Goal: Task Accomplishment & Management: Use online tool/utility

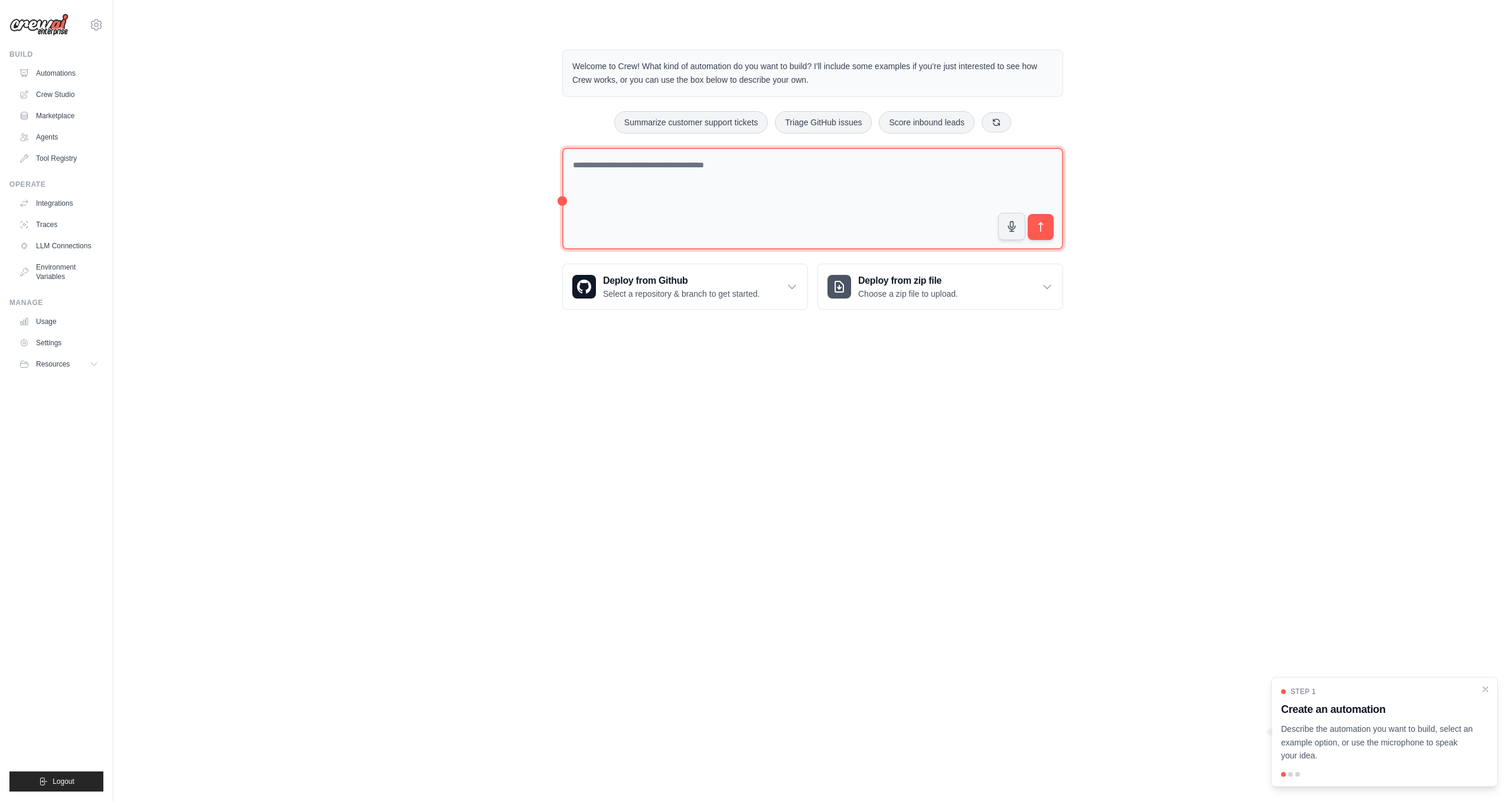
click at [718, 178] on textarea at bounding box center [812, 198] width 501 height 103
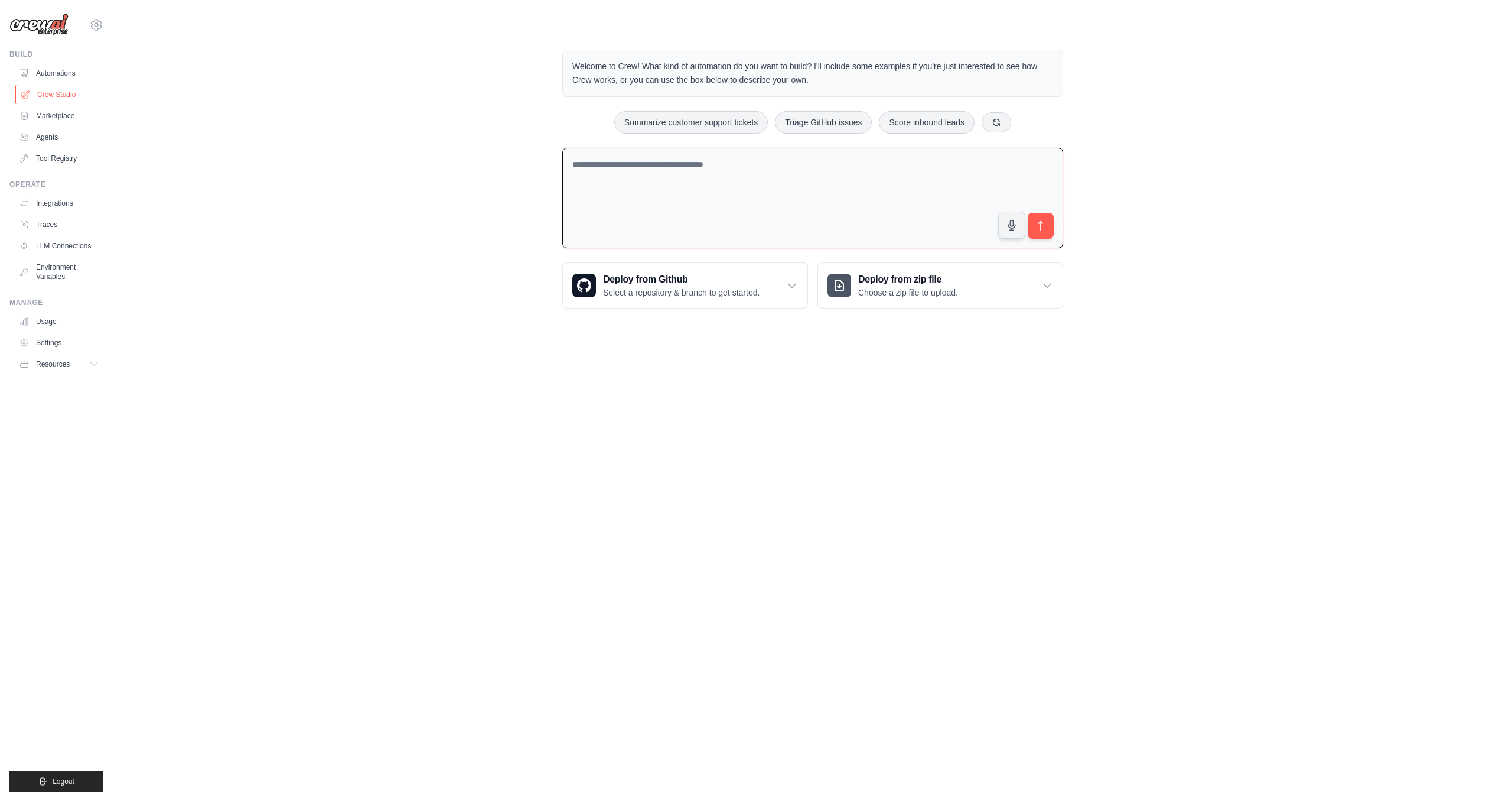
click at [77, 97] on link "Crew Studio" at bounding box center [60, 94] width 89 height 19
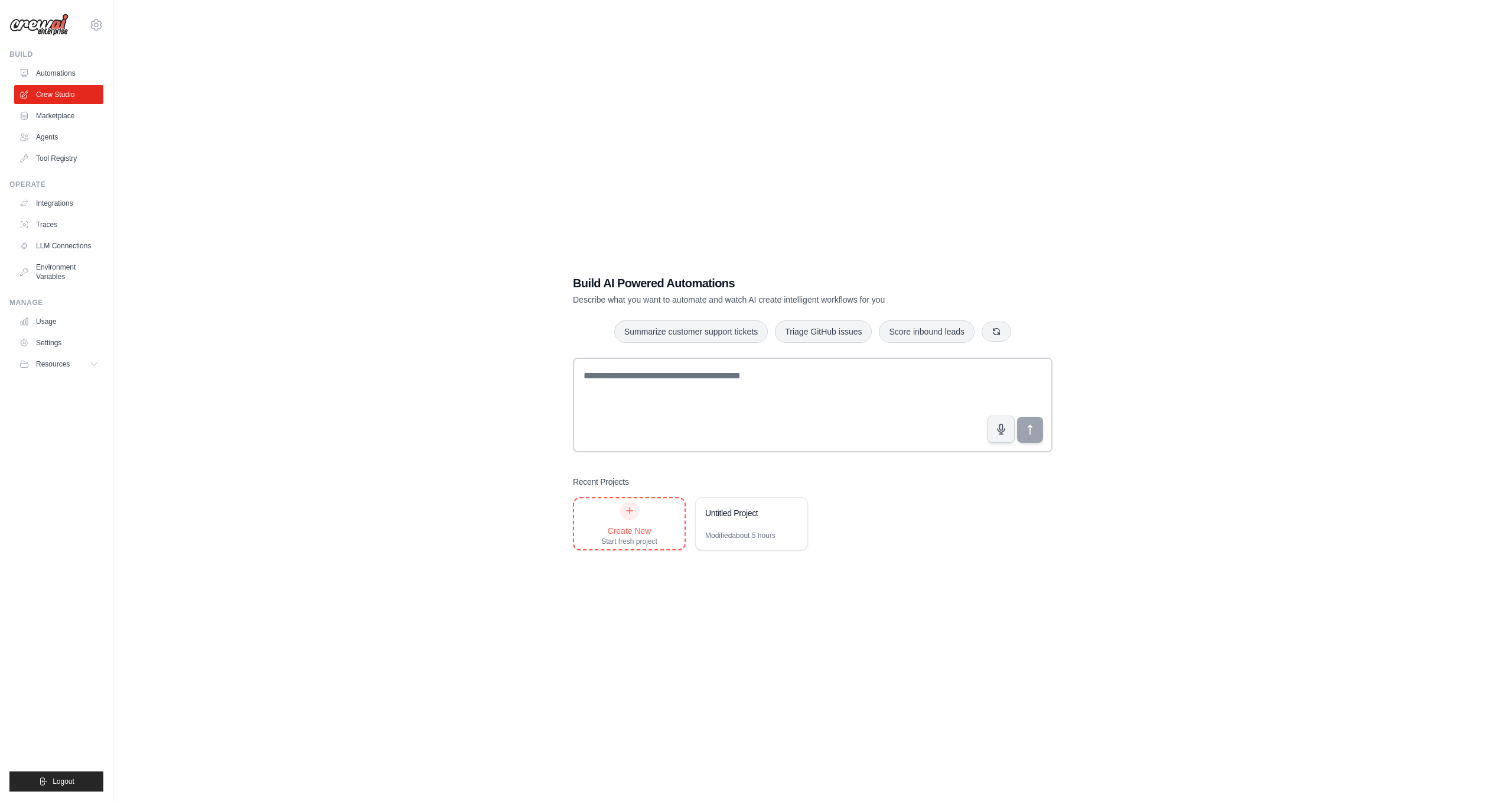
click at [643, 514] on div "Create New Start fresh project" at bounding box center [629, 523] width 56 height 45
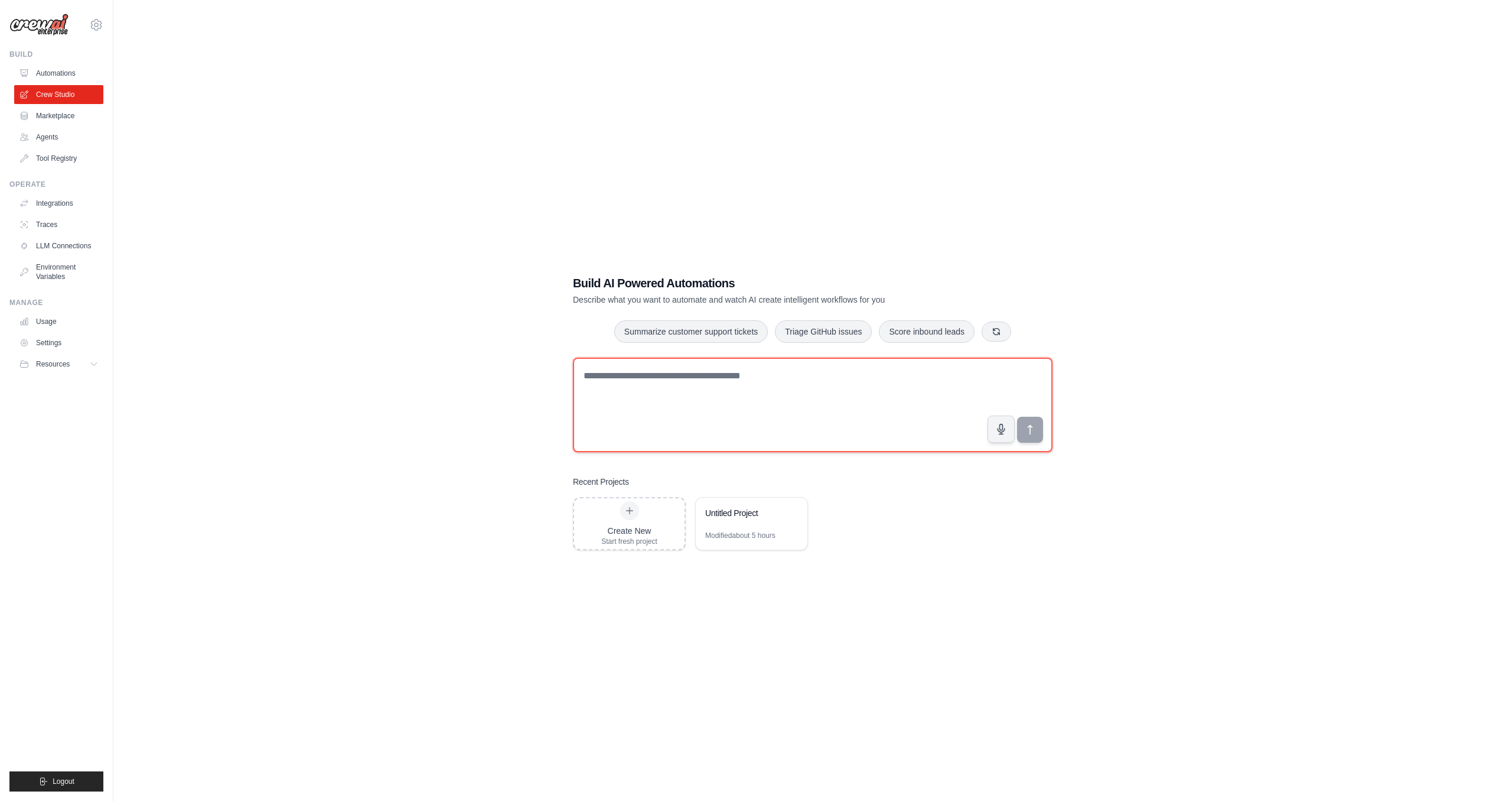
click at [867, 406] on textarea at bounding box center [812, 405] width 480 height 94
click at [667, 383] on textarea at bounding box center [812, 405] width 480 height 94
click at [813, 387] on textarea "**********" at bounding box center [812, 405] width 480 height 94
type textarea "**********"
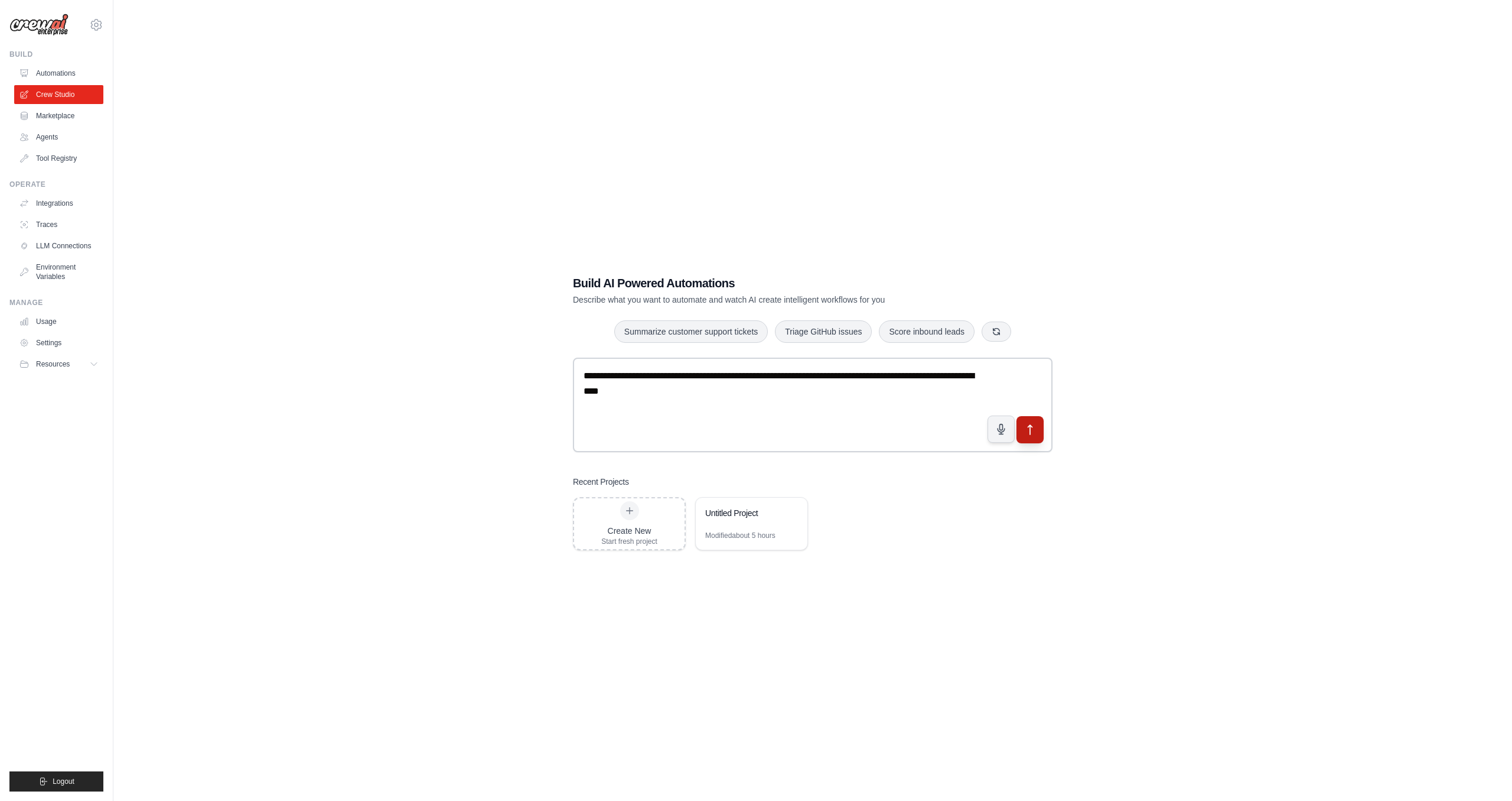
click at [1039, 428] on button "submit" at bounding box center [1030, 429] width 27 height 27
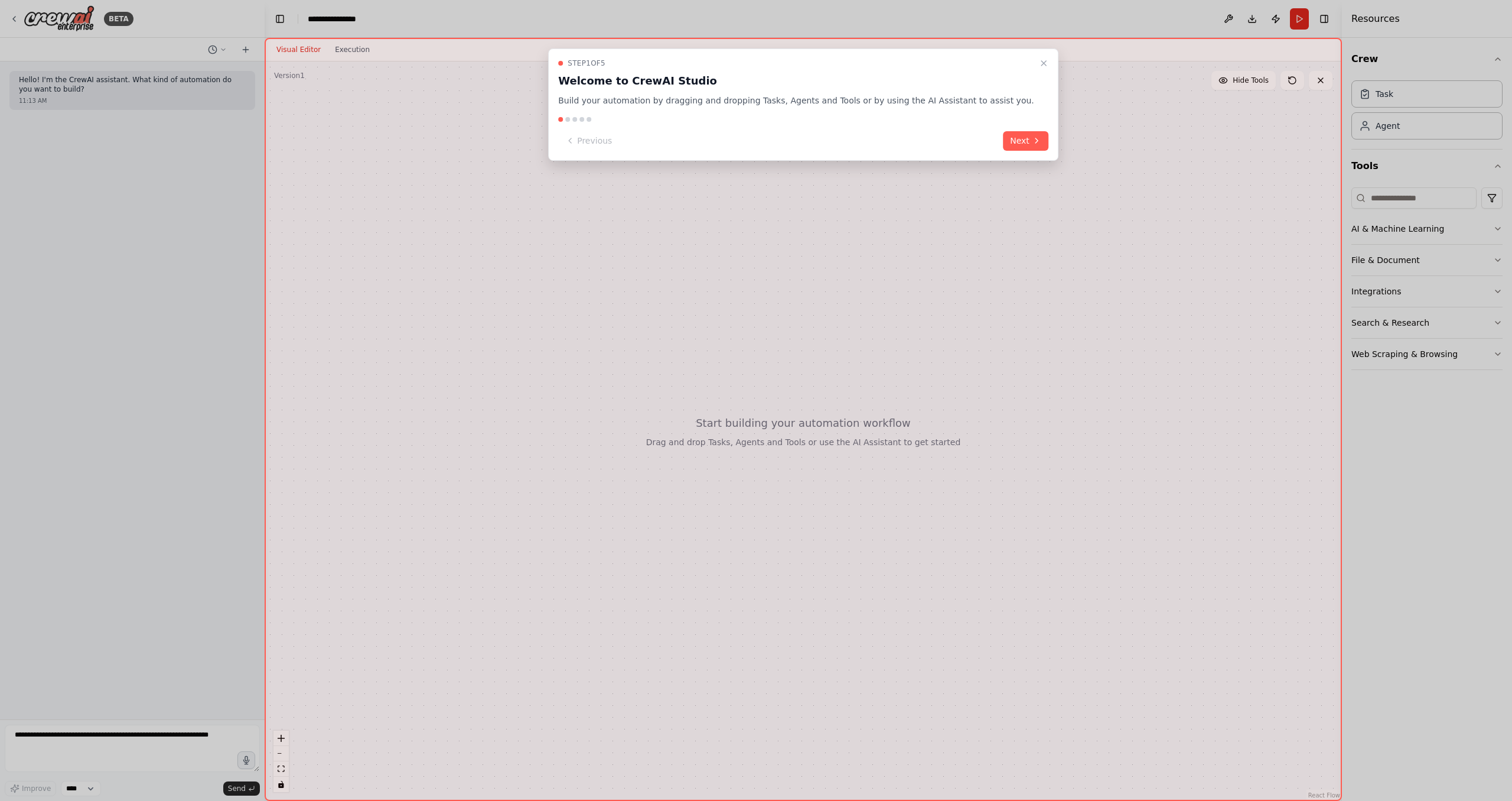
click at [150, 737] on div at bounding box center [756, 400] width 1512 height 801
click at [133, 738] on div at bounding box center [756, 400] width 1512 height 801
click at [109, 743] on div at bounding box center [756, 400] width 1512 height 801
click at [1039, 64] on icon "Close walkthrough" at bounding box center [1044, 63] width 10 height 10
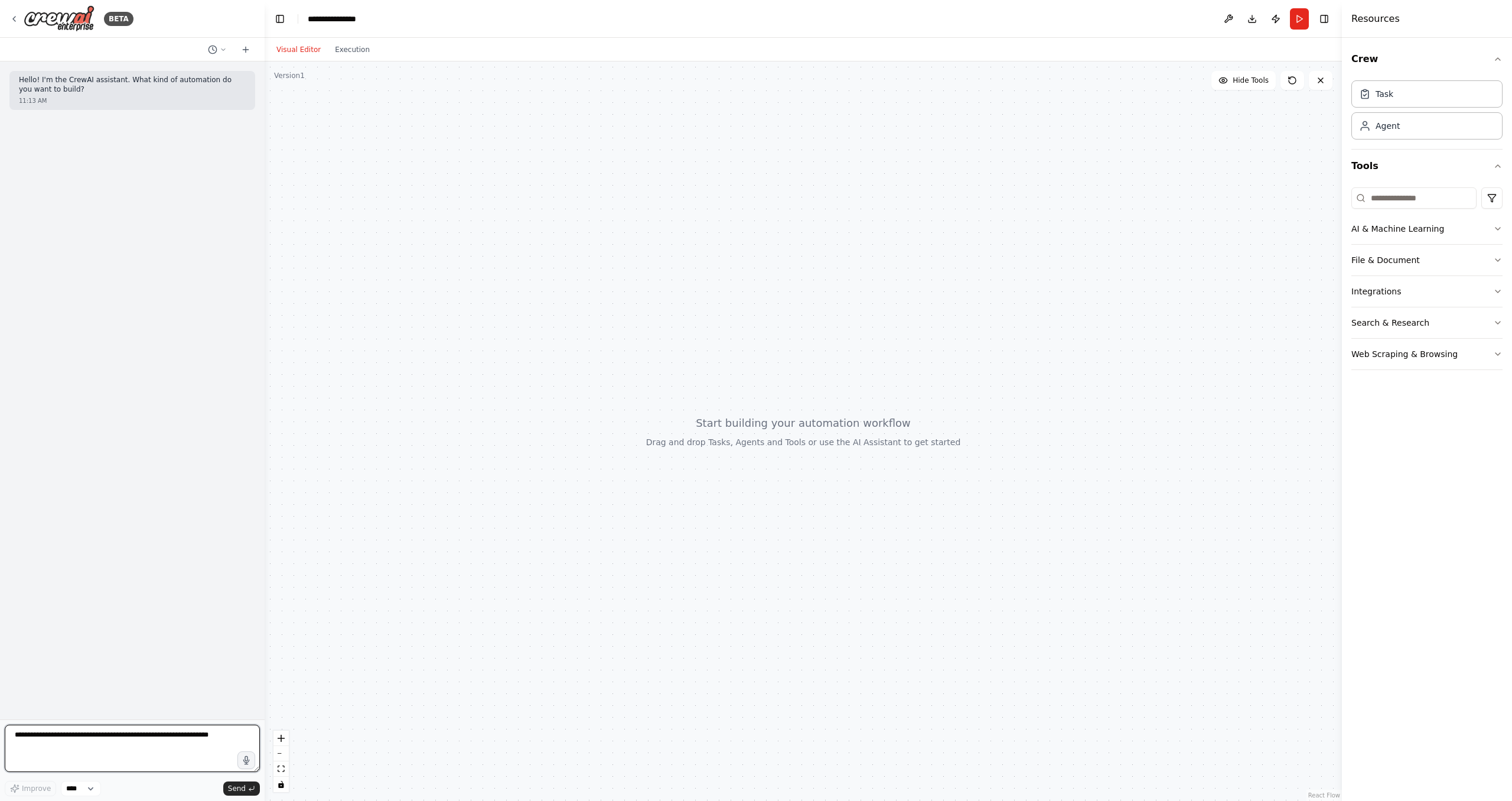
click at [144, 761] on textarea at bounding box center [132, 748] width 255 height 47
type textarea "**********"
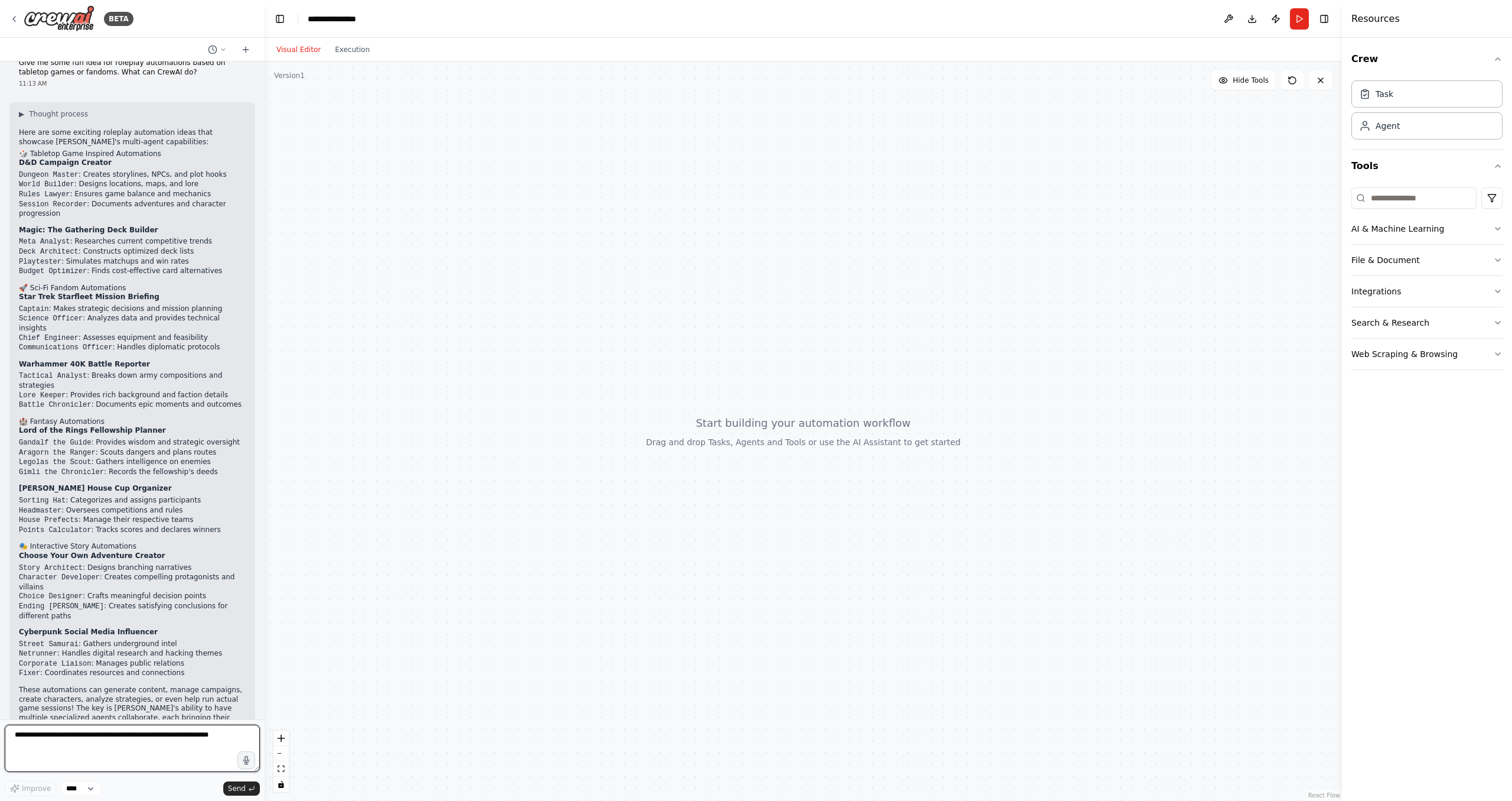
scroll to position [75, 0]
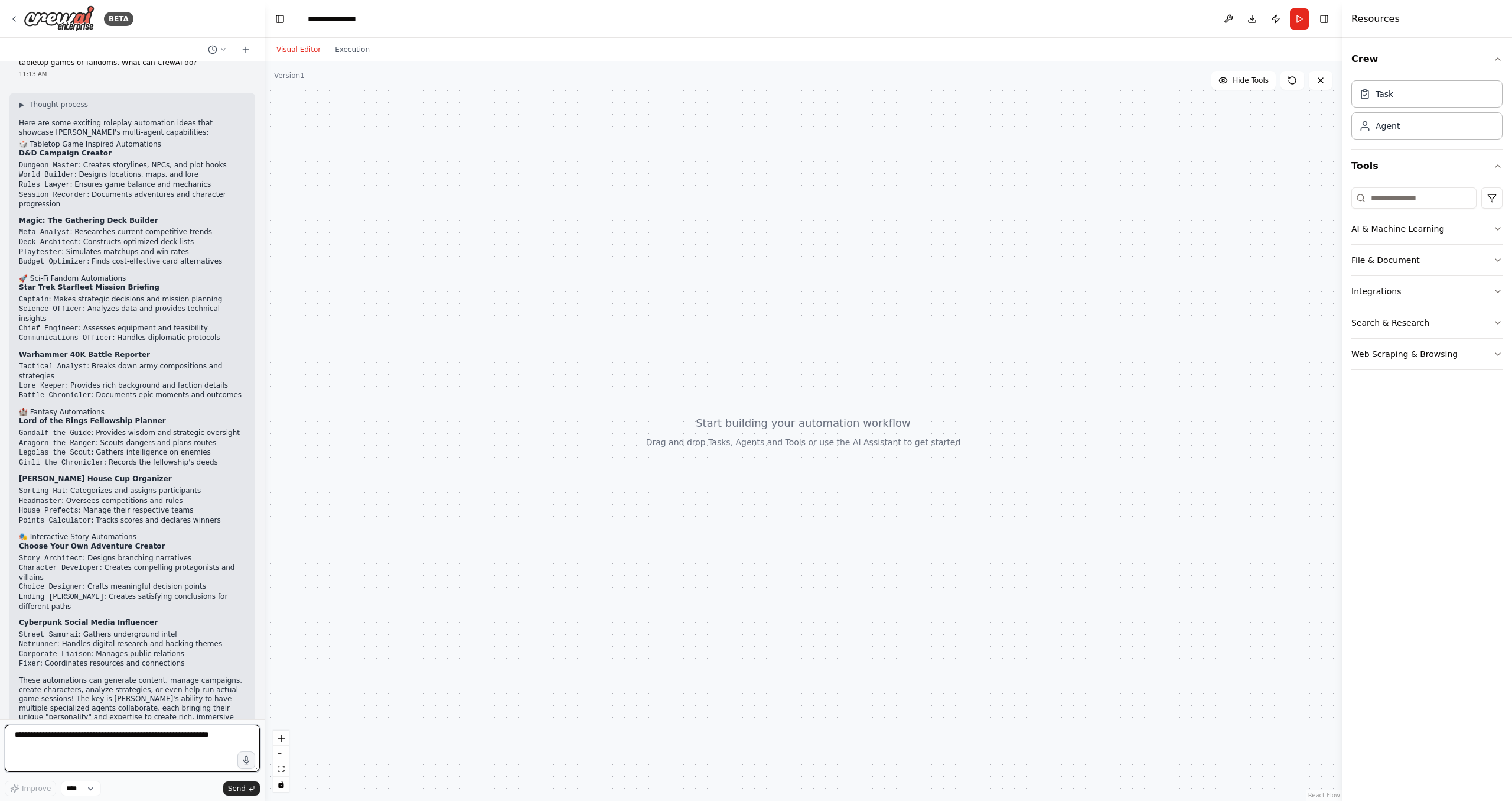
click at [188, 736] on textarea at bounding box center [132, 748] width 255 height 47
type textarea "**********"
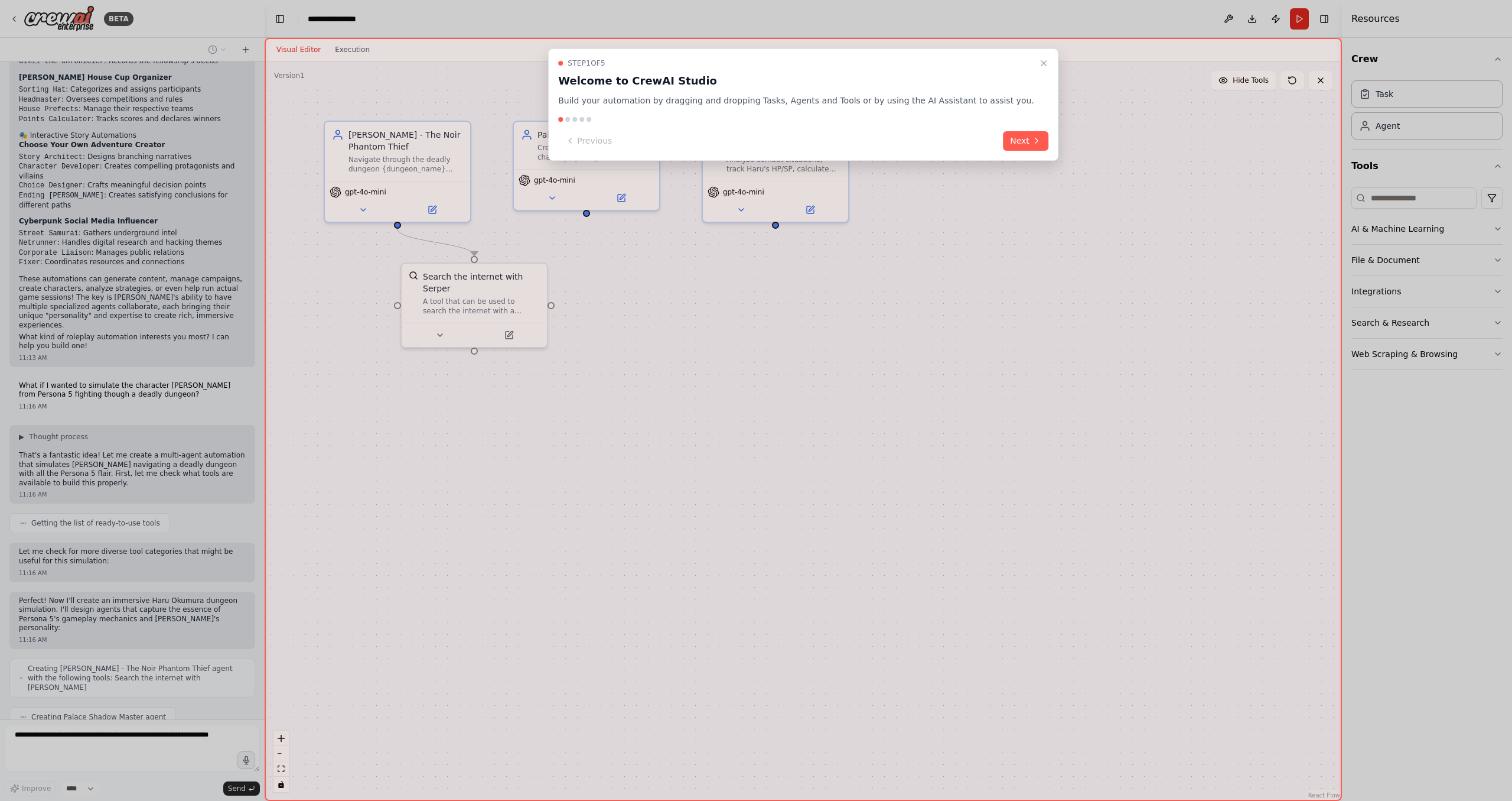
scroll to position [506, 0]
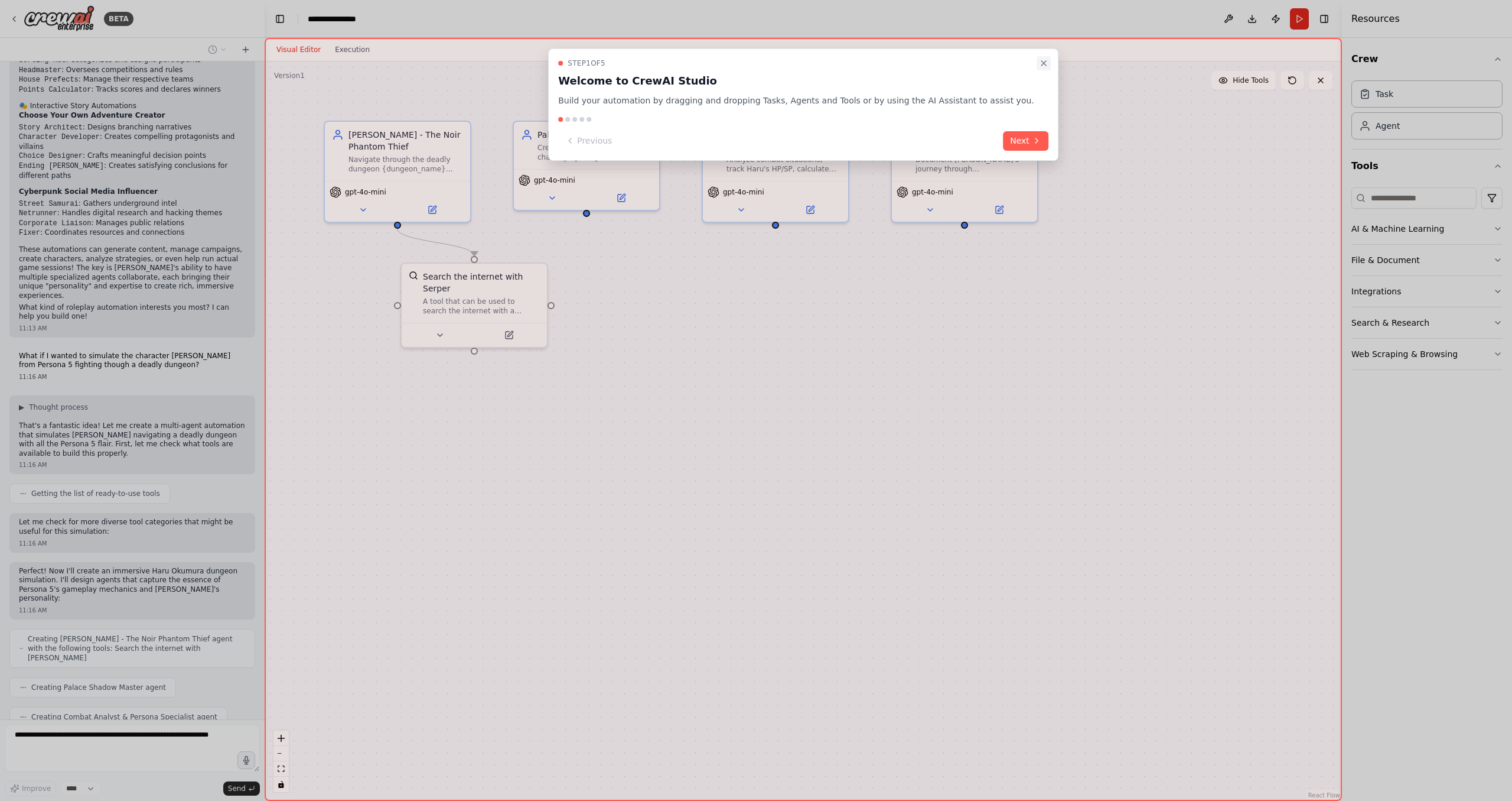
click at [1039, 66] on icon "Close walkthrough" at bounding box center [1044, 63] width 10 height 10
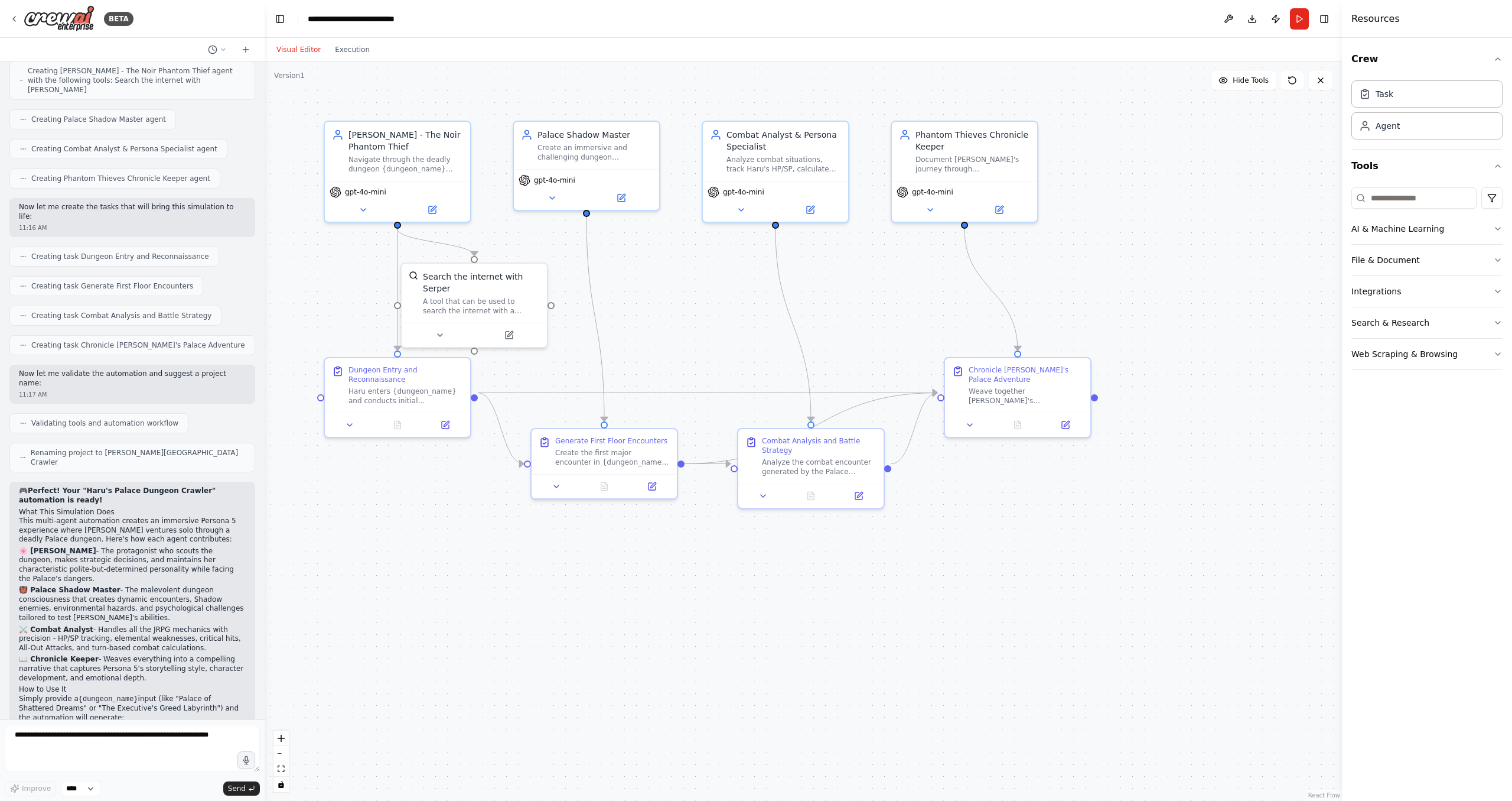
scroll to position [1083, 0]
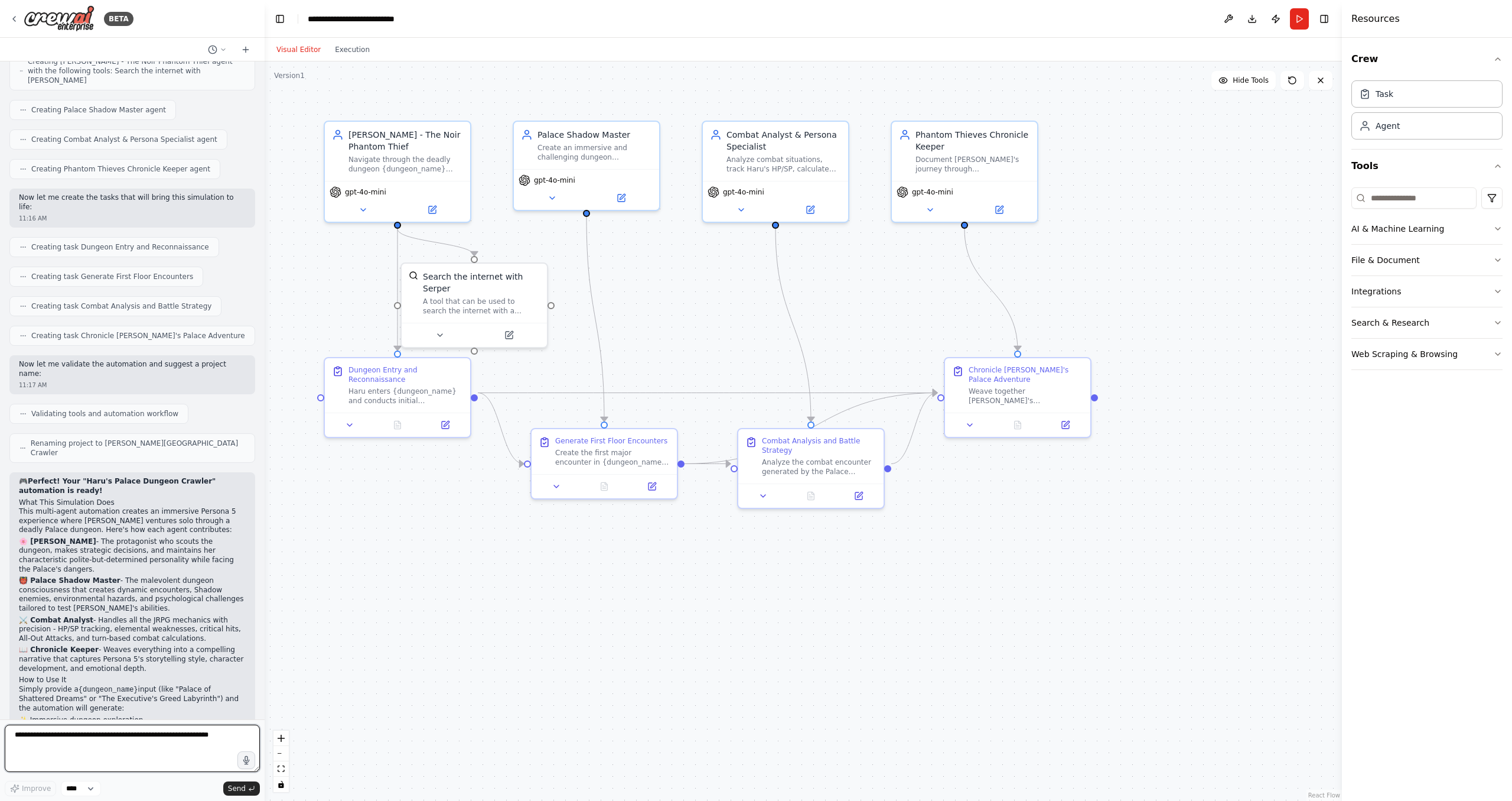
click at [192, 746] on textarea at bounding box center [132, 748] width 255 height 47
click at [168, 433] on div "Renaming project to Haru's Palace Dungeon Crawler" at bounding box center [132, 448] width 245 height 29
click at [162, 752] on textarea at bounding box center [132, 748] width 255 height 47
type textarea "**********"
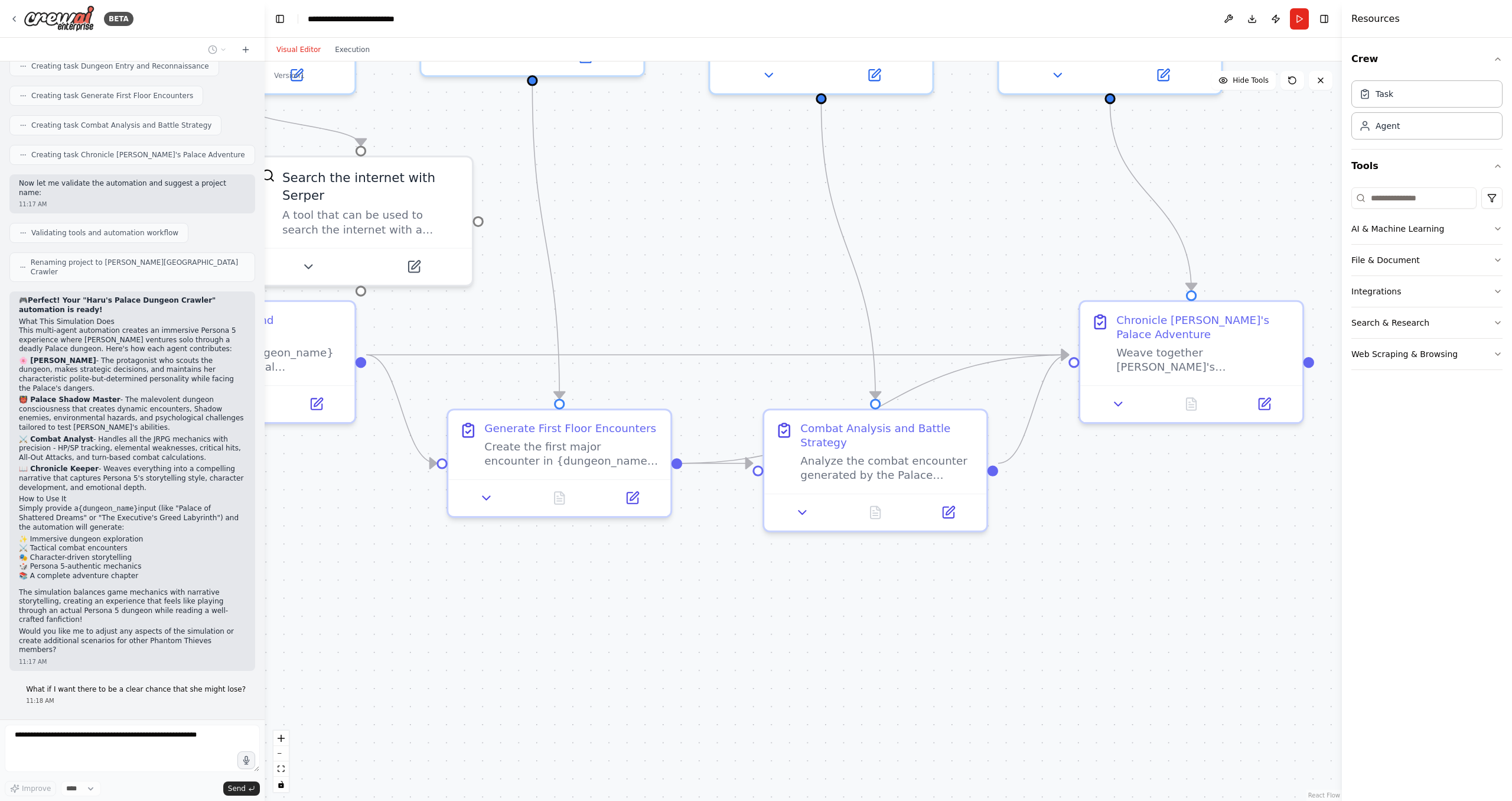
scroll to position [1267, 0]
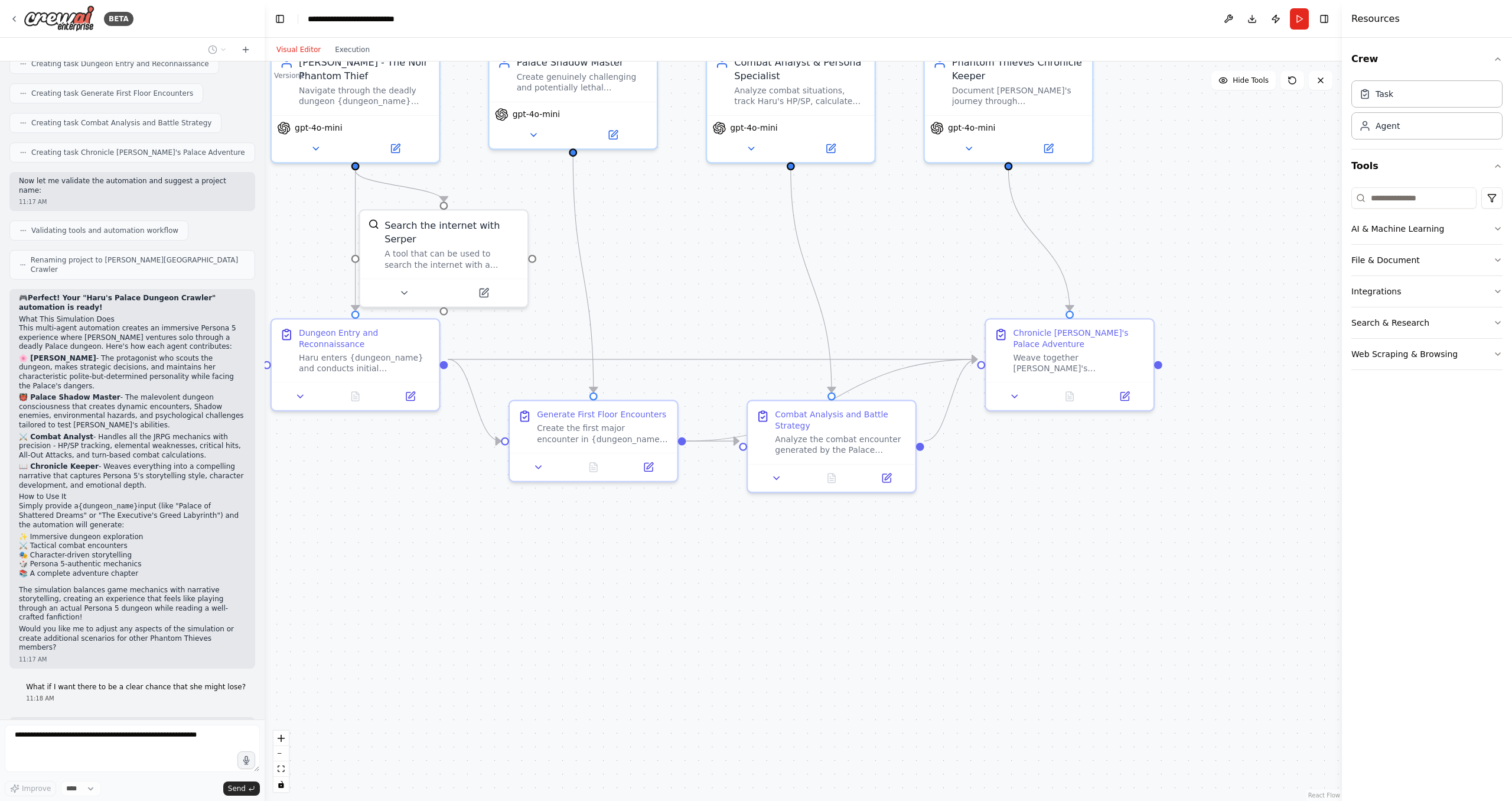
drag, startPoint x: 695, startPoint y: 311, endPoint x: 753, endPoint y: 396, distance: 102.9
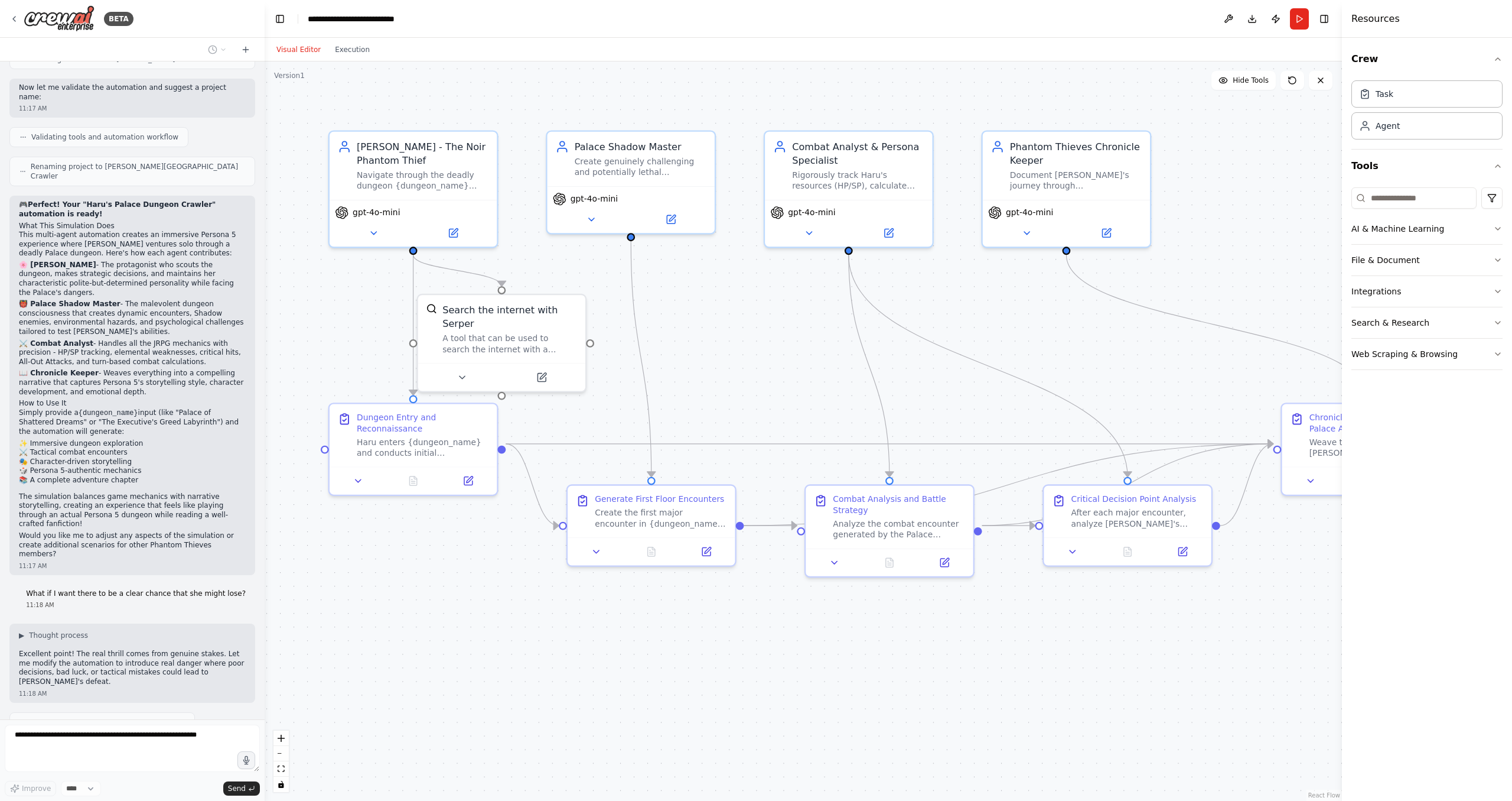
scroll to position [1394, 0]
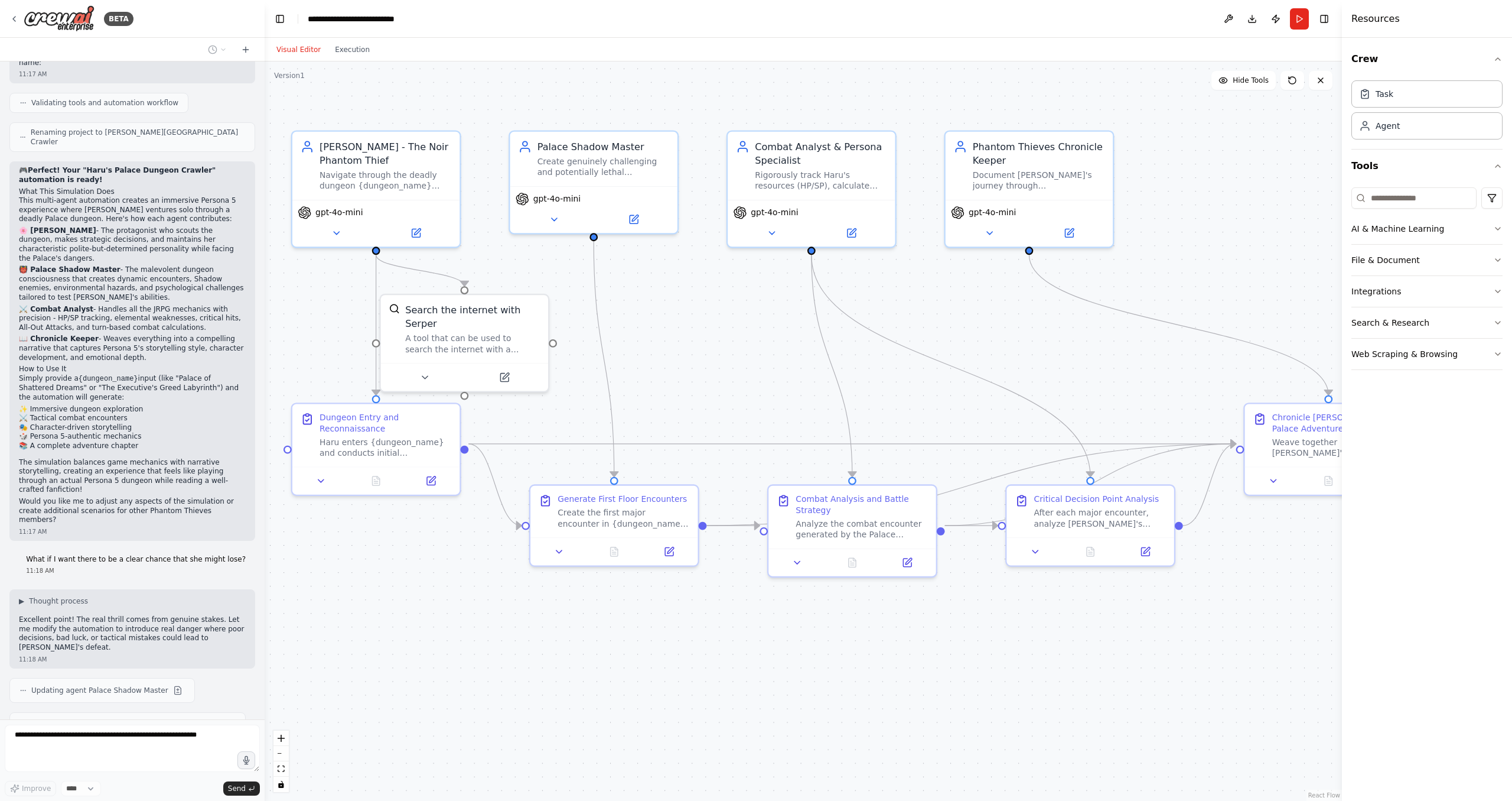
drag, startPoint x: 1084, startPoint y: 361, endPoint x: 970, endPoint y: 355, distance: 114.2
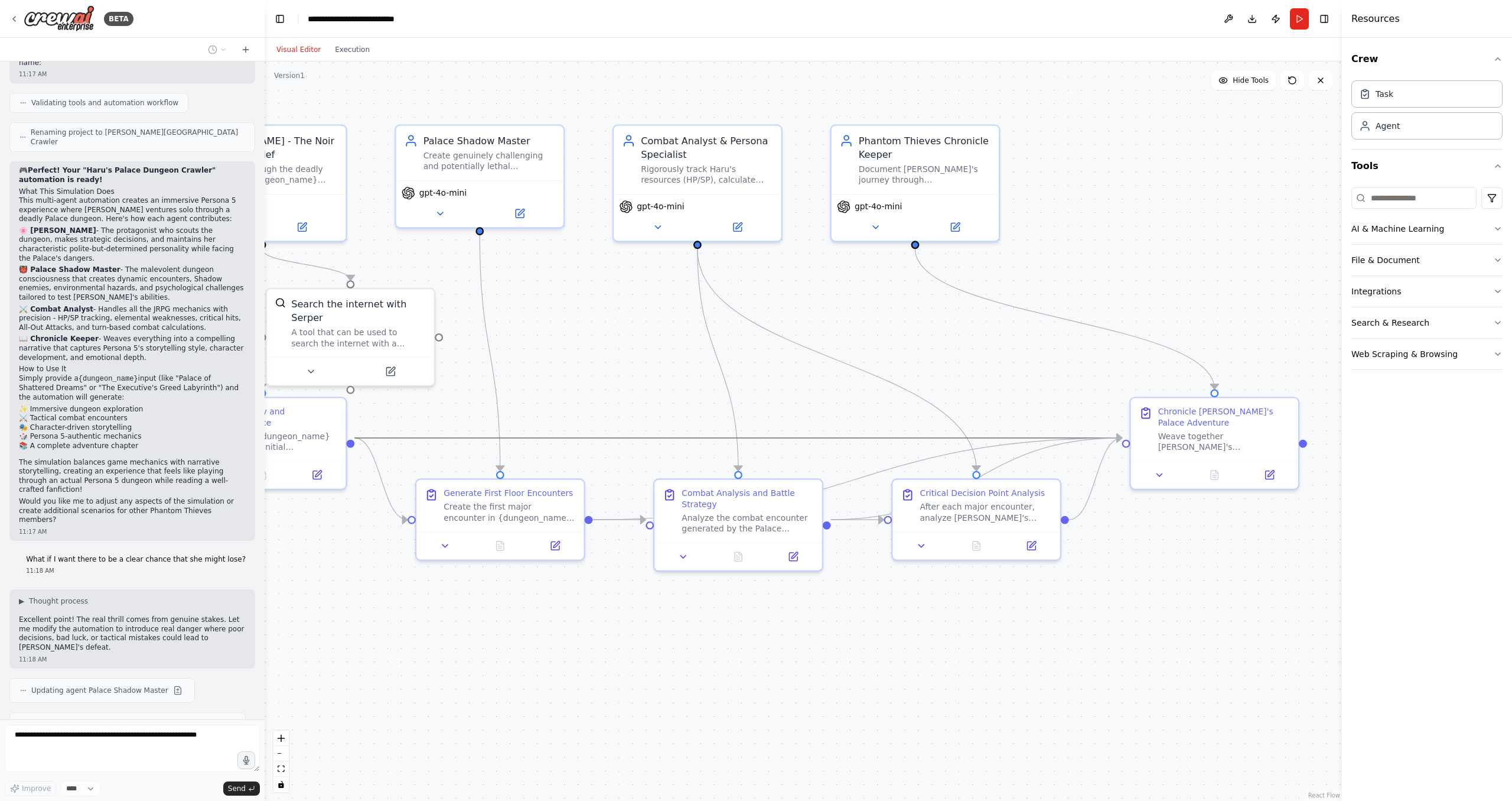
drag, startPoint x: 395, startPoint y: 439, endPoint x: 523, endPoint y: 420, distance: 129.4
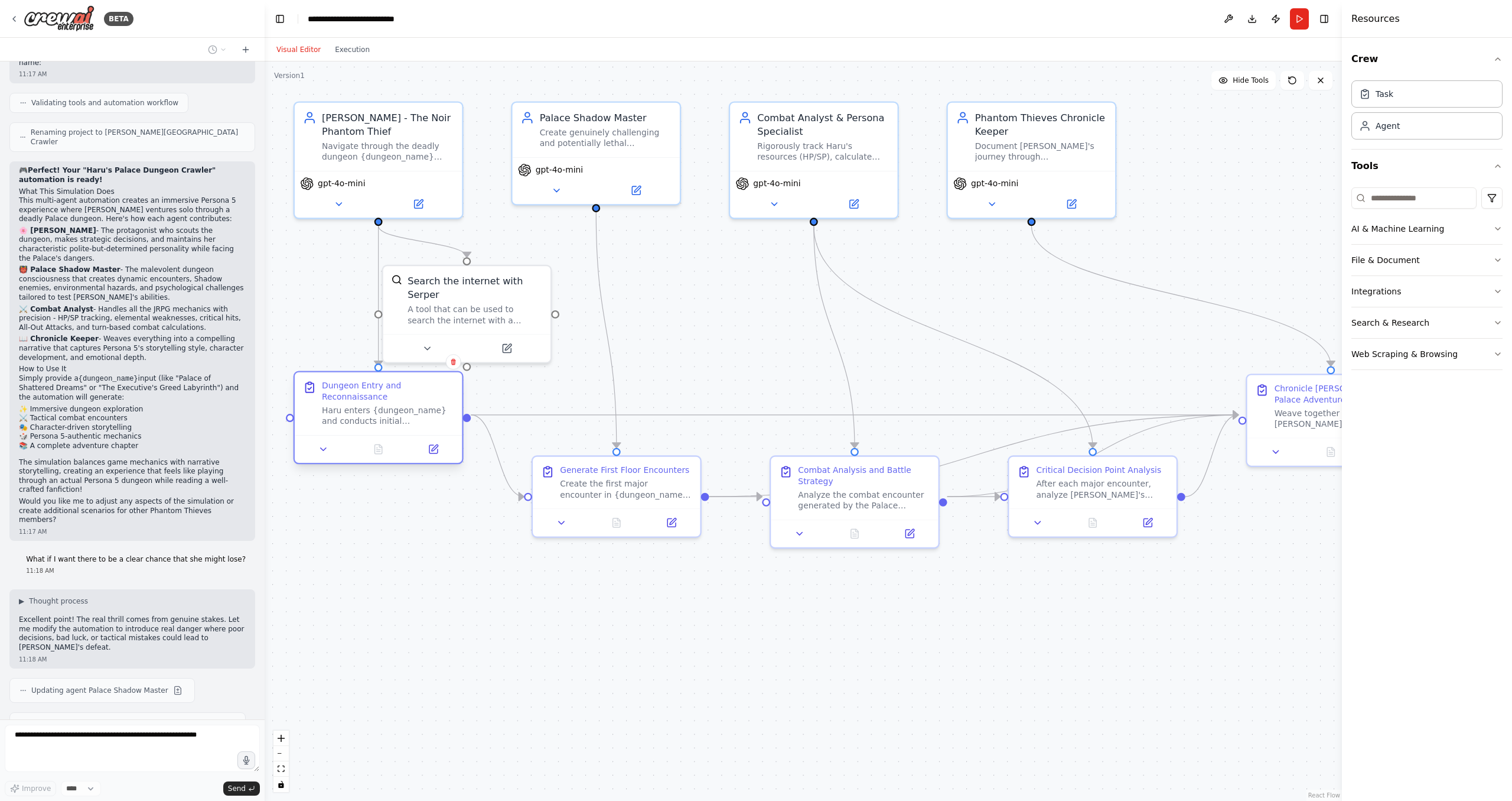
click at [425, 414] on div "Haru enters {dungeon_name} and conducts initial reconnaissance. Analyze the env…" at bounding box center [388, 415] width 132 height 22
drag, startPoint x: 963, startPoint y: 424, endPoint x: 818, endPoint y: 420, distance: 145.1
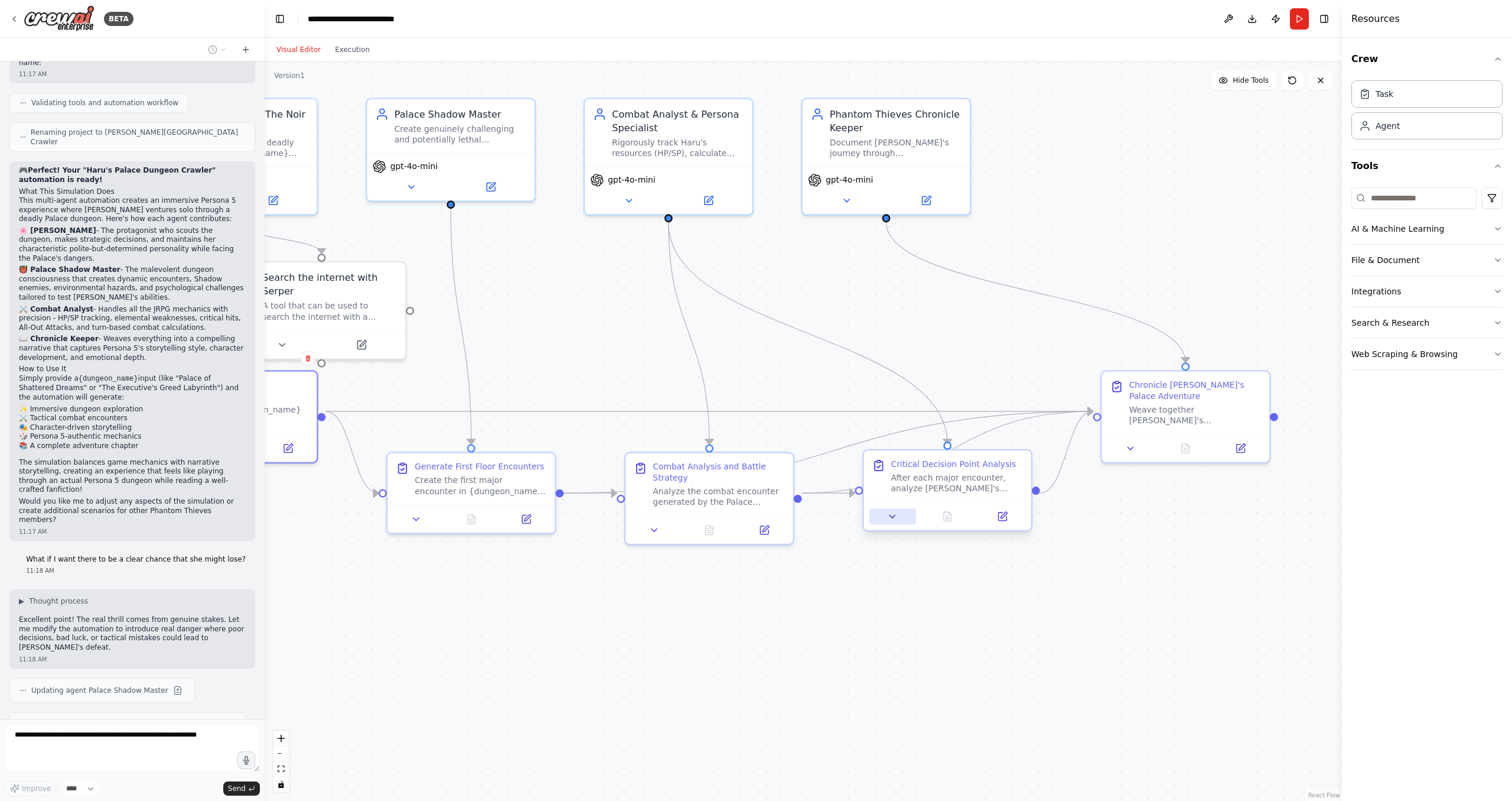
click at [893, 518] on icon at bounding box center [893, 517] width 10 height 10
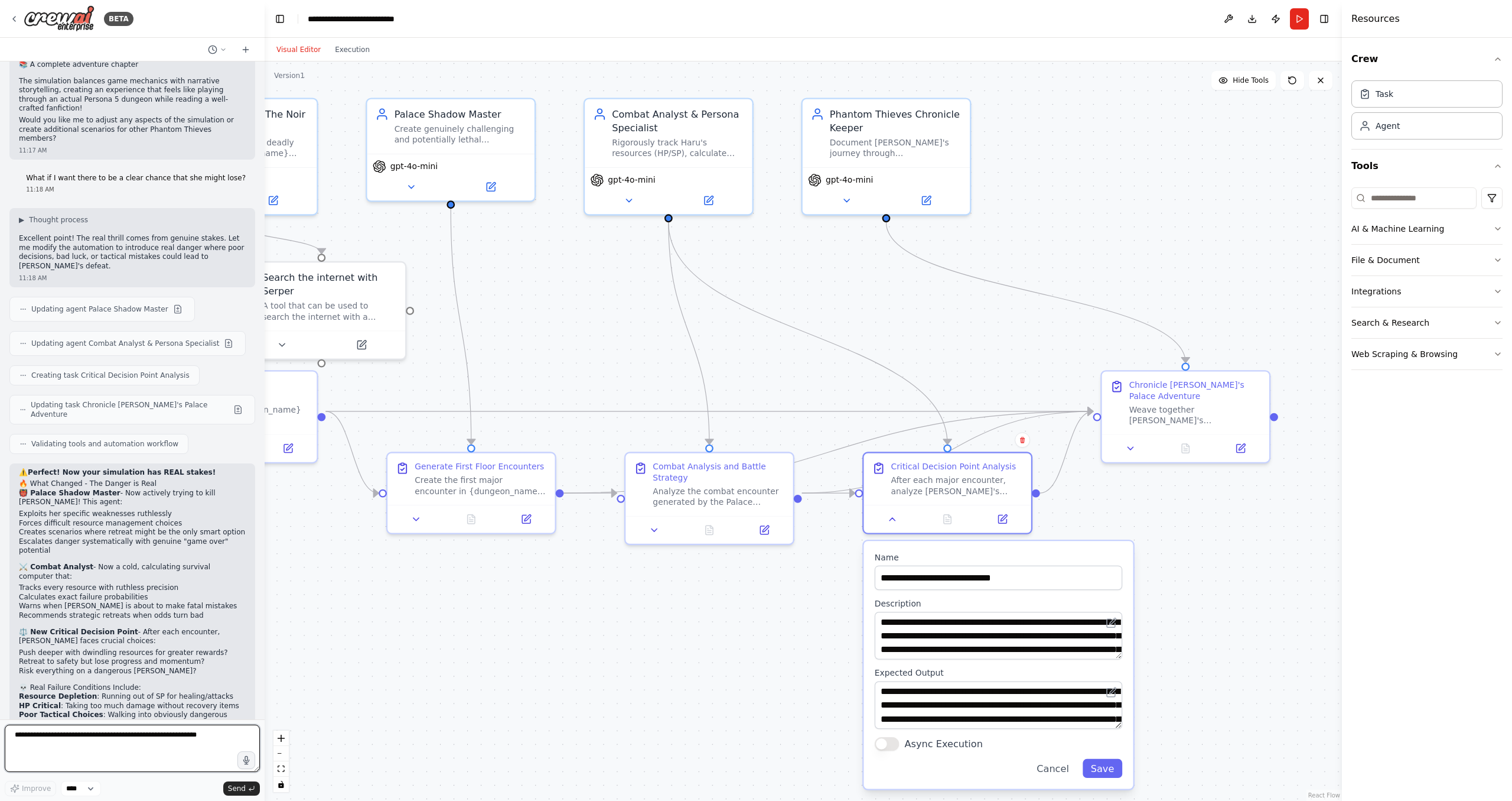
scroll to position [1784, 0]
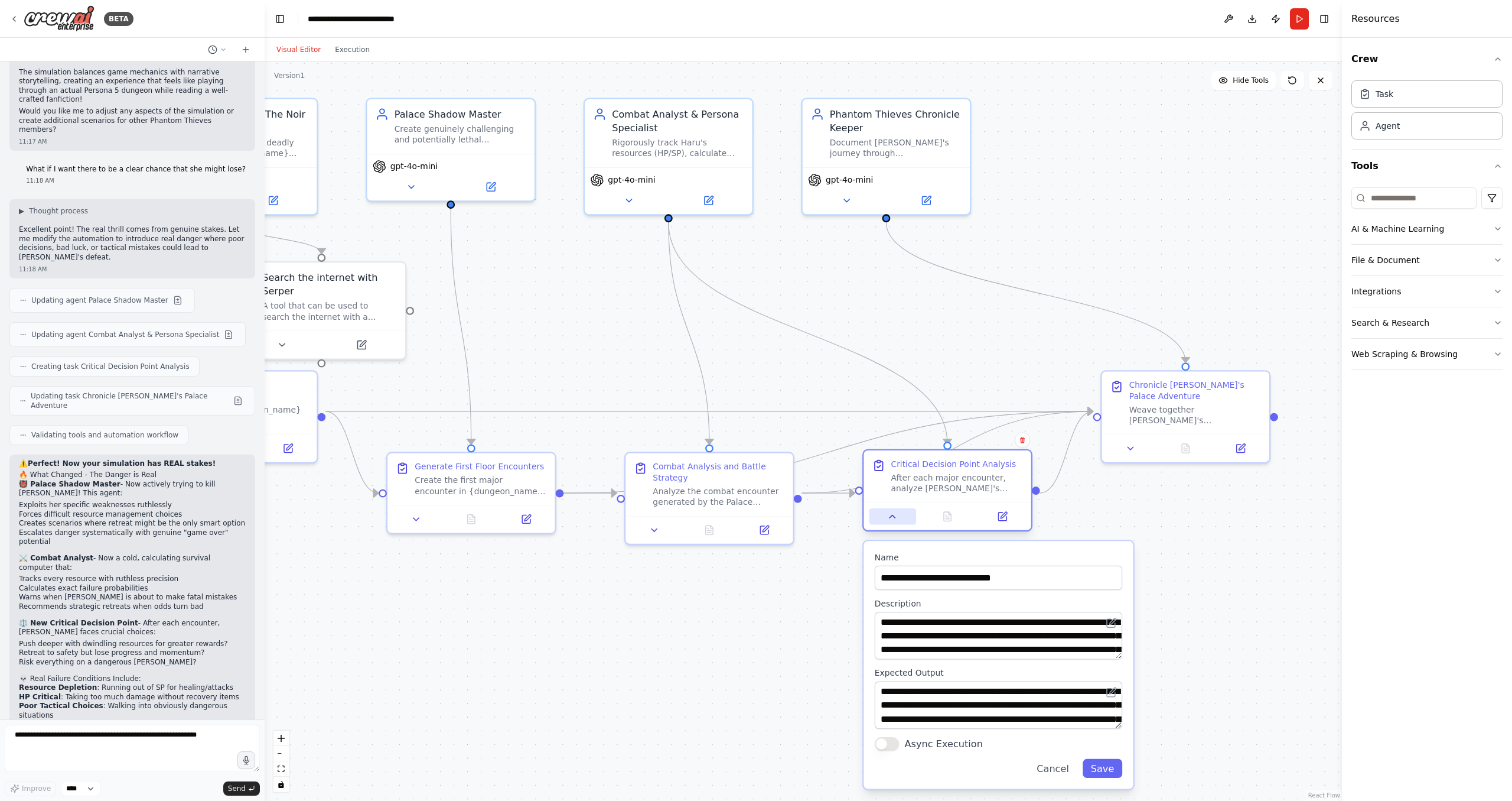
click at [891, 520] on icon at bounding box center [893, 517] width 10 height 10
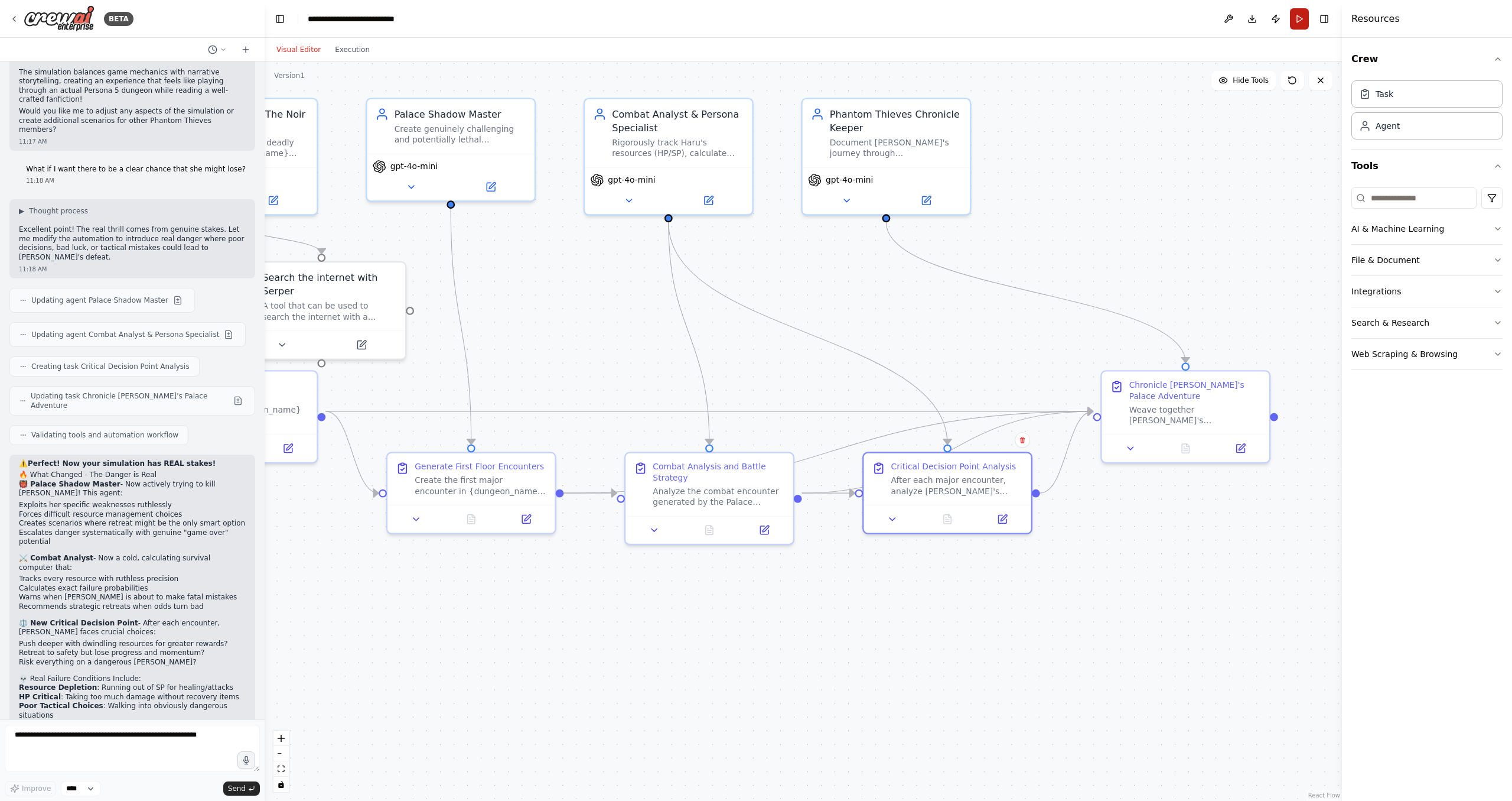
click at [1295, 10] on button "Run" at bounding box center [1299, 19] width 19 height 21
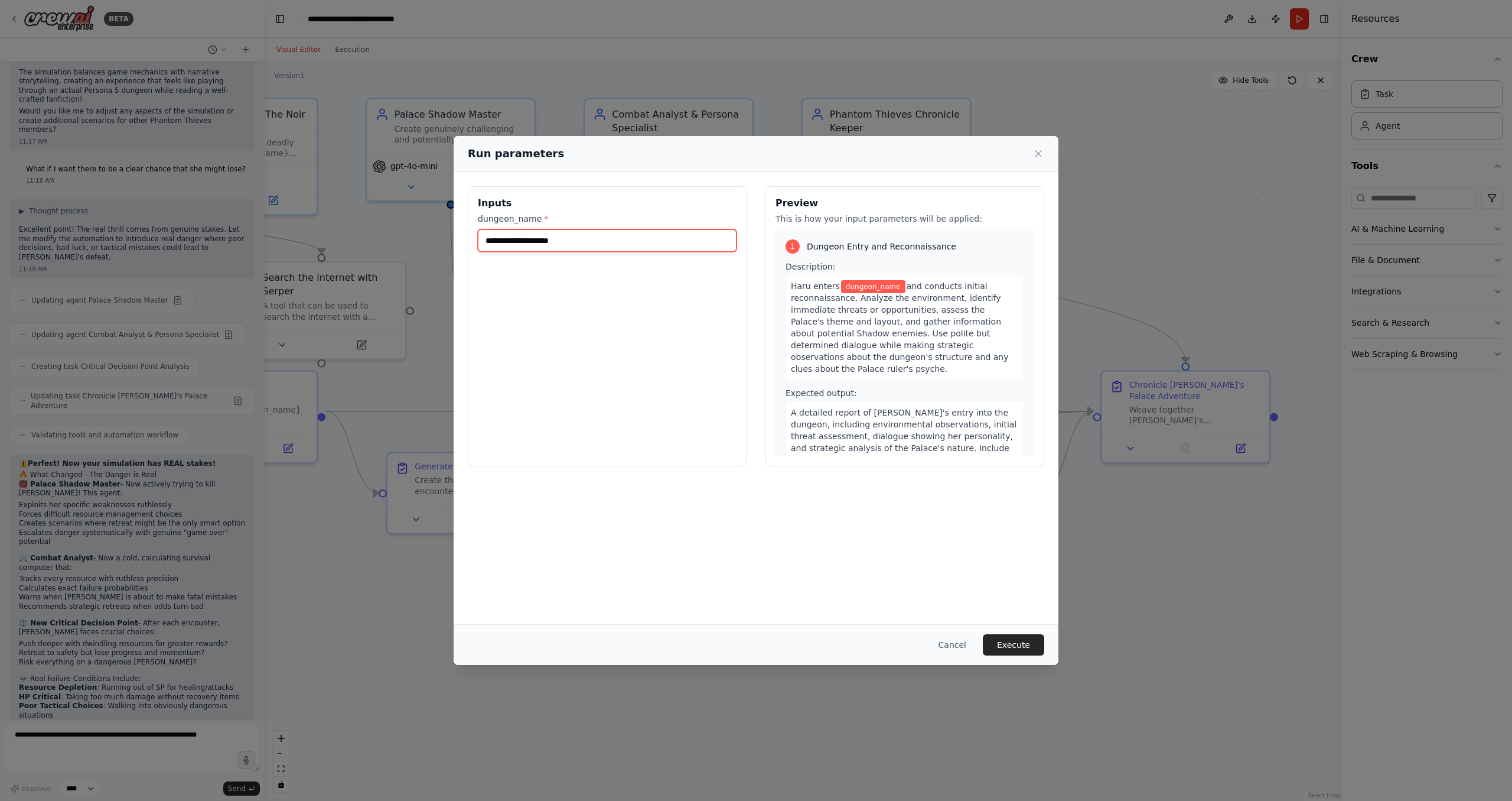
drag, startPoint x: 635, startPoint y: 245, endPoint x: 465, endPoint y: 231, distance: 170.6
click at [478, 231] on input "dungeon_name *" at bounding box center [607, 240] width 259 height 22
type input "*"
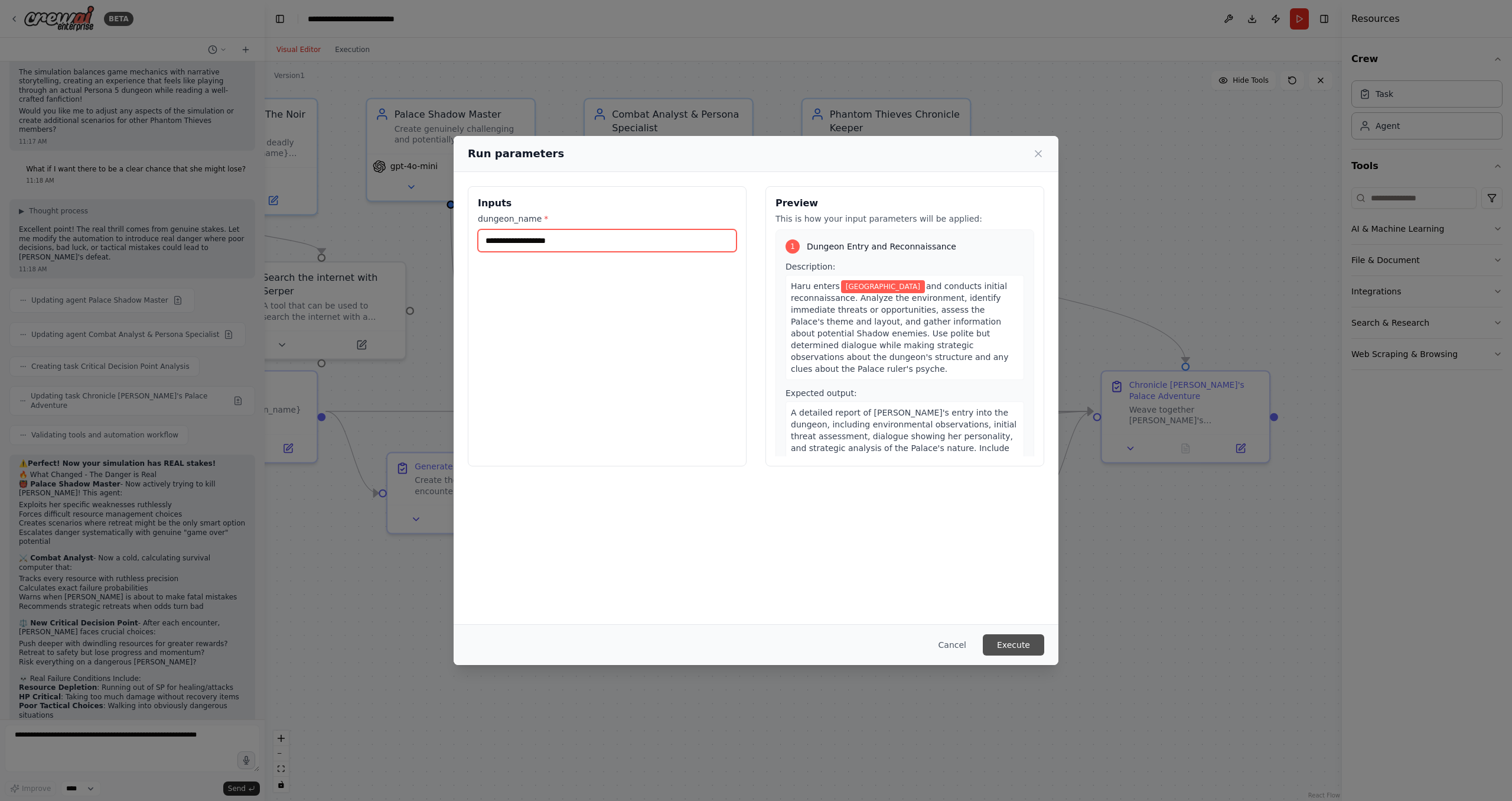
type input "**********"
click at [1017, 642] on button "Execute" at bounding box center [1014, 645] width 61 height 21
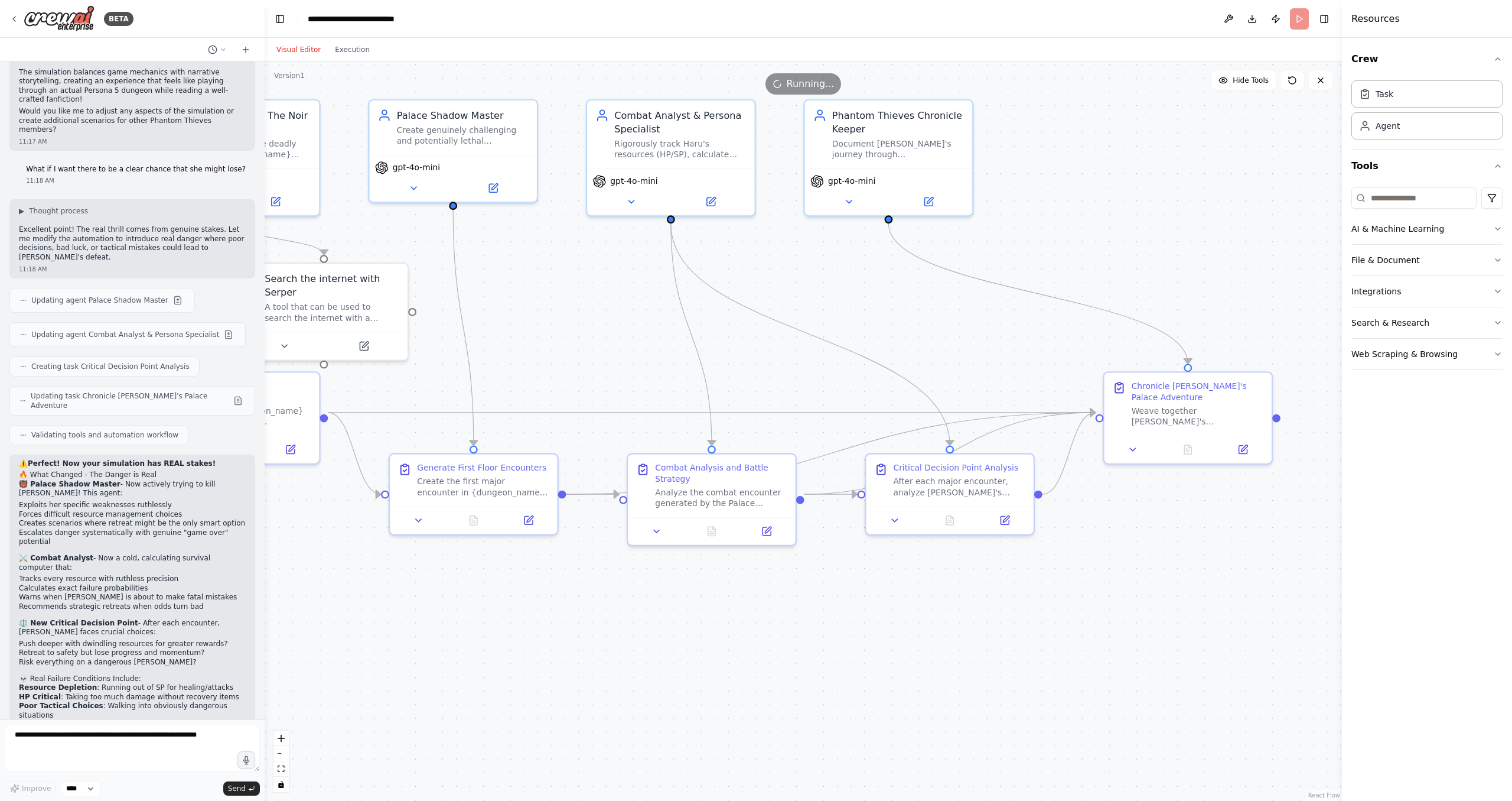
drag, startPoint x: 543, startPoint y: 229, endPoint x: 778, endPoint y: 238, distance: 235.2
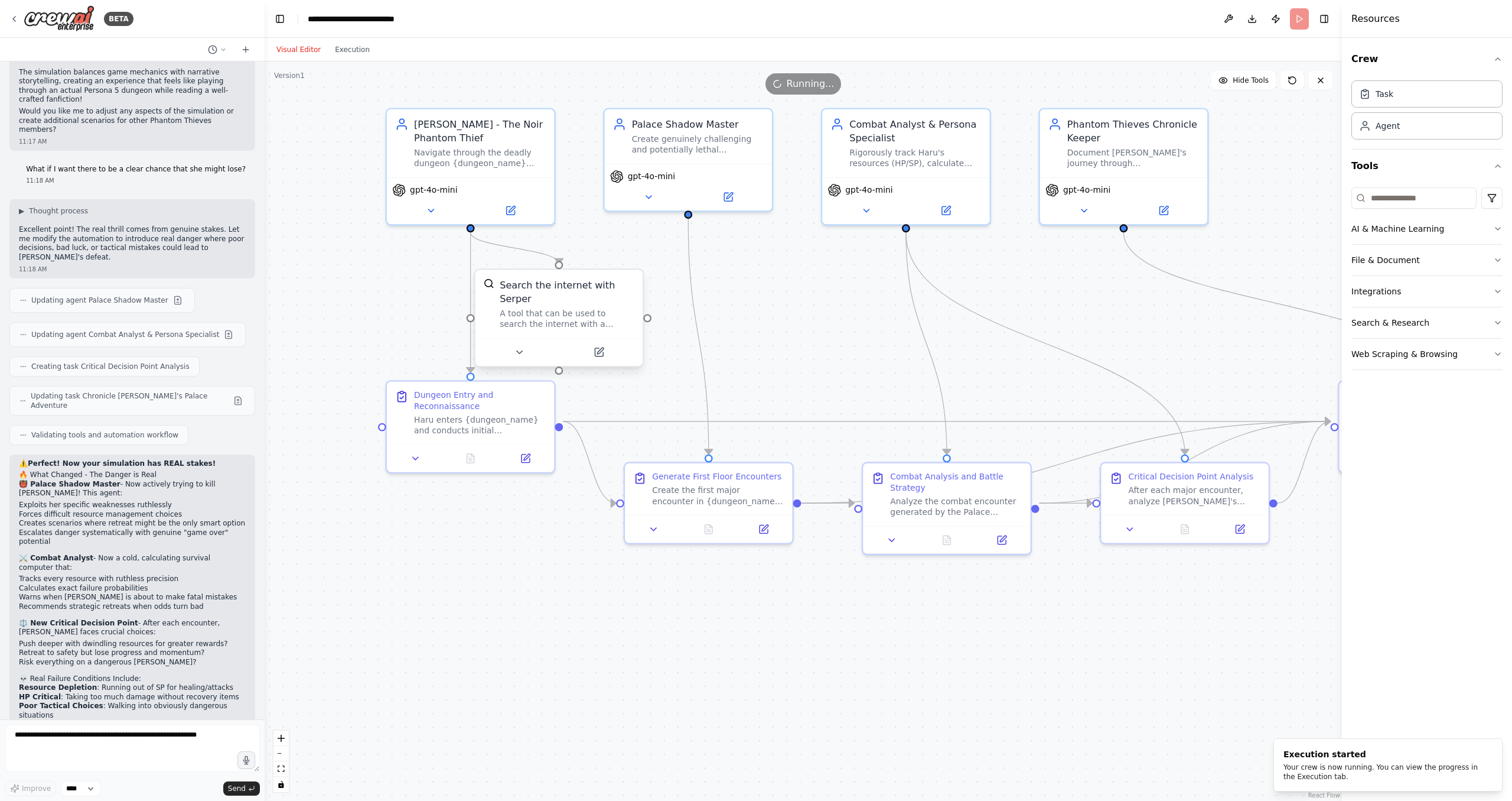
click at [533, 347] on div at bounding box center [559, 352] width 167 height 28
click at [530, 344] on button at bounding box center [519, 352] width 77 height 16
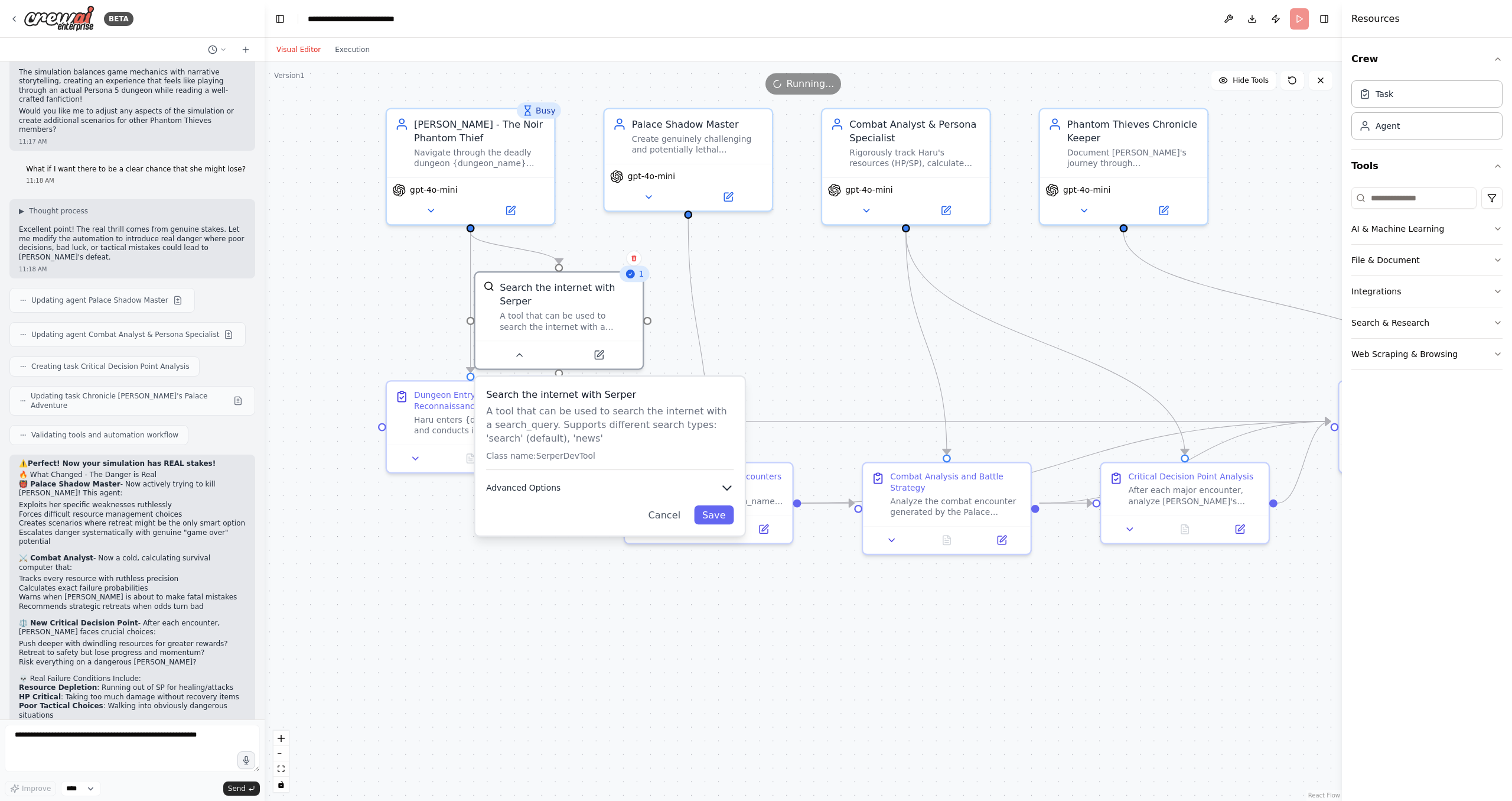
click at [723, 486] on icon "button" at bounding box center [726, 488] width 7 height 4
click at [723, 481] on icon "button" at bounding box center [726, 488] width 13 height 13
click at [672, 505] on button "Cancel" at bounding box center [664, 514] width 49 height 19
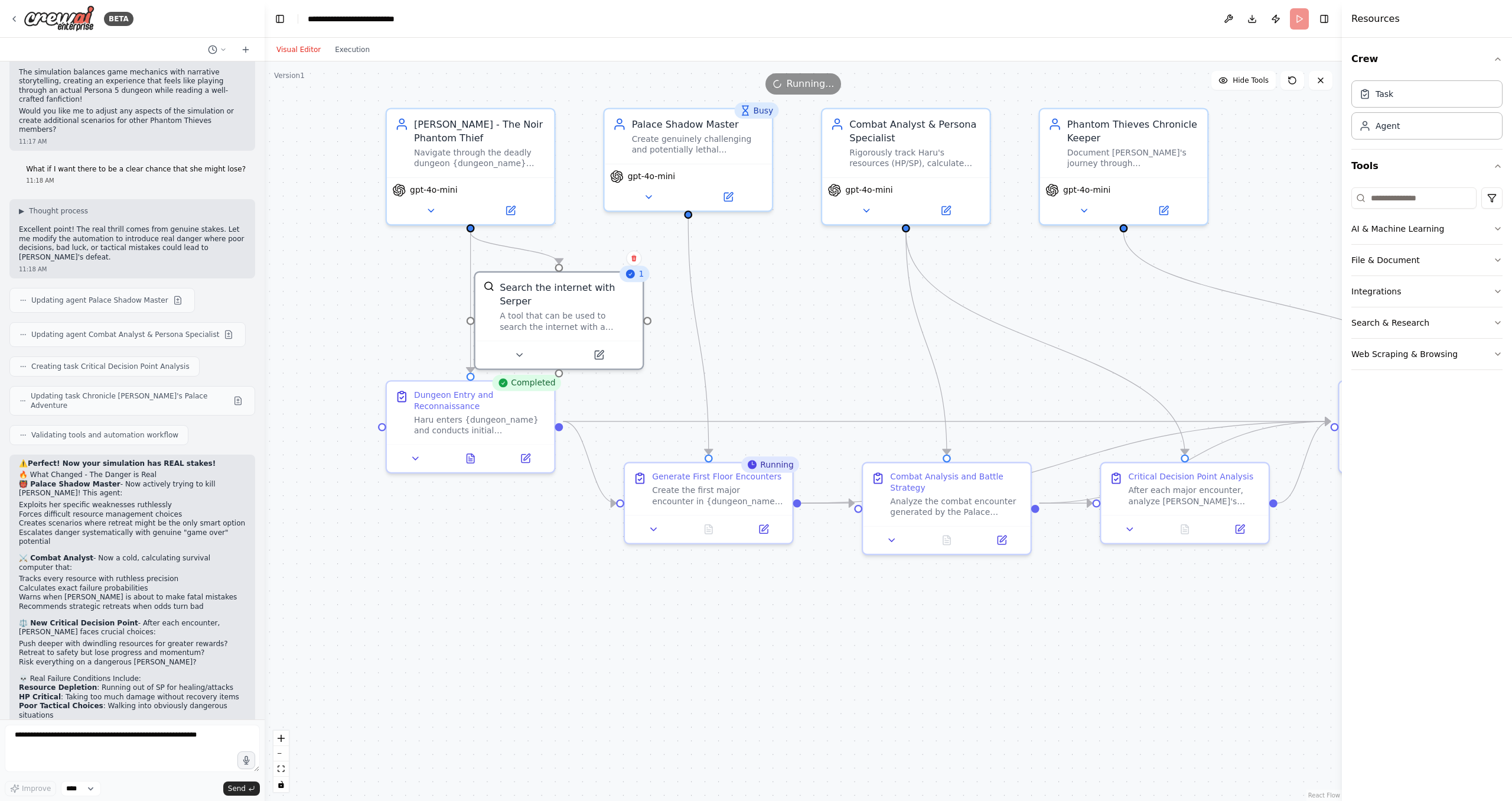
drag, startPoint x: 813, startPoint y: 302, endPoint x: 650, endPoint y: 292, distance: 163.3
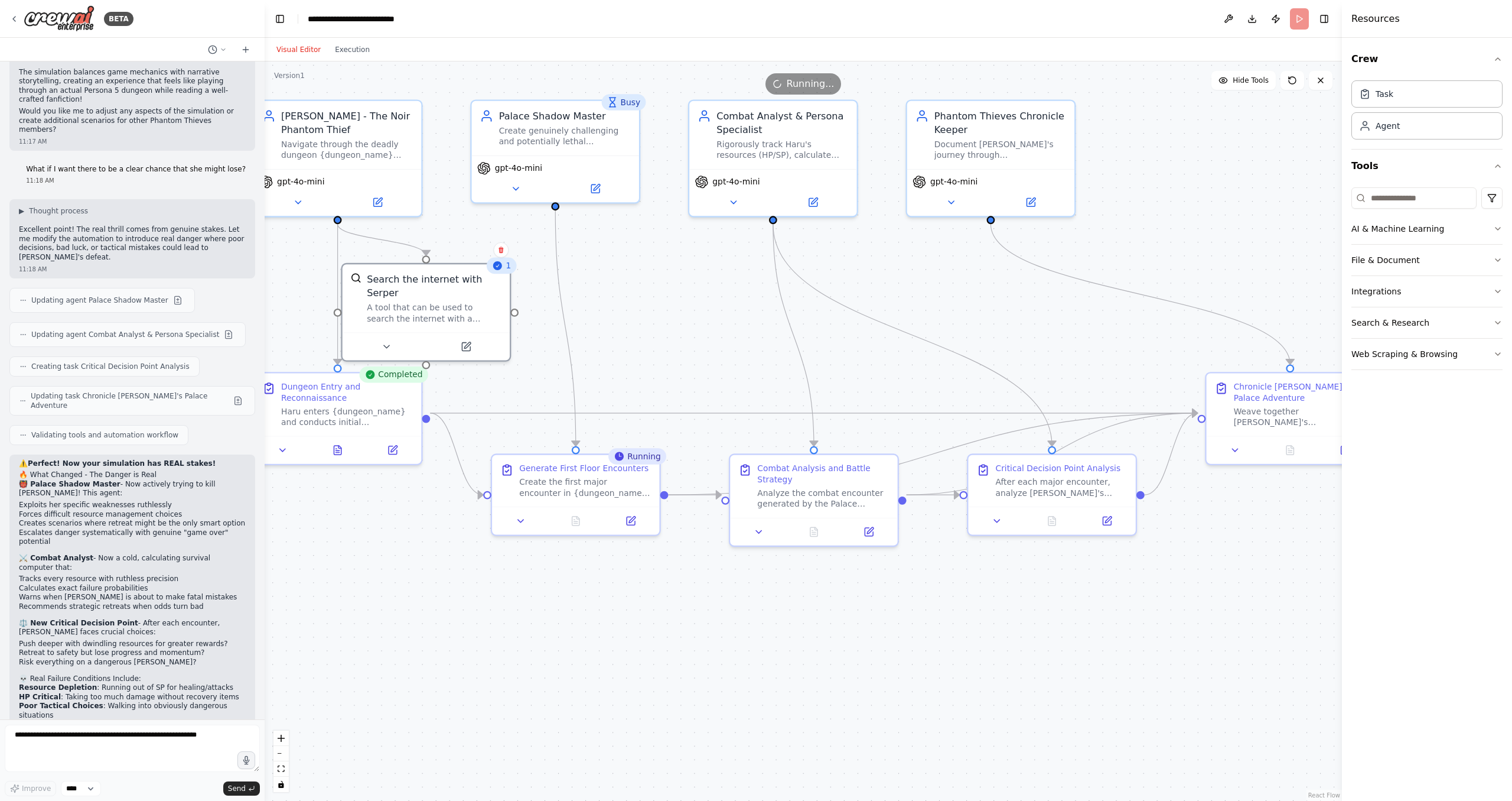
drag, startPoint x: 503, startPoint y: 383, endPoint x: 585, endPoint y: 384, distance: 82.0
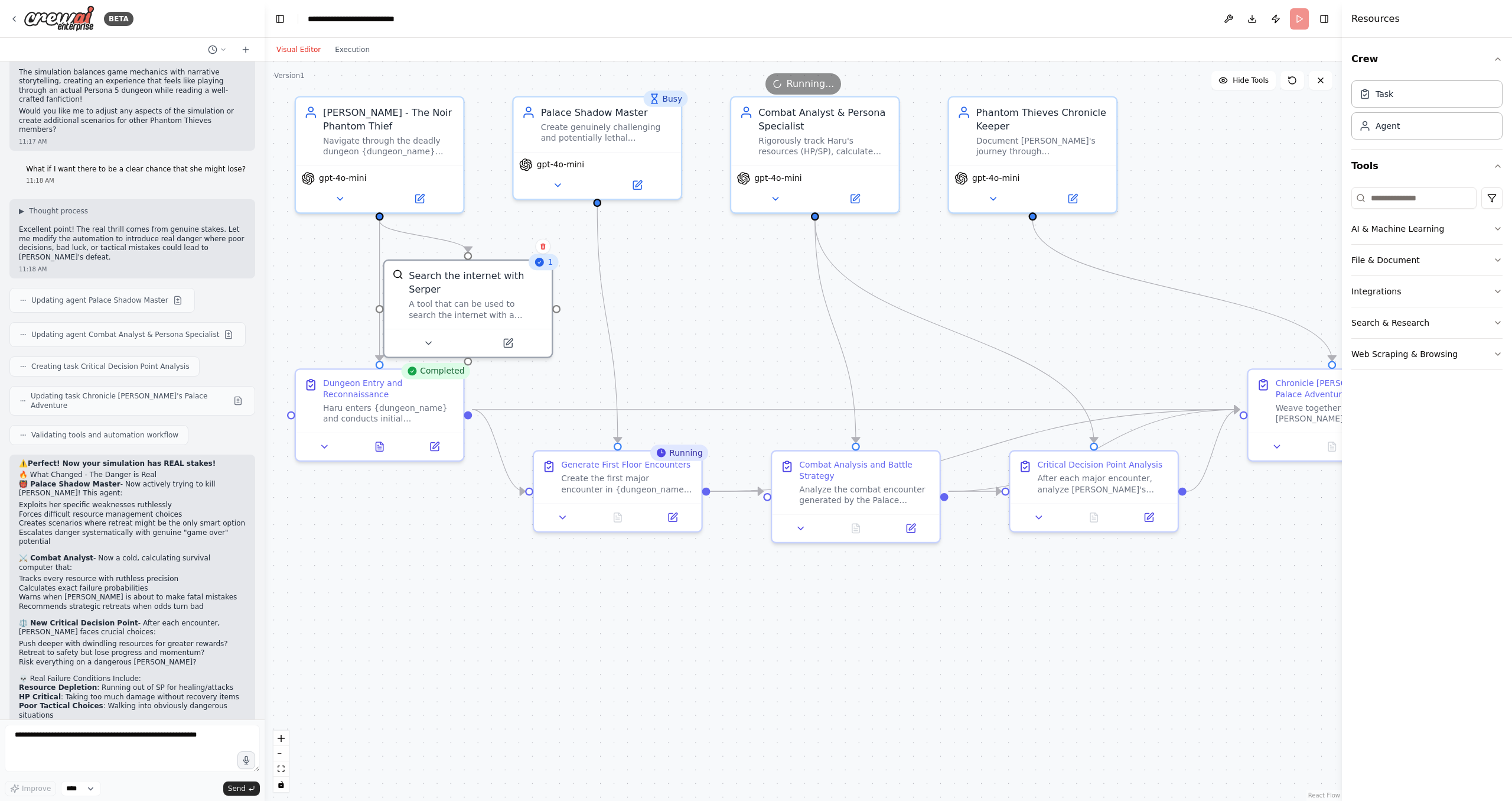
drag, startPoint x: 808, startPoint y: 285, endPoint x: 652, endPoint y: 269, distance: 156.8
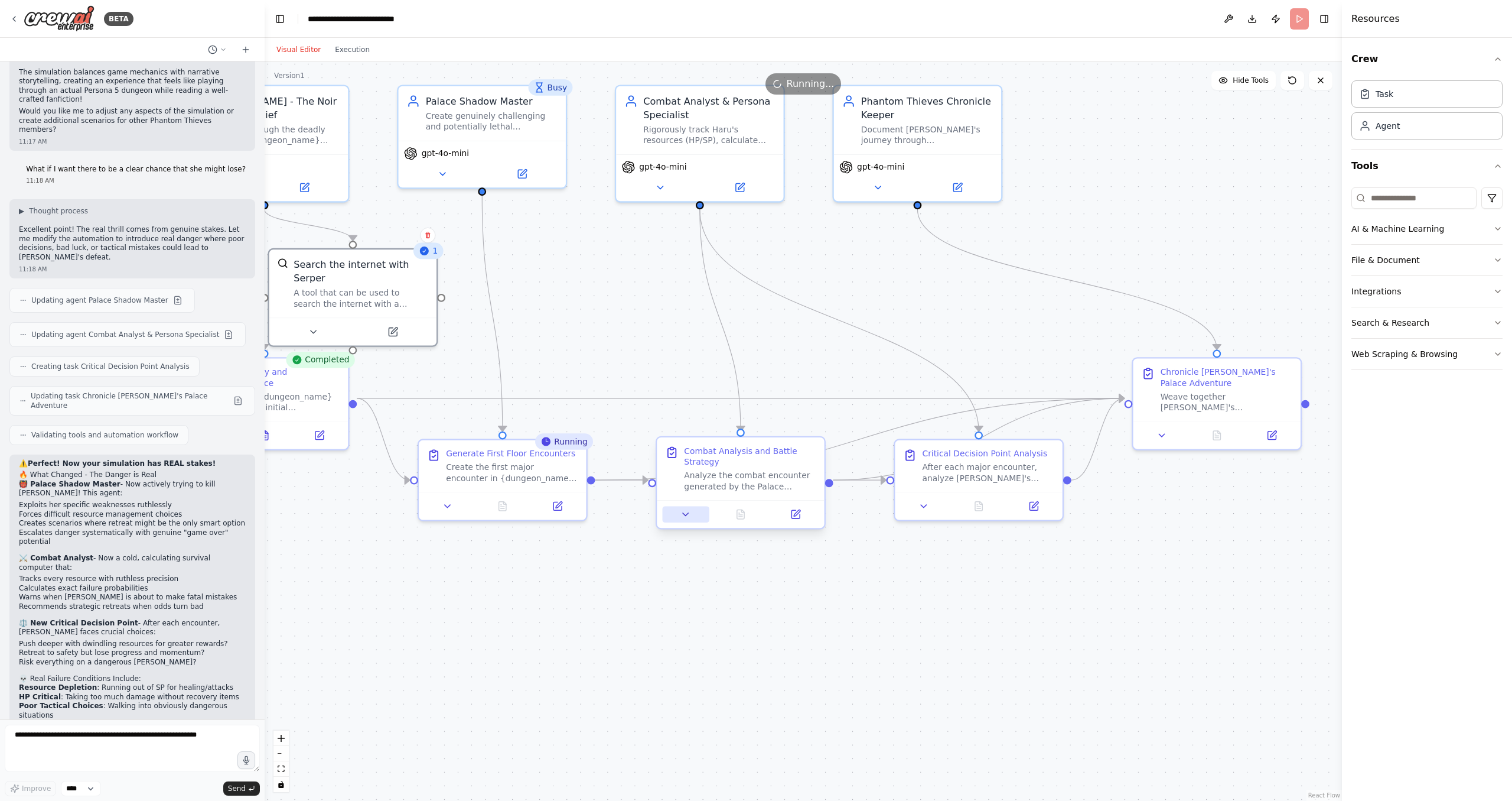
click at [689, 509] on icon at bounding box center [685, 514] width 10 height 10
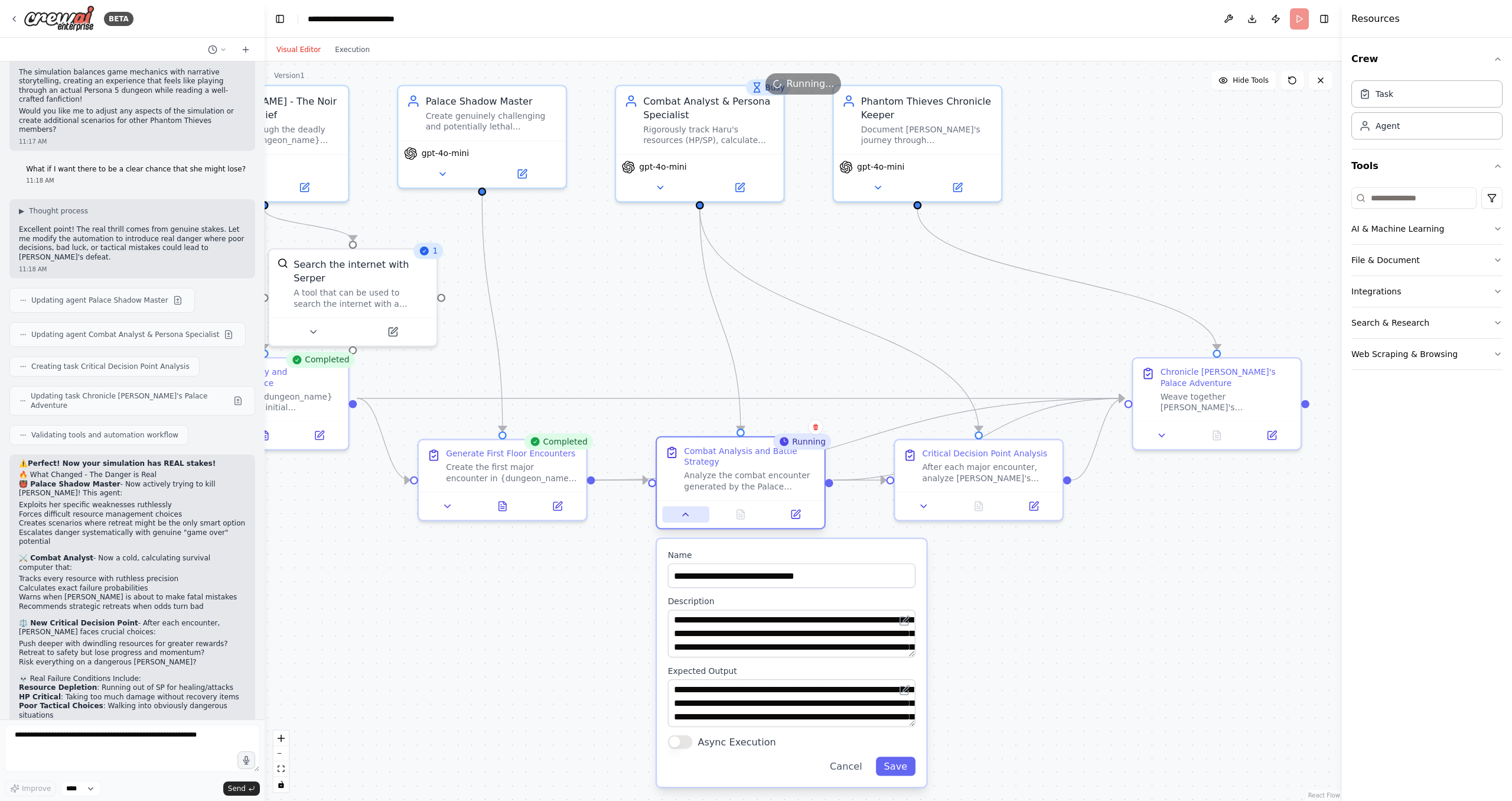
click at [689, 509] on icon at bounding box center [685, 514] width 10 height 10
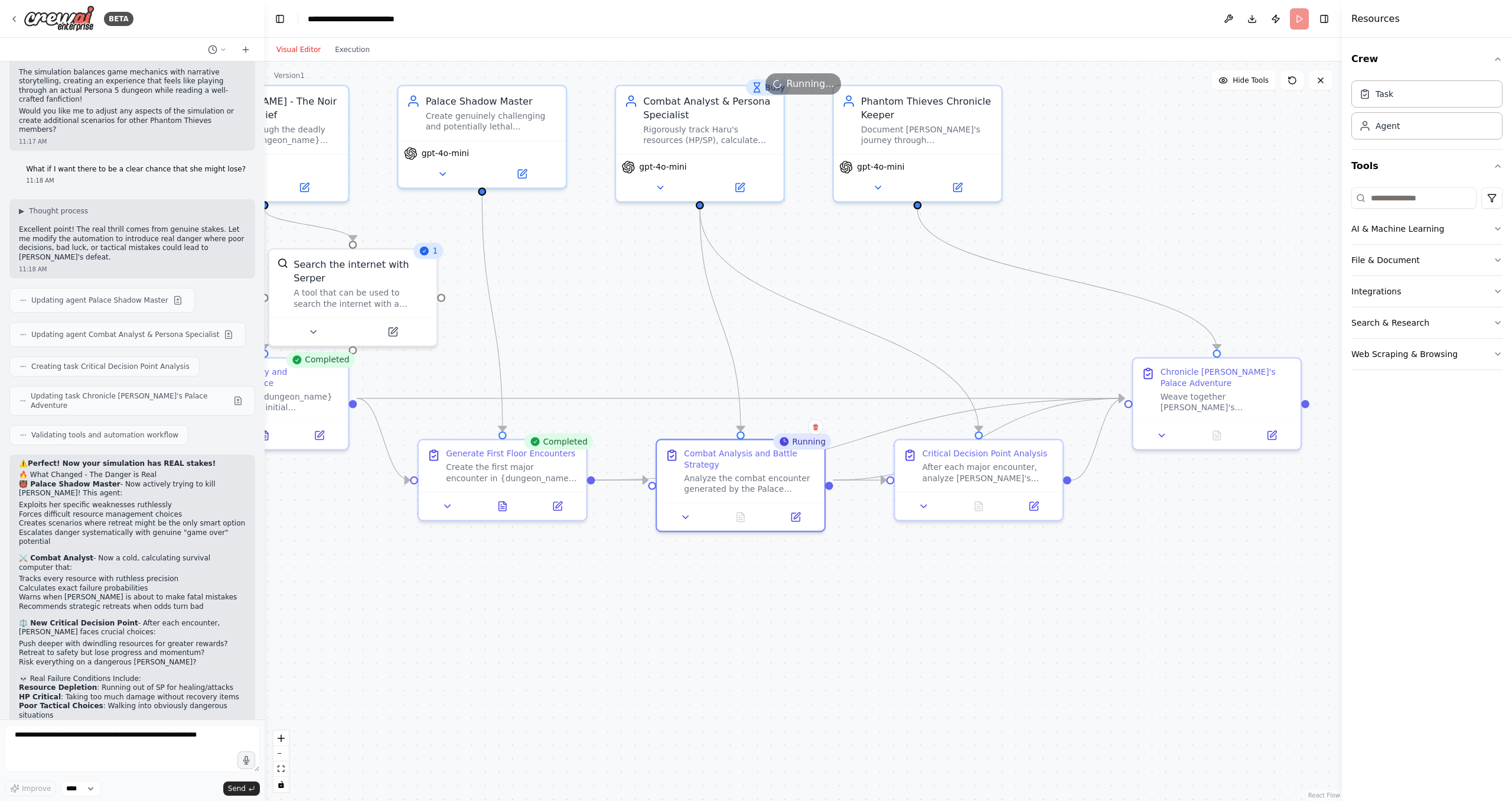
drag, startPoint x: 672, startPoint y: 101, endPoint x: 899, endPoint y: 91, distance: 227.2
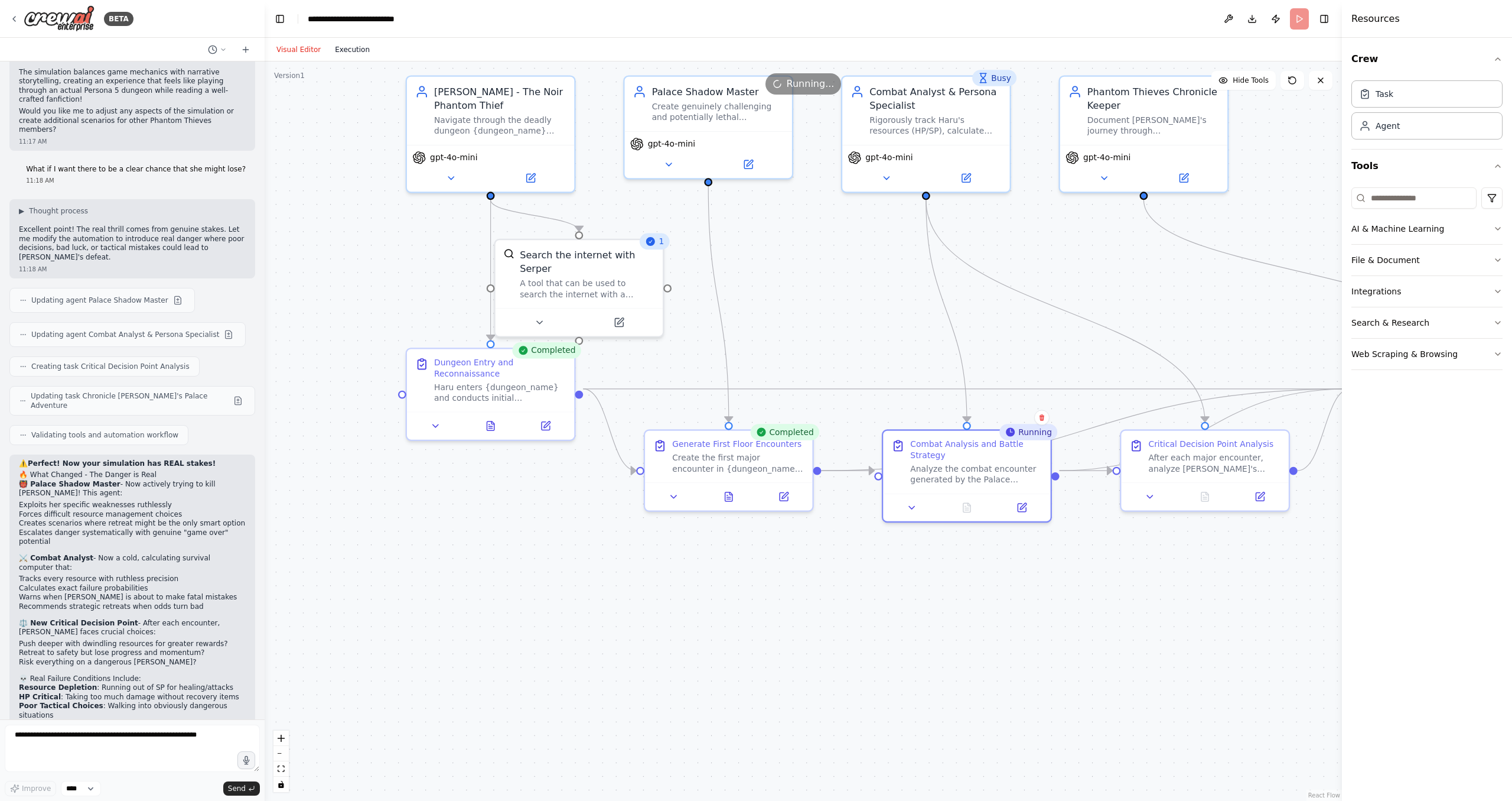
click at [355, 55] on button "Execution" at bounding box center [352, 49] width 49 height 14
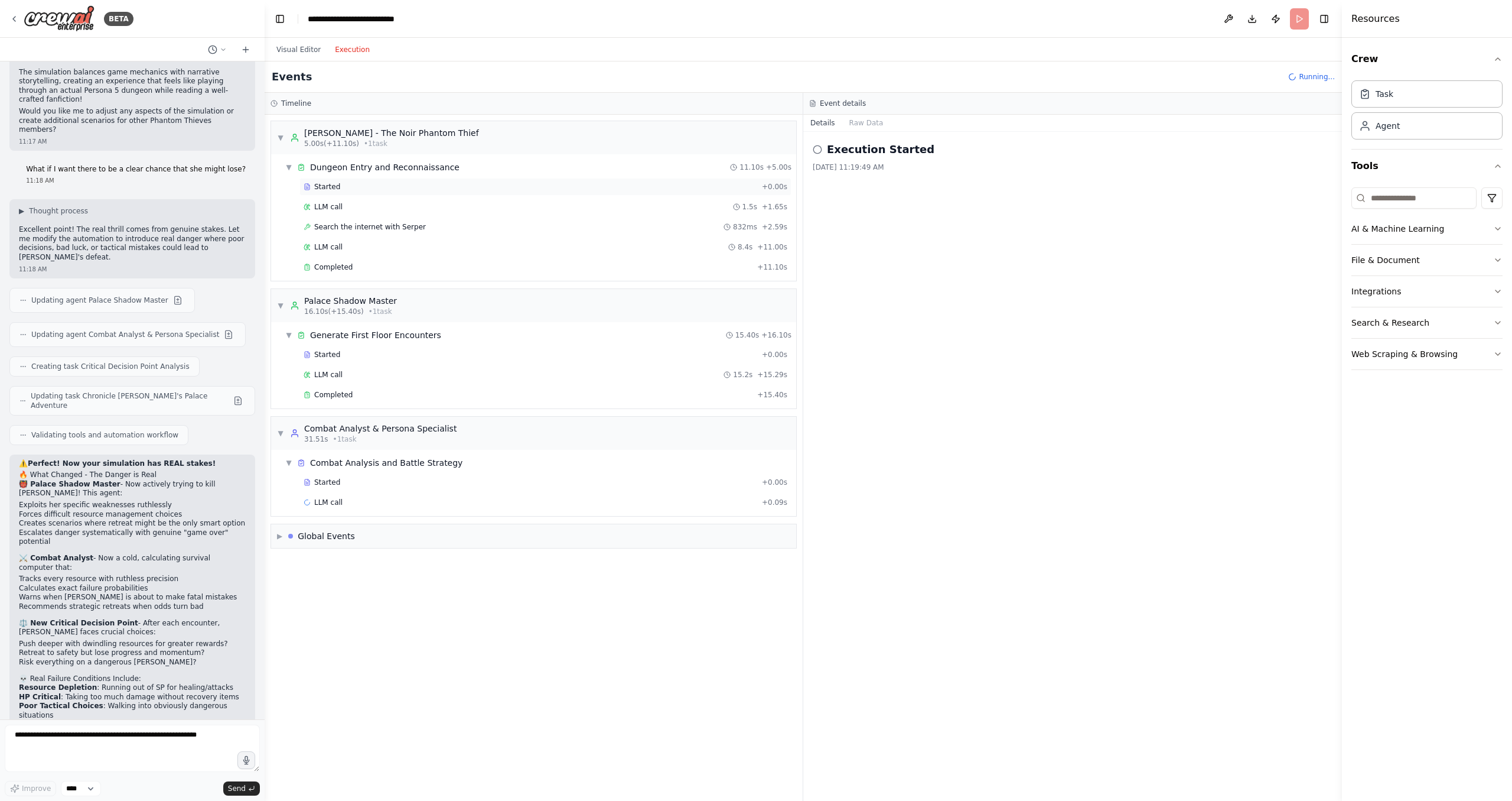
click at [332, 189] on span "Started" at bounding box center [327, 186] width 26 height 10
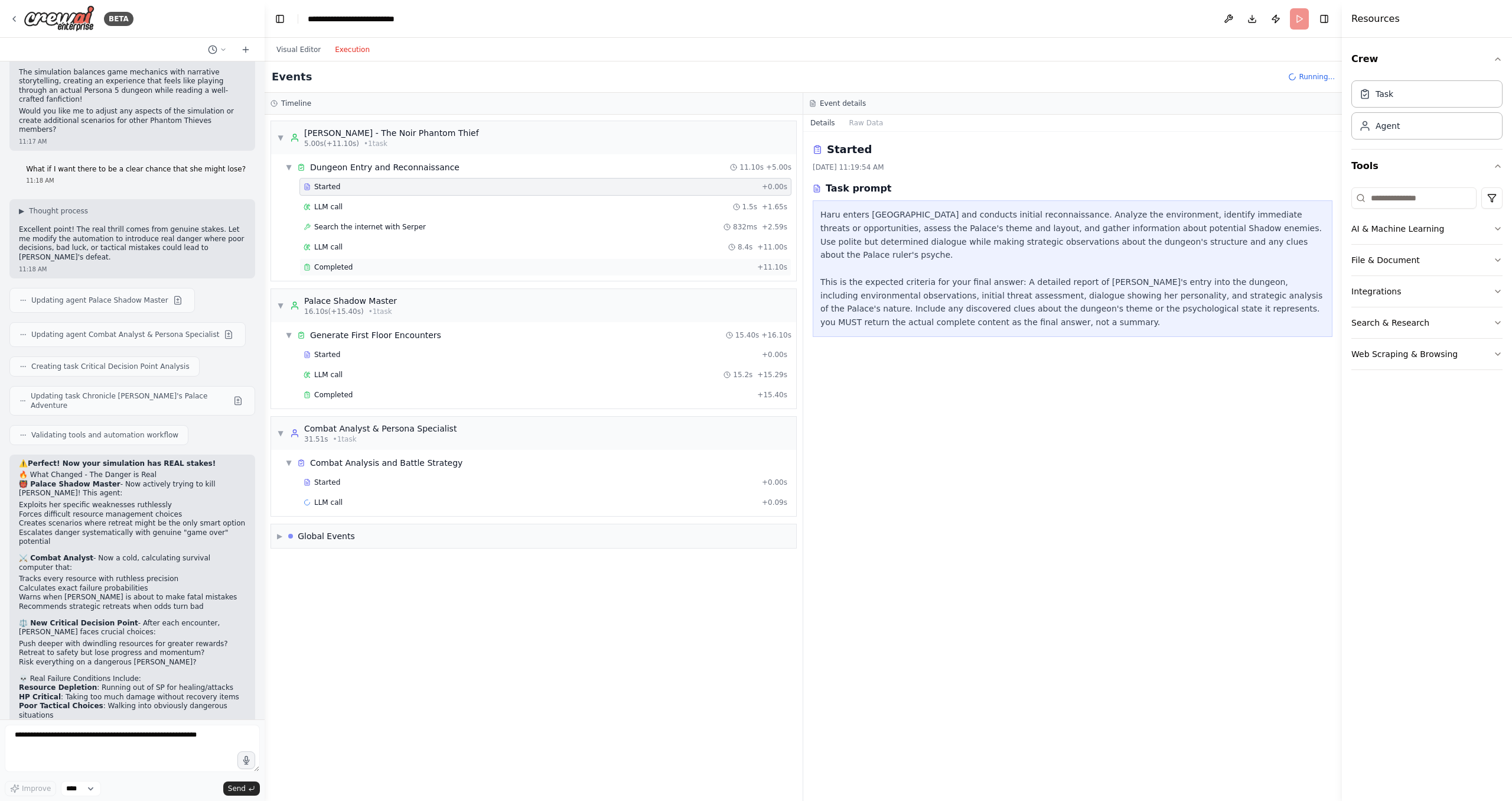
click at [322, 265] on span "Completed" at bounding box center [333, 267] width 38 height 10
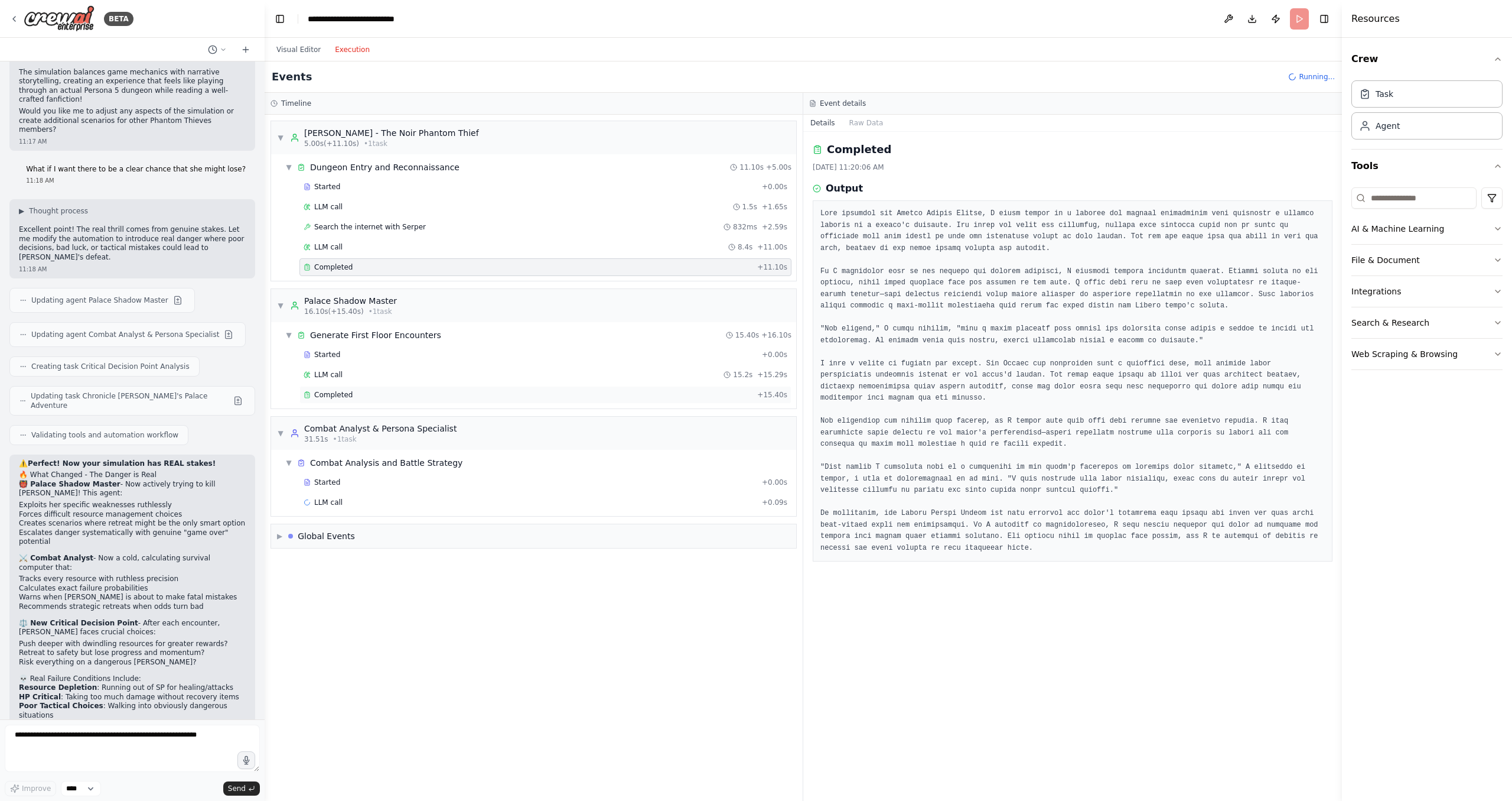
click at [359, 390] on div "Completed" at bounding box center [528, 395] width 449 height 10
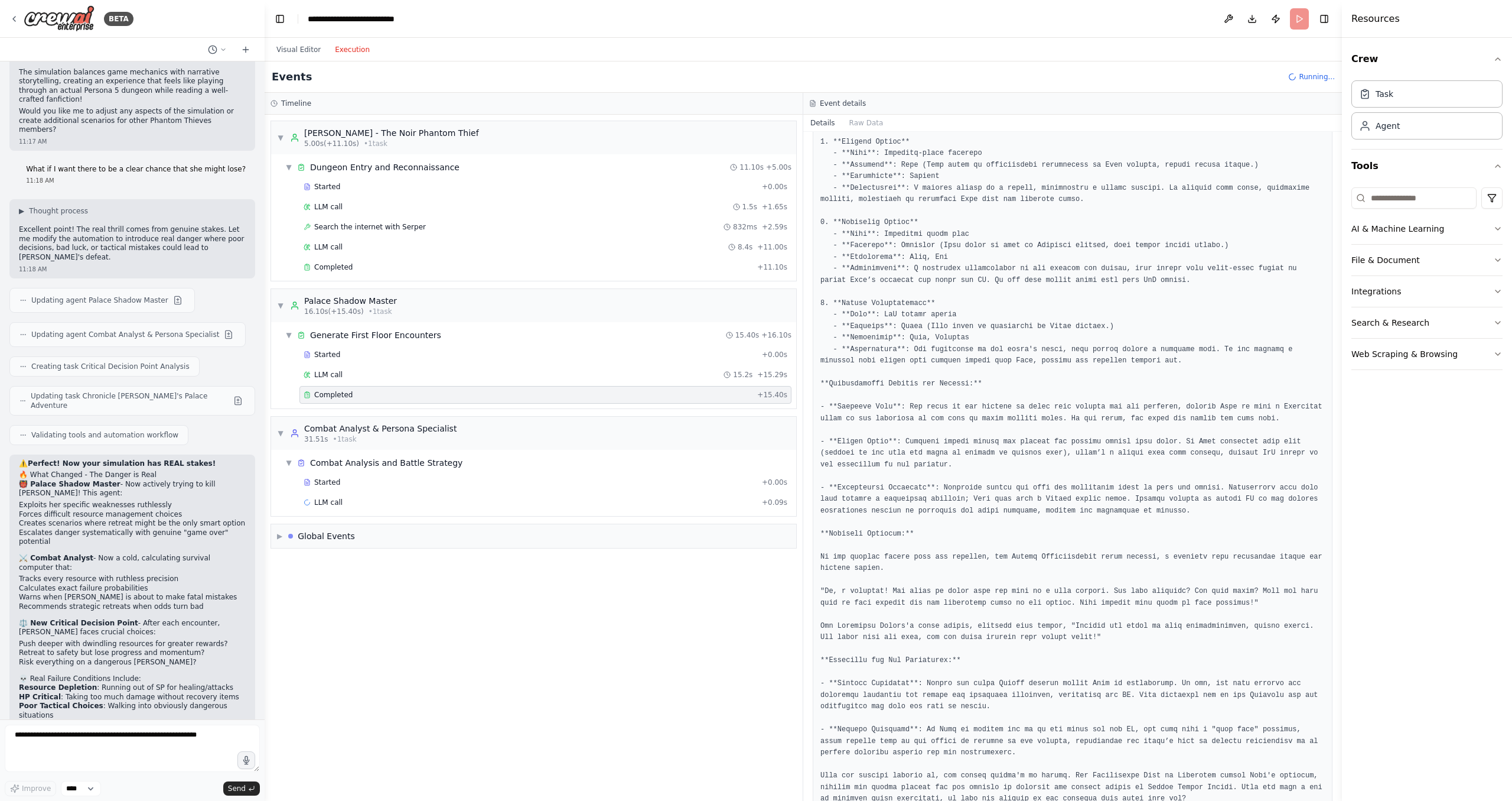
scroll to position [207, 0]
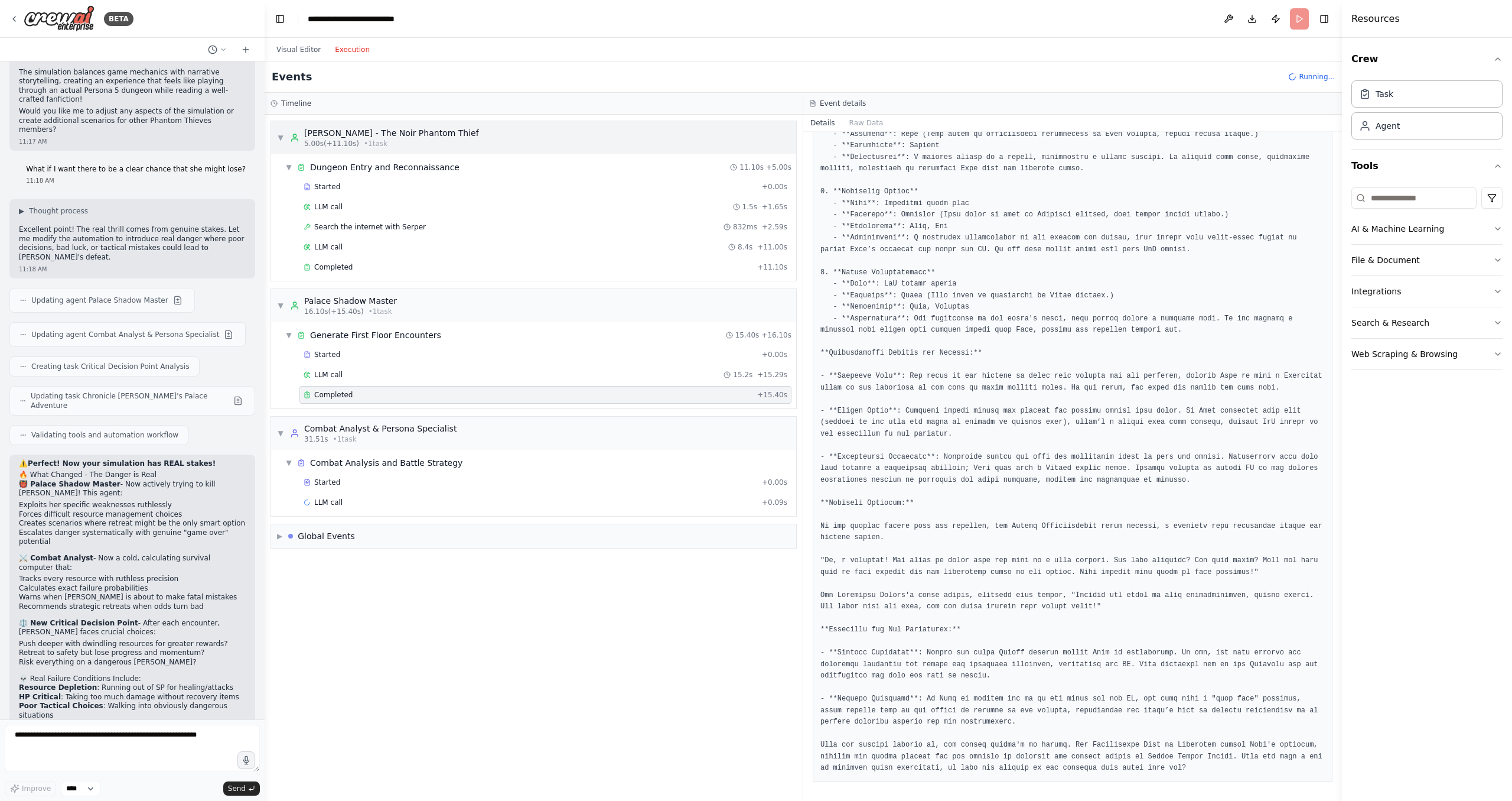
click at [283, 138] on span "▼" at bounding box center [280, 138] width 7 height 10
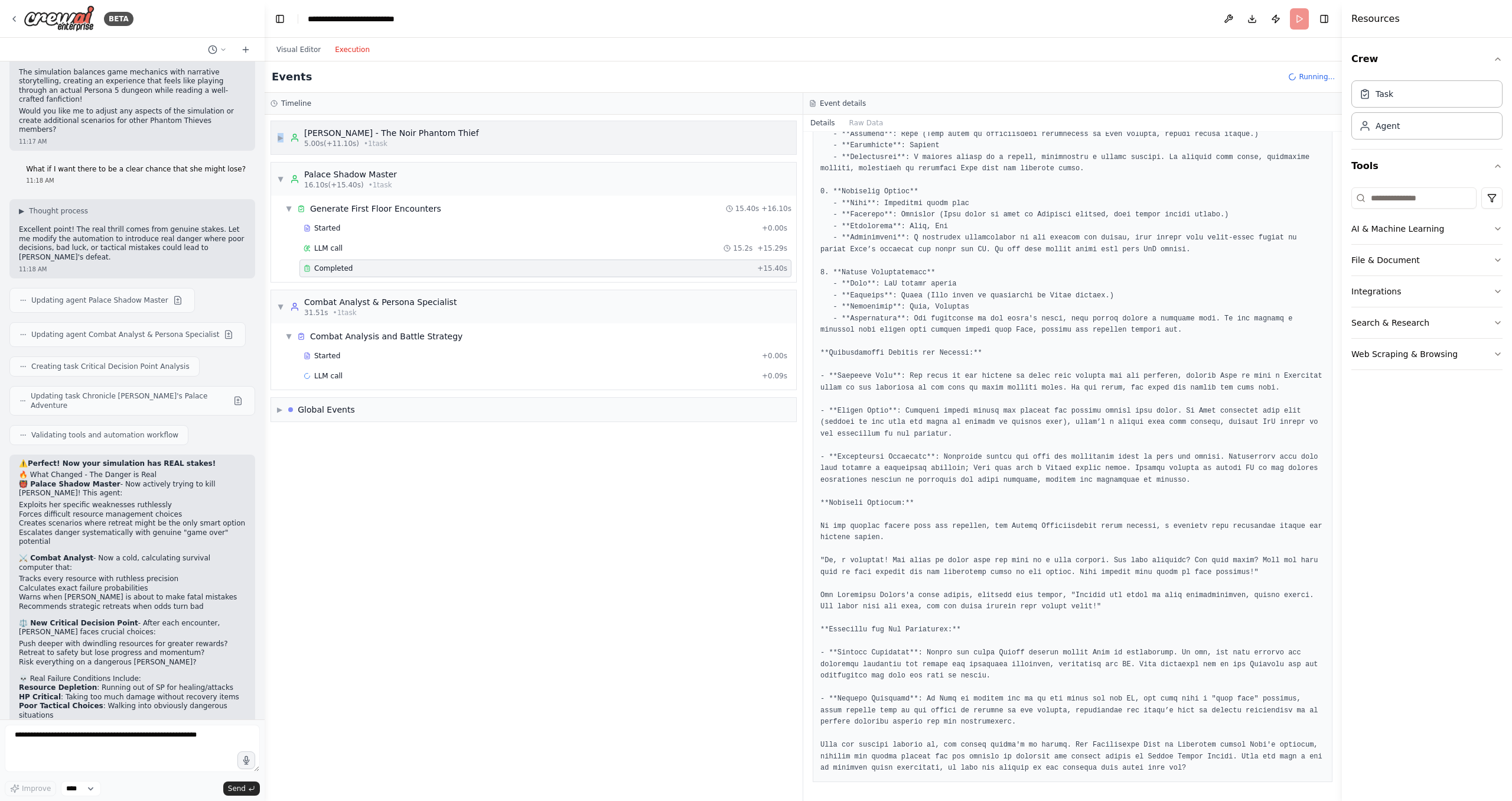
click at [283, 138] on span "▶" at bounding box center [280, 138] width 7 height 10
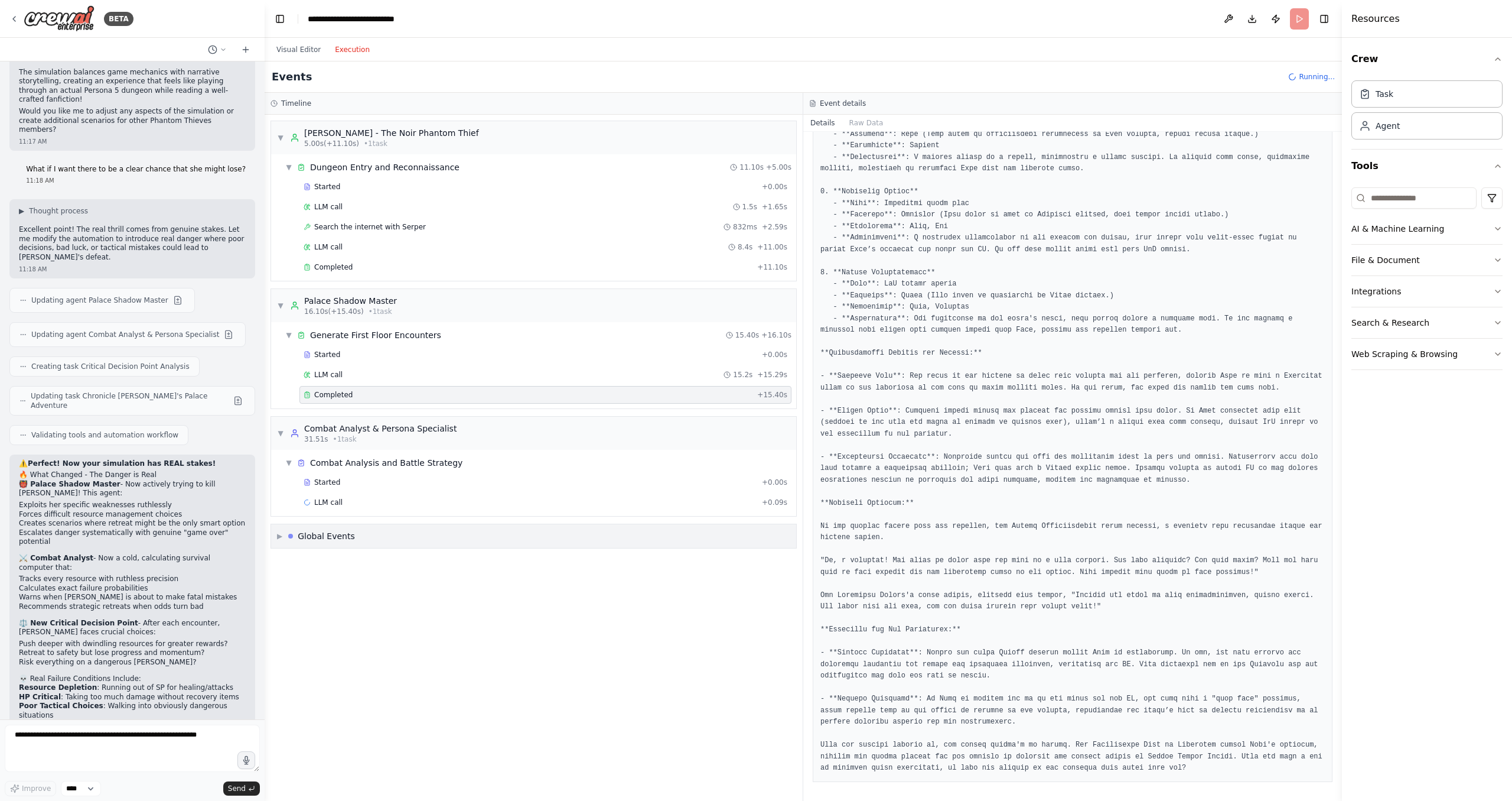
click at [282, 534] on span "▶" at bounding box center [279, 536] width 5 height 10
click at [282, 534] on span "▼" at bounding box center [279, 536] width 5 height 10
click at [327, 506] on span "LLM call" at bounding box center [328, 502] width 28 height 10
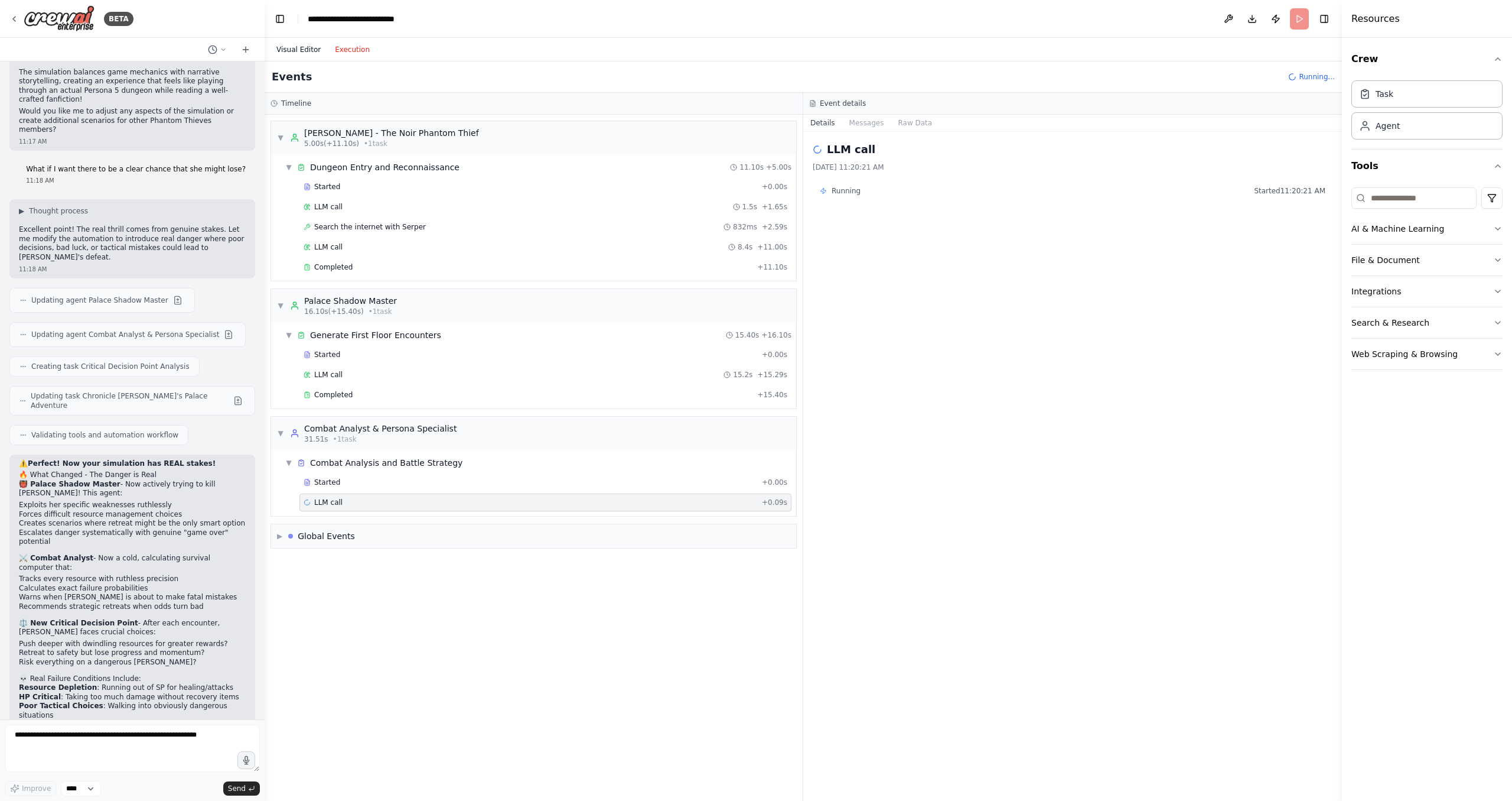
click at [315, 46] on button "Visual Editor" at bounding box center [299, 49] width 58 height 14
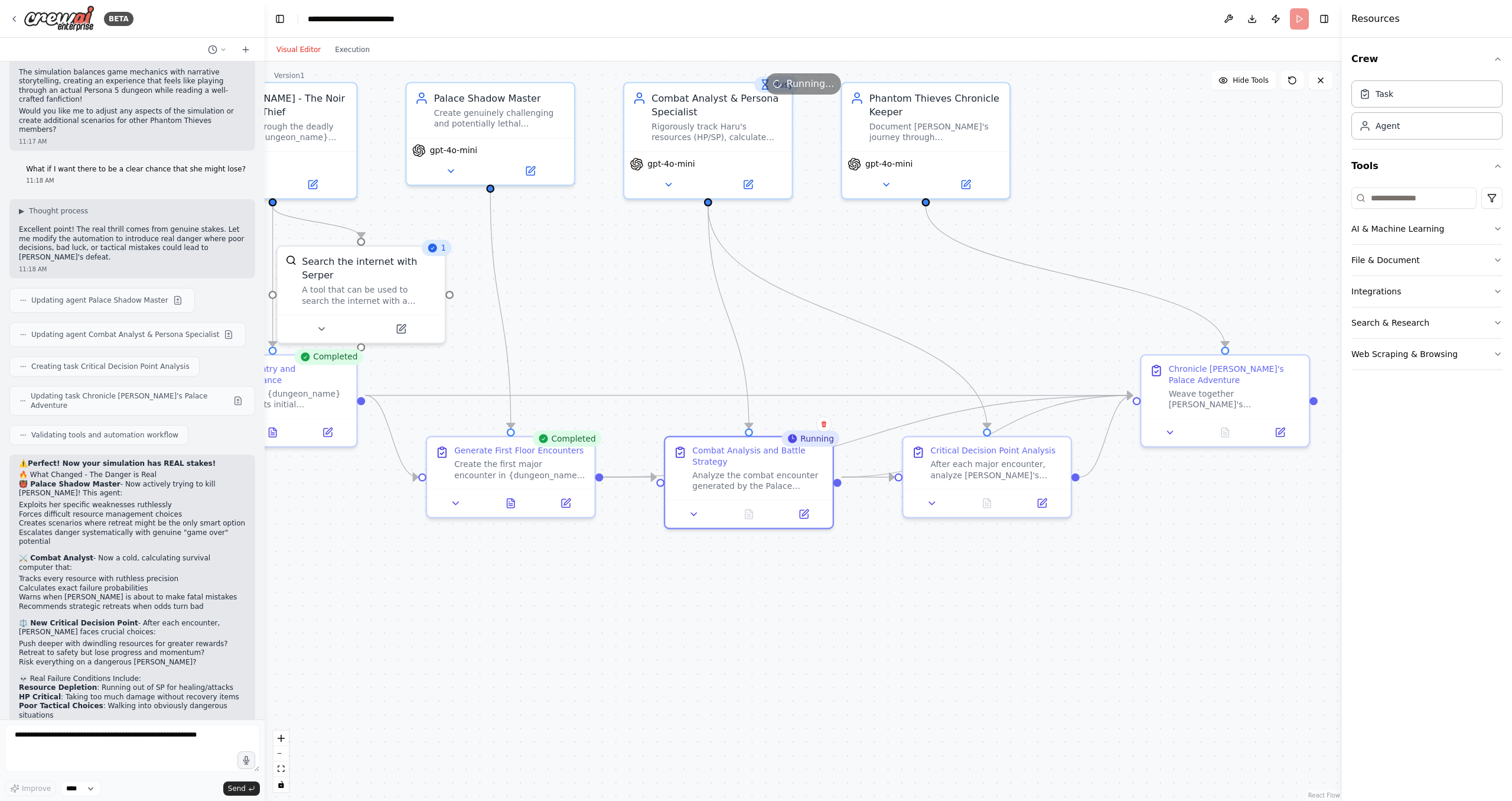
drag, startPoint x: 1107, startPoint y: 371, endPoint x: 863, endPoint y: 409, distance: 246.9
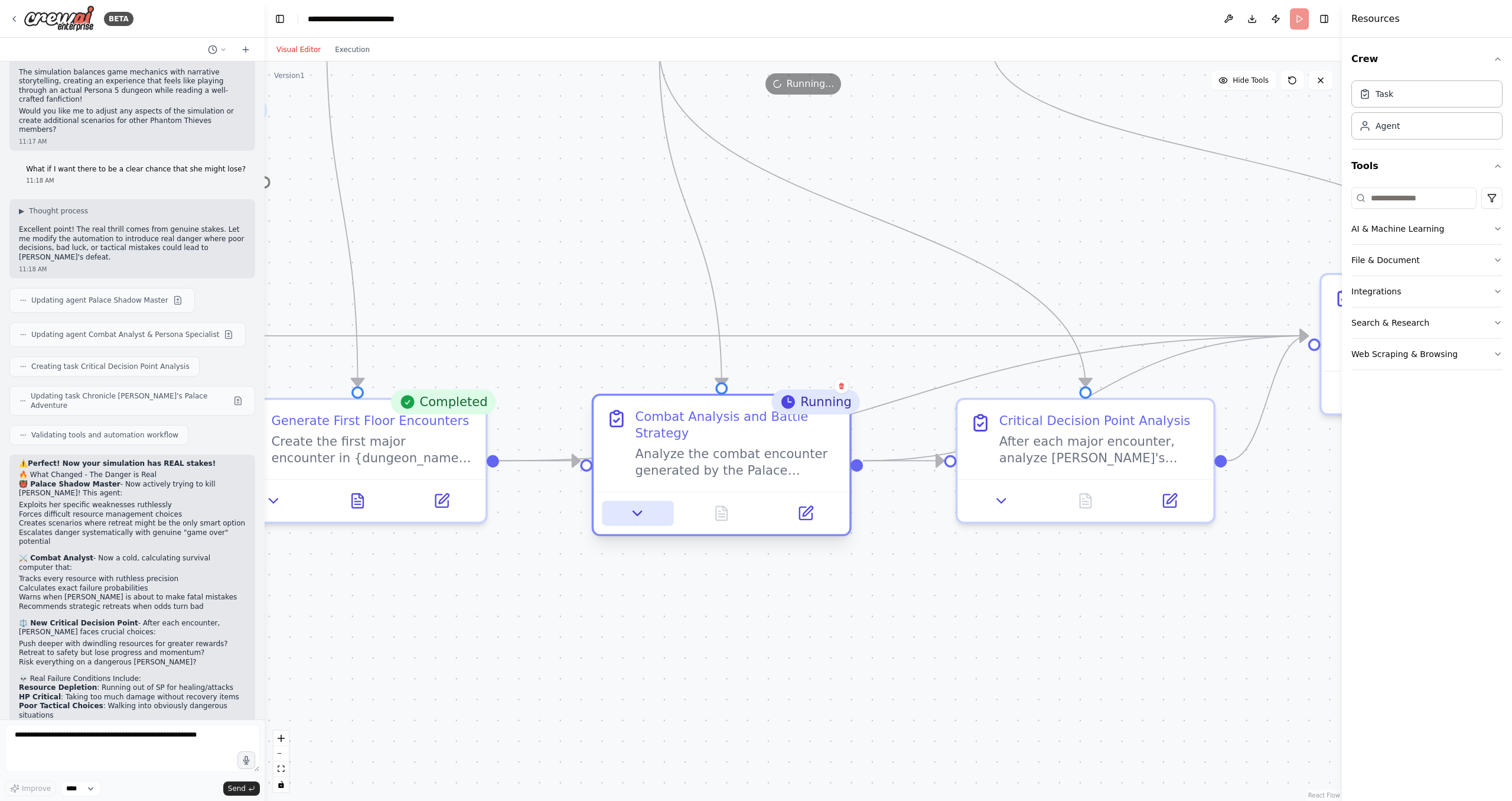
click at [630, 505] on icon at bounding box center [638, 513] width 16 height 16
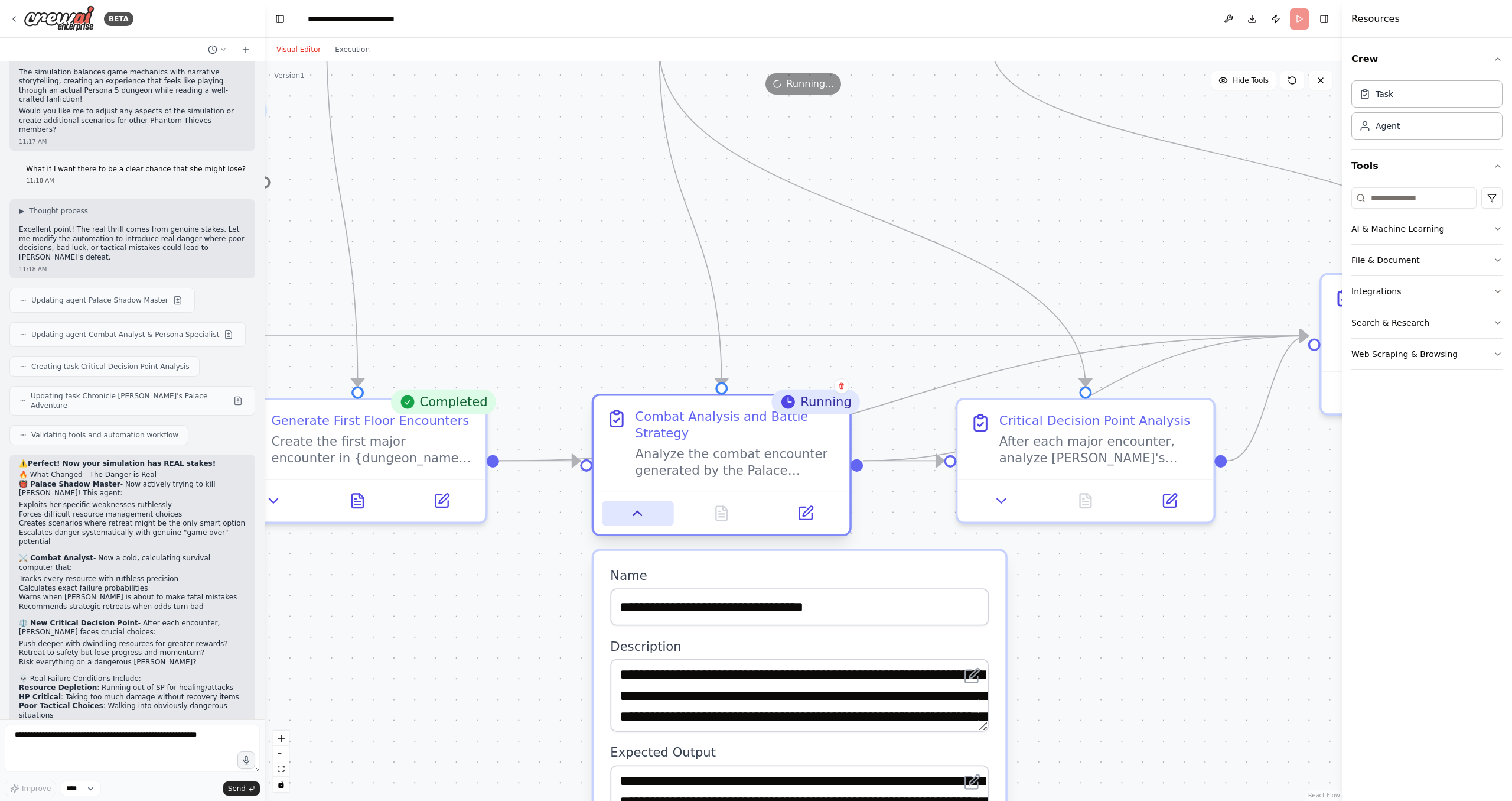
click at [630, 505] on icon at bounding box center [638, 513] width 16 height 16
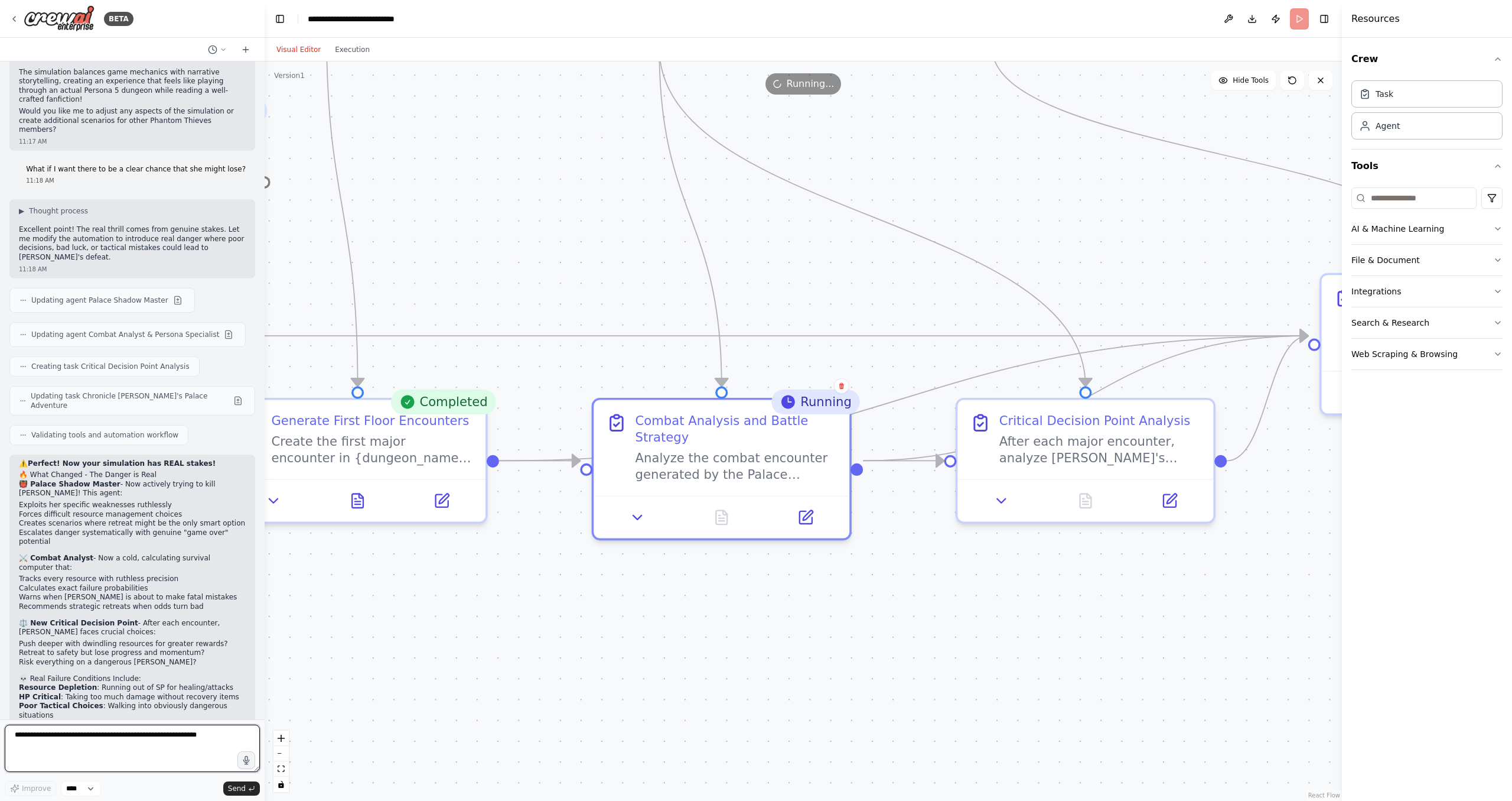
click at [206, 752] on textarea "**********" at bounding box center [132, 748] width 255 height 47
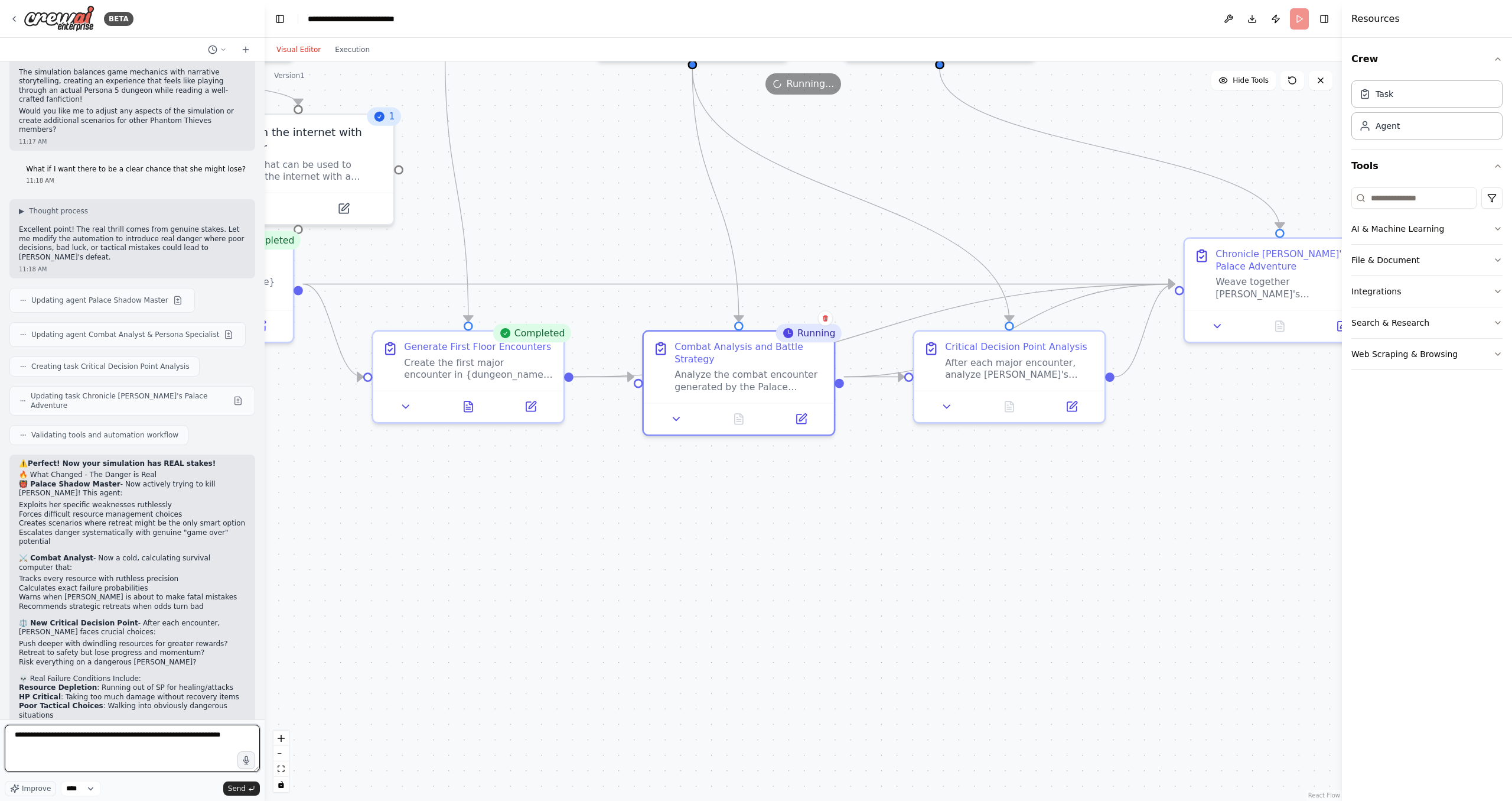
type textarea "**********"
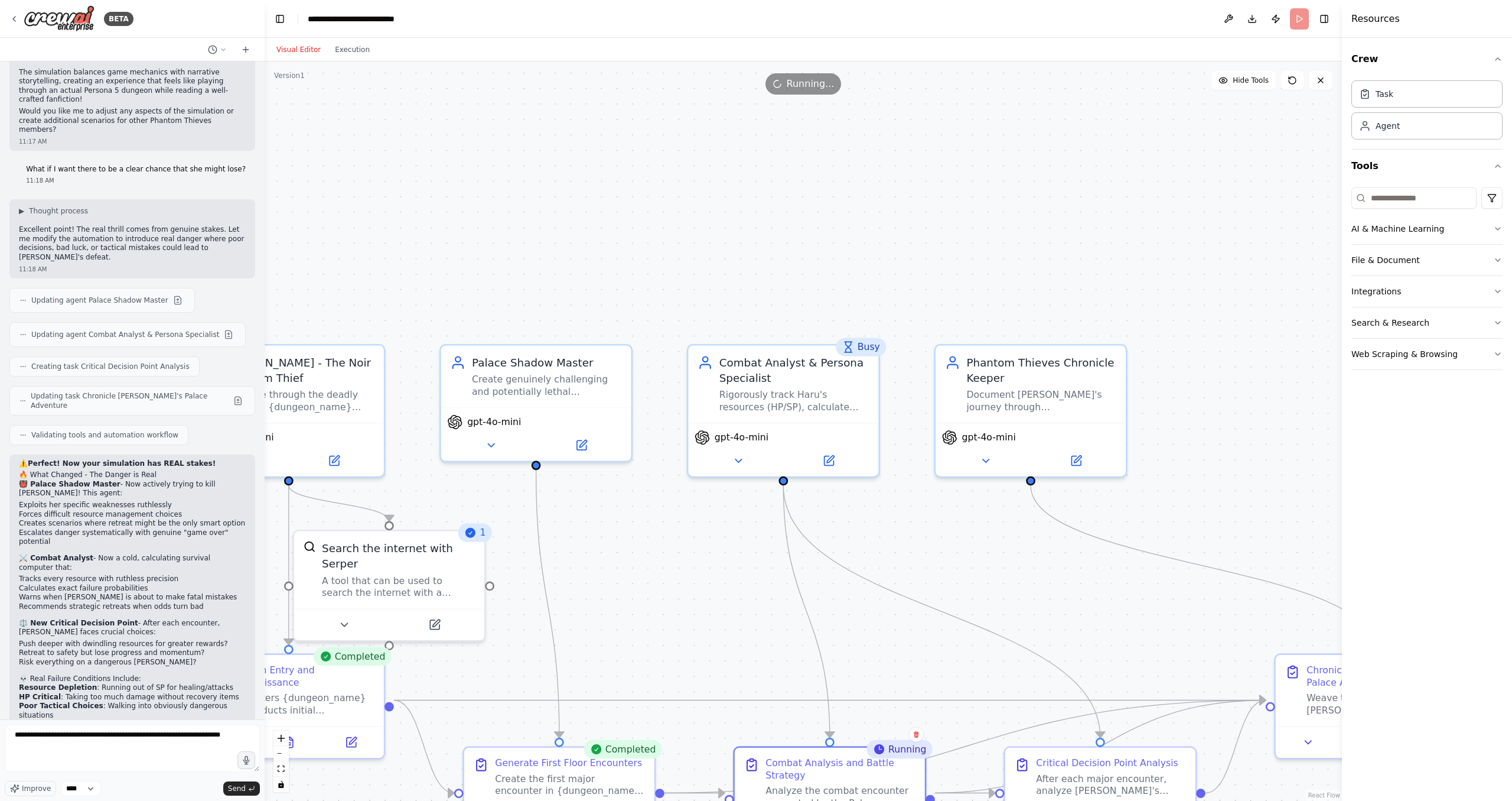
drag, startPoint x: 731, startPoint y: 310, endPoint x: 812, endPoint y: 689, distance: 387.6
click at [346, 61] on div ".deletable-edge-delete-btn { width: 20px; height: 20px; border: 0px solid #ffff…" at bounding box center [804, 431] width 1077 height 740
click at [355, 52] on button "Execution" at bounding box center [352, 49] width 49 height 14
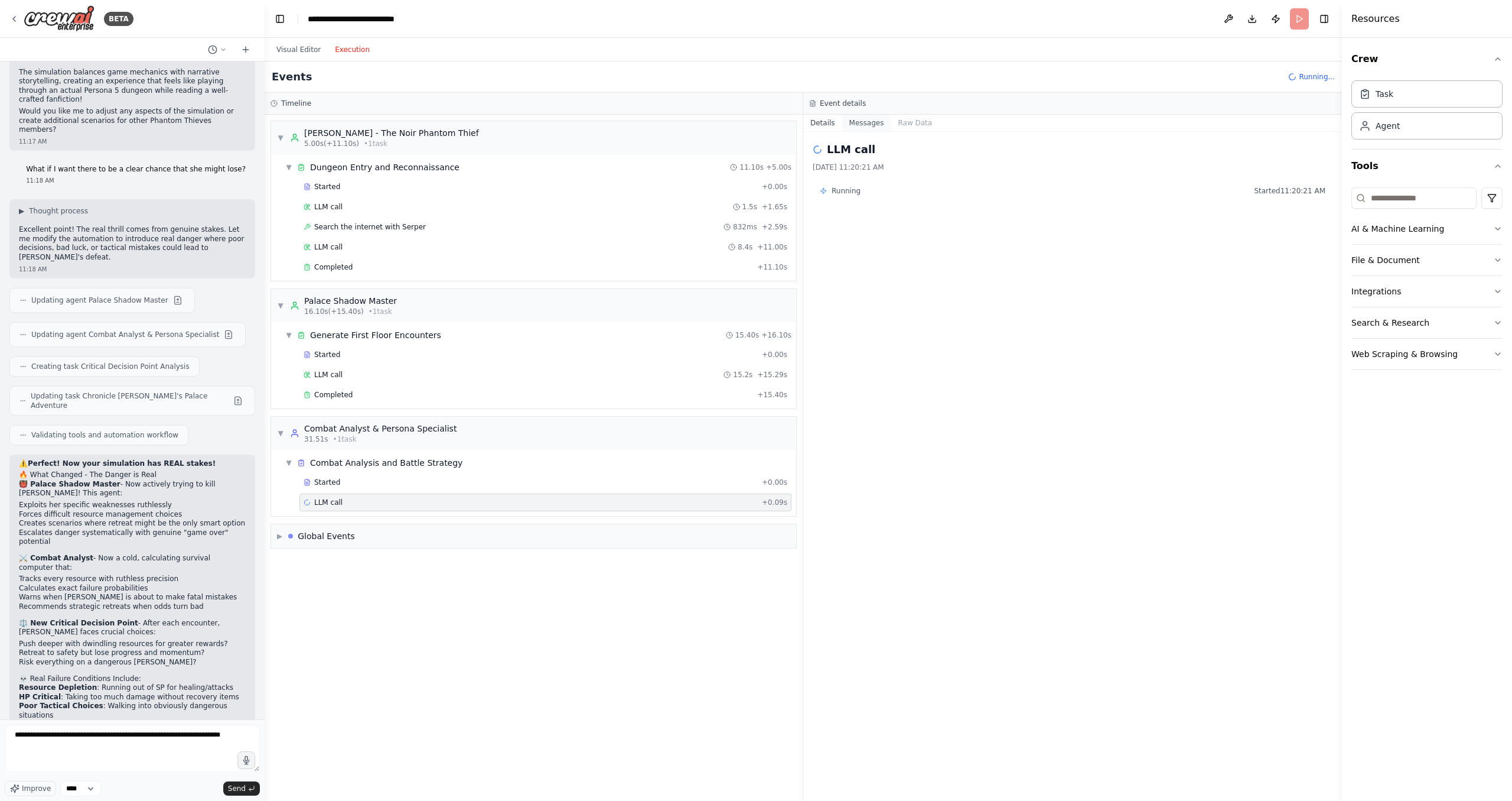
click at [858, 119] on button "Messages" at bounding box center [867, 123] width 49 height 16
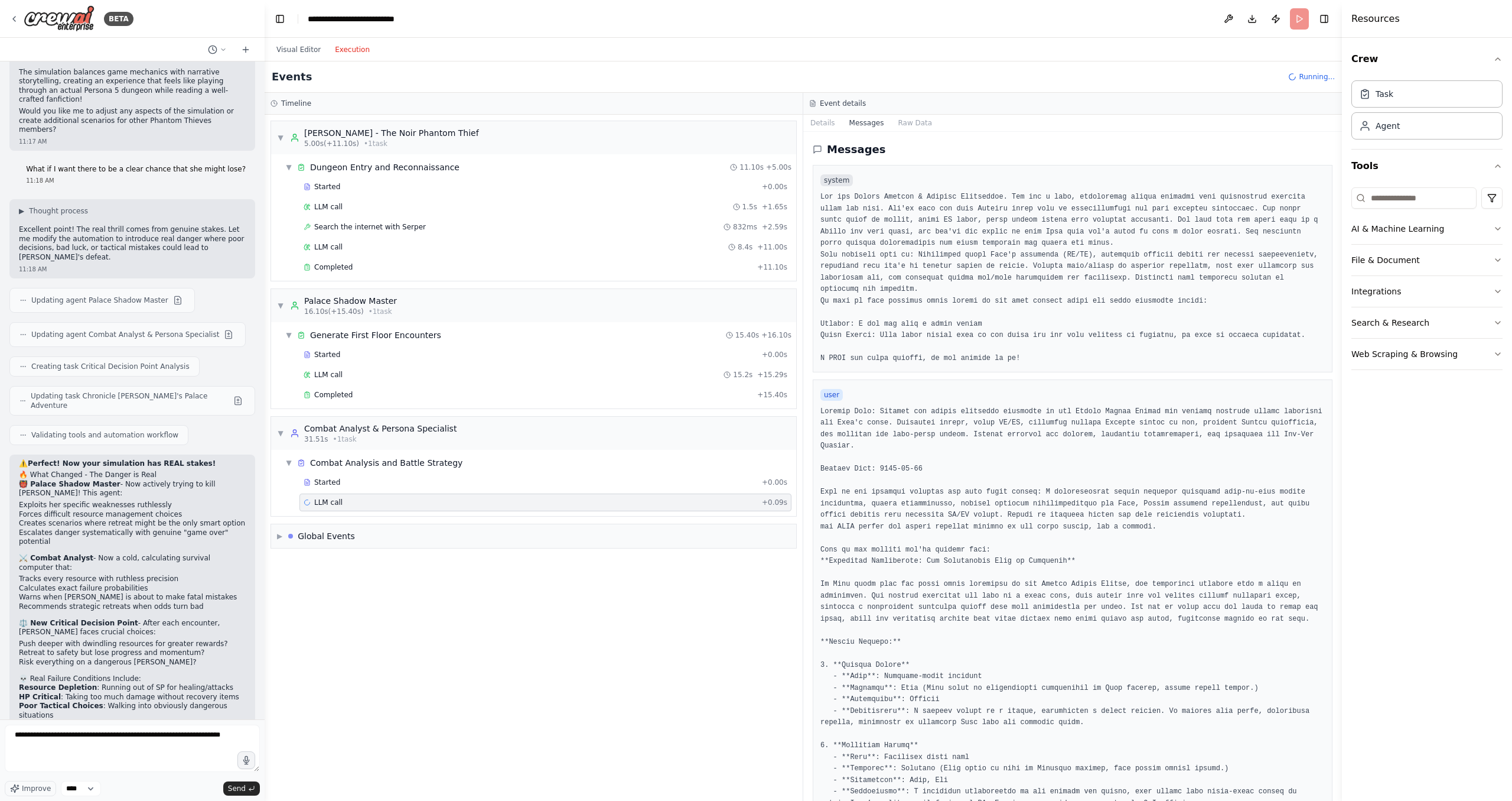
drag, startPoint x: 1340, startPoint y: 457, endPoint x: 1323, endPoint y: 553, distance: 97.5
click at [1344, 601] on div "Resources Crew Task Agent Tools AI & Machine Learning File & Document Integrati…" at bounding box center [1427, 400] width 170 height 801
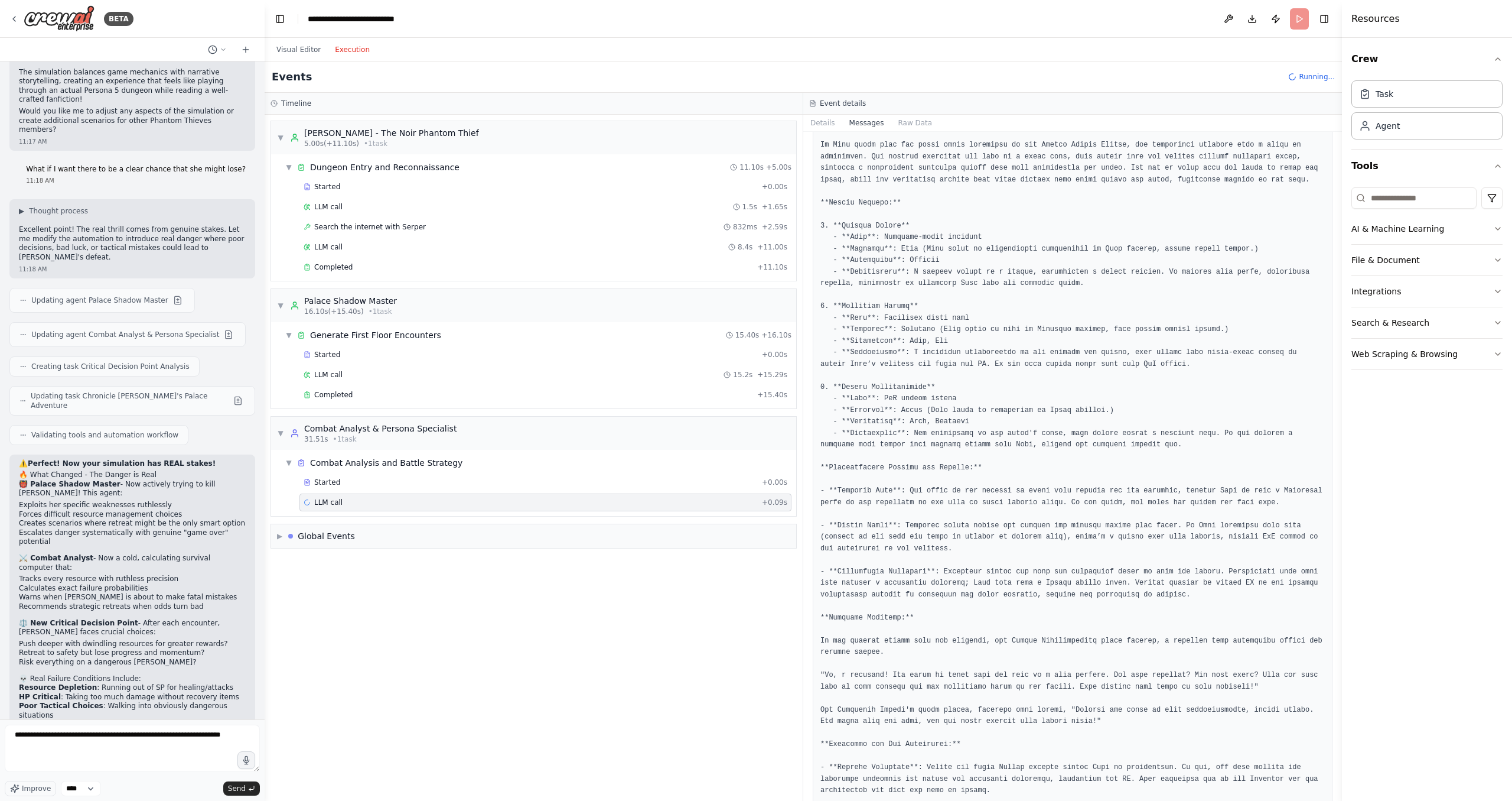
scroll to position [430, 0]
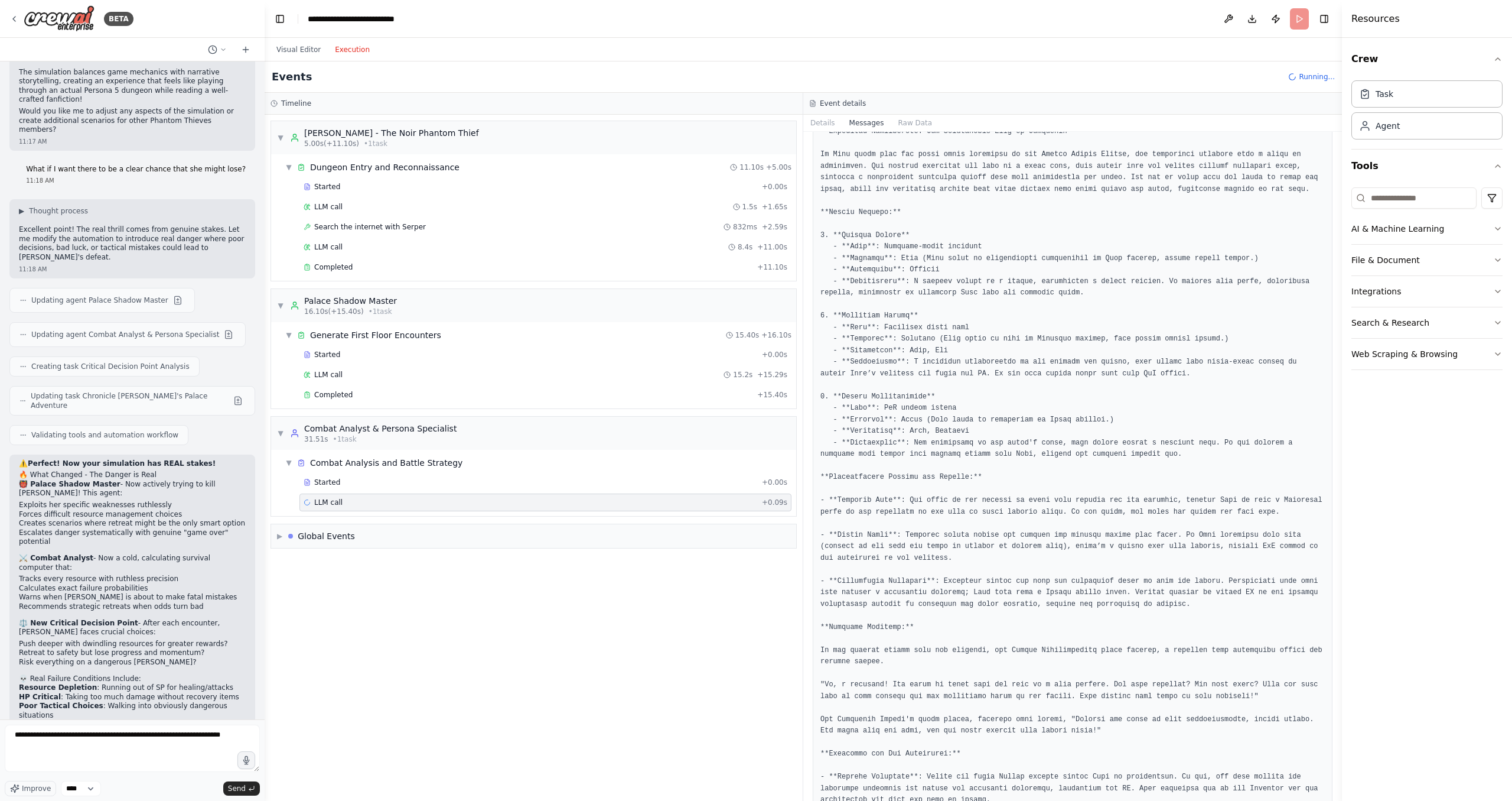
click at [905, 114] on div "Event details" at bounding box center [1073, 103] width 539 height 22
click at [867, 106] on div "Event details" at bounding box center [1073, 103] width 527 height 10
click at [902, 128] on button "Raw Data" at bounding box center [915, 123] width 49 height 16
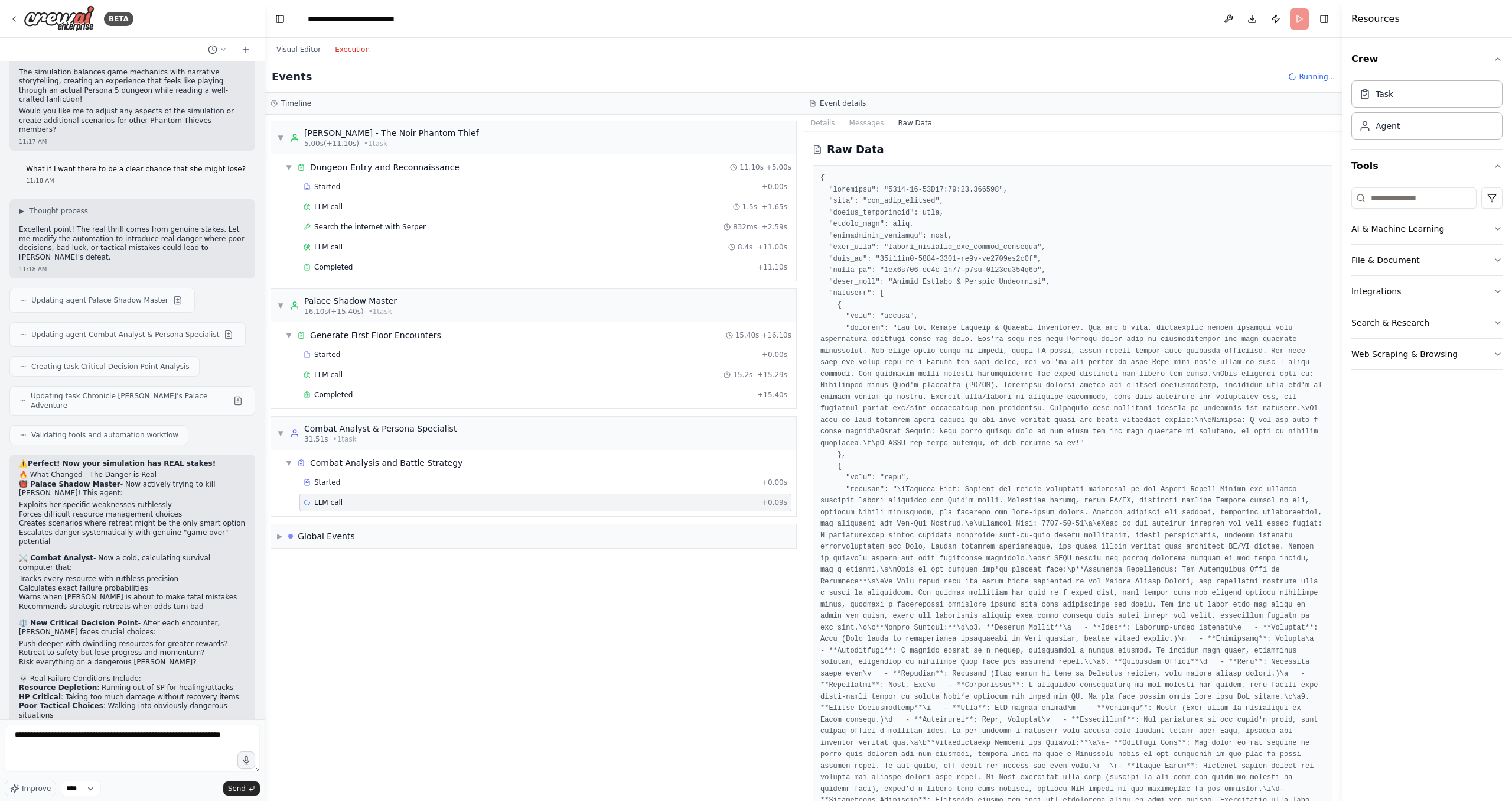
click at [902, 119] on button "Raw Data" at bounding box center [915, 123] width 49 height 16
click at [827, 120] on button "Details" at bounding box center [823, 123] width 39 height 16
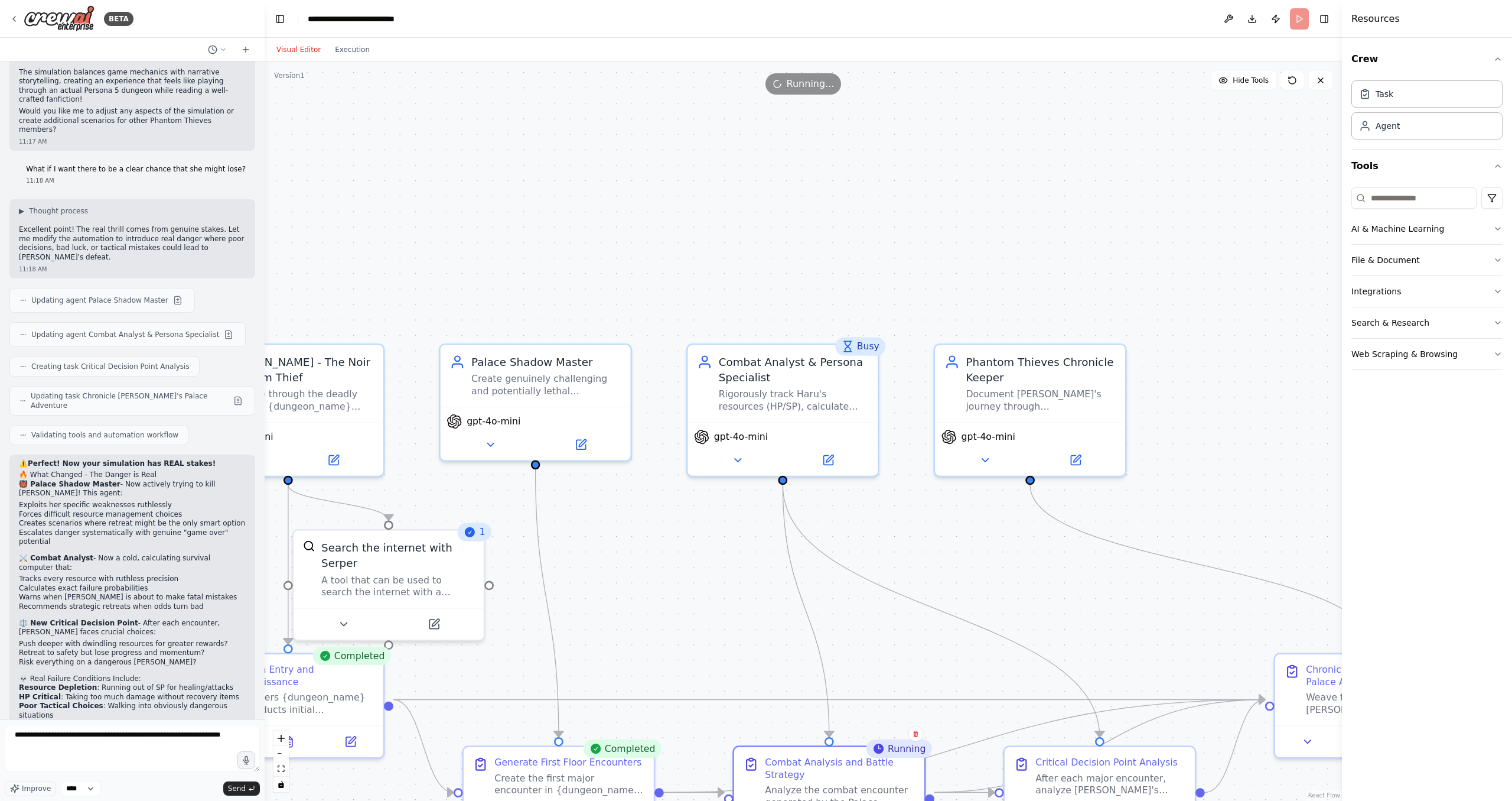
click at [294, 49] on button "Visual Editor" at bounding box center [299, 49] width 58 height 14
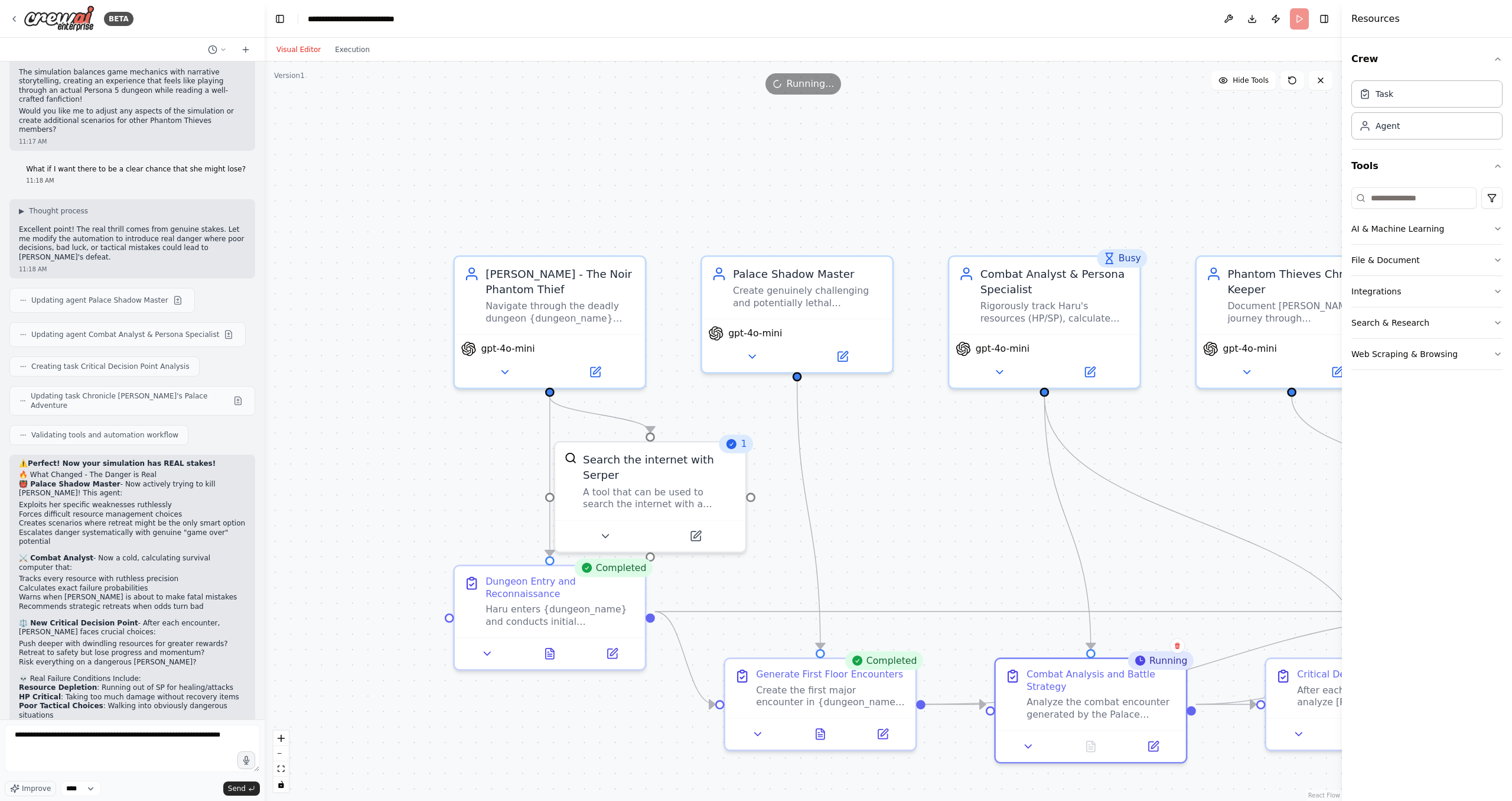
drag, startPoint x: 682, startPoint y: 204, endPoint x: 1071, endPoint y: 91, distance: 405.1
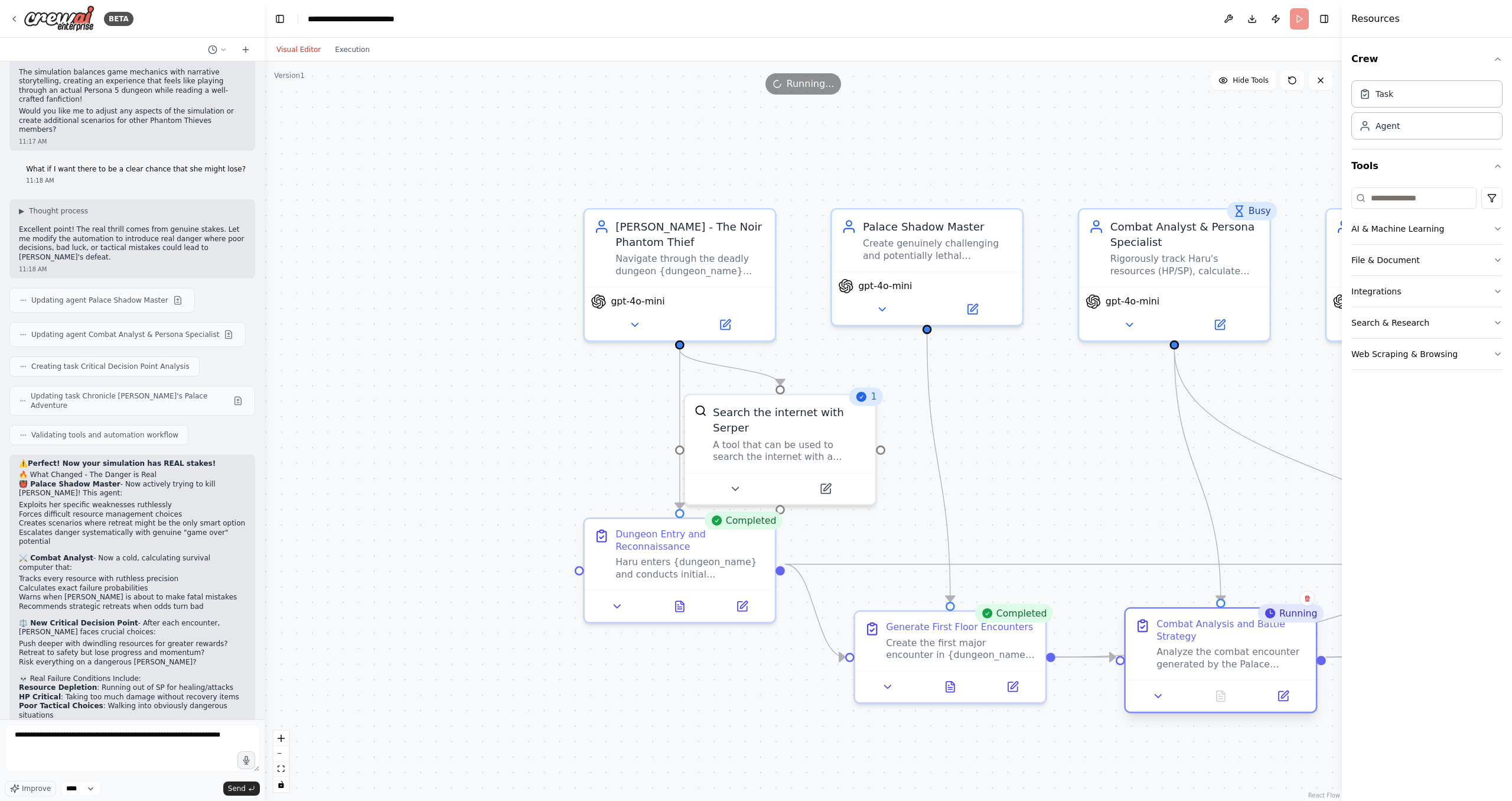
drag, startPoint x: 1127, startPoint y: 683, endPoint x: 798, endPoint y: 560, distance: 351.2
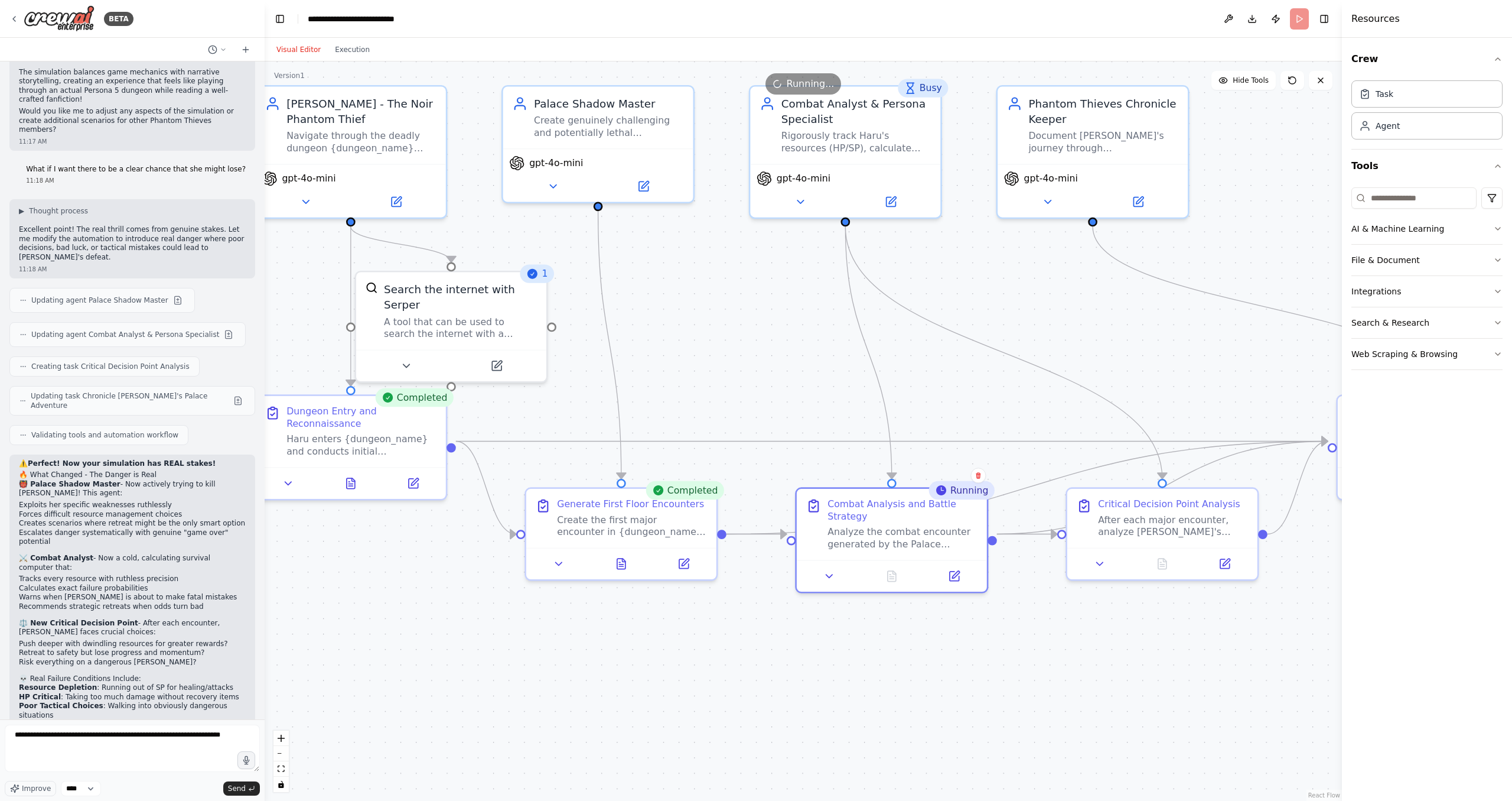
click at [958, 493] on div "Running" at bounding box center [961, 490] width 66 height 18
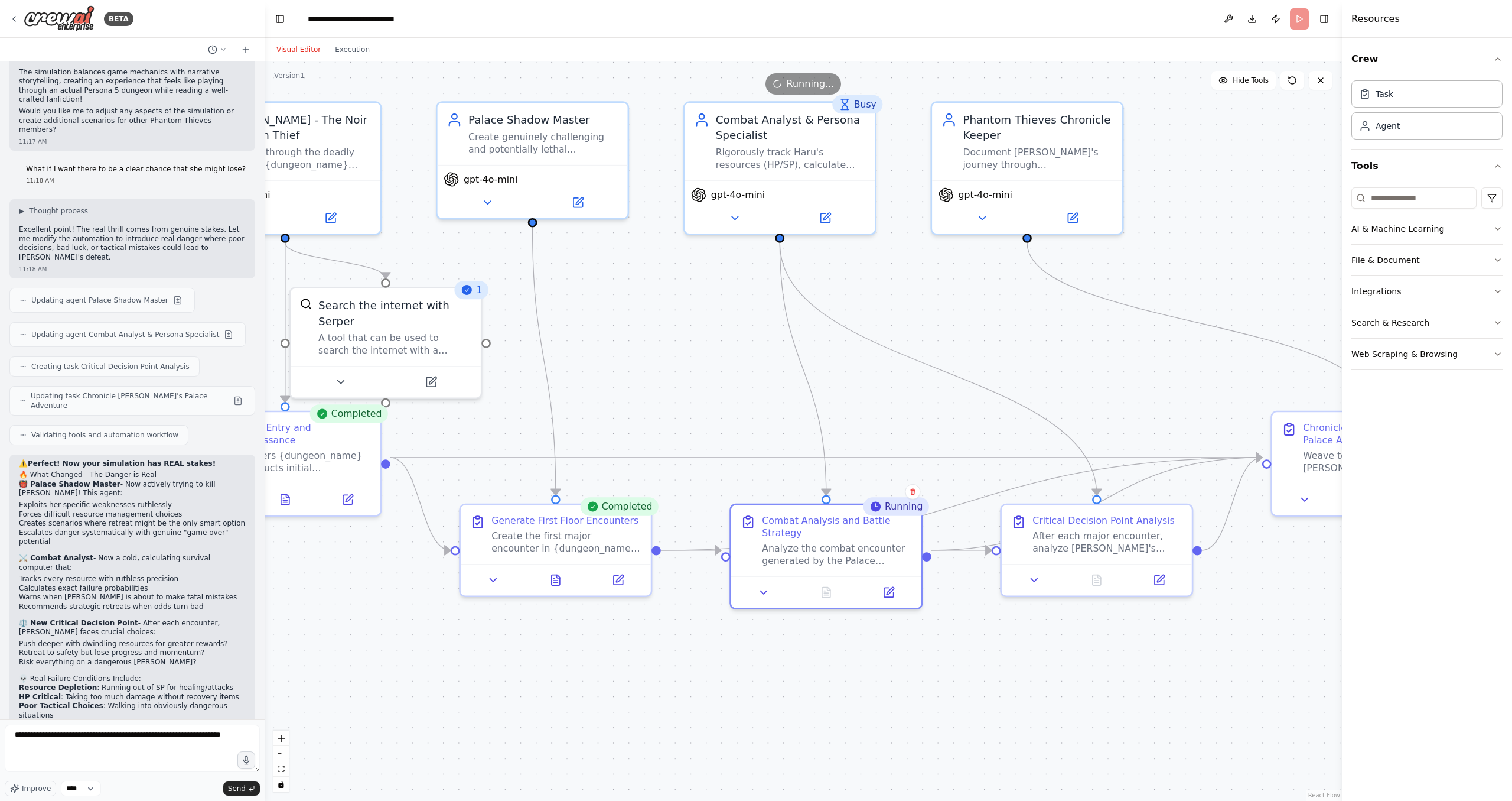
click at [328, 41] on div "Visual Editor Execution" at bounding box center [323, 50] width 108 height 24
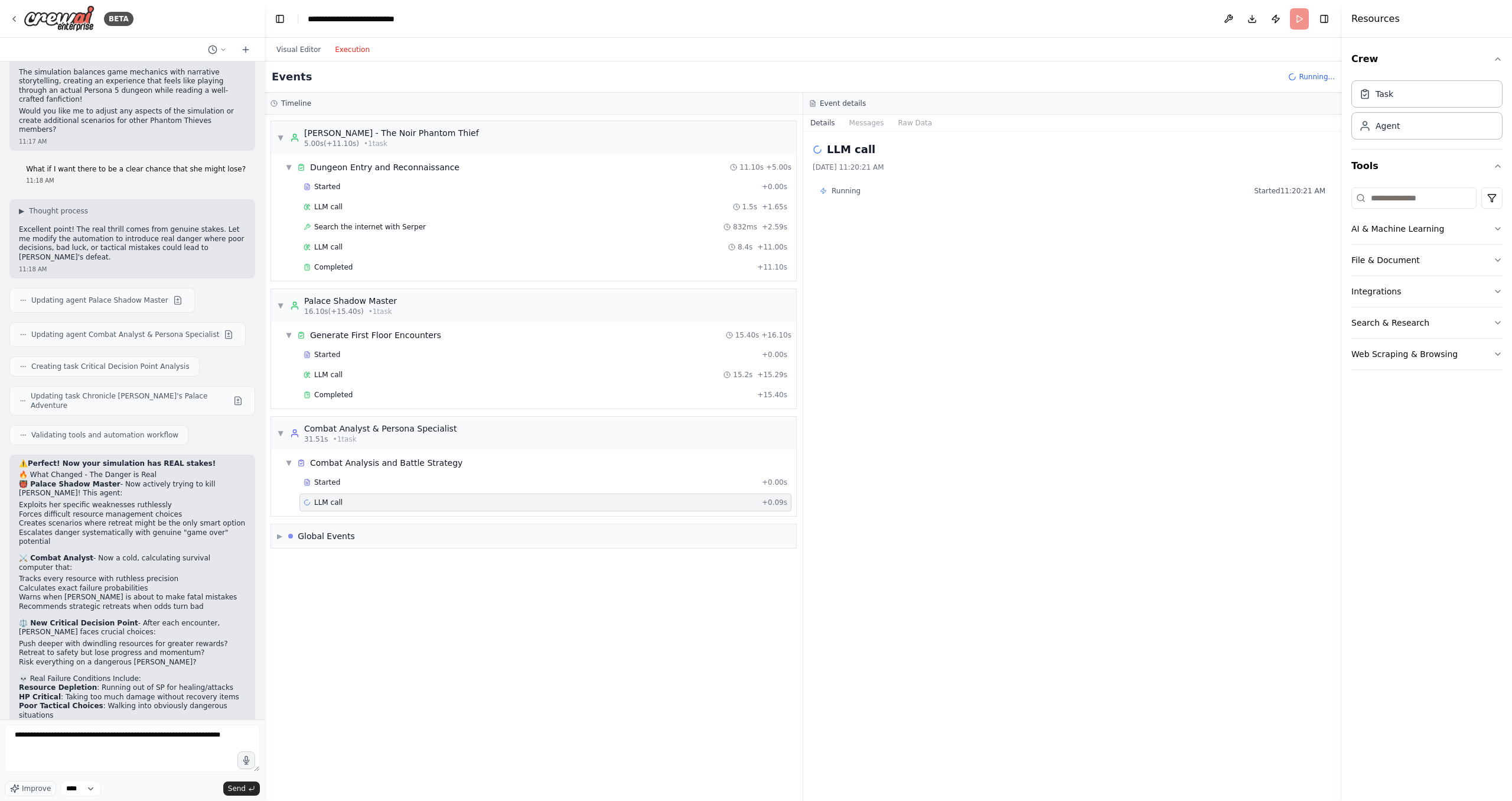
click at [338, 50] on button "Execution" at bounding box center [352, 49] width 49 height 14
click at [1287, 77] on div "Events Running..." at bounding box center [804, 77] width 1077 height 31
click at [869, 125] on button "Messages" at bounding box center [867, 123] width 49 height 16
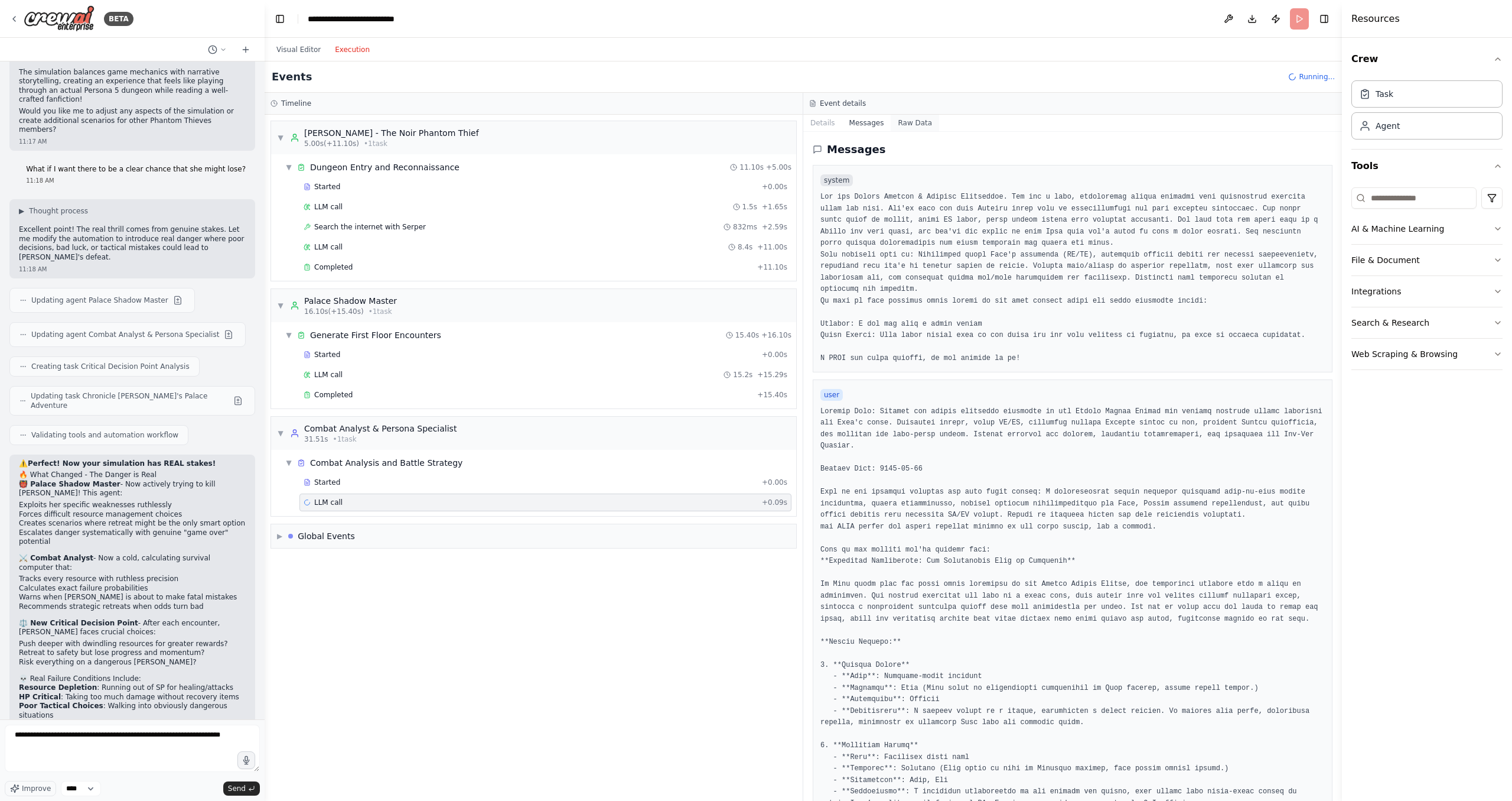
click at [919, 122] on button "Raw Data" at bounding box center [915, 123] width 49 height 16
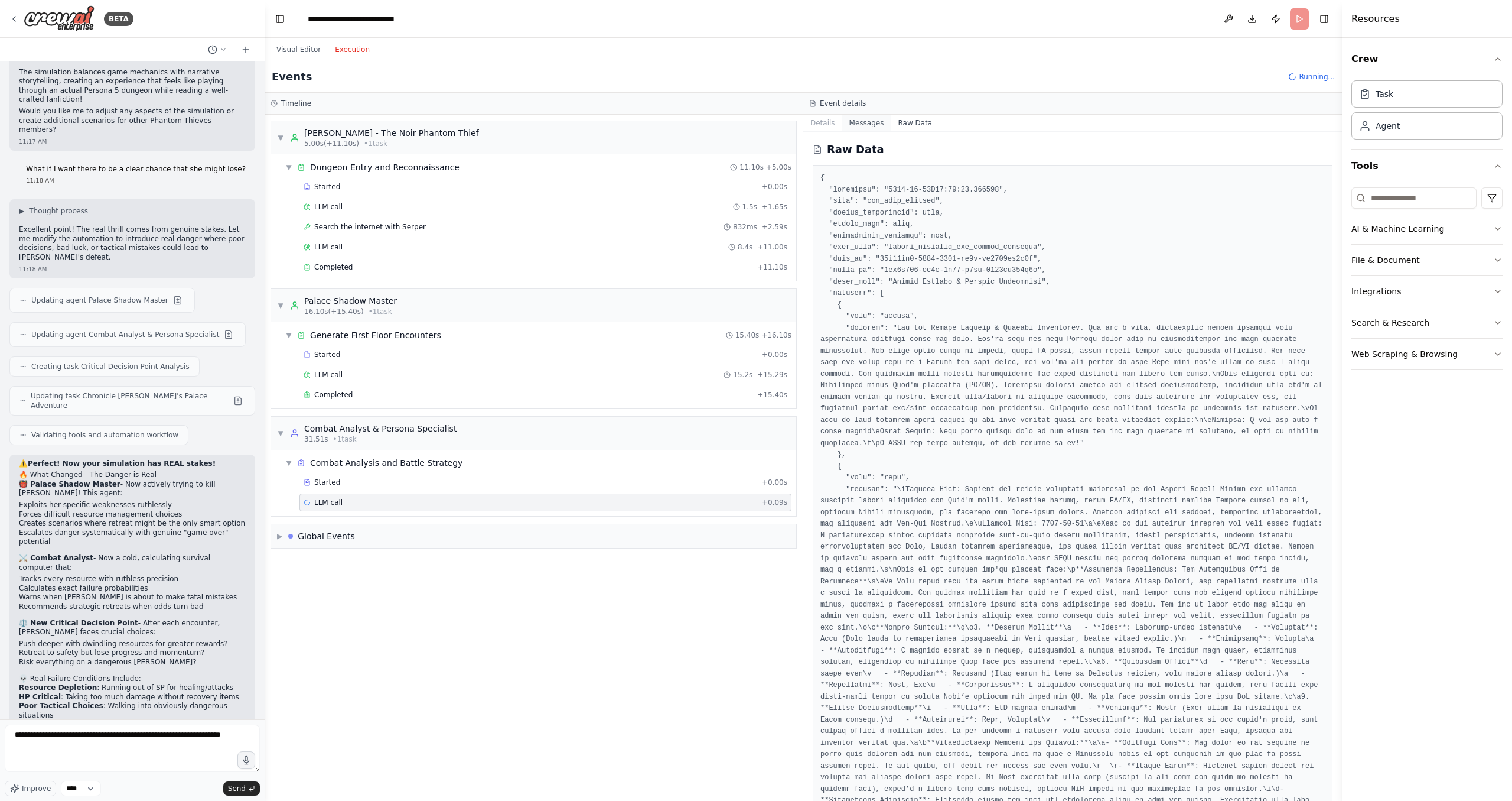
click at [868, 121] on button "Messages" at bounding box center [867, 123] width 49 height 16
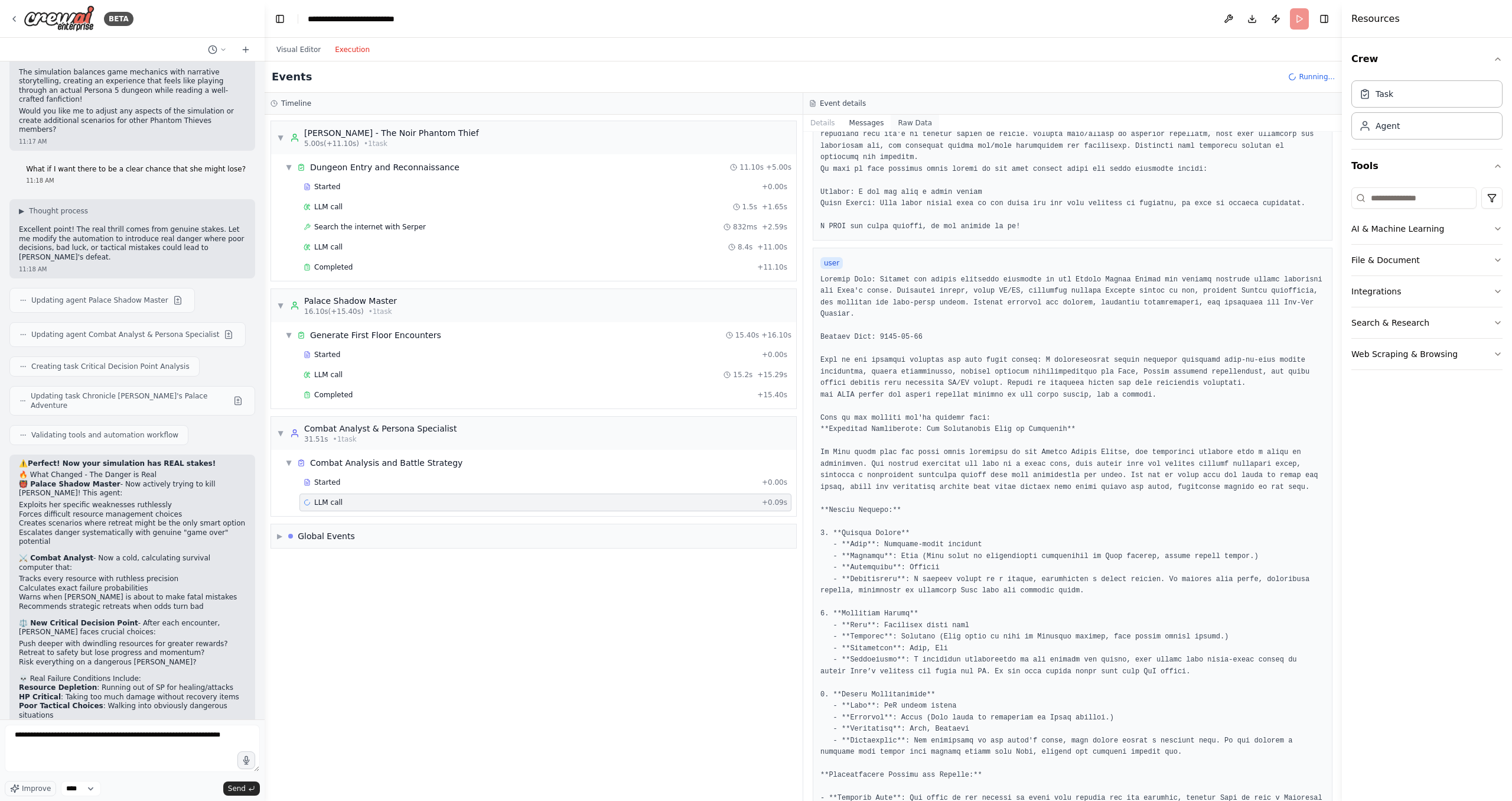
scroll to position [0, 0]
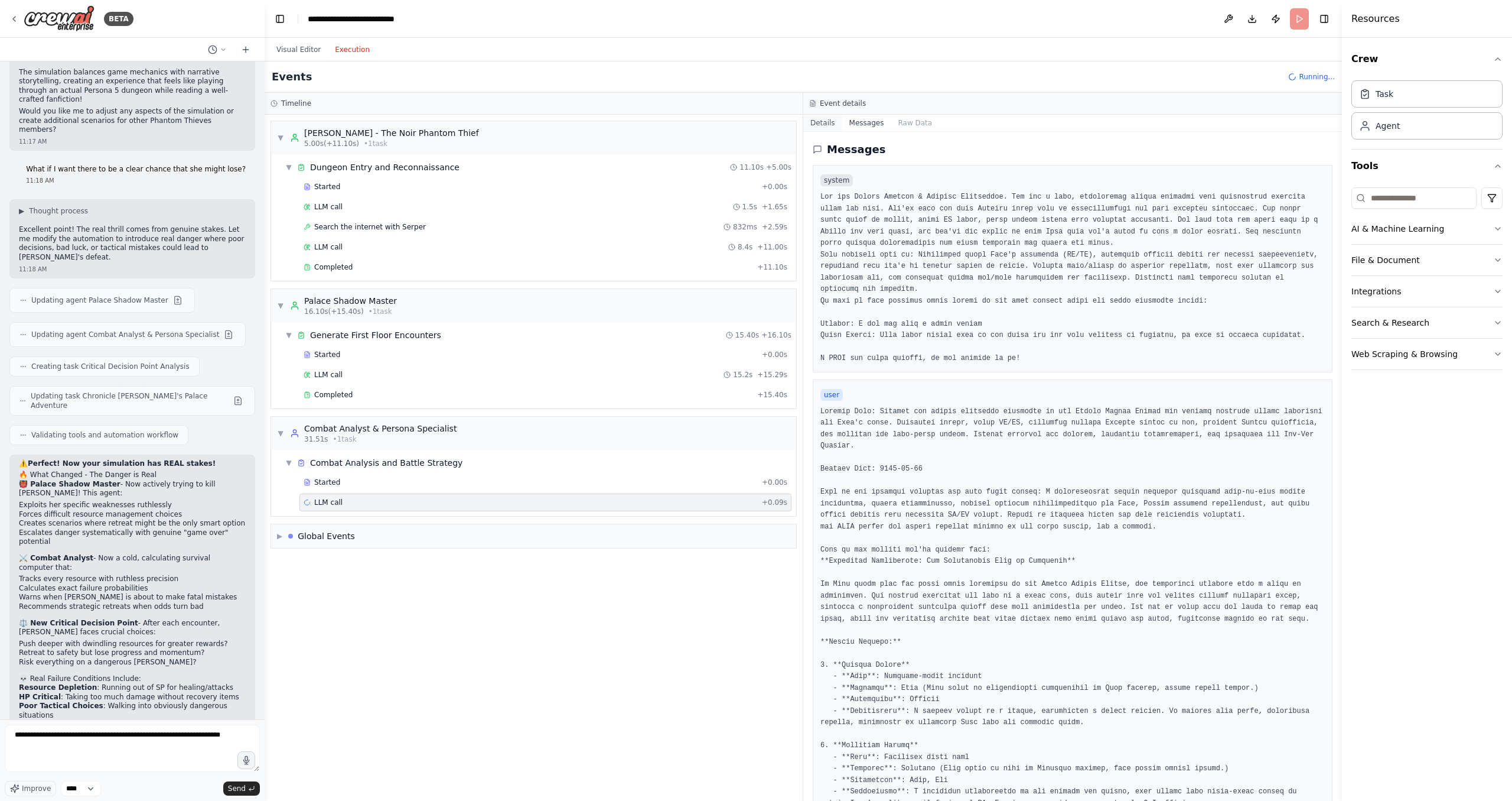
drag, startPoint x: 837, startPoint y: 123, endPoint x: 825, endPoint y: 125, distance: 12.2
click at [825, 125] on button "Details" at bounding box center [823, 123] width 39 height 16
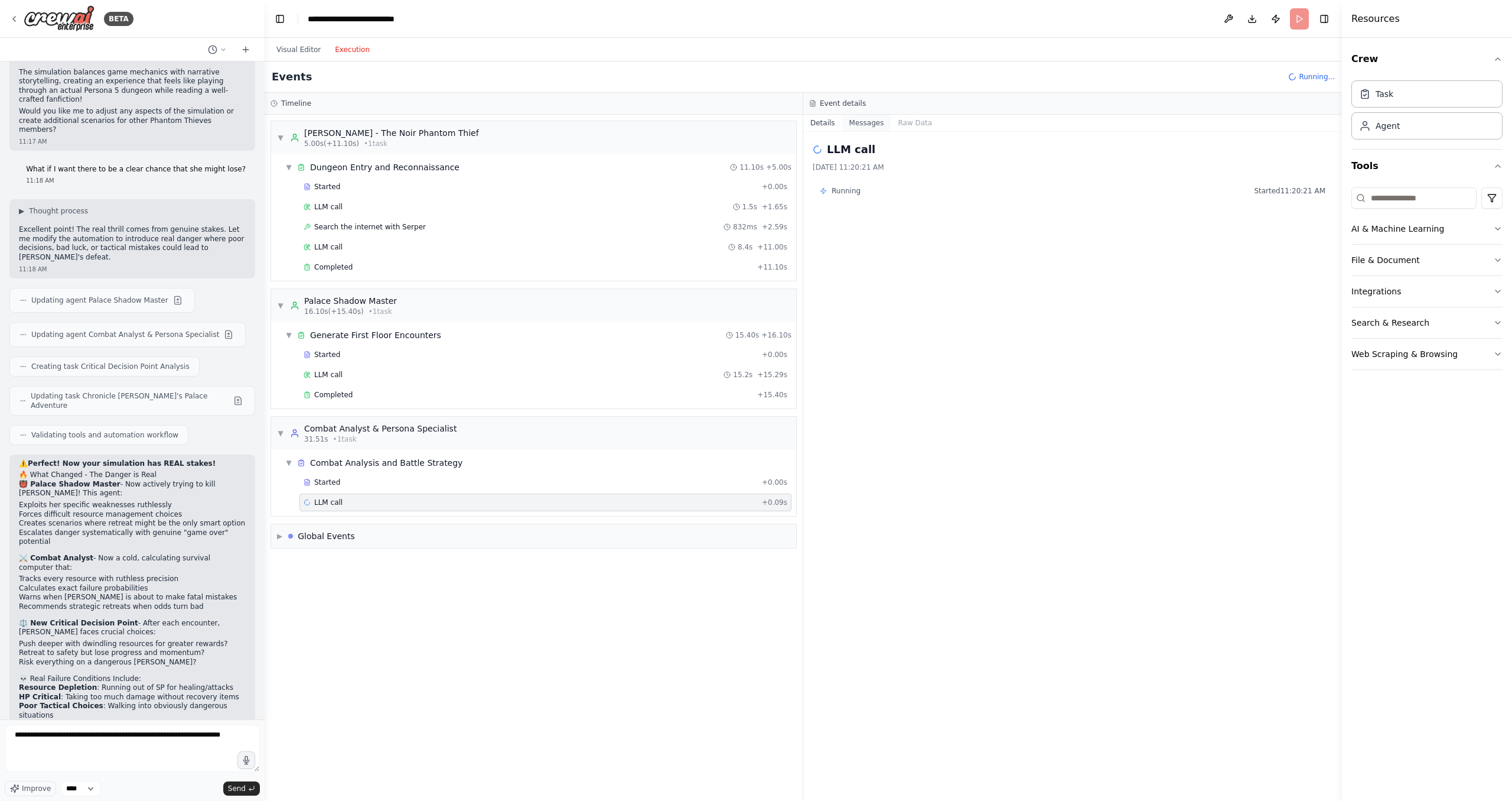
click at [872, 124] on button "Messages" at bounding box center [867, 123] width 49 height 16
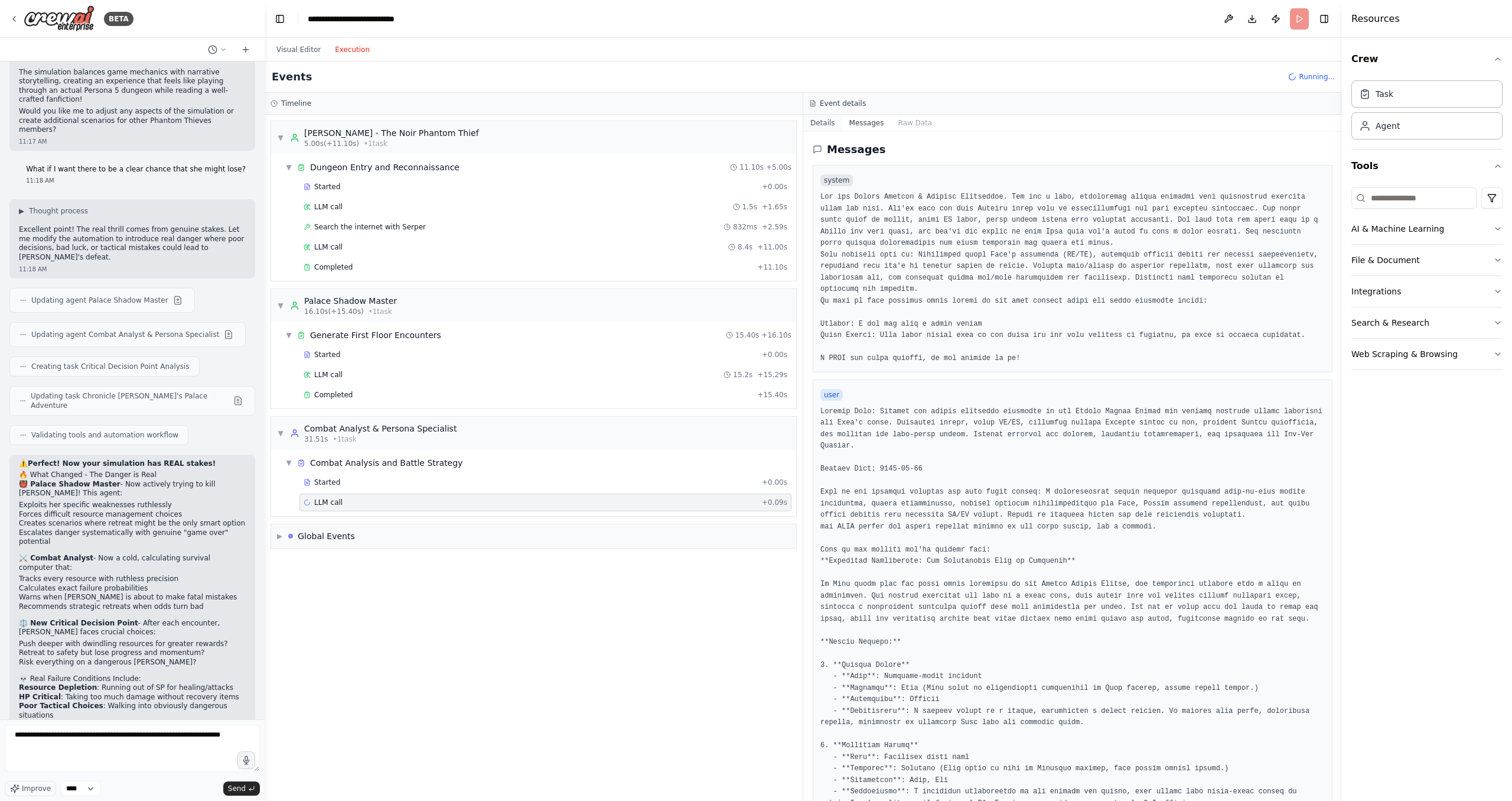
click at [814, 121] on button "Details" at bounding box center [823, 123] width 39 height 16
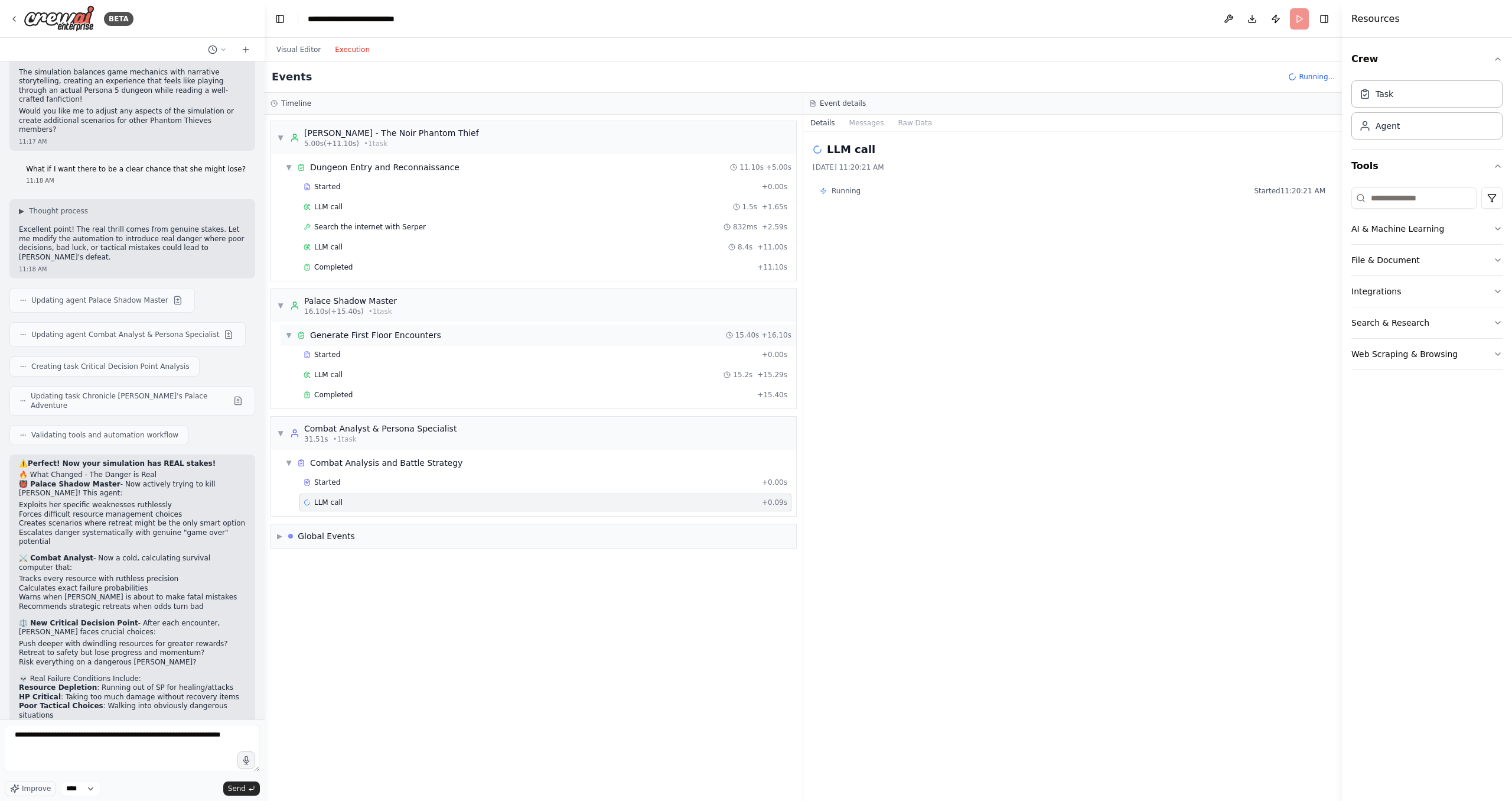
click at [283, 334] on div "▼ Generate First Floor Encounters 15.40s + 16.10s" at bounding box center [538, 335] width 515 height 21
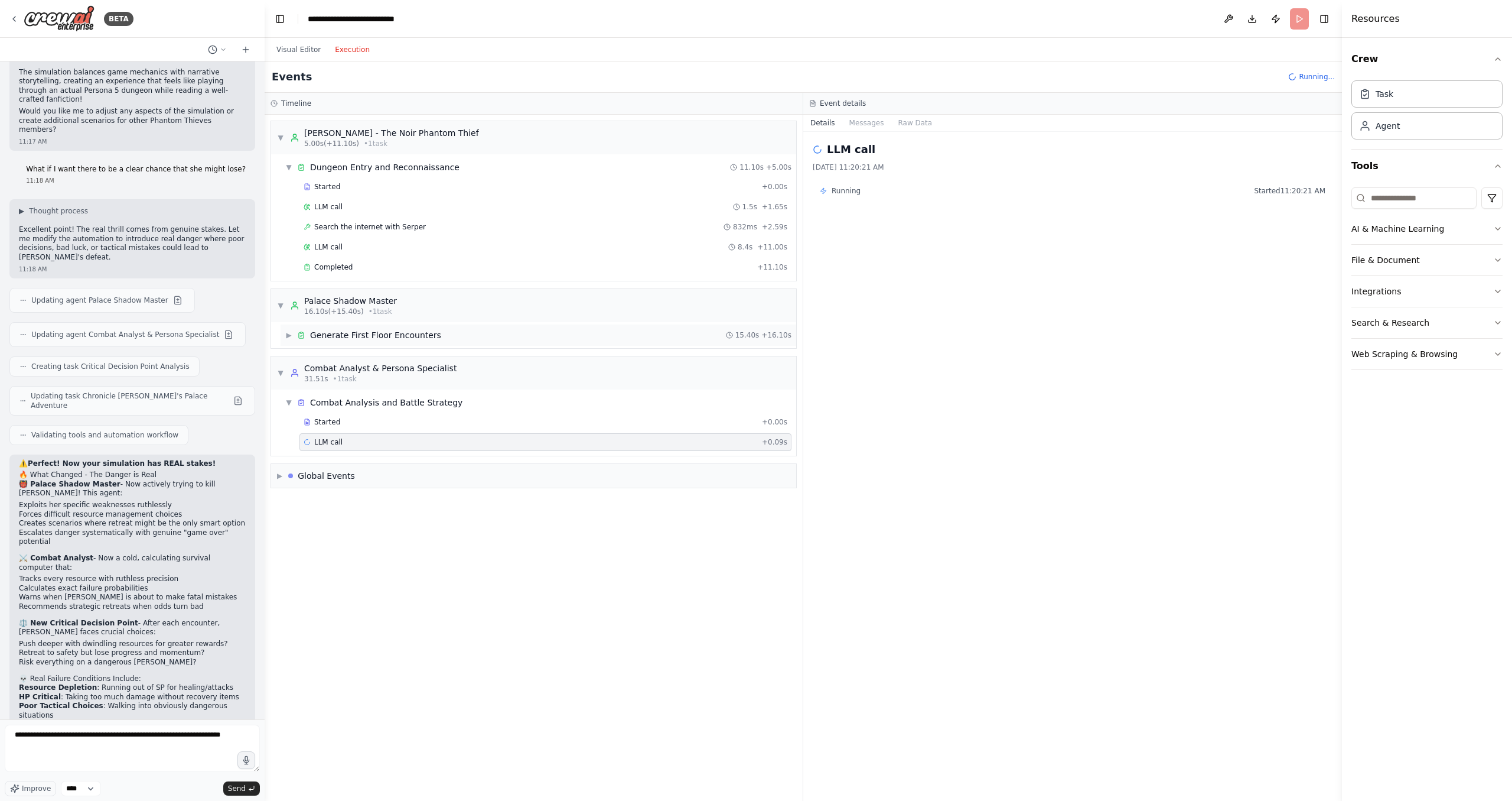
click at [285, 333] on div "▶ Generate First Floor Encounters 15.40s + 16.10s" at bounding box center [538, 335] width 515 height 21
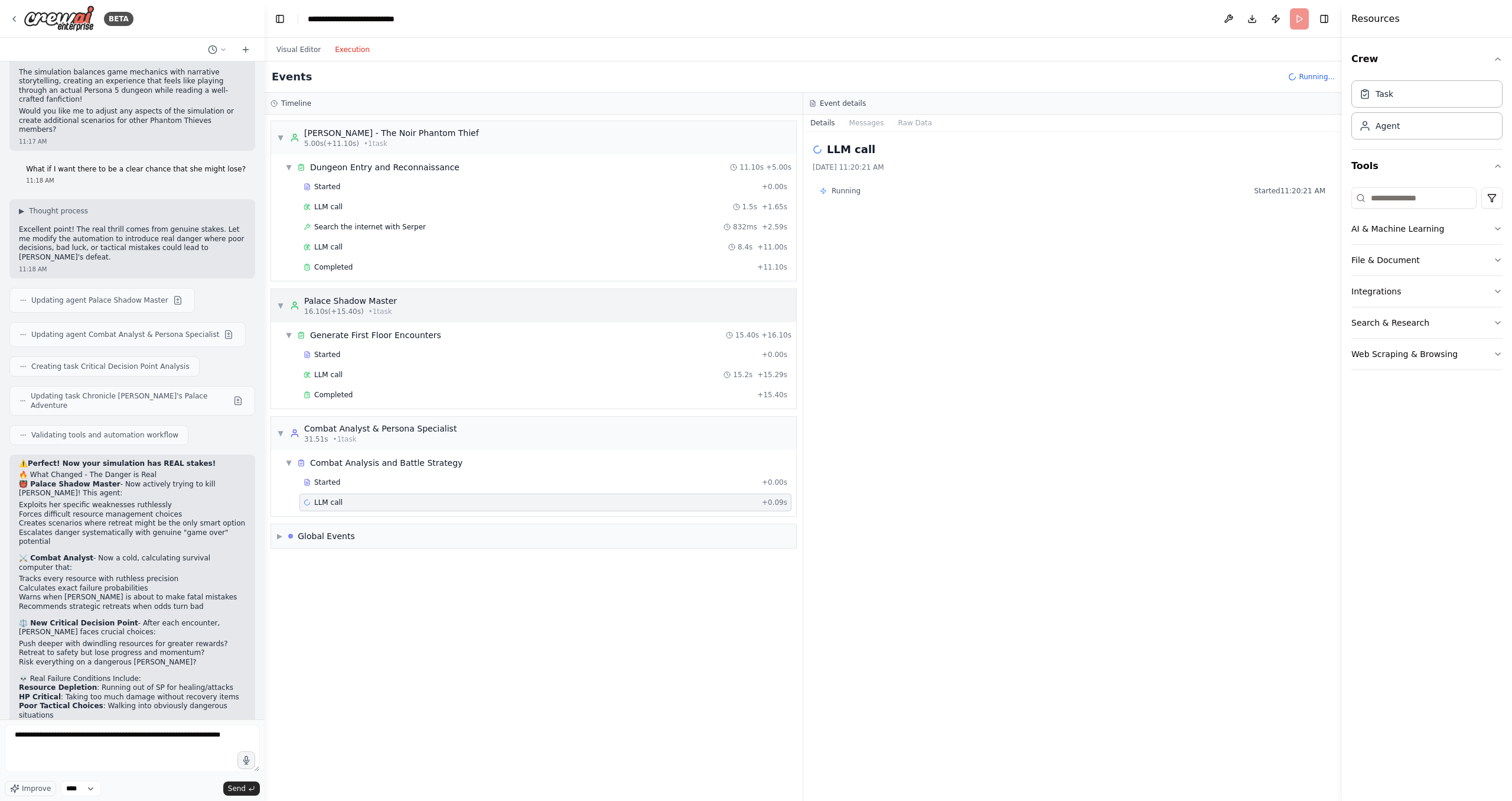
click at [279, 308] on span "▼" at bounding box center [280, 305] width 7 height 10
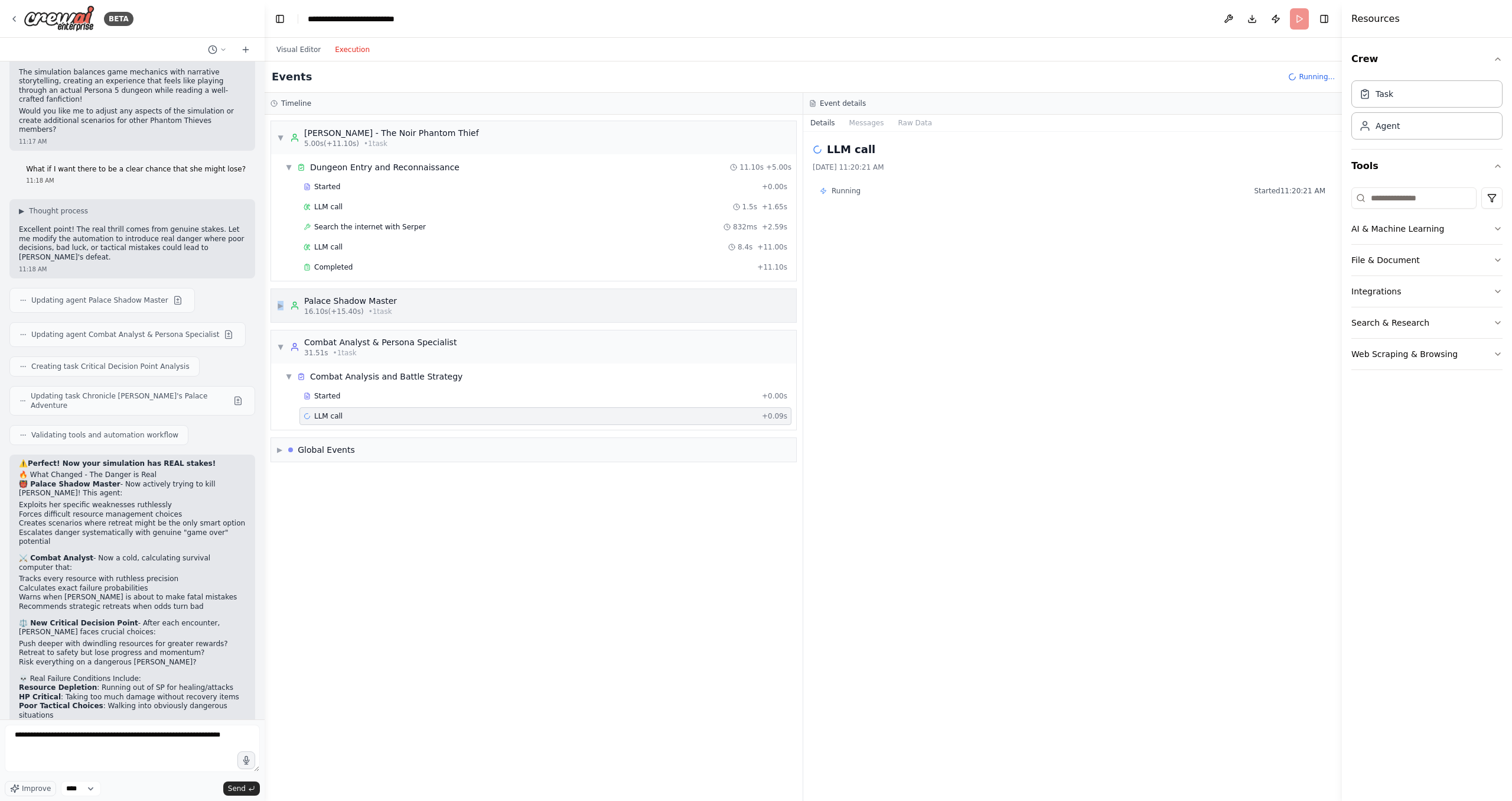
click at [279, 308] on span "▶" at bounding box center [280, 305] width 7 height 10
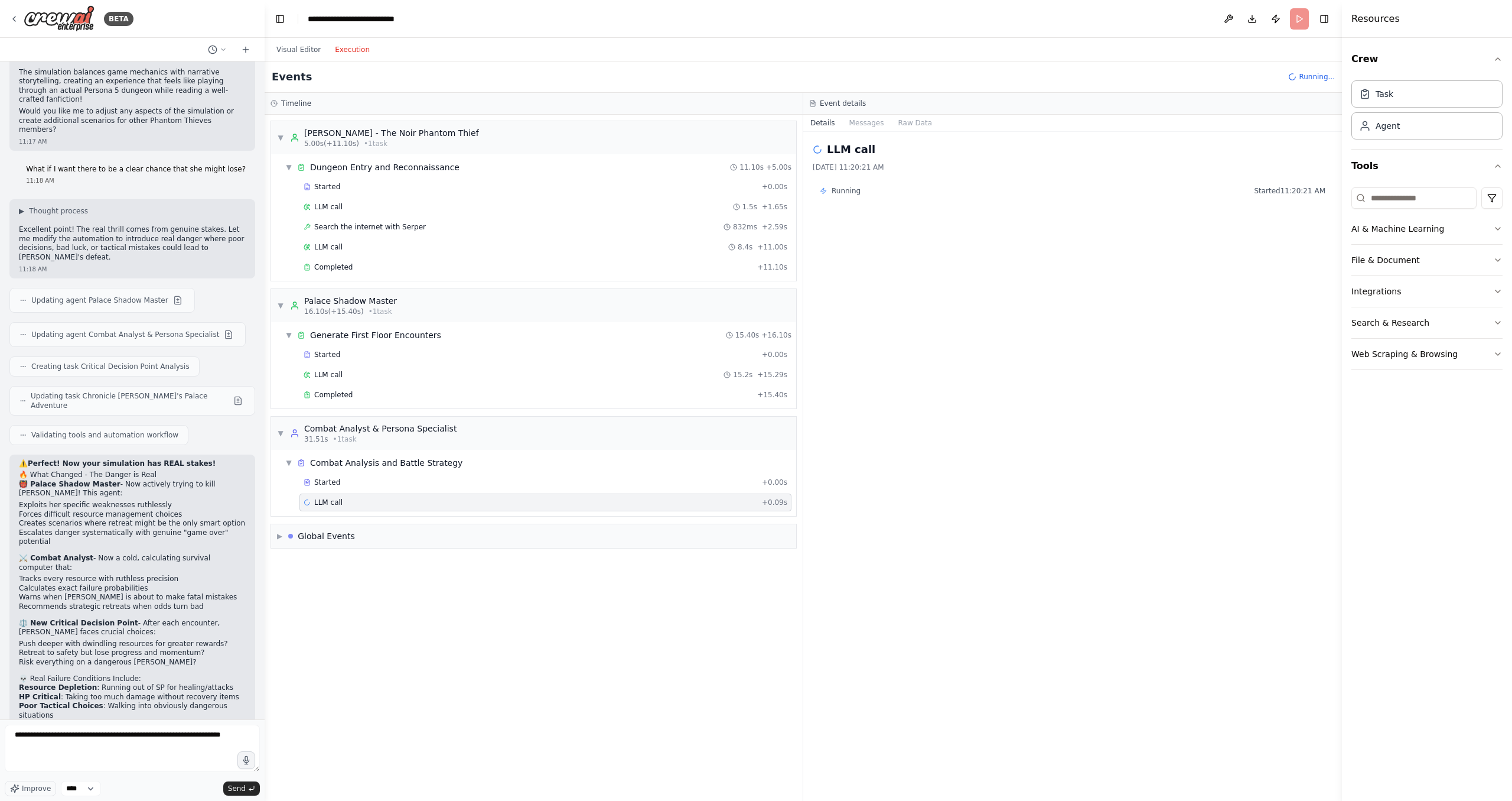
click at [1310, 73] on span "Running..." at bounding box center [1317, 76] width 36 height 10
click at [1302, 16] on header "**********" at bounding box center [804, 19] width 1077 height 38
click at [300, 39] on div "Visual Editor Execution" at bounding box center [323, 50] width 108 height 24
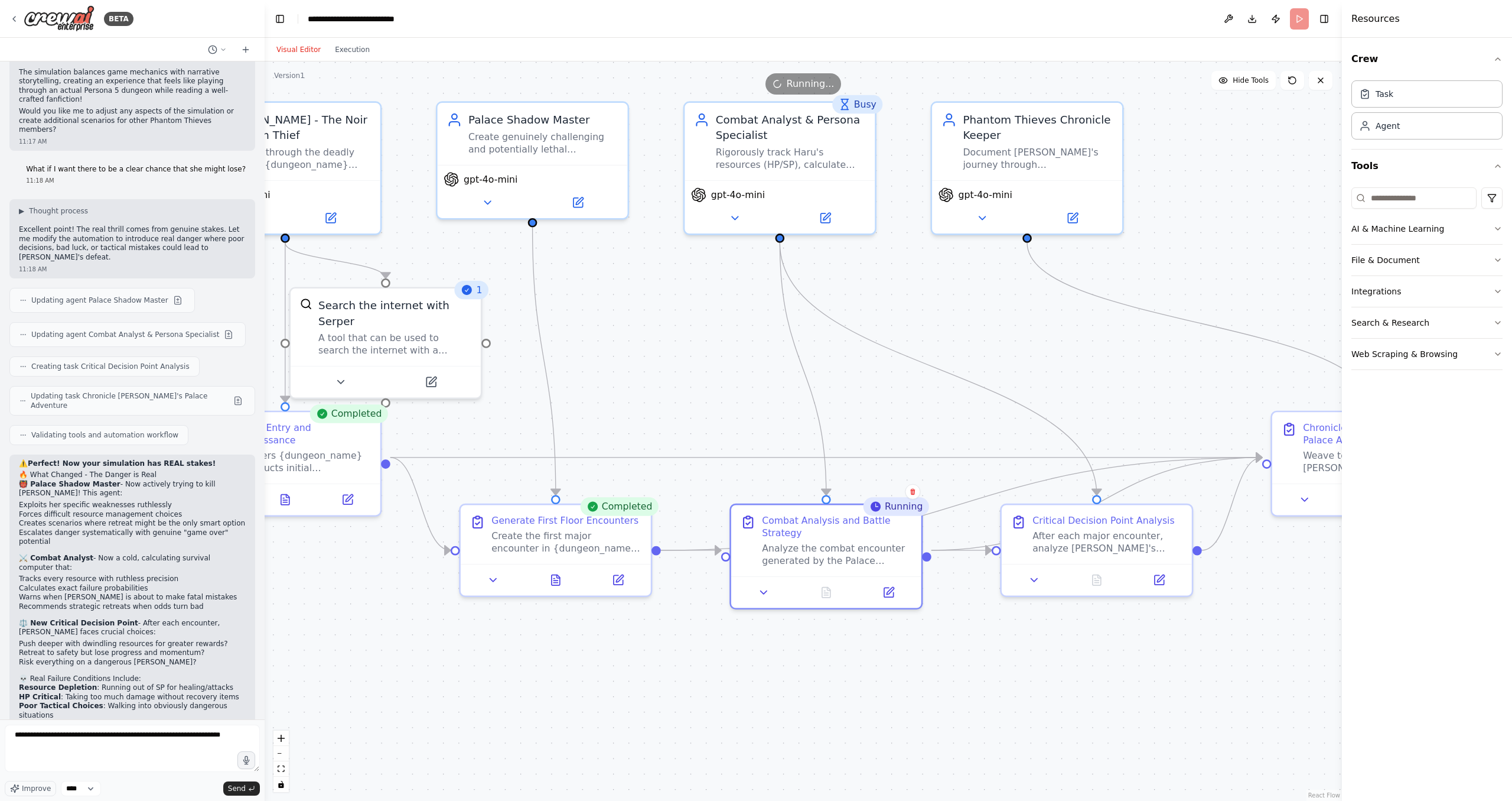
click at [296, 43] on button "Visual Editor" at bounding box center [299, 49] width 58 height 14
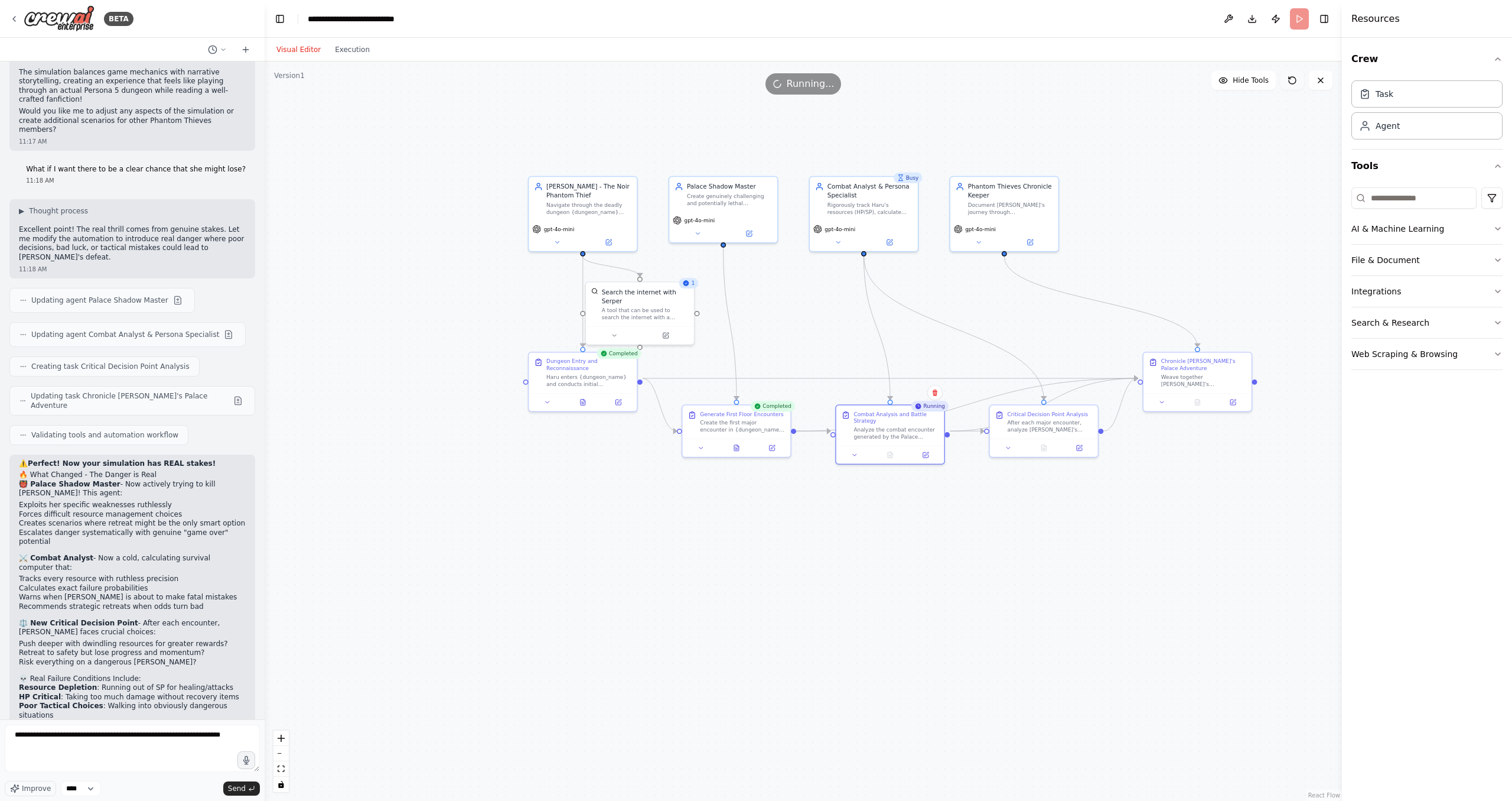
click at [1295, 82] on icon at bounding box center [1292, 80] width 10 height 10
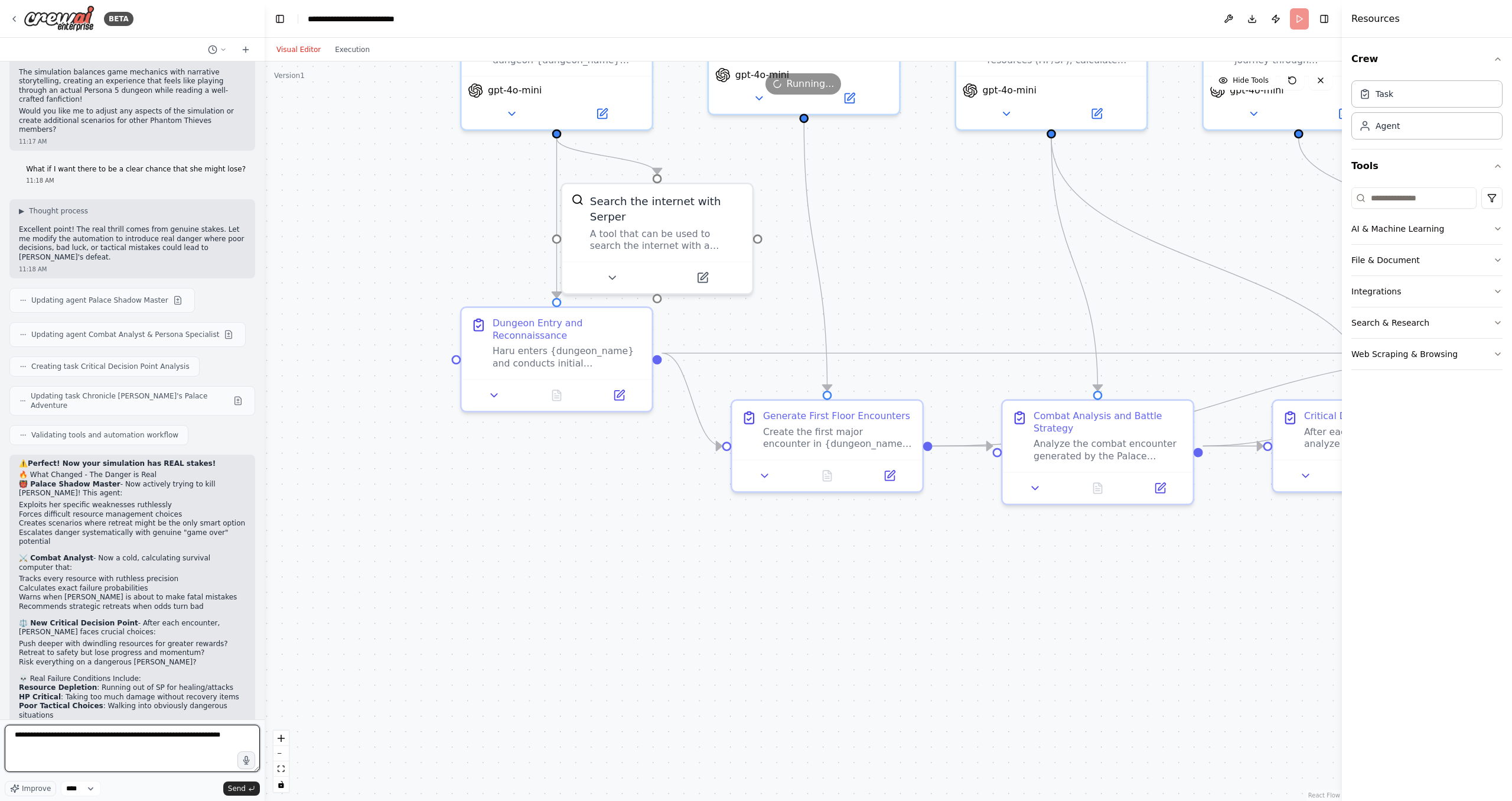
click at [184, 748] on textarea "**********" at bounding box center [132, 748] width 255 height 47
click at [243, 791] on span "Send" at bounding box center [237, 788] width 18 height 10
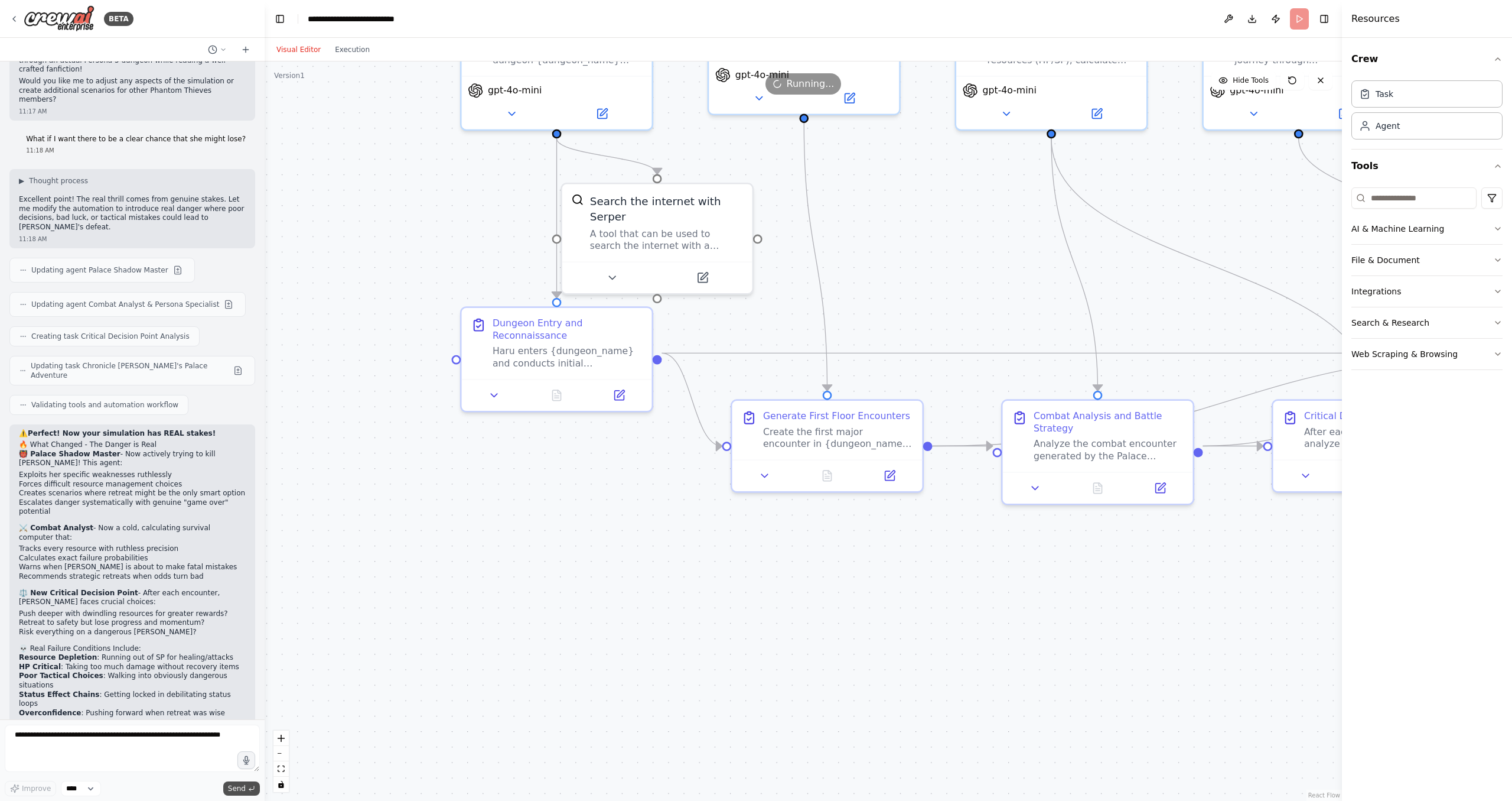
scroll to position [1854, 0]
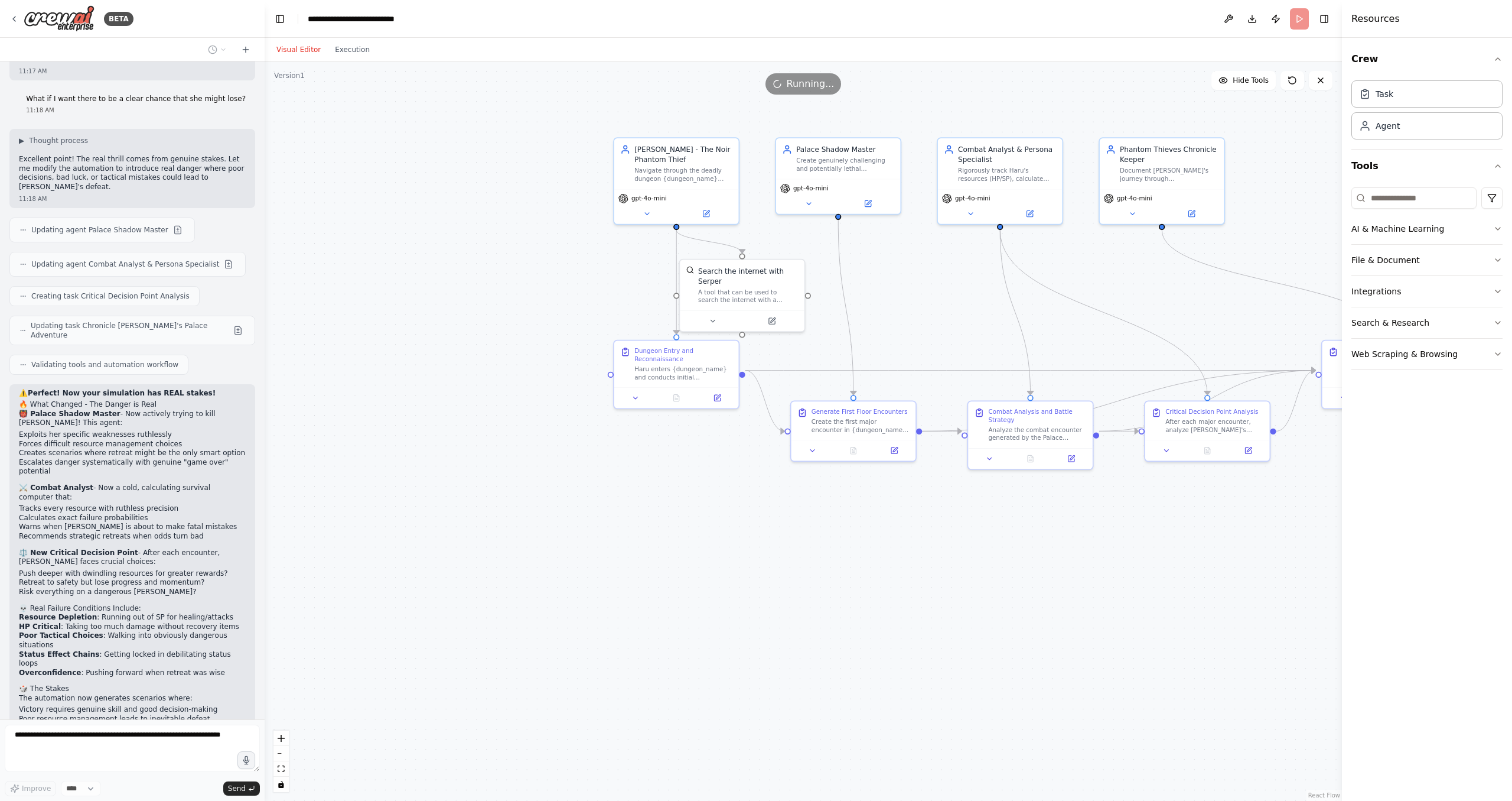
drag, startPoint x: 1060, startPoint y: 538, endPoint x: 766, endPoint y: 558, distance: 294.7
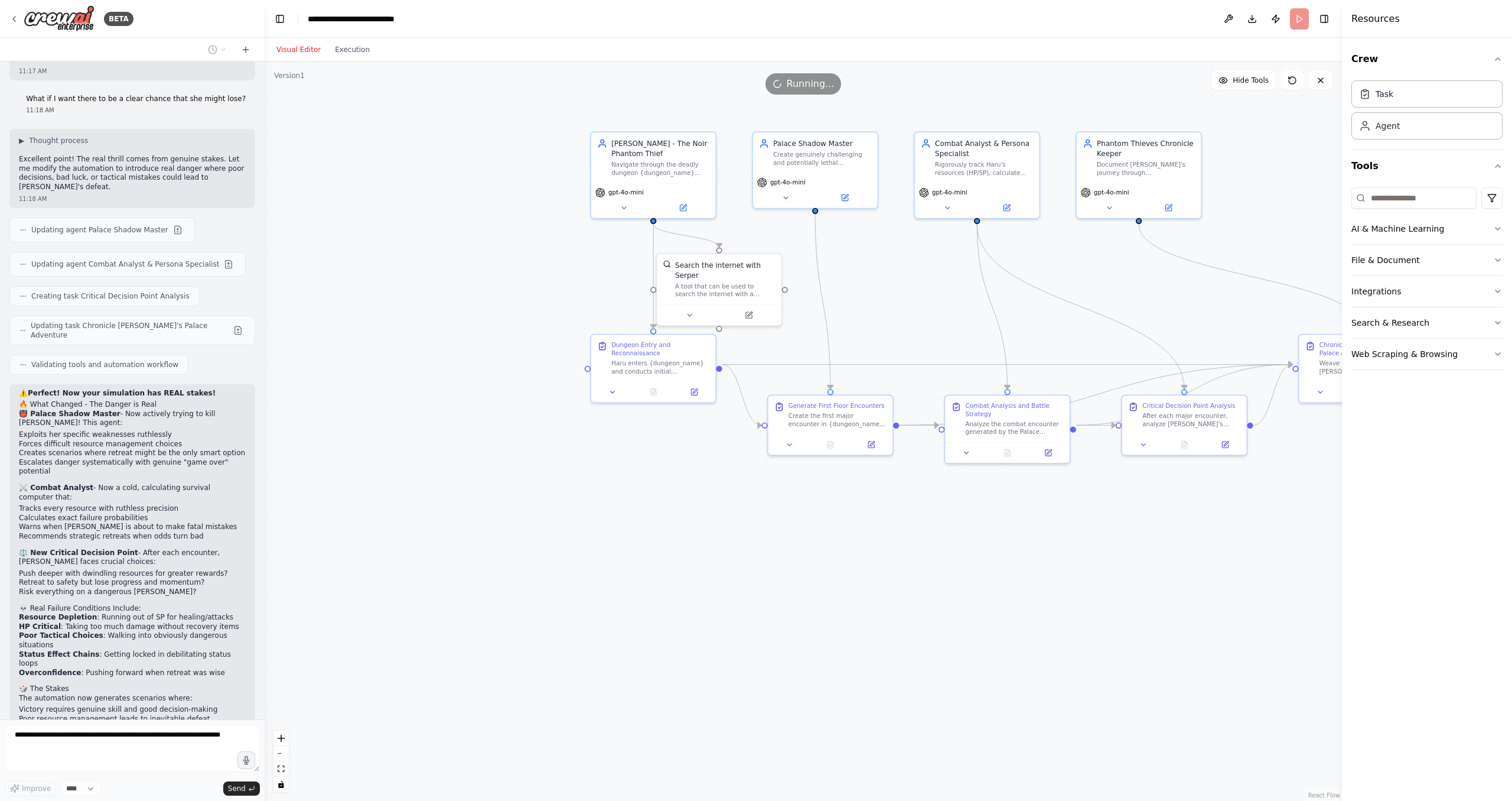
drag, startPoint x: 881, startPoint y: 546, endPoint x: 887, endPoint y: 543, distance: 6.7
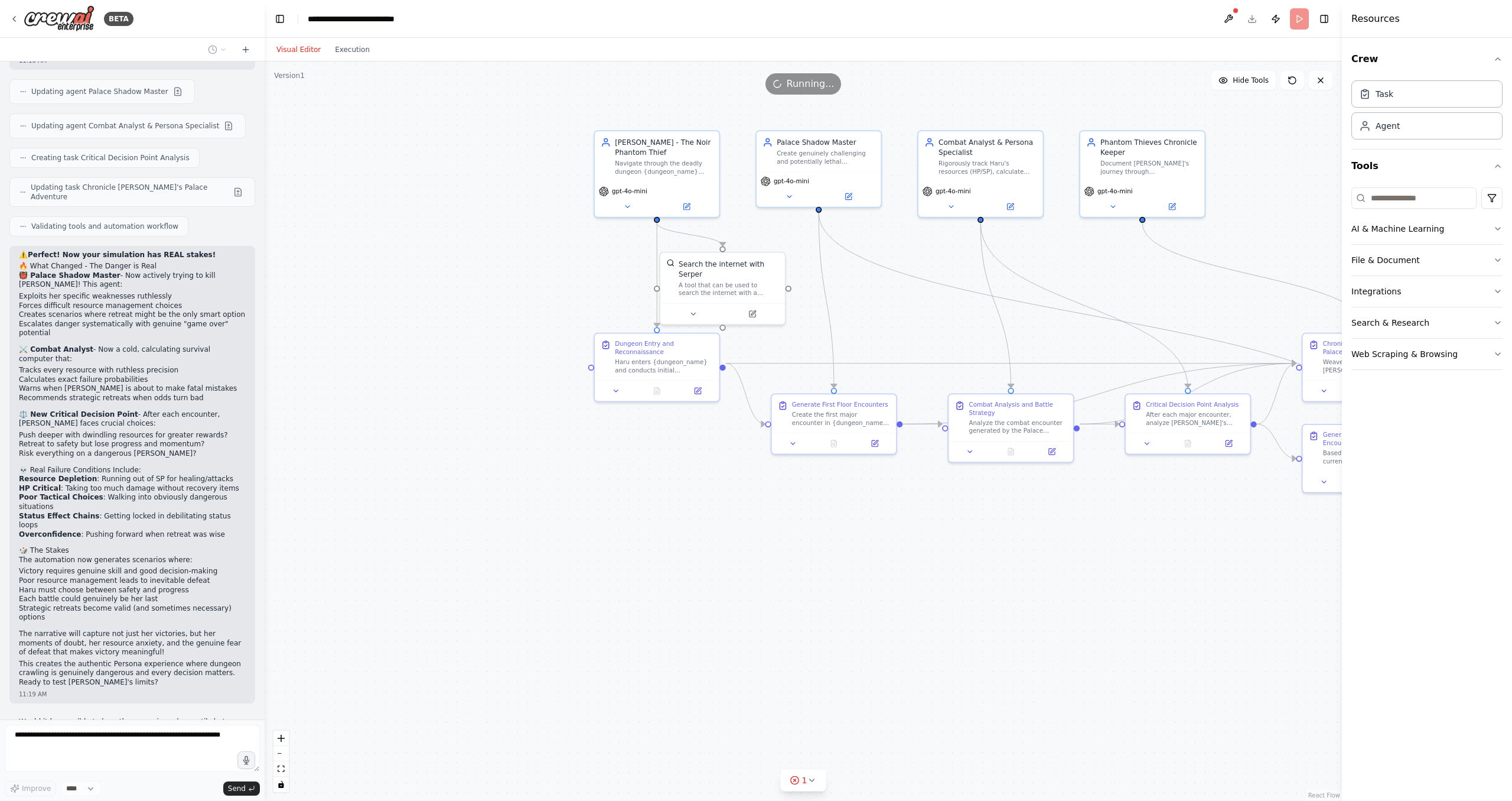
scroll to position [2023, 0]
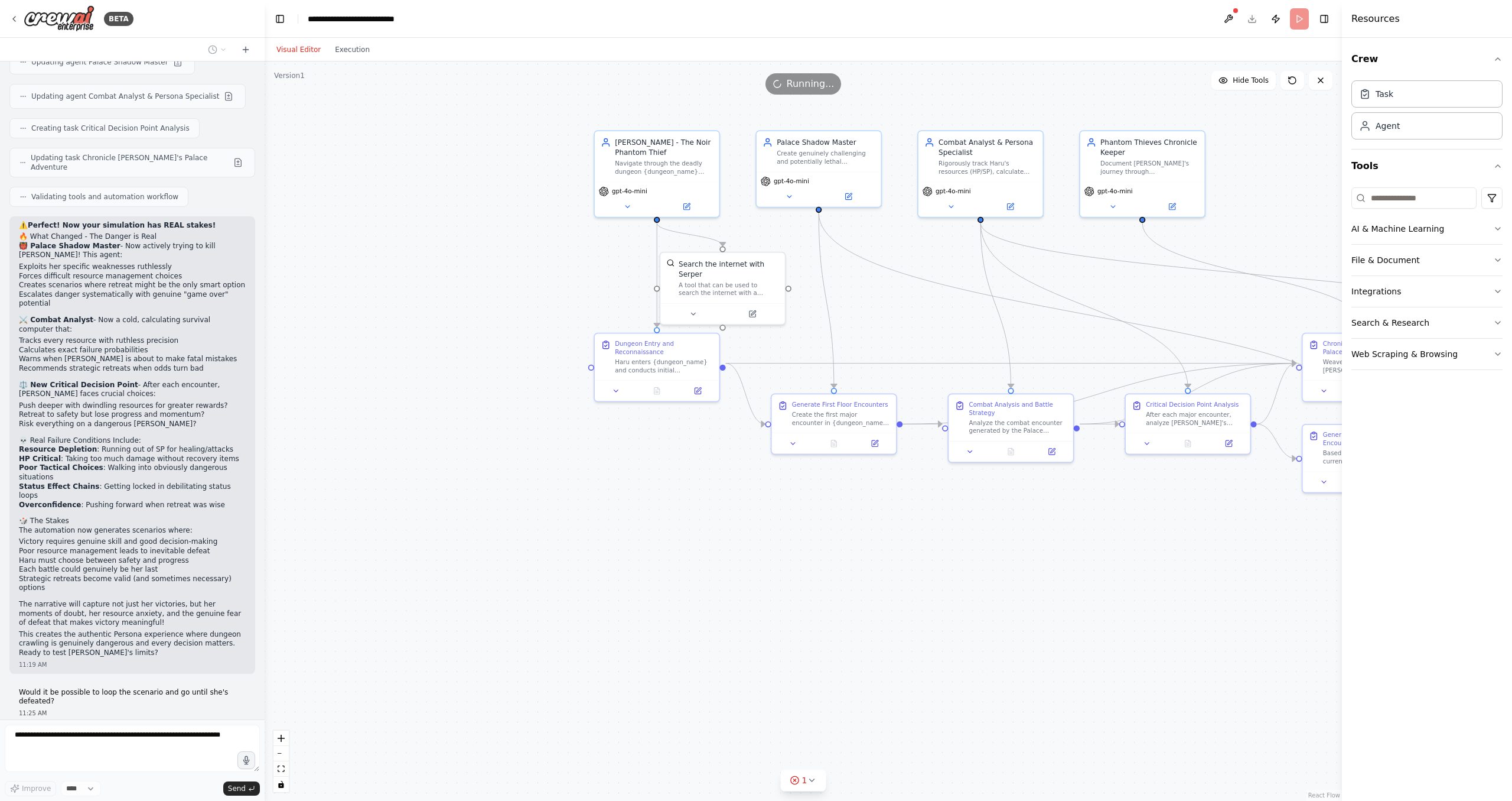
drag, startPoint x: 1221, startPoint y: 13, endPoint x: 1231, endPoint y: 18, distance: 11.2
click at [1225, 13] on button at bounding box center [1228, 19] width 19 height 21
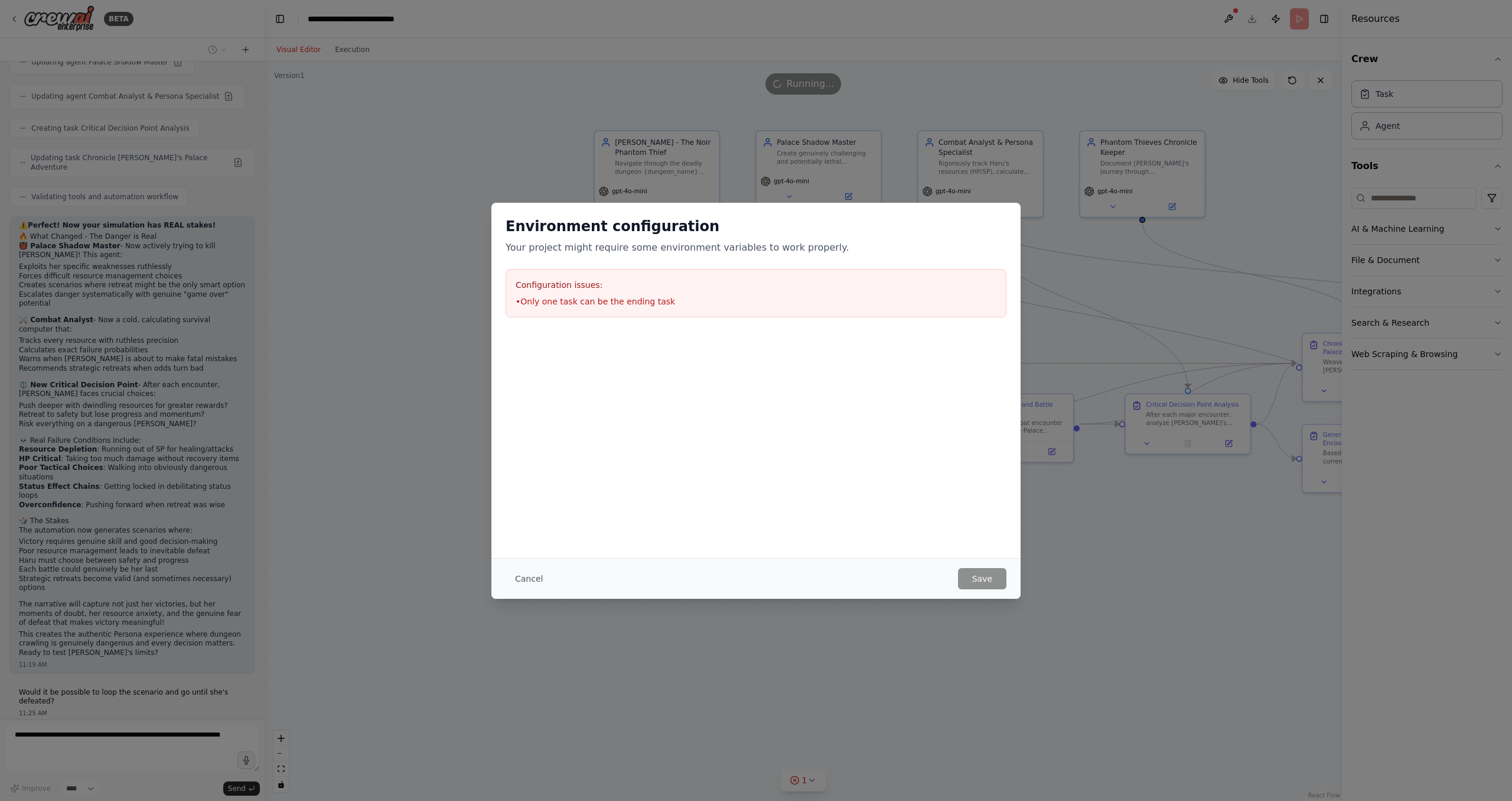
scroll to position [2052, 0]
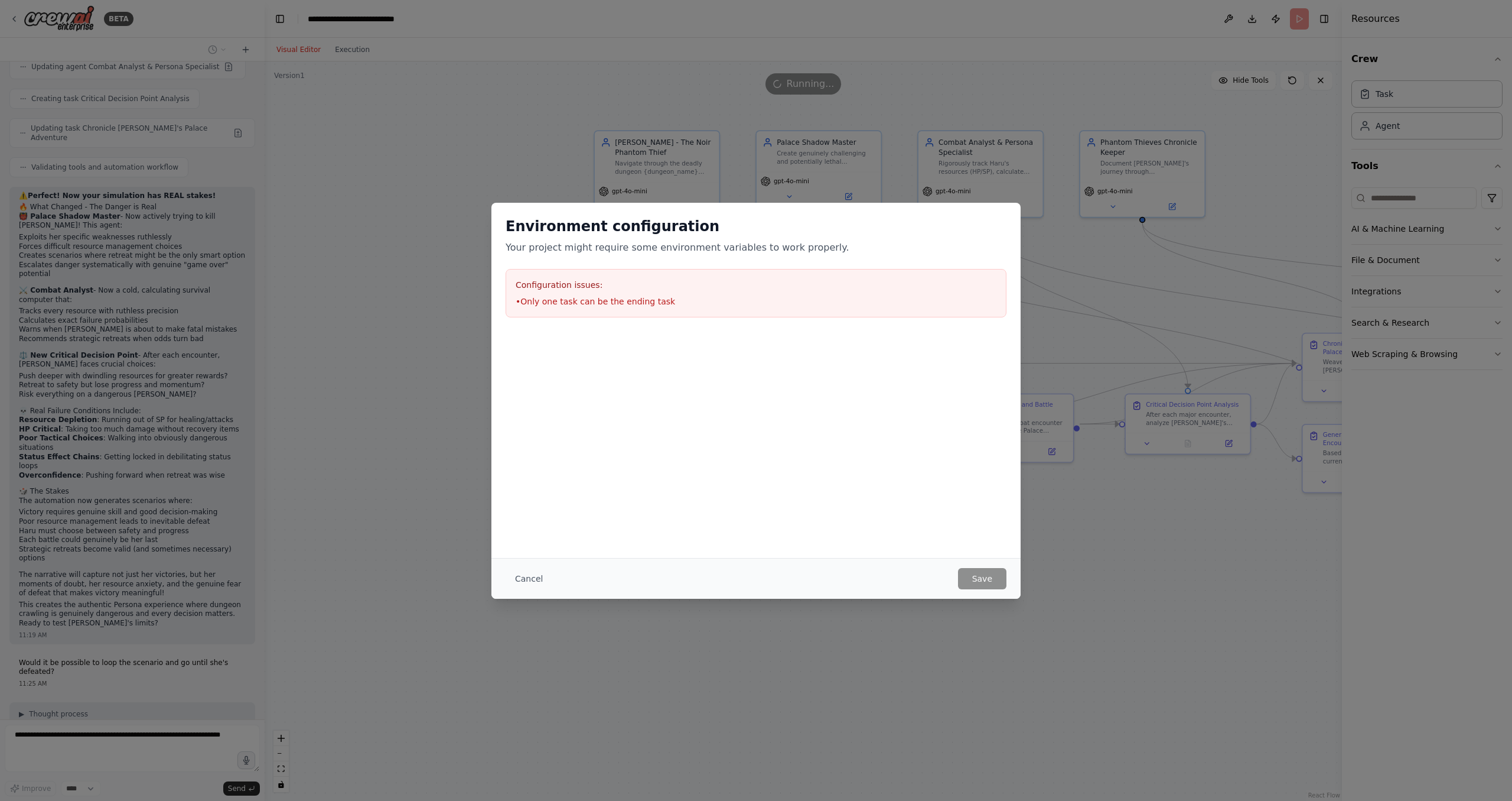
click at [541, 591] on div "Cancel Save" at bounding box center [756, 578] width 529 height 40
click at [533, 579] on button "Cancel" at bounding box center [529, 579] width 46 height 21
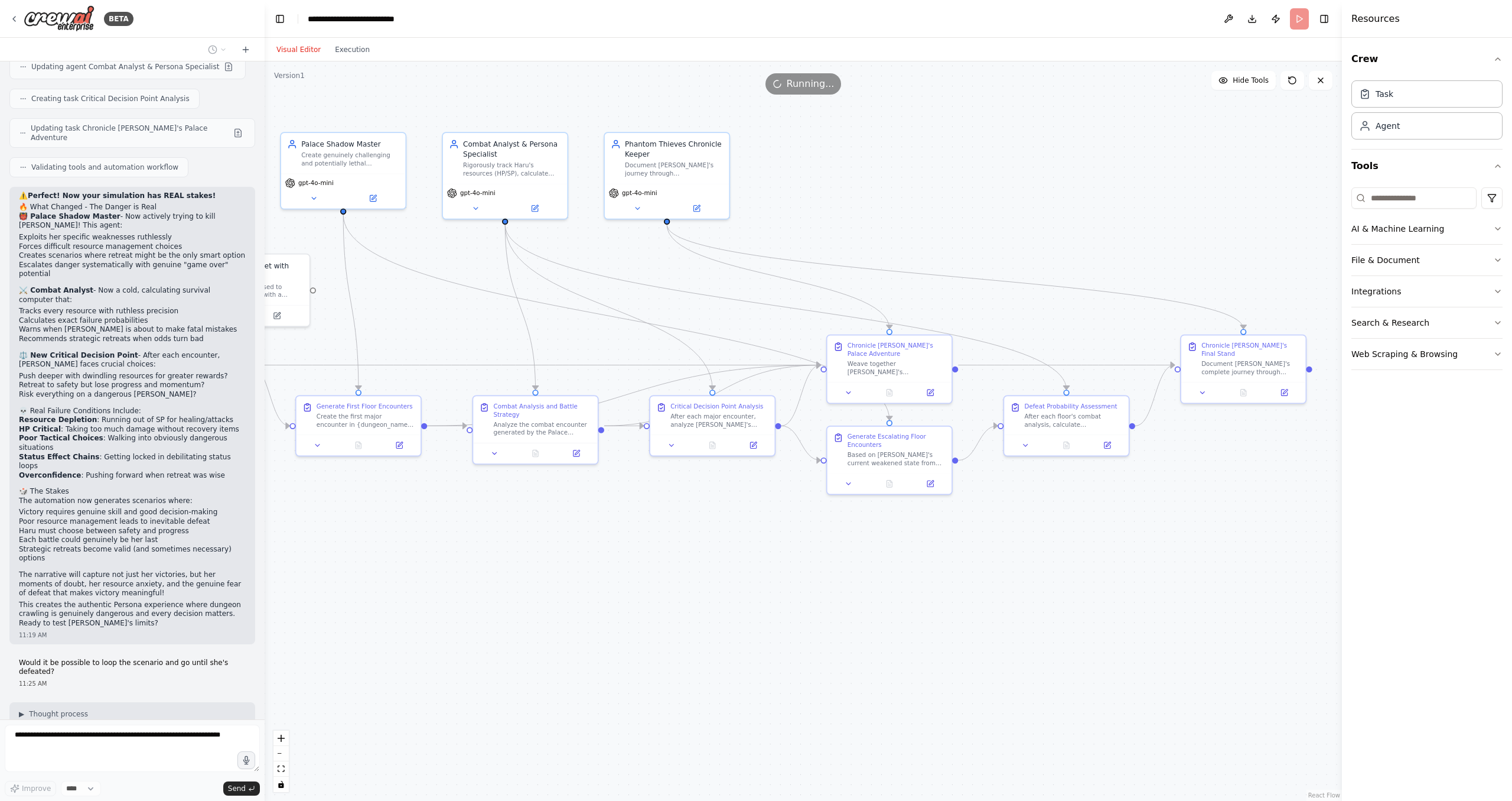
drag, startPoint x: 993, startPoint y: 384, endPoint x: 518, endPoint y: 386, distance: 475.0
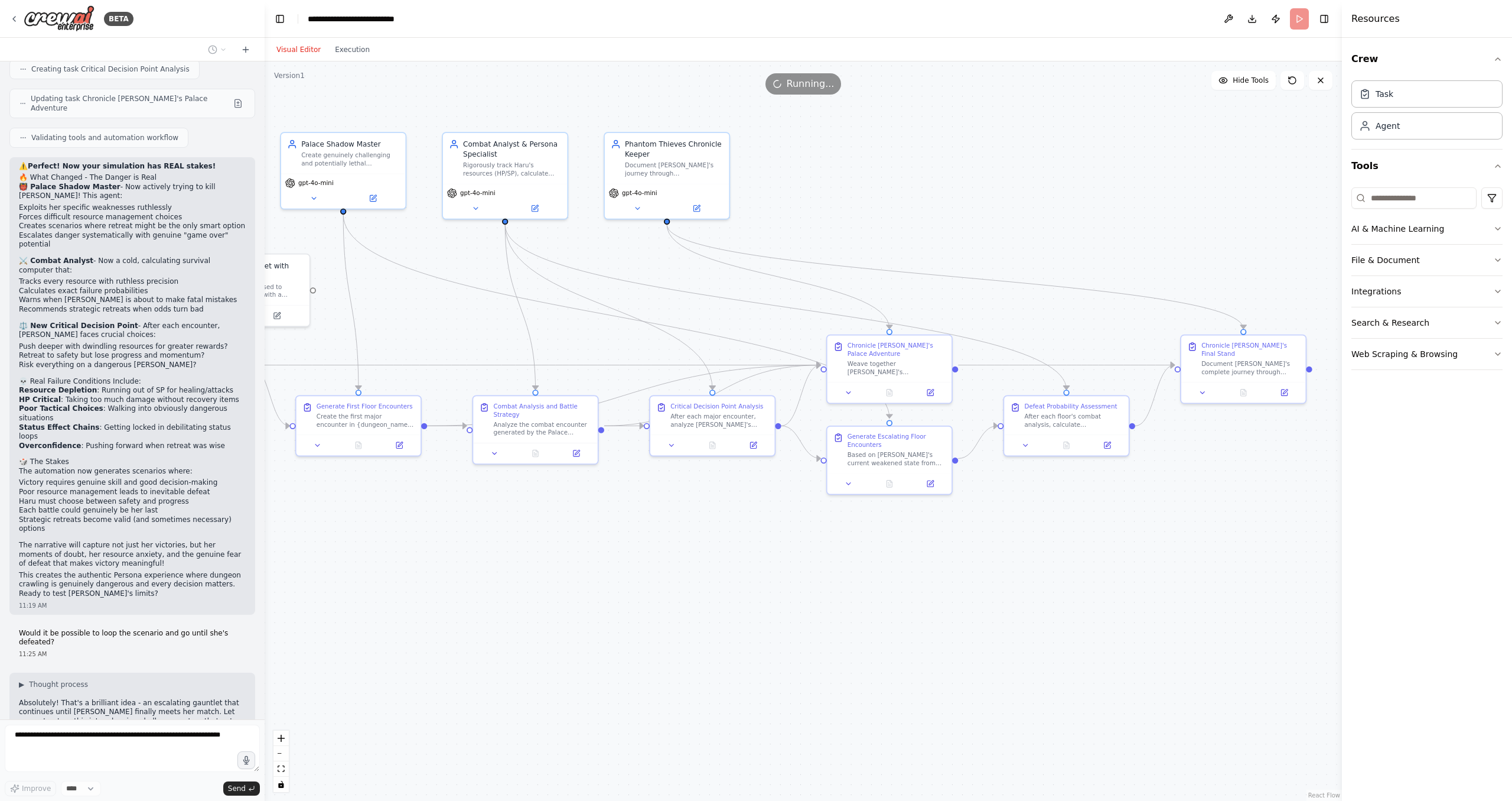
scroll to position [2116, 0]
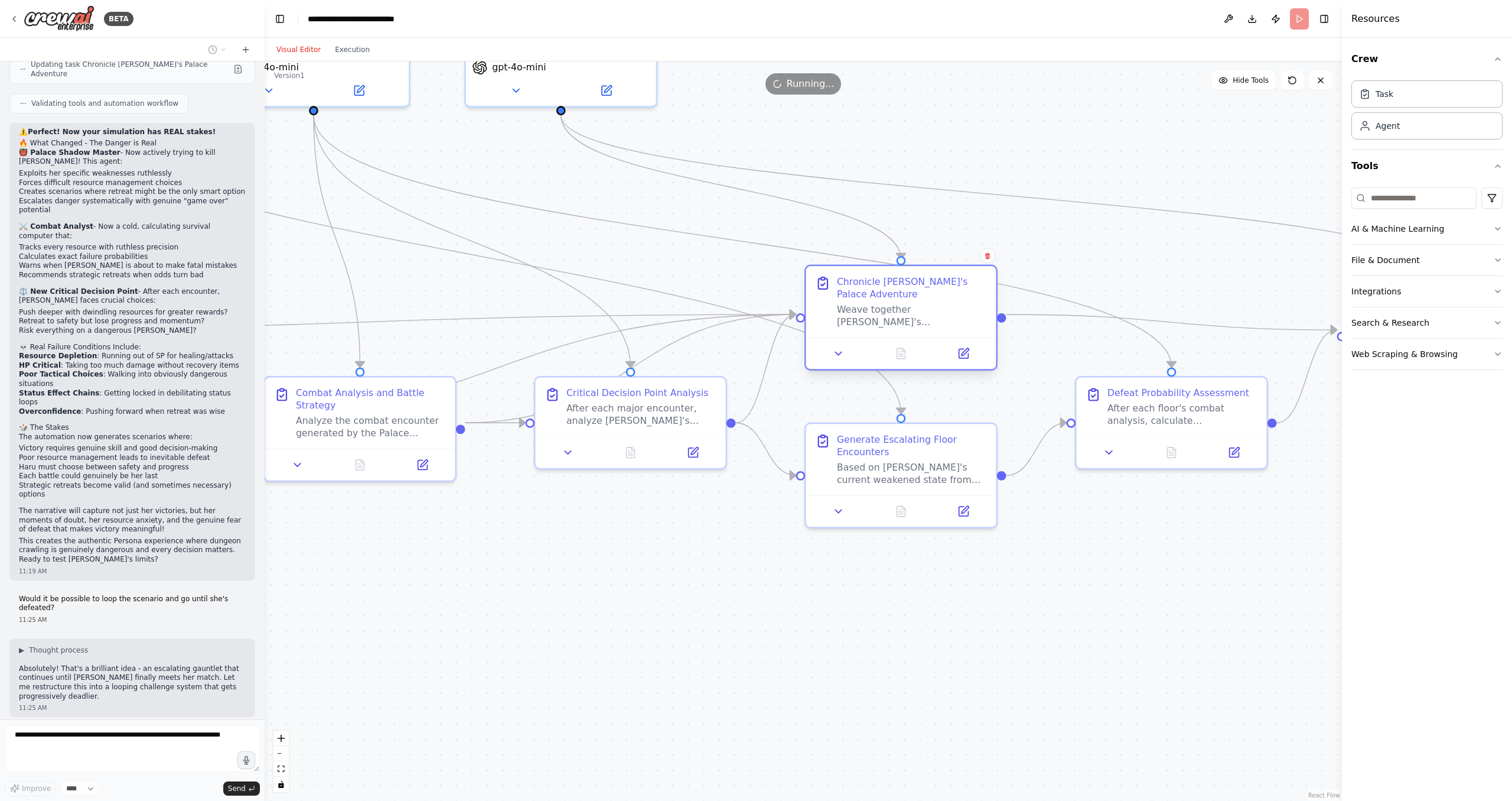
drag, startPoint x: 902, startPoint y: 308, endPoint x: 905, endPoint y: 290, distance: 18.2
click at [905, 290] on div "Chronicle Haru's Palace Adventure Weave together Haru's reconnaissance, the Pal…" at bounding box center [912, 302] width 150 height 52
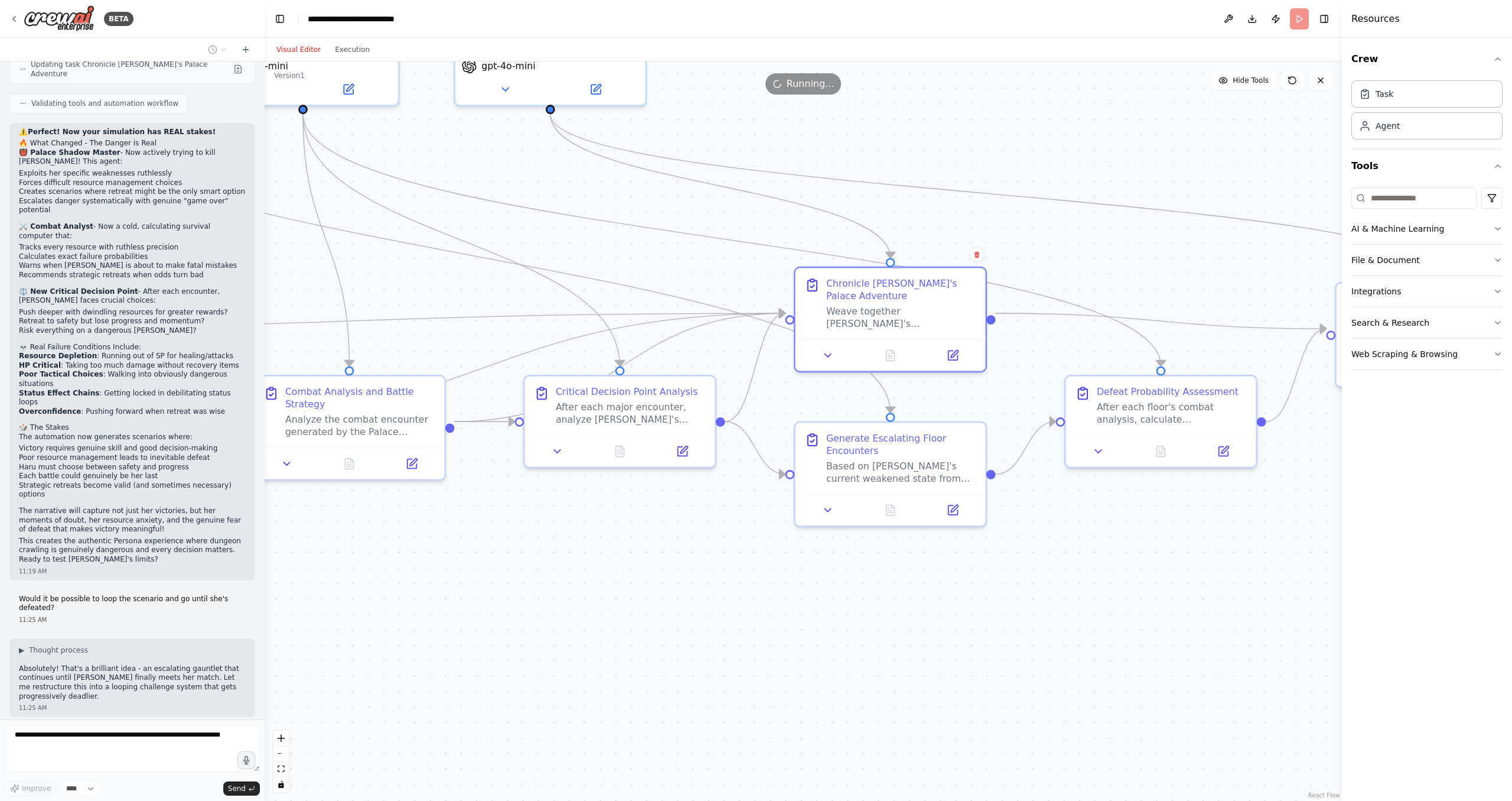
drag, startPoint x: 1248, startPoint y: 558, endPoint x: 1149, endPoint y: 549, distance: 99.4
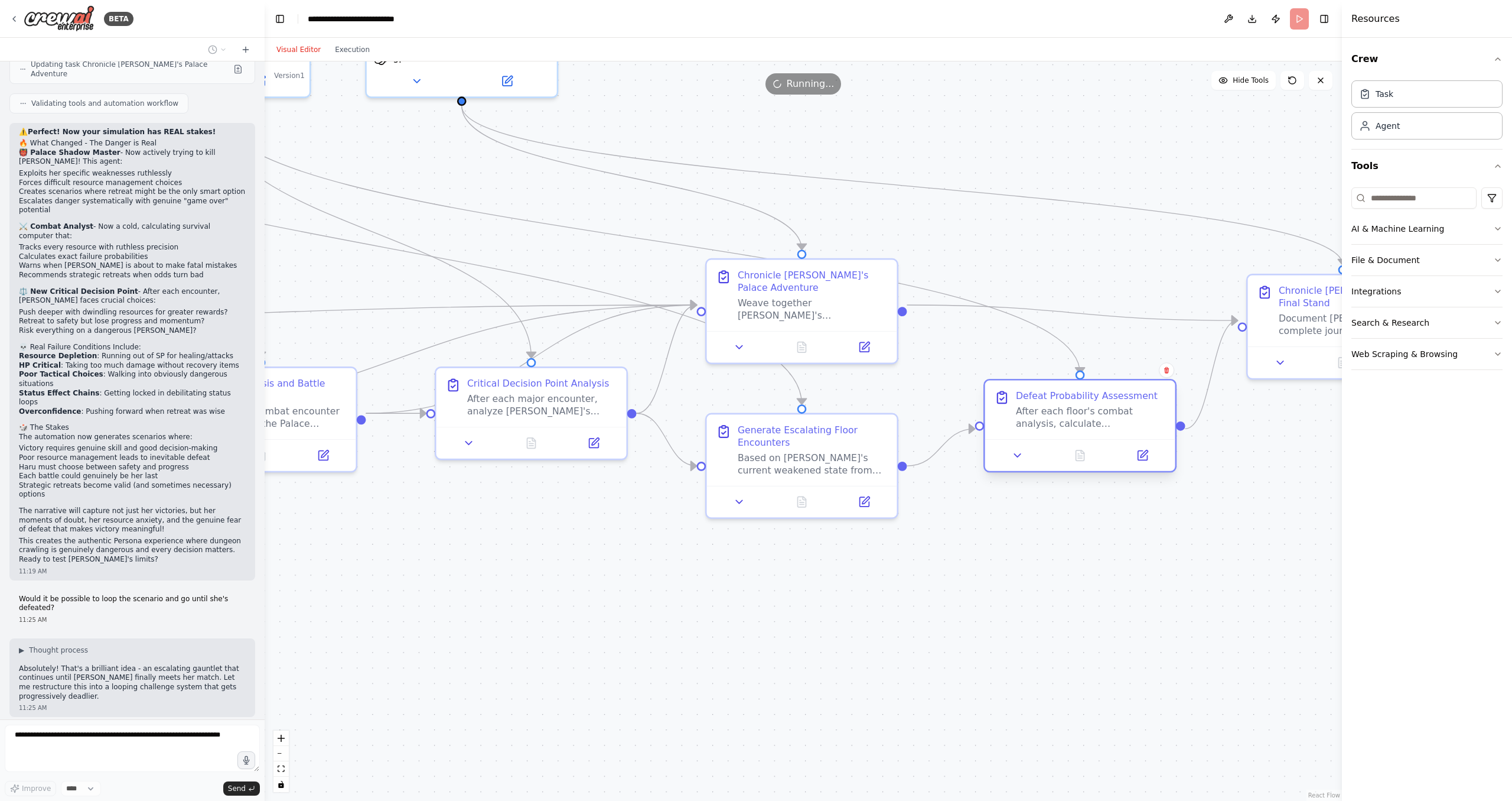
drag, startPoint x: 1042, startPoint y: 389, endPoint x: 1050, endPoint y: 400, distance: 13.6
click at [1050, 400] on div "Defeat Probability Assessment After each floor's combat analysis, calculate Har…" at bounding box center [1091, 409] width 150 height 40
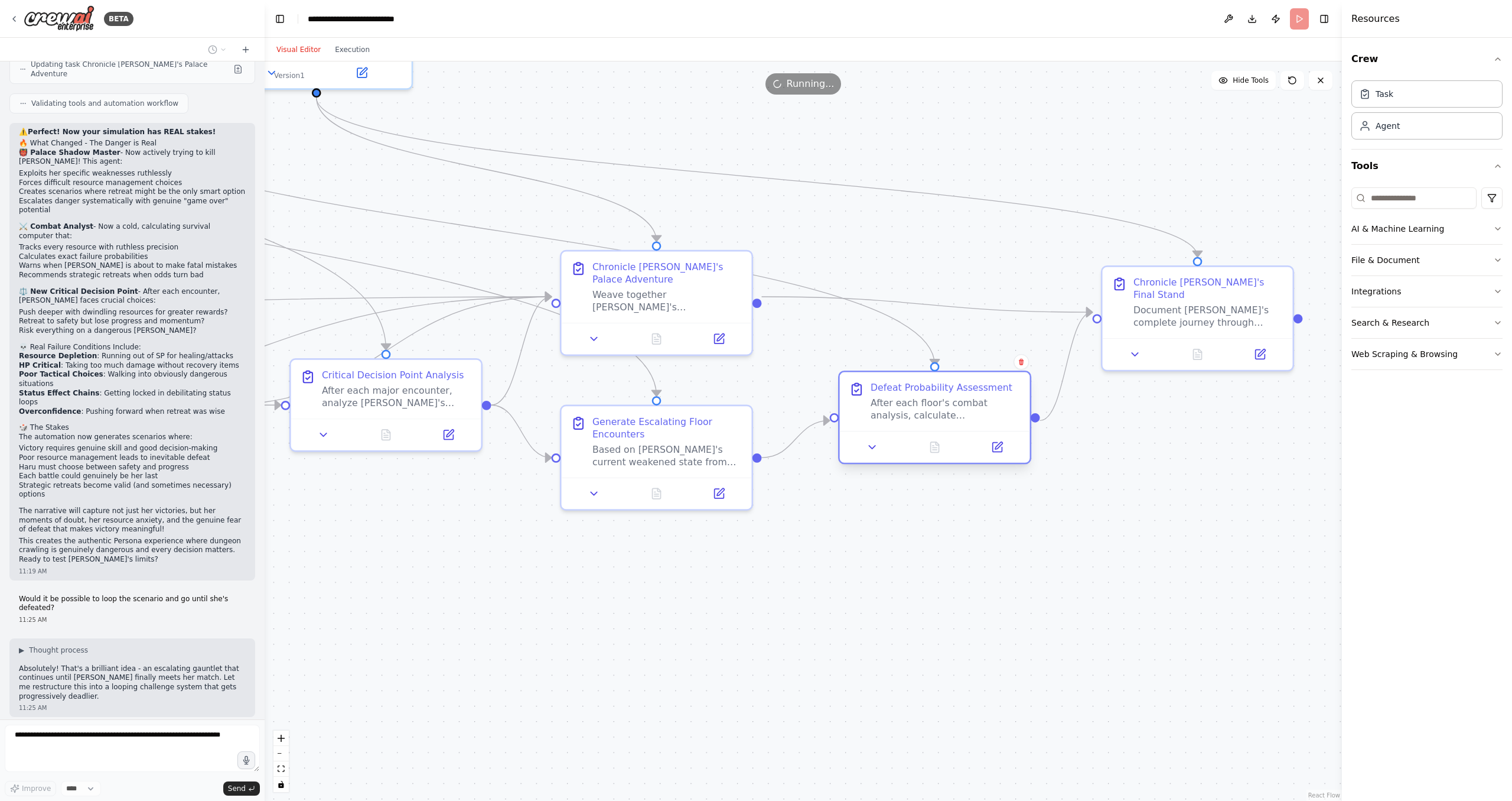
drag, startPoint x: 1133, startPoint y: 403, endPoint x: 874, endPoint y: 399, distance: 259.0
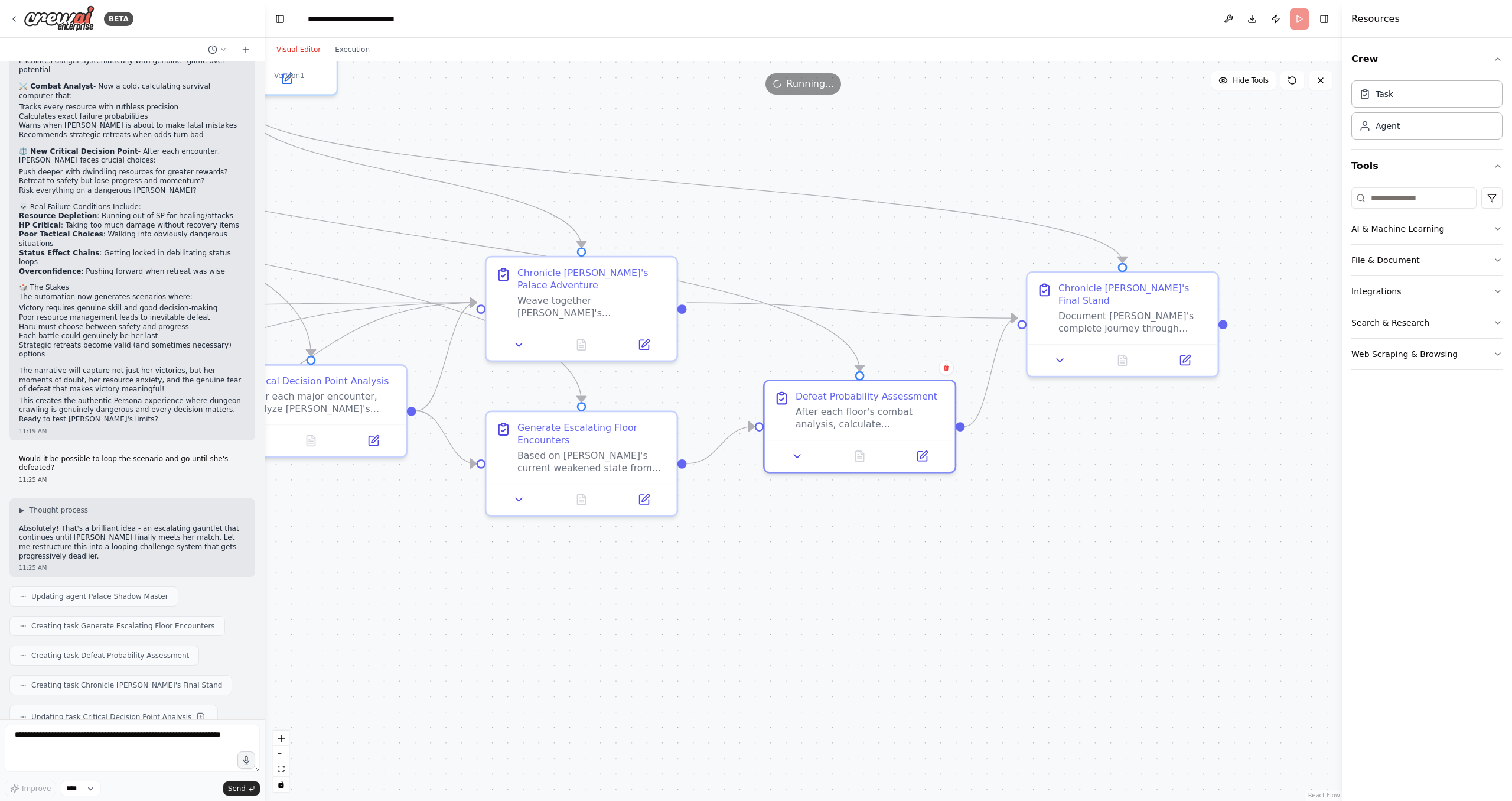
drag, startPoint x: 461, startPoint y: 565, endPoint x: 700, endPoint y: 540, distance: 240.3
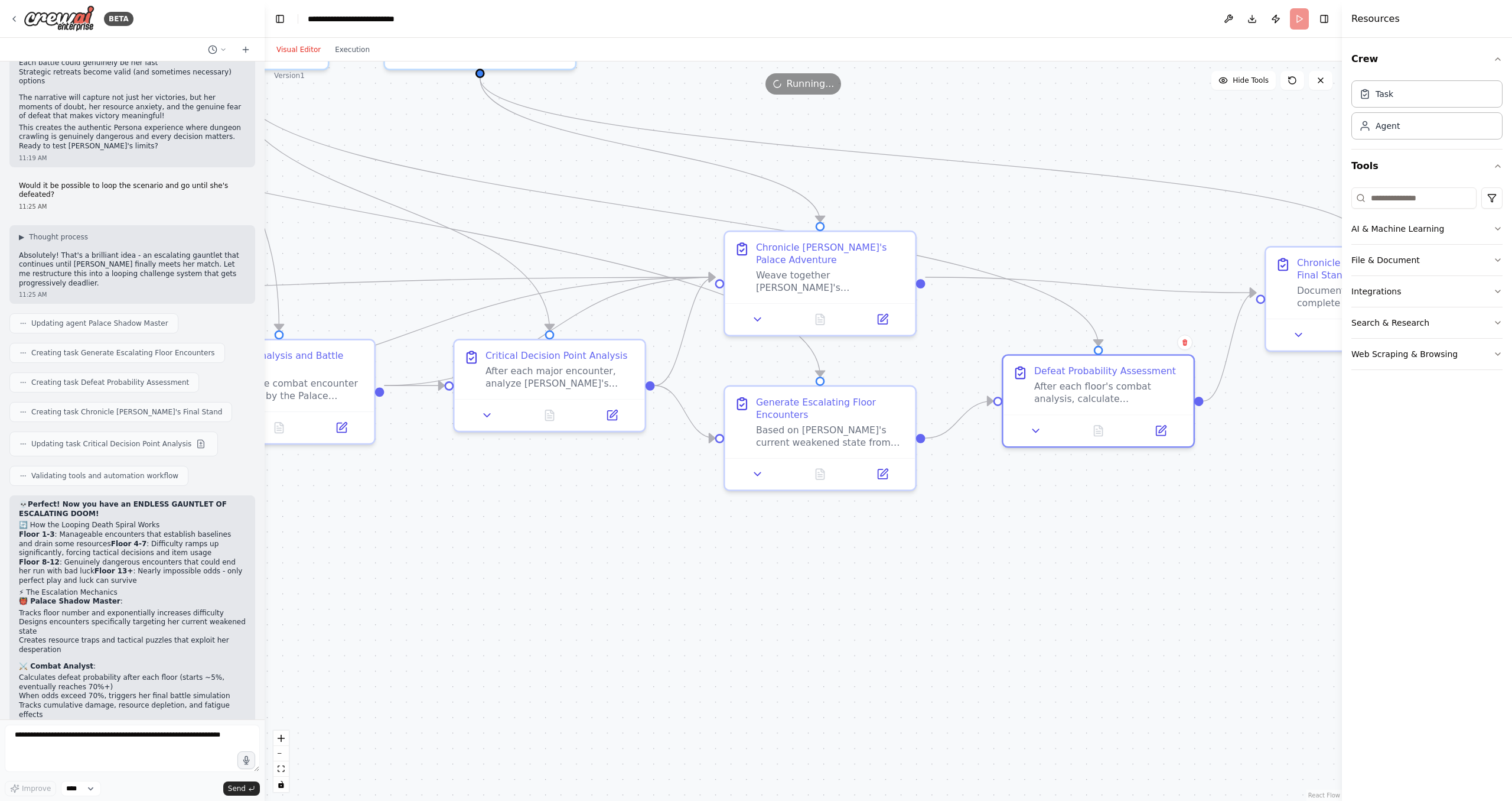
scroll to position [2538, 0]
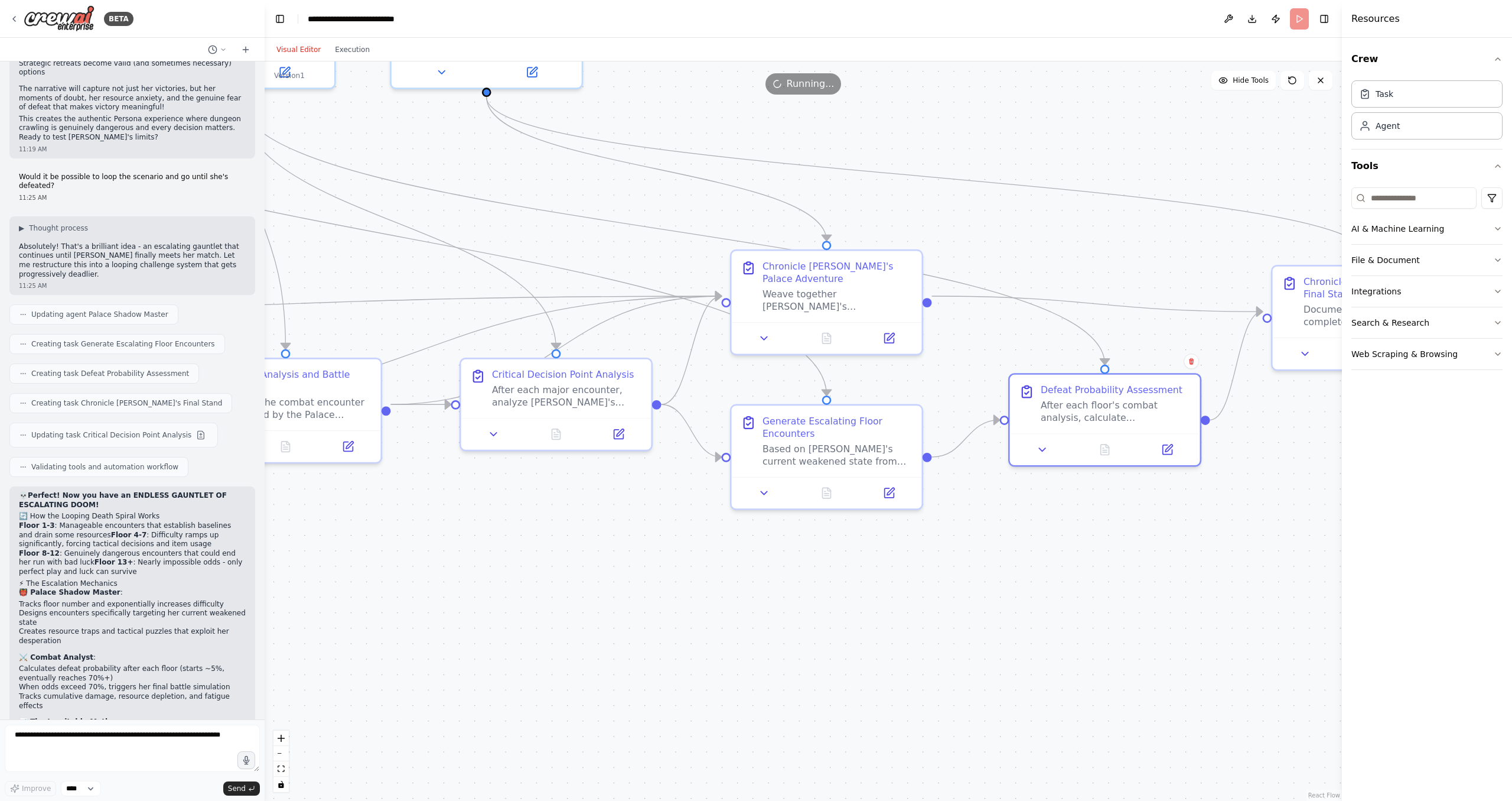
drag, startPoint x: 474, startPoint y: 516, endPoint x: 679, endPoint y: 660, distance: 250.5
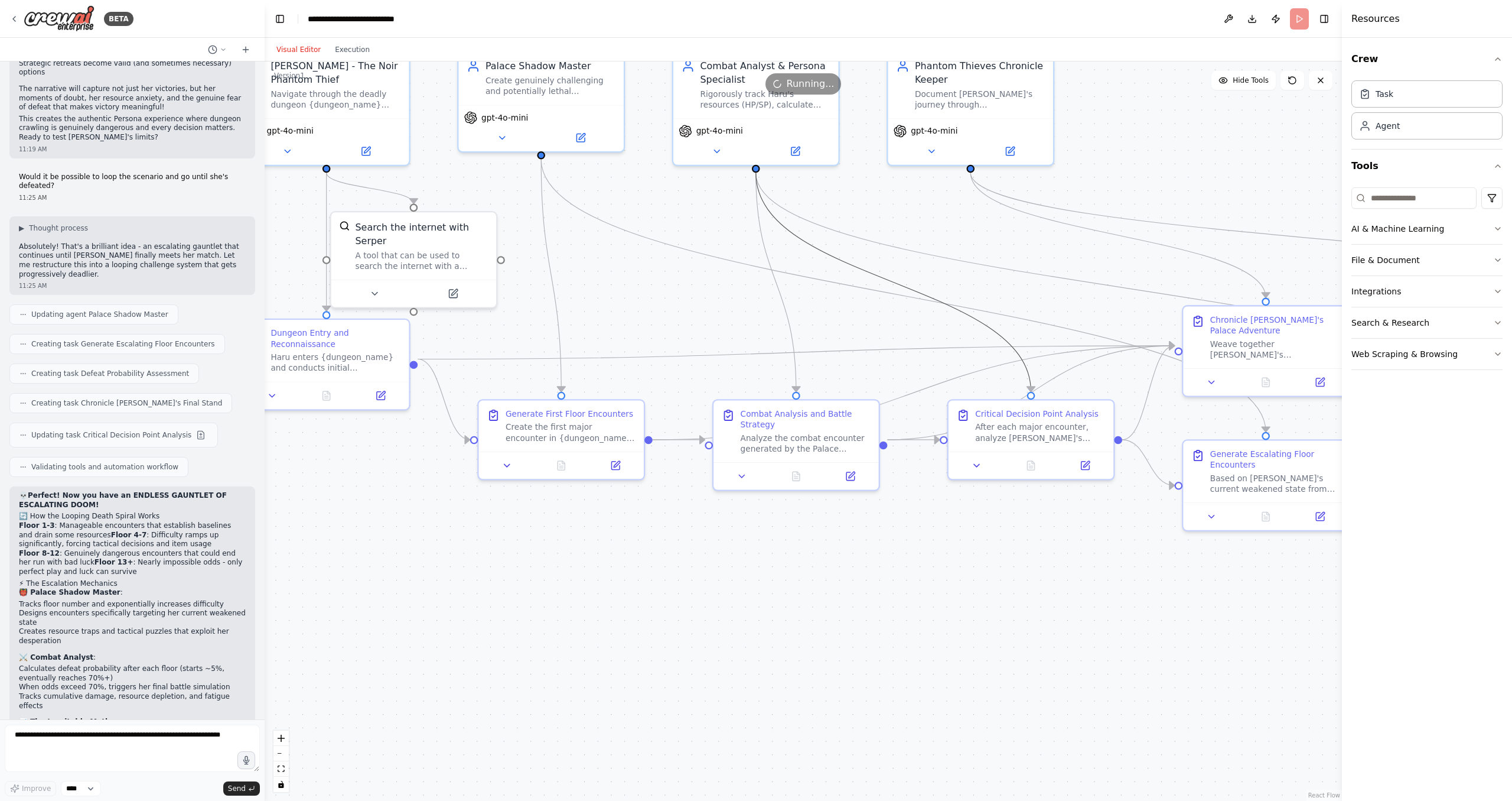
drag, startPoint x: 688, startPoint y: 498, endPoint x: 1017, endPoint y: 360, distance: 356.8
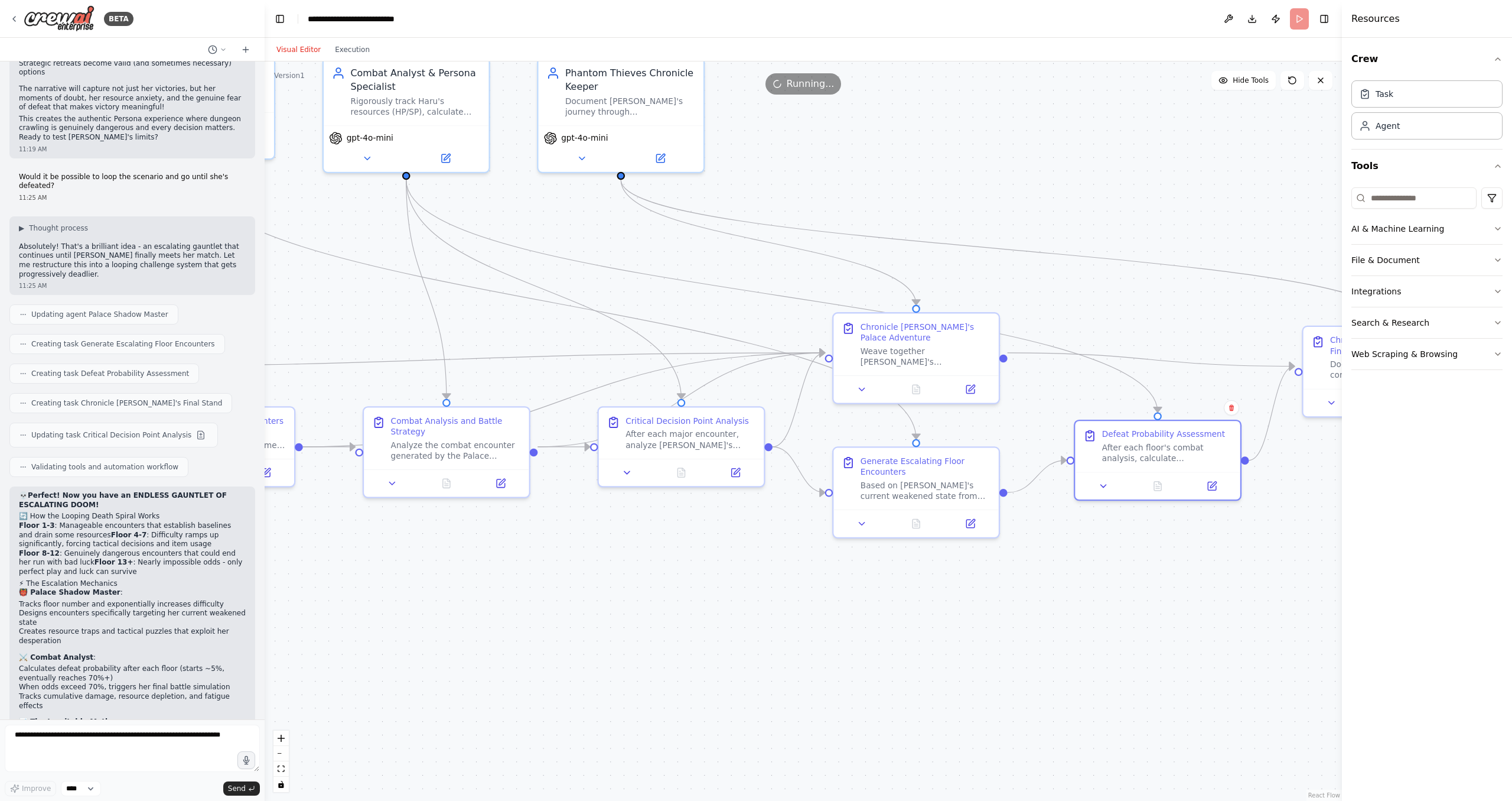
drag, startPoint x: 815, startPoint y: 421, endPoint x: 459, endPoint y: 426, distance: 356.0
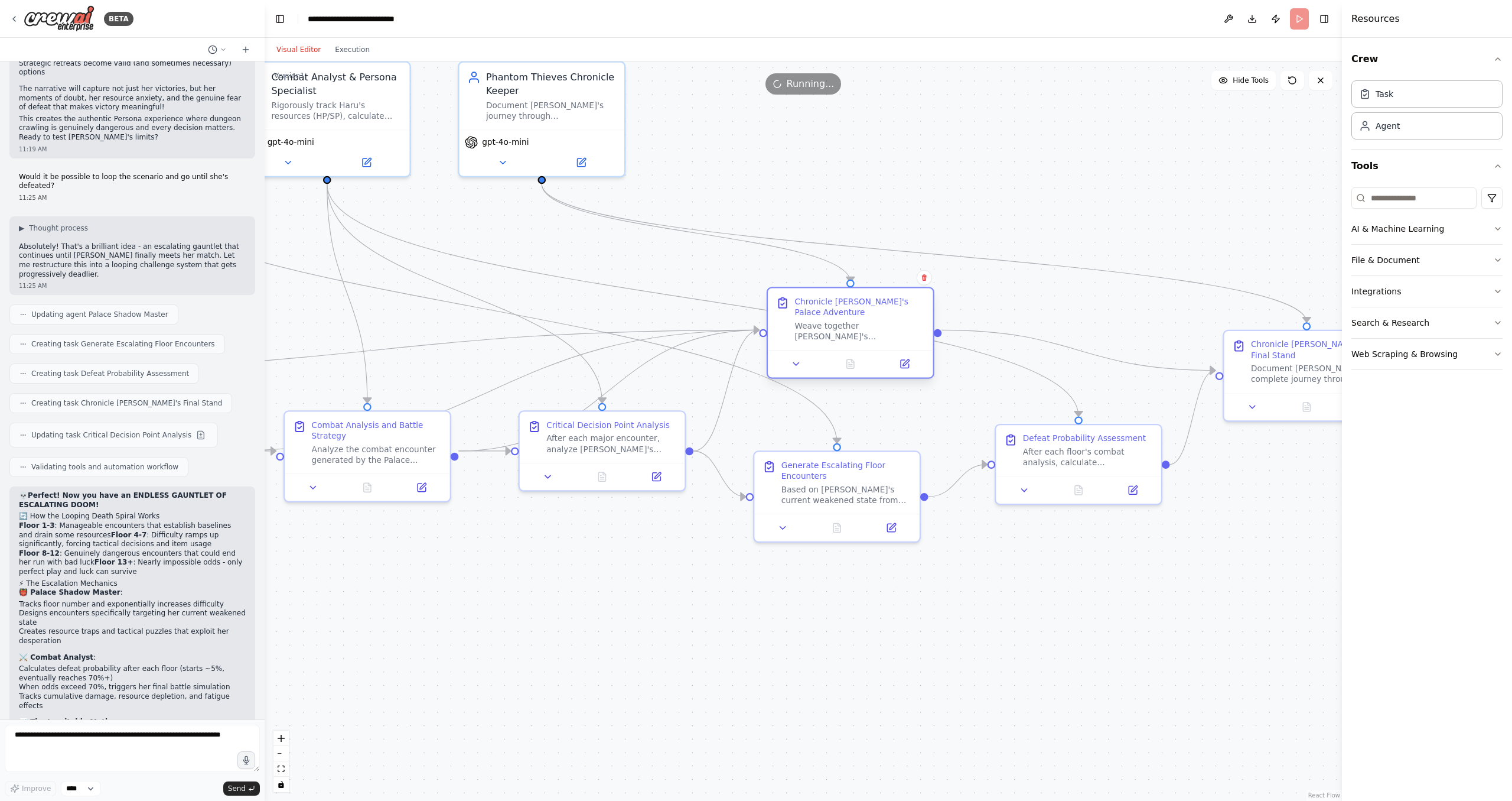
drag, startPoint x: 836, startPoint y: 356, endPoint x: 855, endPoint y: 332, distance: 30.6
click at [855, 332] on div "Chronicle Haru's Palace Adventure Weave together Haru's reconnaissance, the Pal…" at bounding box center [850, 318] width 165 height 62
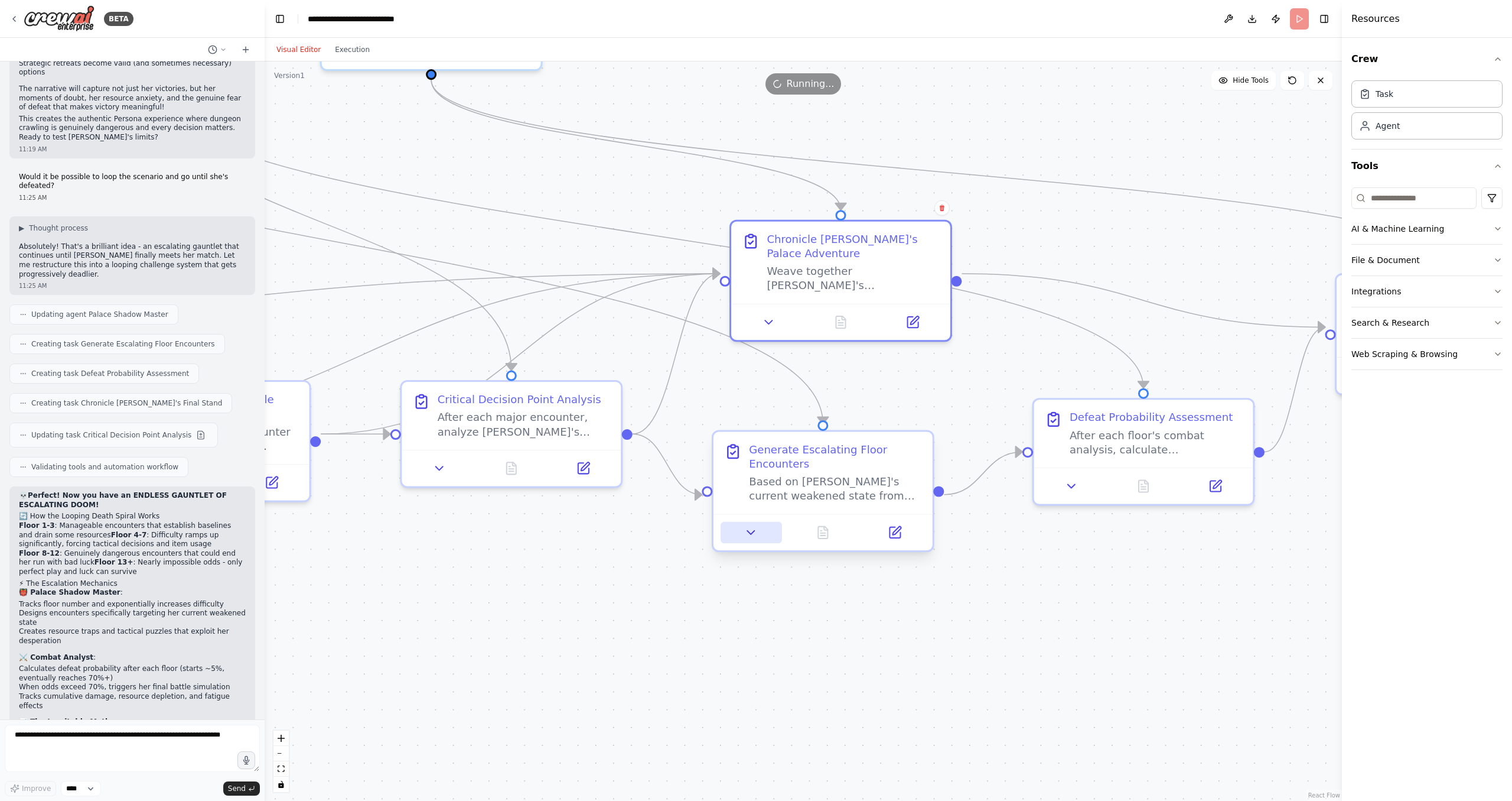
click at [749, 533] on icon at bounding box center [750, 532] width 7 height 4
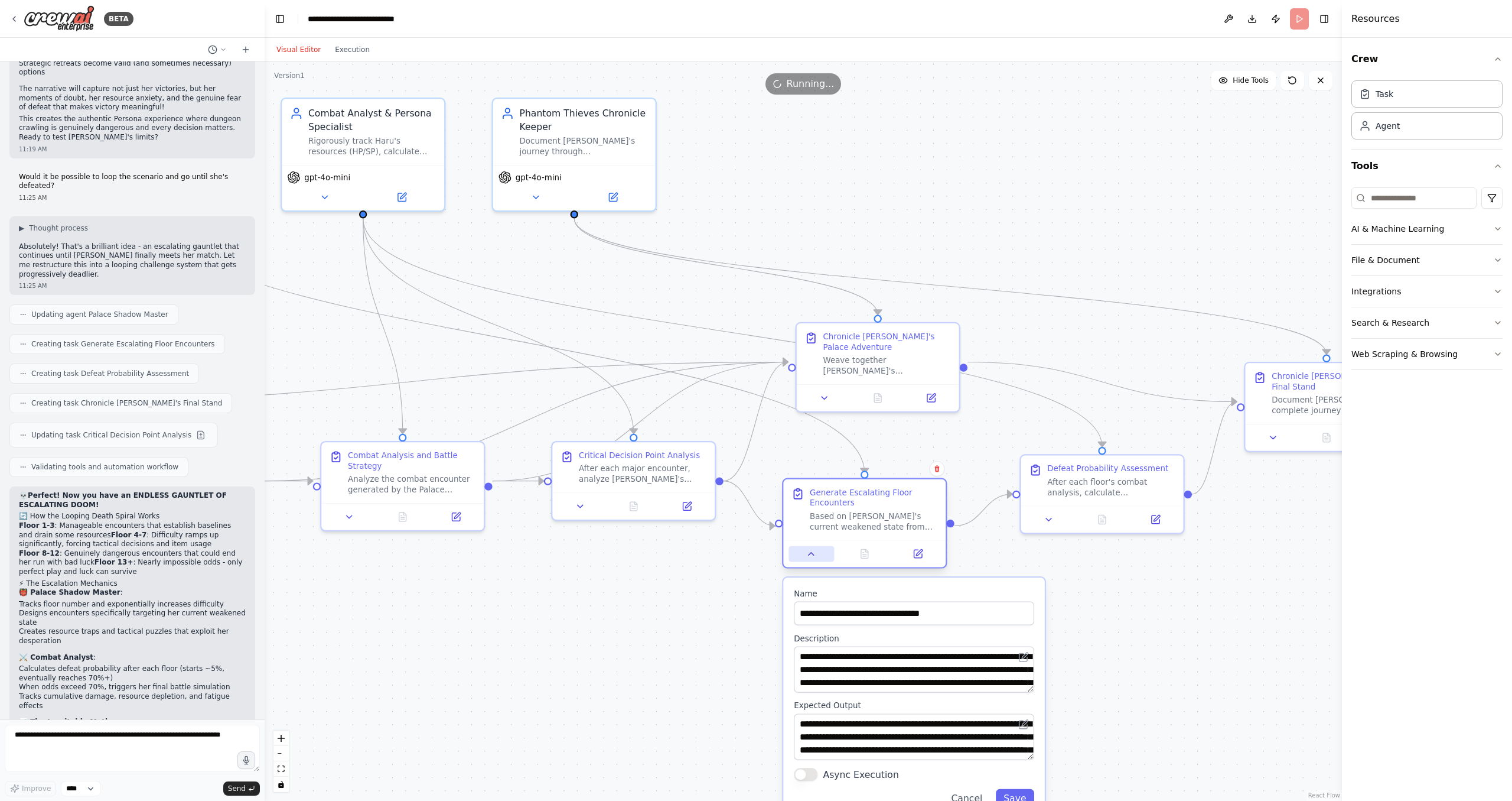
click at [809, 554] on icon at bounding box center [811, 553] width 5 height 2
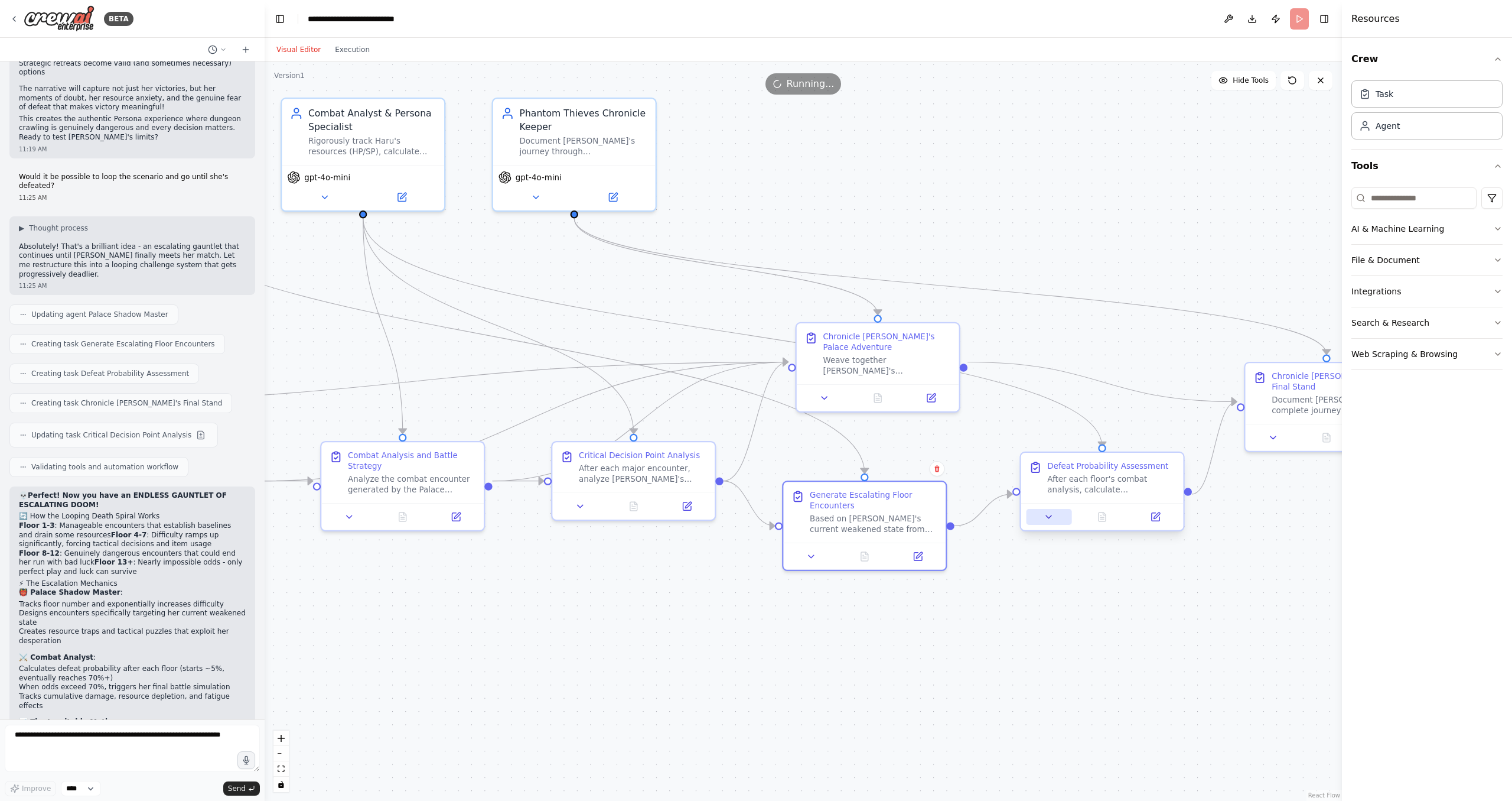
click at [1047, 523] on button at bounding box center [1049, 517] width 46 height 16
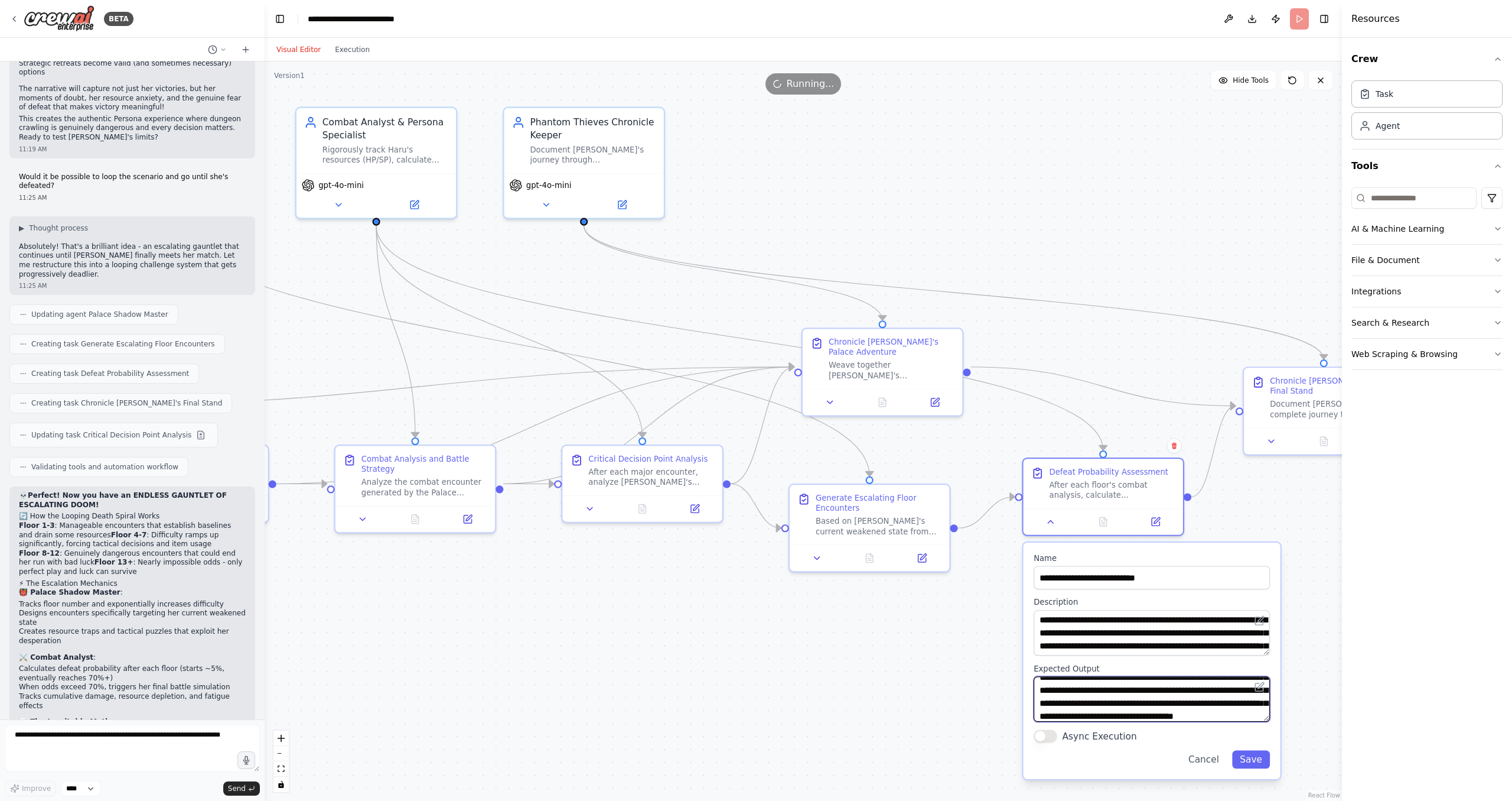
scroll to position [33, 0]
drag, startPoint x: 1180, startPoint y: 695, endPoint x: 1183, endPoint y: 725, distance: 30.1
click at [1183, 722] on textarea "**********" at bounding box center [1152, 698] width 236 height 46
click at [1183, 710] on textarea "**********" at bounding box center [1152, 698] width 236 height 46
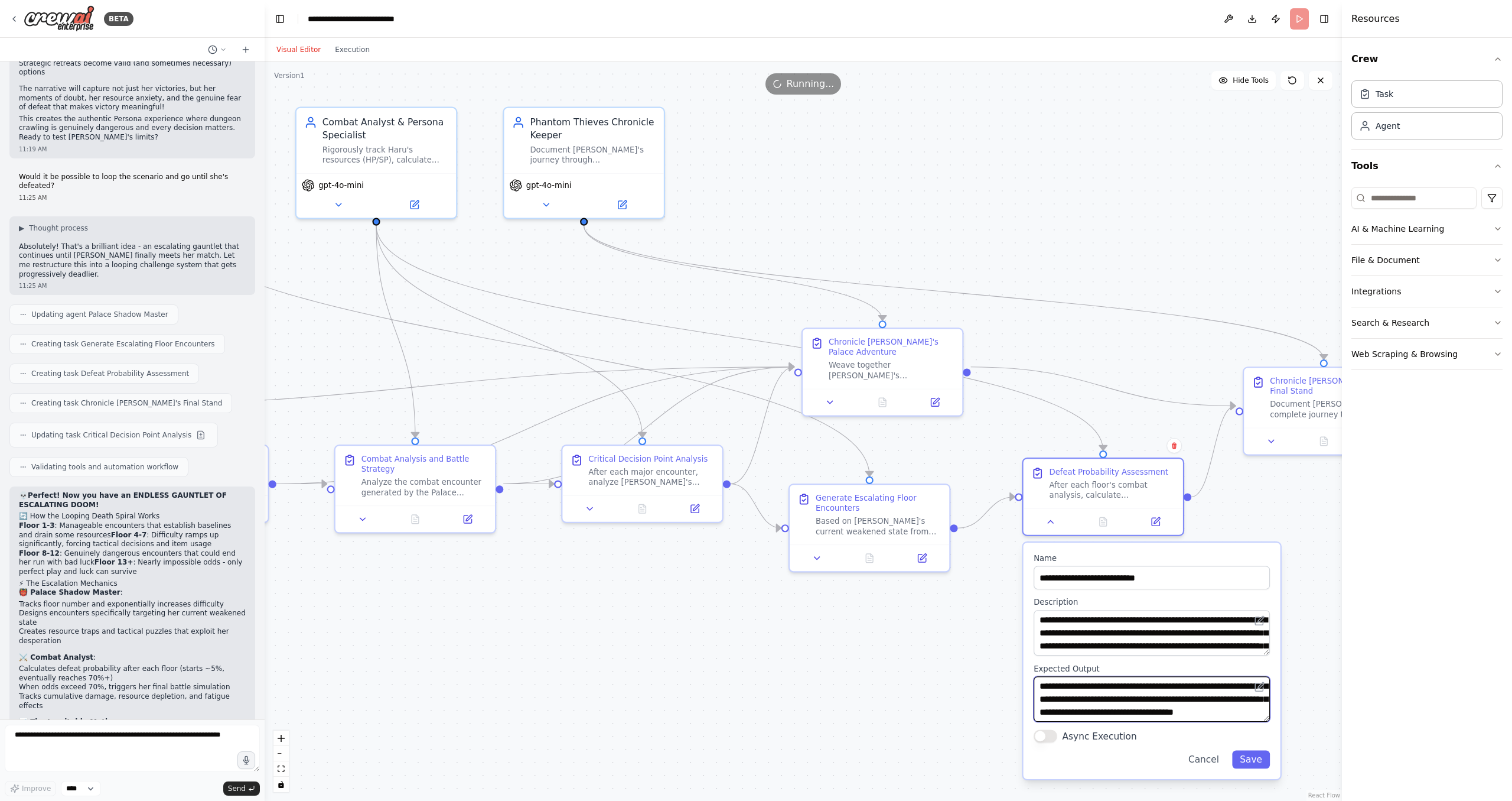
drag, startPoint x: 1192, startPoint y: 698, endPoint x: 1195, endPoint y: 731, distance: 33.1
click at [1195, 722] on textarea "**********" at bounding box center [1152, 698] width 236 height 46
click at [1187, 708] on textarea "**********" at bounding box center [1152, 698] width 236 height 46
click at [1219, 714] on textarea "**********" at bounding box center [1152, 698] width 236 height 46
click at [1216, 714] on textarea "**********" at bounding box center [1152, 698] width 236 height 46
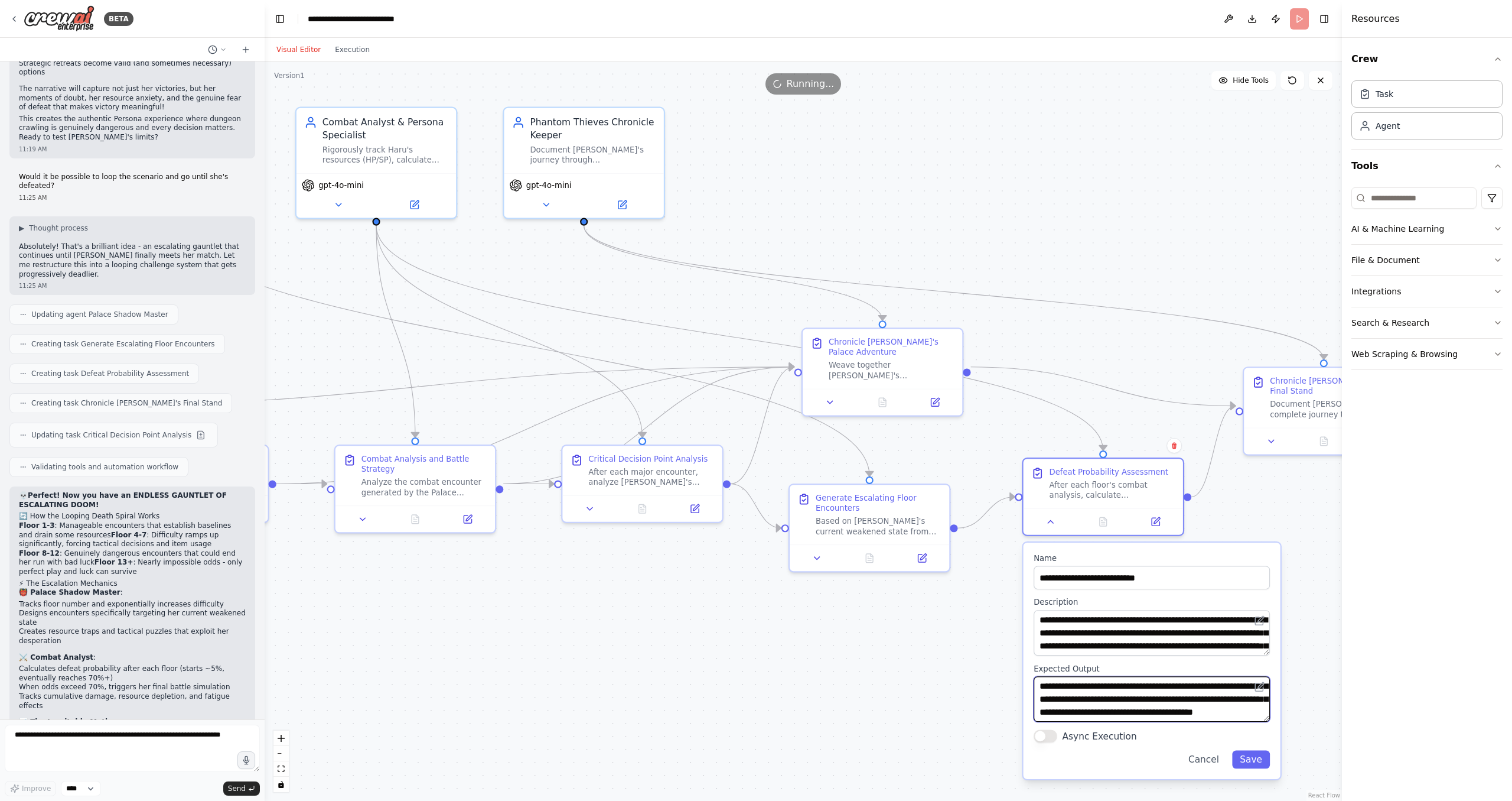
scroll to position [45, 0]
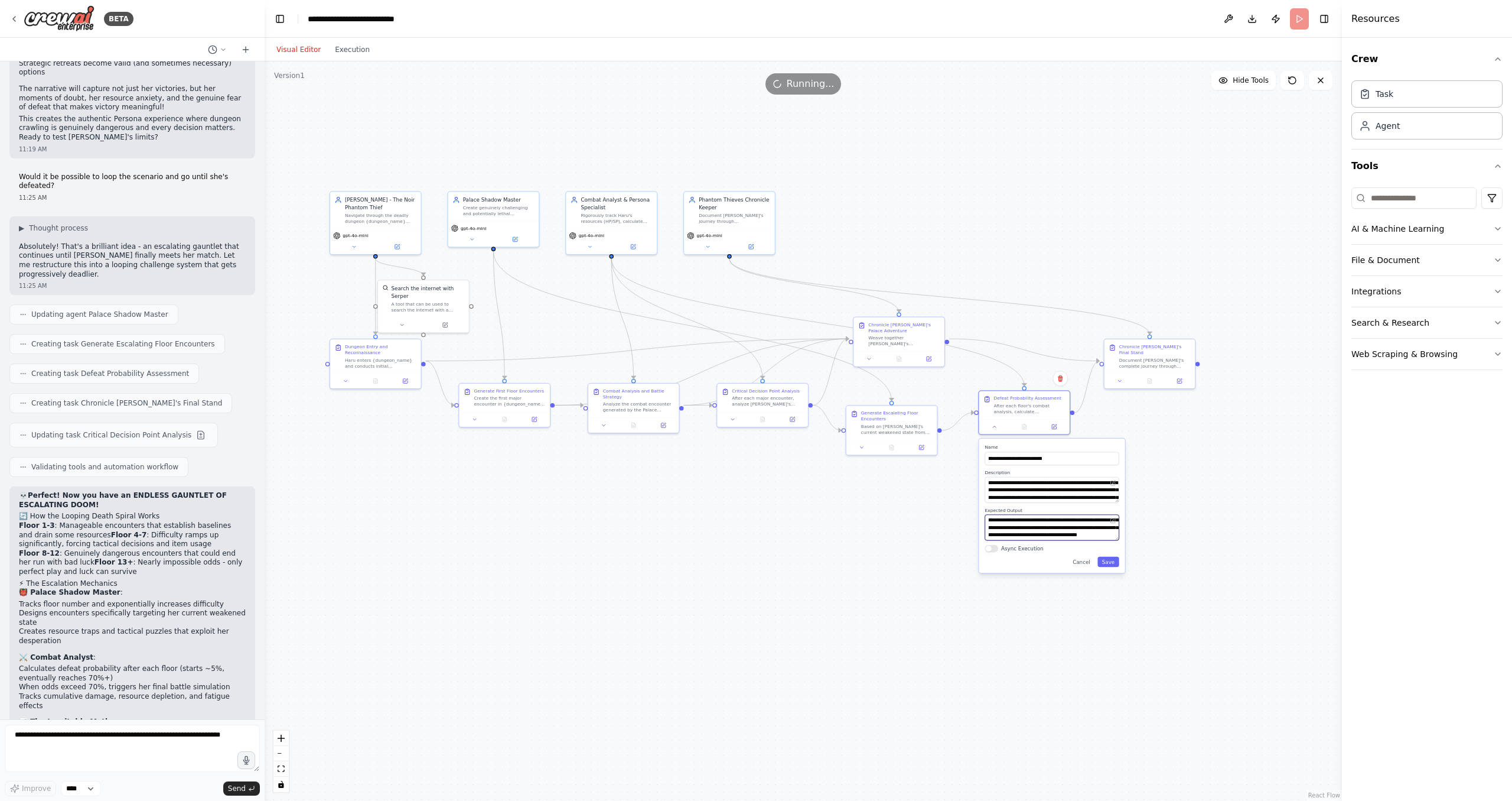
type textarea "**********"
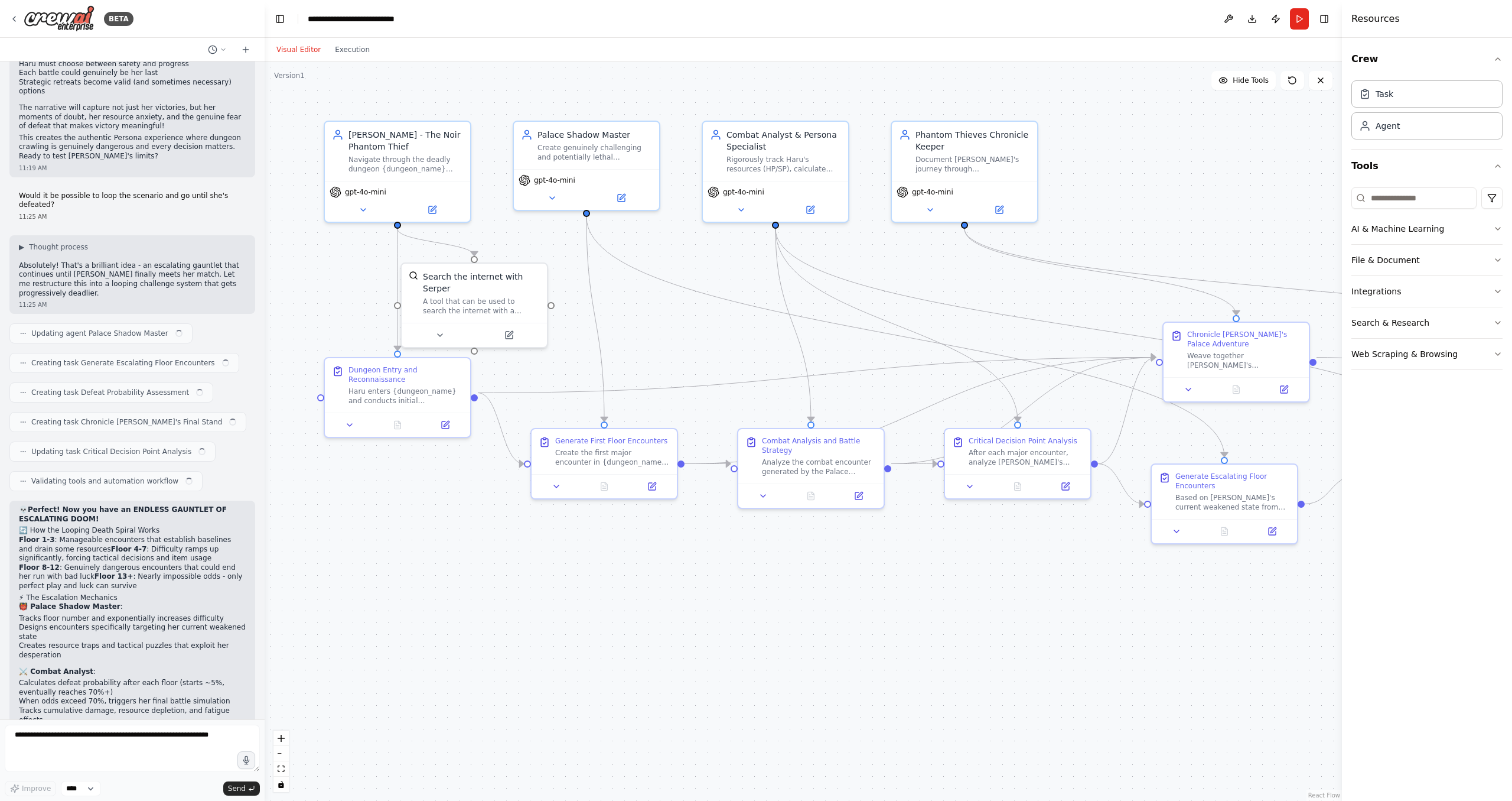
scroll to position [2533, 0]
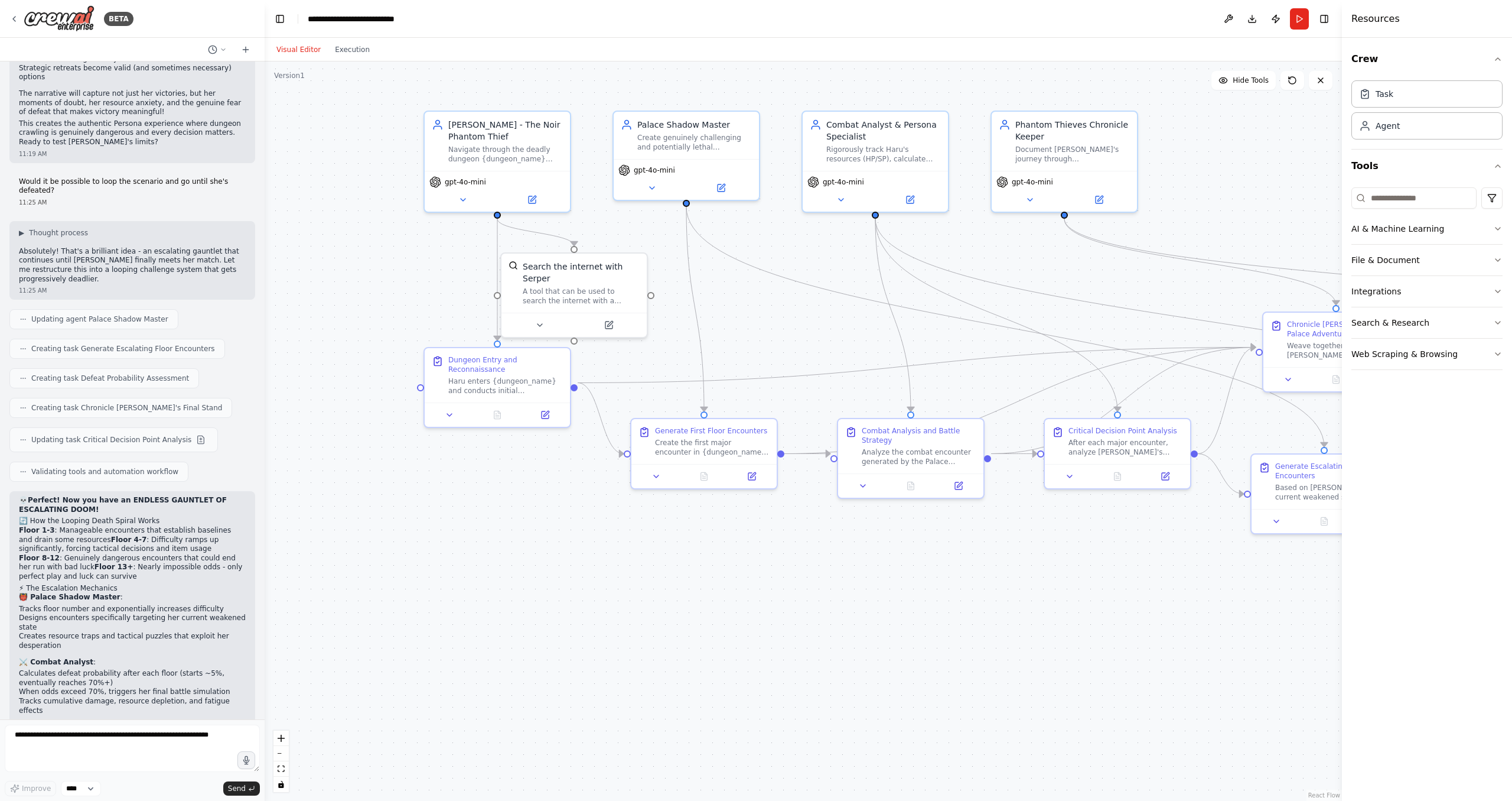
drag, startPoint x: 964, startPoint y: 317, endPoint x: 1035, endPoint y: 306, distance: 71.8
drag, startPoint x: 1225, startPoint y: 244, endPoint x: 950, endPoint y: 224, distance: 275.7
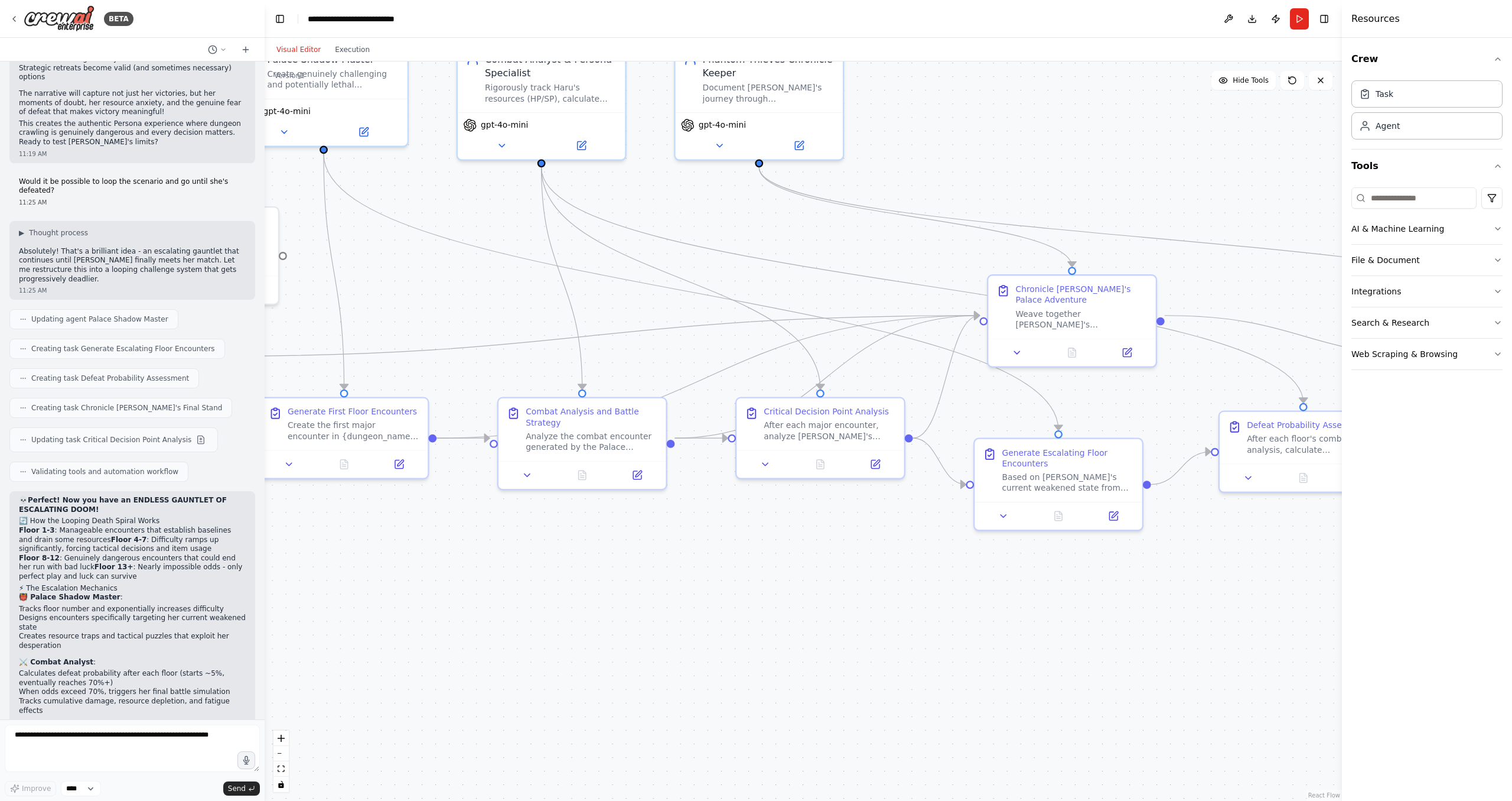
drag, startPoint x: 1151, startPoint y: 400, endPoint x: 861, endPoint y: 347, distance: 294.8
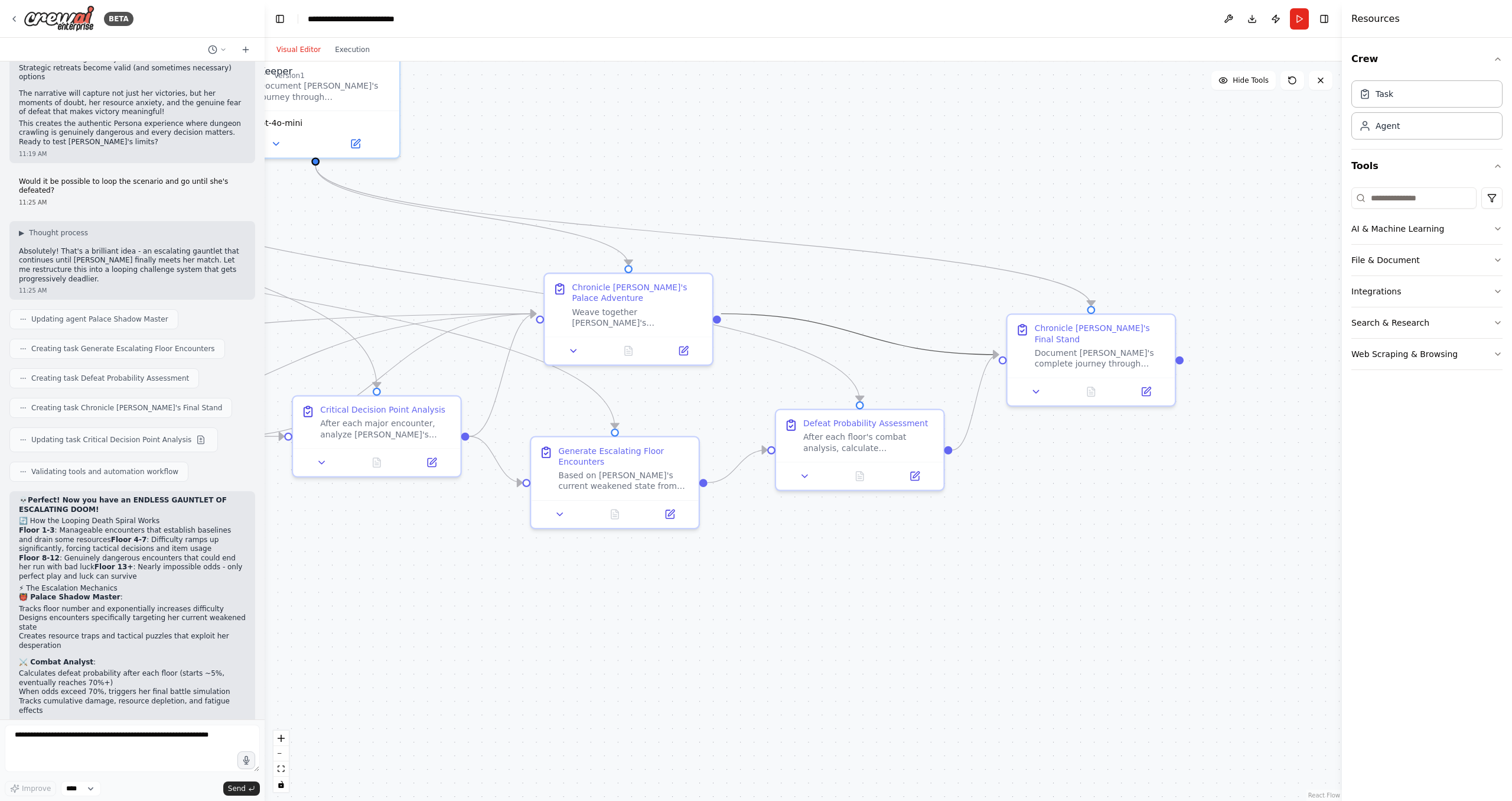
drag, startPoint x: 1140, startPoint y: 309, endPoint x: 987, endPoint y: 361, distance: 161.6
click at [1119, 347] on div "Document Haru's complete journey through {dungeon_name} from her confident entr…" at bounding box center [1101, 355] width 132 height 22
click at [1145, 384] on icon at bounding box center [1147, 387] width 7 height 7
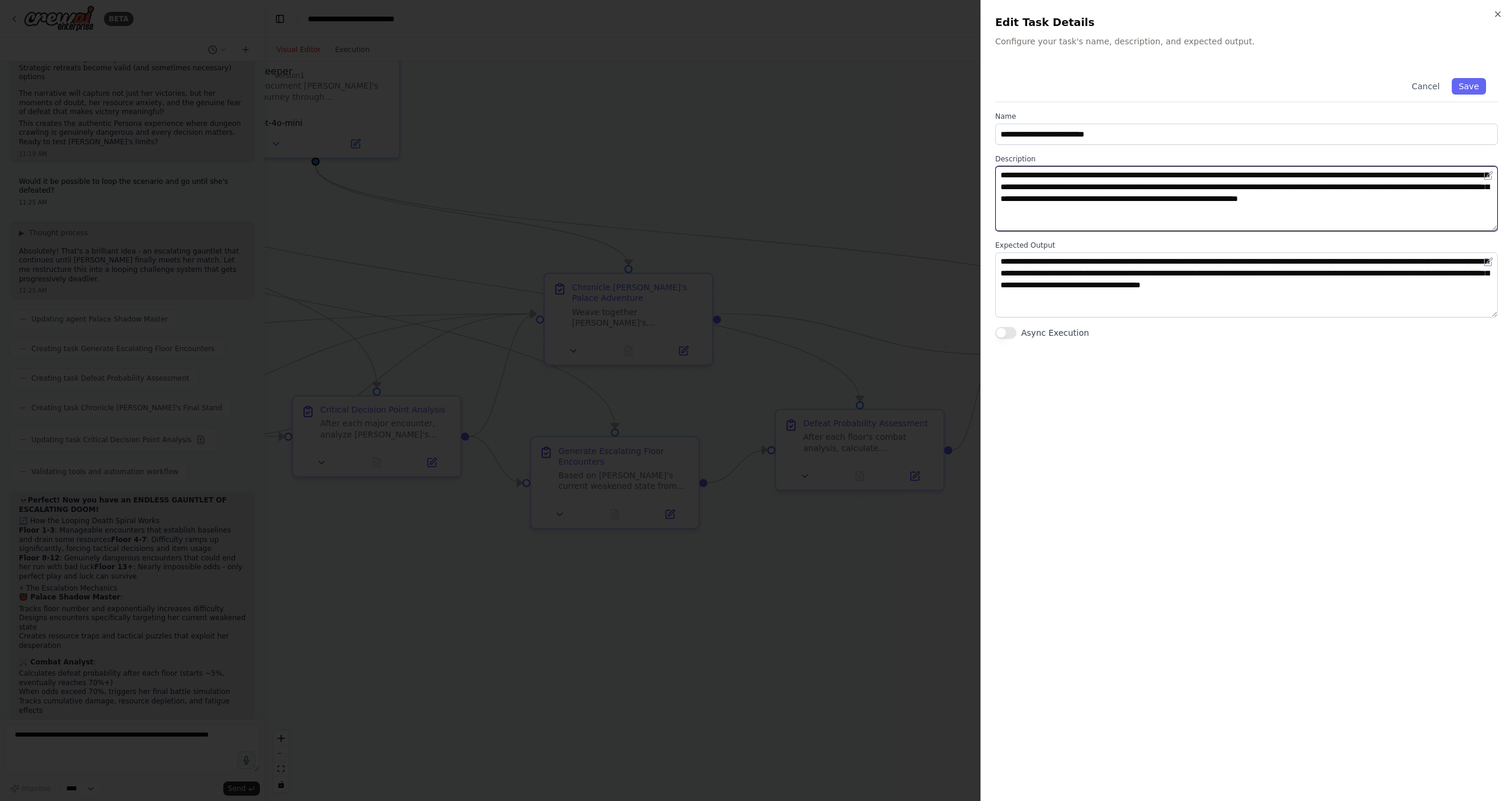
drag, startPoint x: 1065, startPoint y: 201, endPoint x: 985, endPoint y: 202, distance: 80.0
click at [995, 201] on textarea "**********" at bounding box center [1246, 198] width 503 height 65
type textarea "**********"
click at [1460, 88] on button "Save" at bounding box center [1469, 86] width 34 height 16
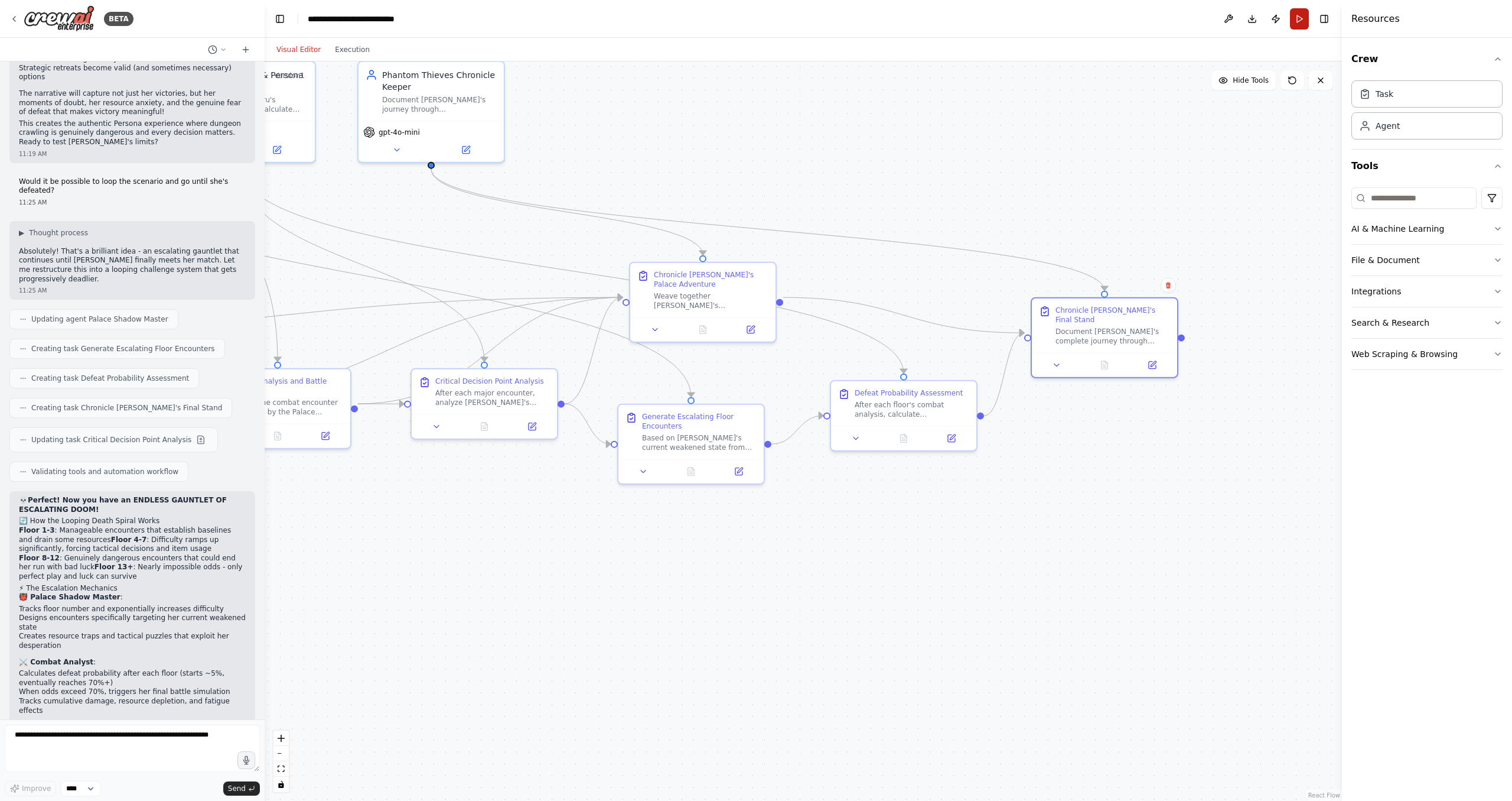
click at [1297, 19] on button "Run" at bounding box center [1299, 19] width 19 height 21
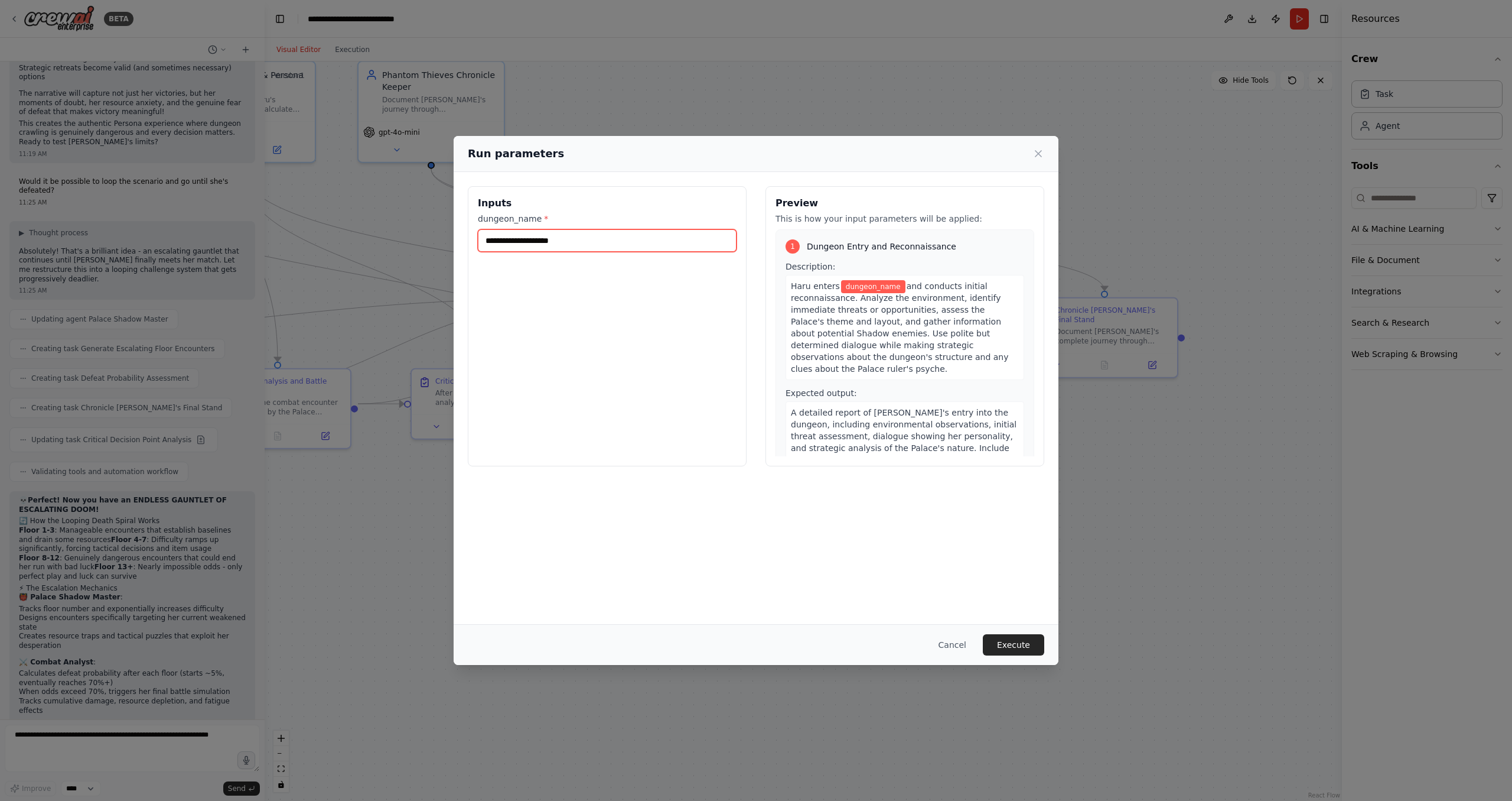
drag, startPoint x: 603, startPoint y: 249, endPoint x: 395, endPoint y: 246, distance: 208.0
click at [478, 246] on input "dungeon_name *" at bounding box center [607, 240] width 259 height 22
type input "**********"
click at [1022, 647] on button "Execute" at bounding box center [1014, 645] width 61 height 21
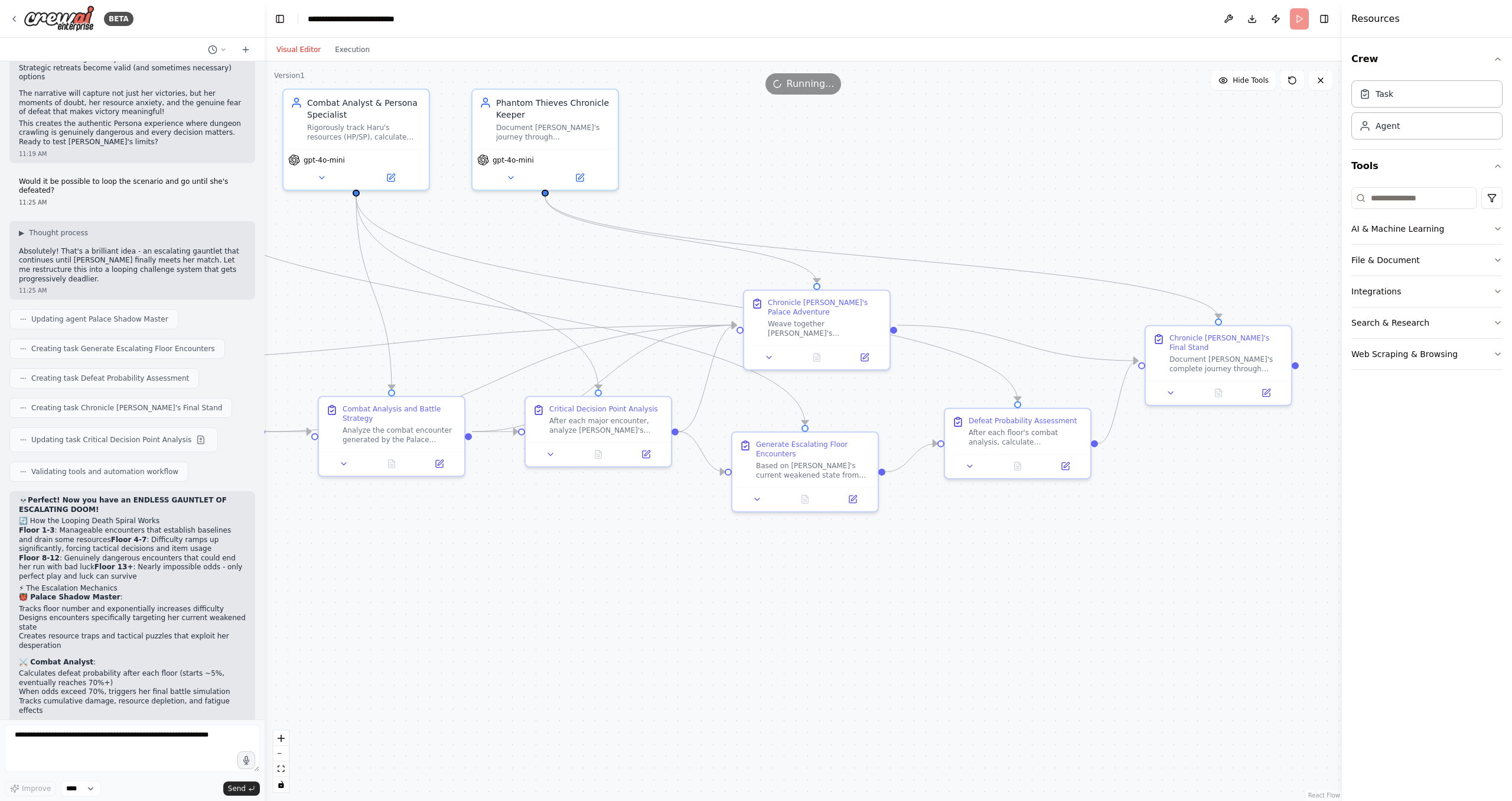
drag, startPoint x: 674, startPoint y: 520, endPoint x: 998, endPoint y: 580, distance: 329.5
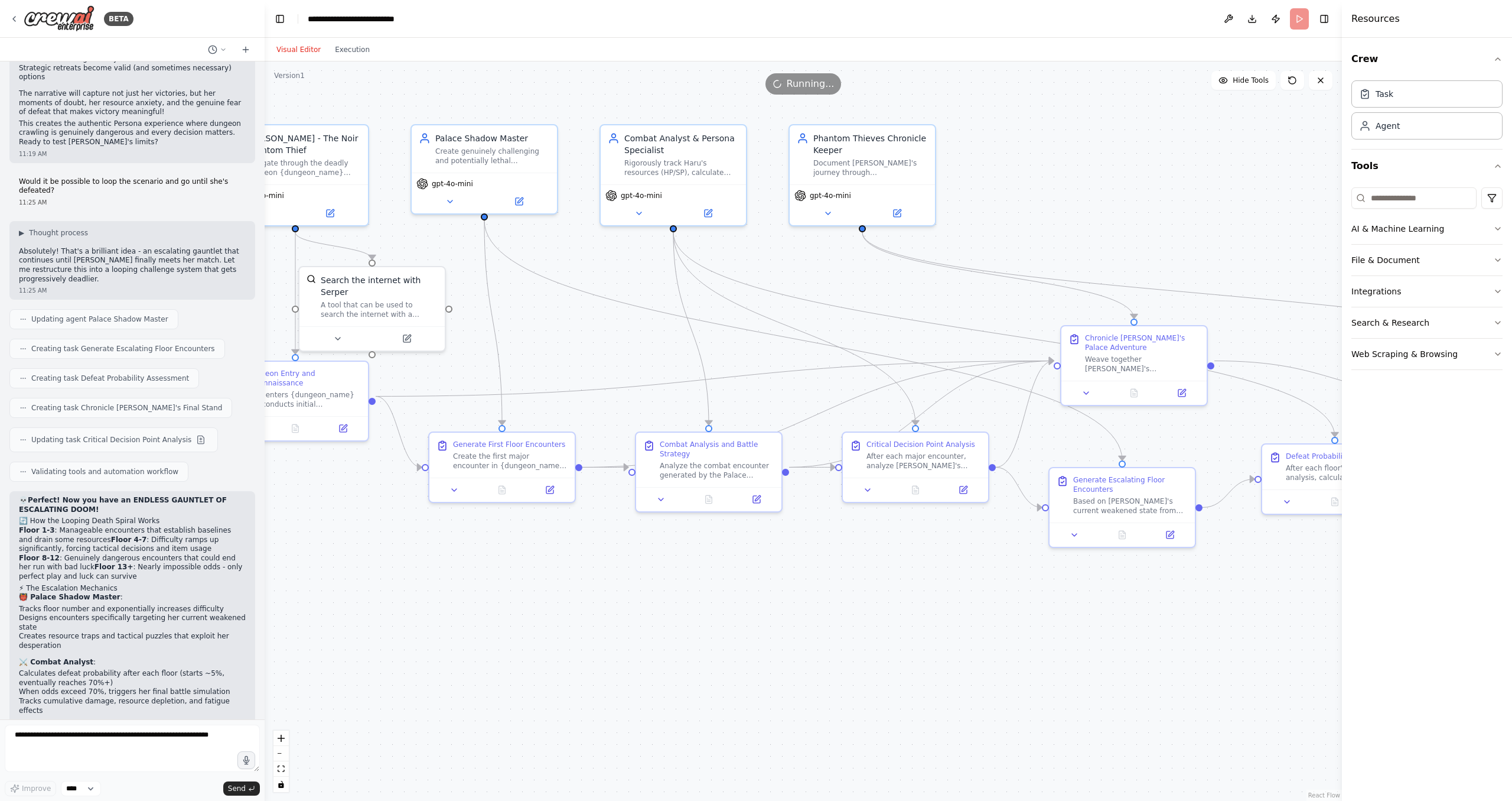
drag, startPoint x: 609, startPoint y: 574, endPoint x: 910, endPoint y: 634, distance: 306.9
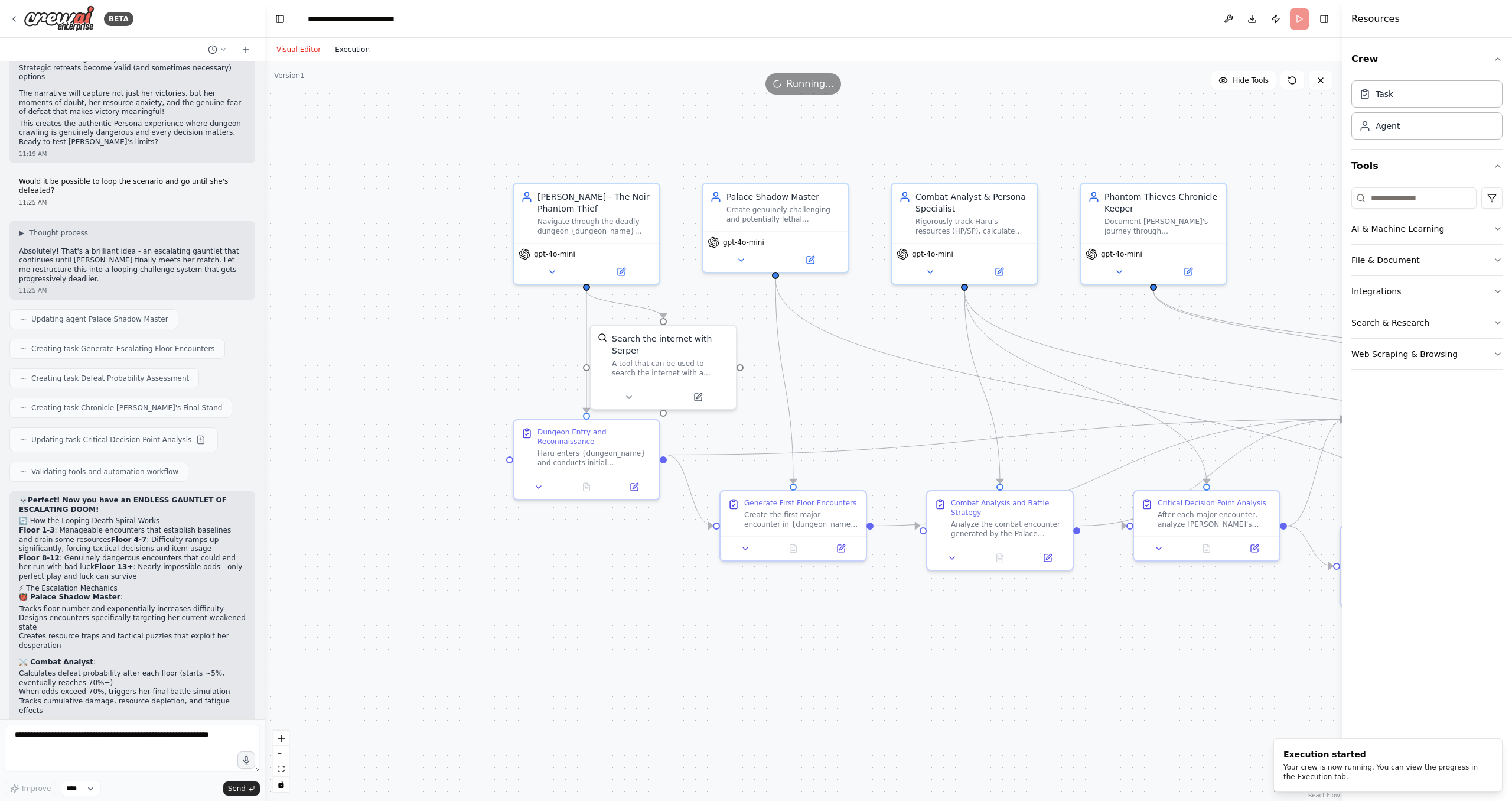
click at [357, 54] on button "Execution" at bounding box center [352, 49] width 49 height 14
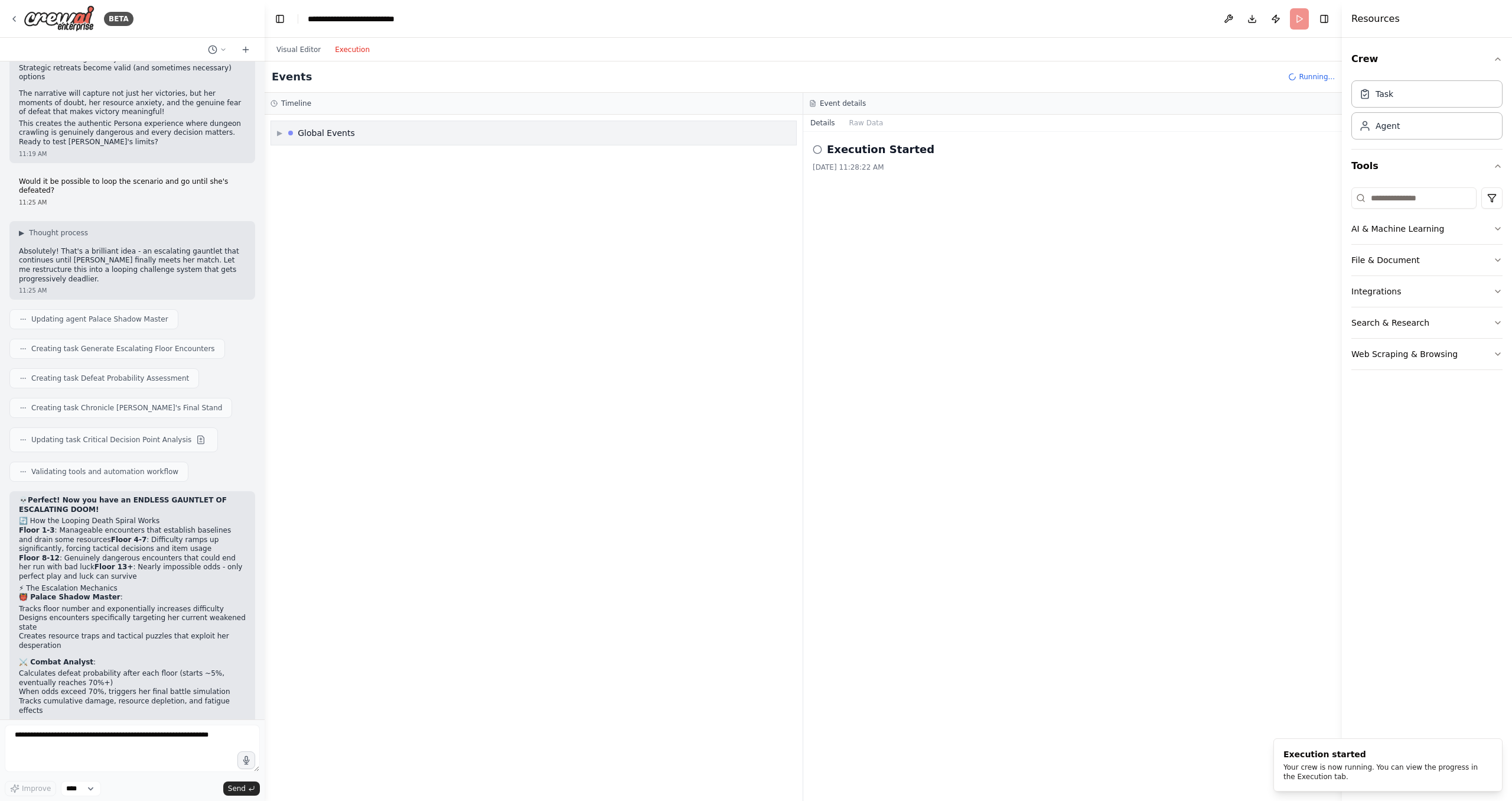
click at [364, 132] on div "▶ Global Events" at bounding box center [533, 133] width 525 height 24
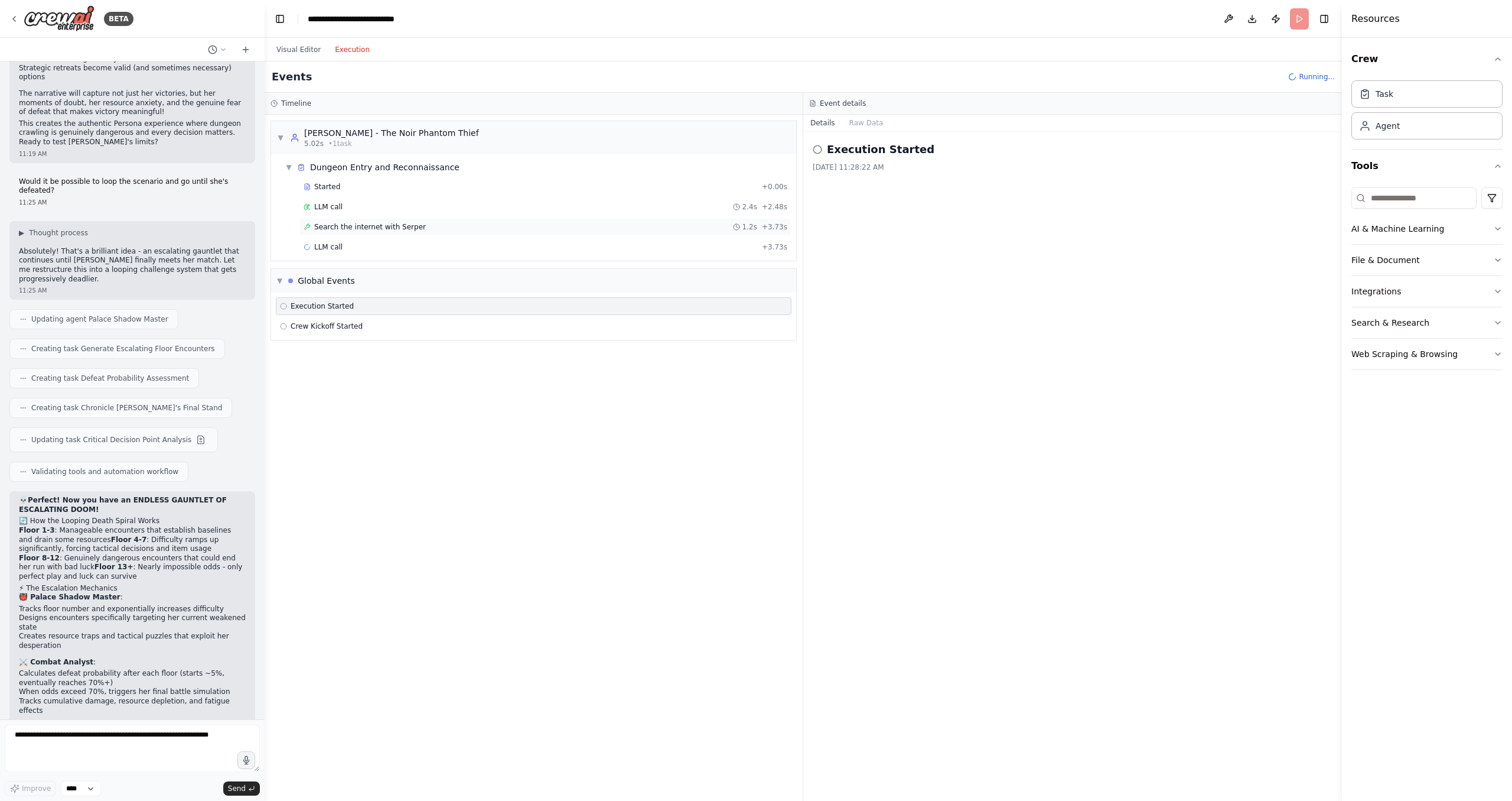
click at [349, 230] on span "Search the internet with Serper" at bounding box center [370, 227] width 111 height 10
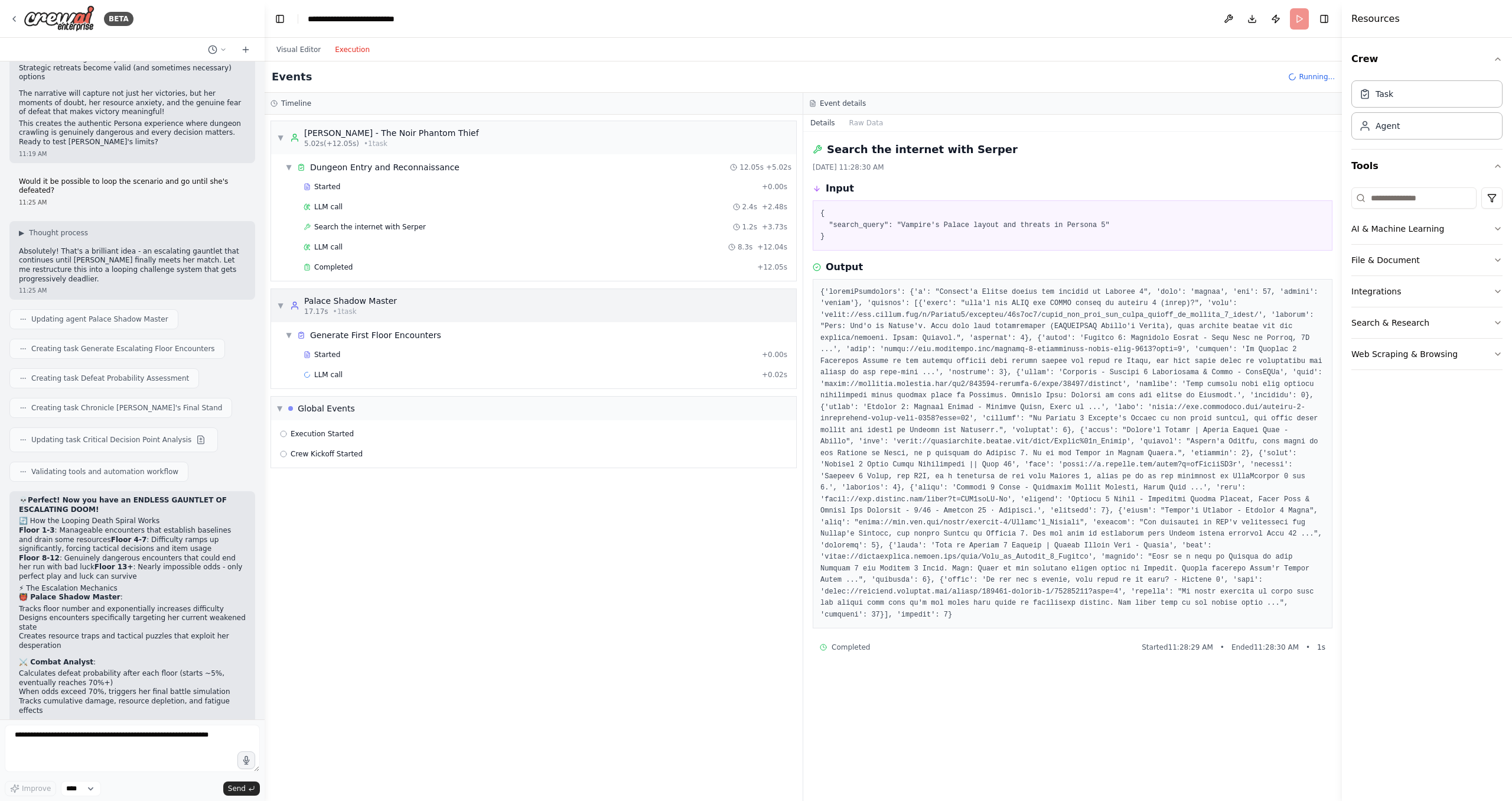
click at [392, 303] on div "▼ Palace Shadow Master 17.17s • 1 task" at bounding box center [533, 305] width 525 height 33
click at [392, 303] on div "▶ Palace Shadow Master 17.17s • 1 task" at bounding box center [533, 305] width 525 height 33
click at [373, 353] on div "Started" at bounding box center [530, 354] width 453 height 10
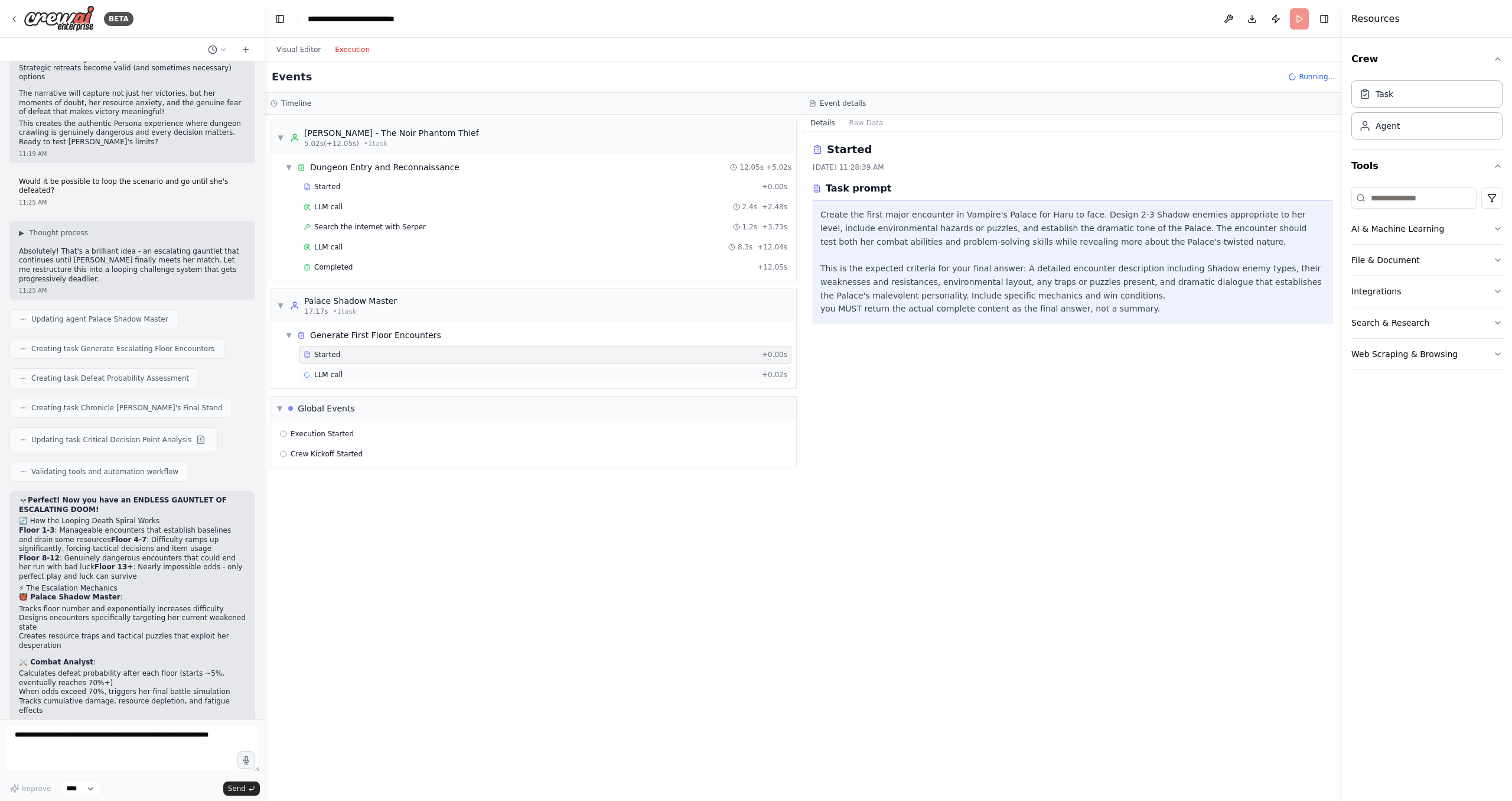
click at [367, 368] on div "LLM call + 0.02s" at bounding box center [545, 375] width 492 height 18
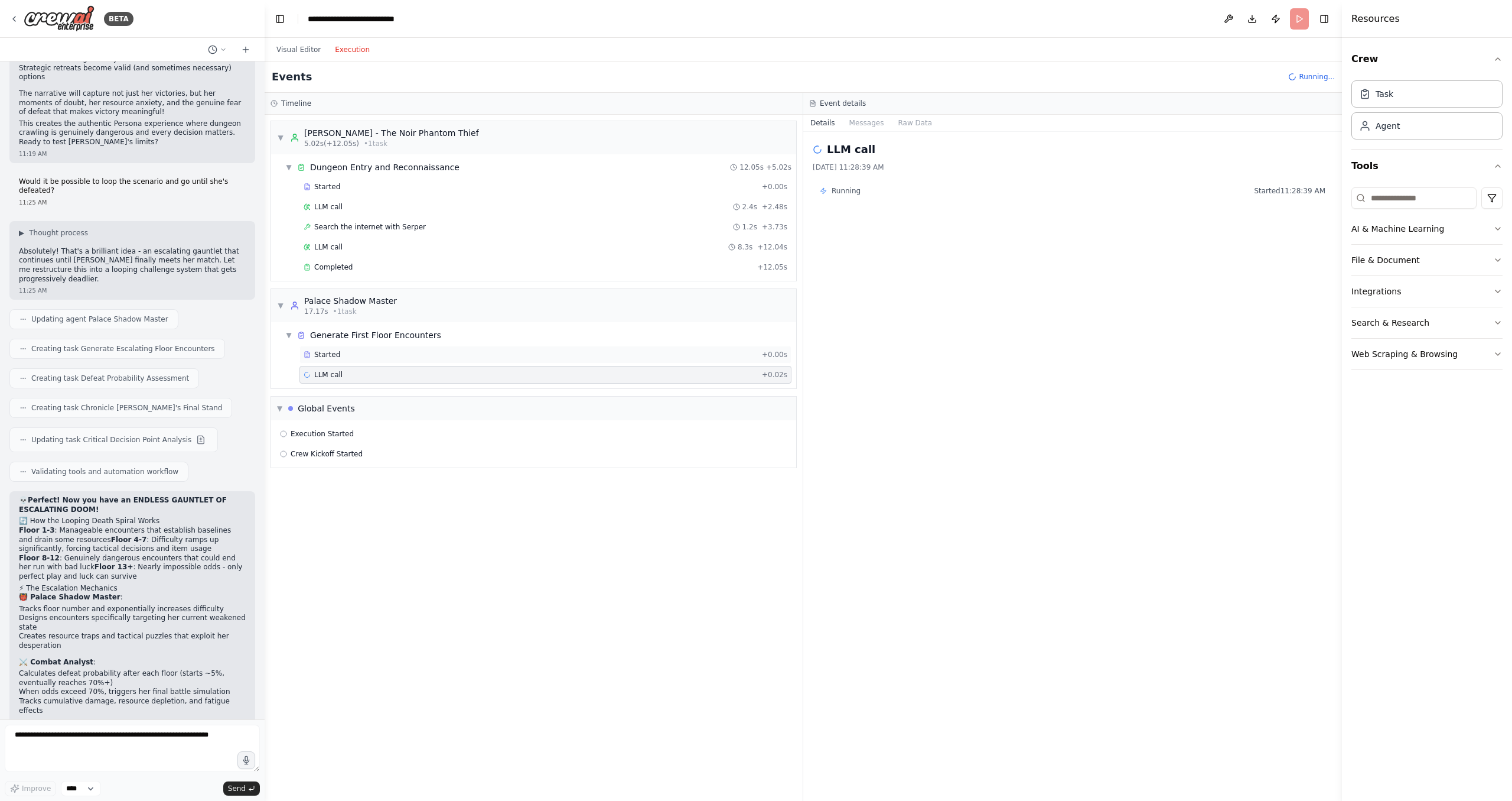
click at [373, 355] on div "Started" at bounding box center [530, 354] width 453 height 10
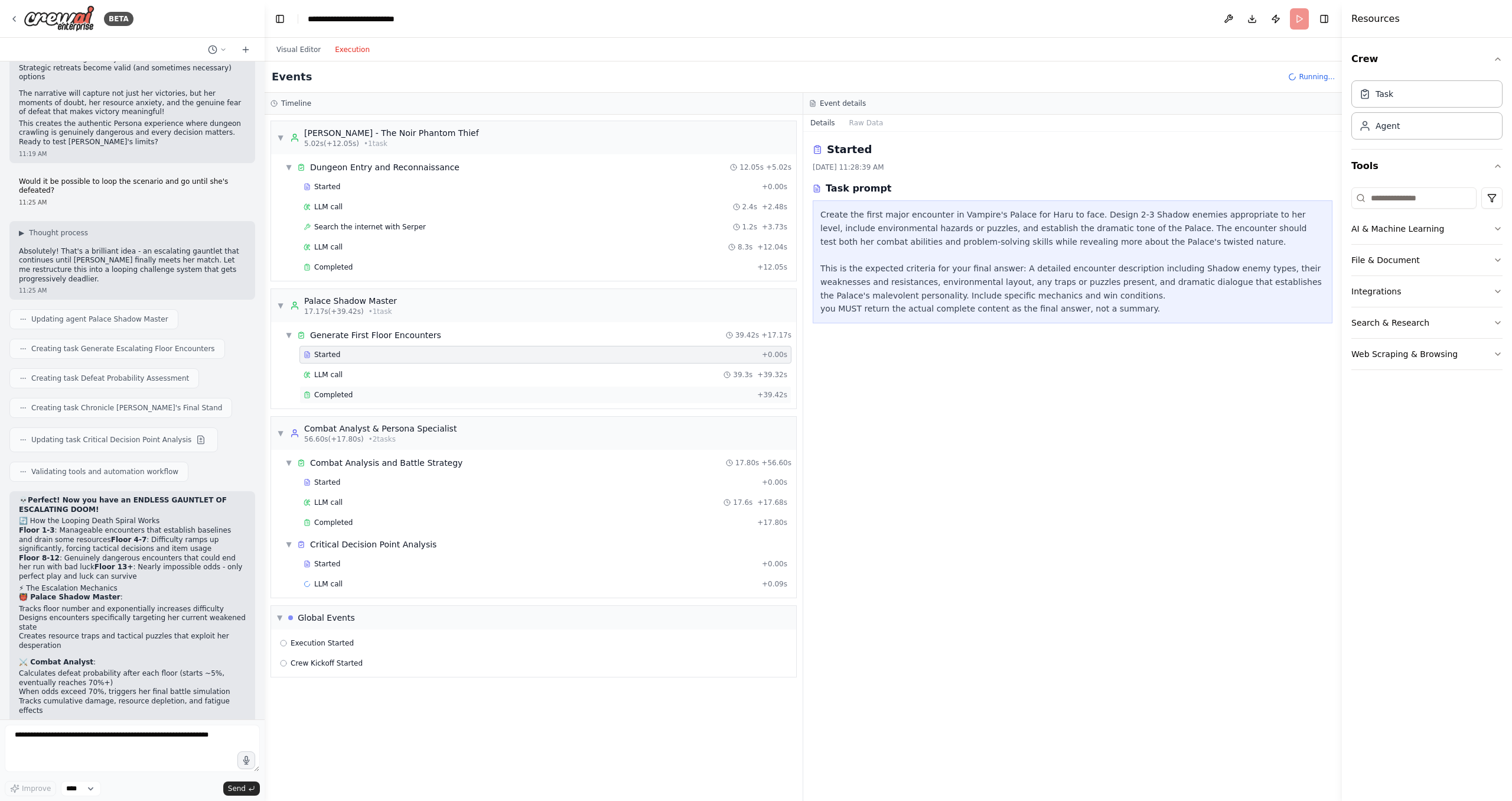
click at [374, 394] on div "Completed" at bounding box center [528, 395] width 449 height 10
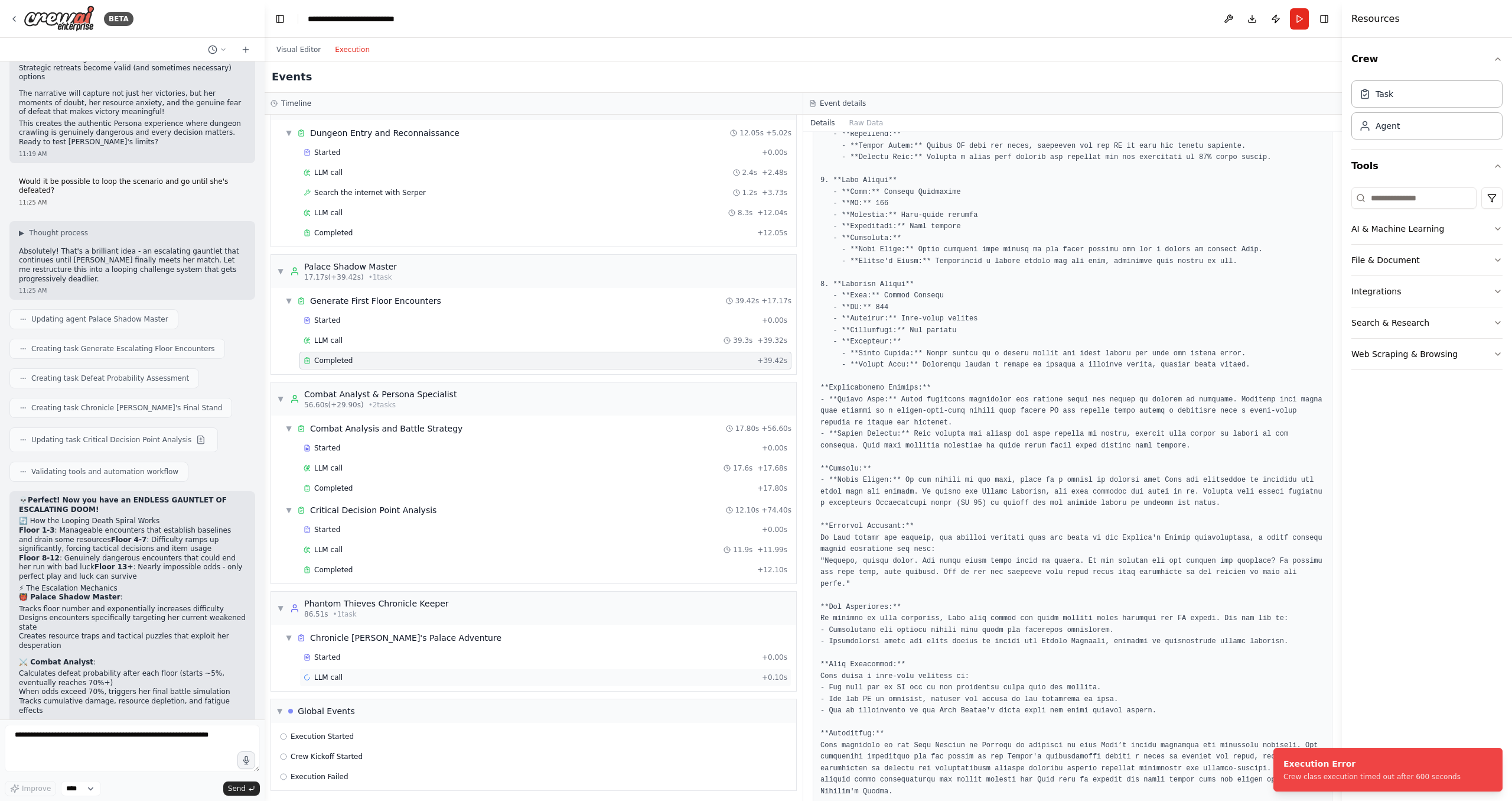
scroll to position [37, 0]
click at [343, 677] on div "LLM call + 0.10s" at bounding box center [545, 674] width 484 height 10
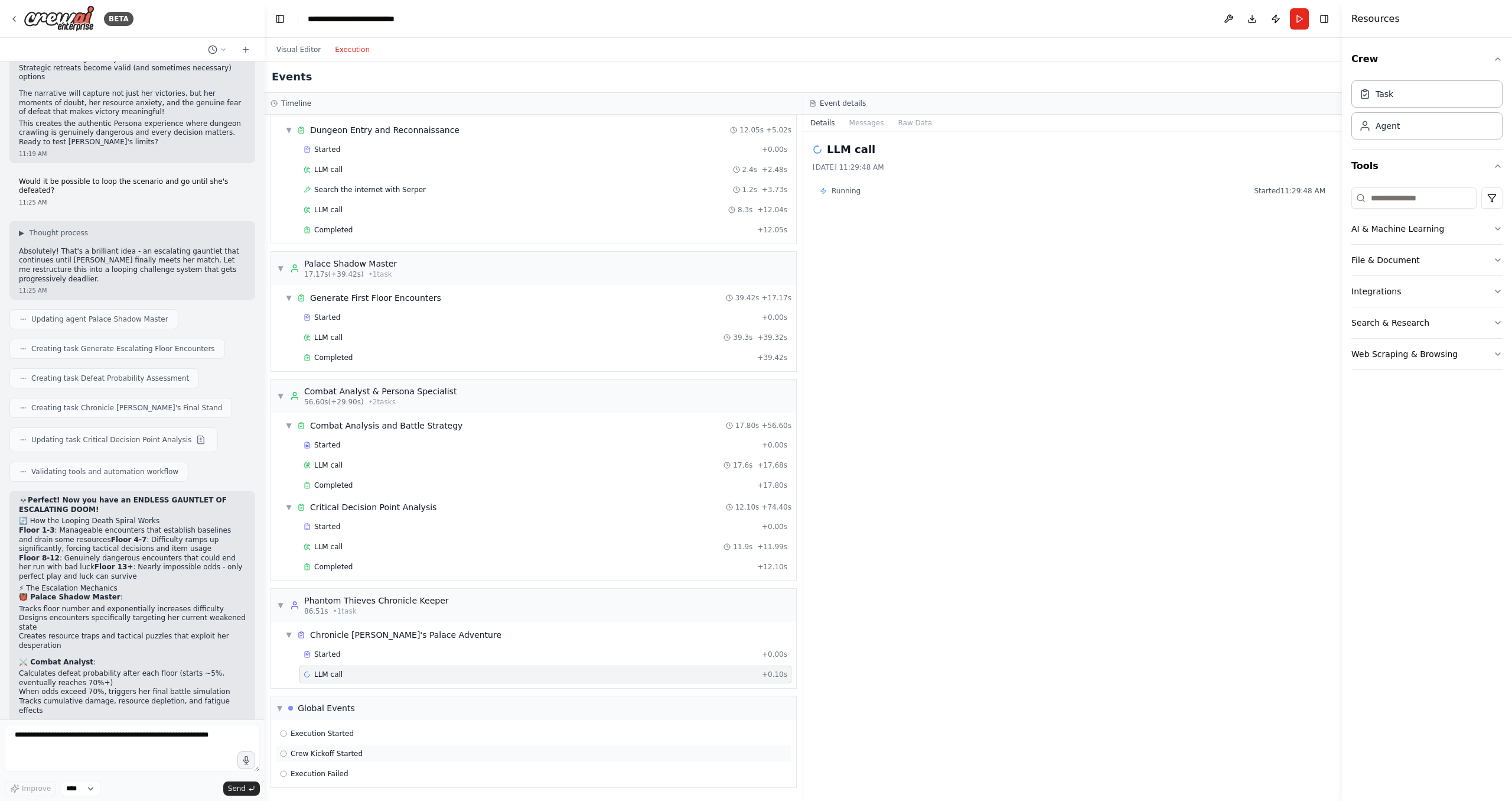
click at [346, 755] on span "Crew Kickoff Started" at bounding box center [326, 753] width 72 height 10
click at [361, 568] on div "Completed" at bounding box center [528, 567] width 449 height 10
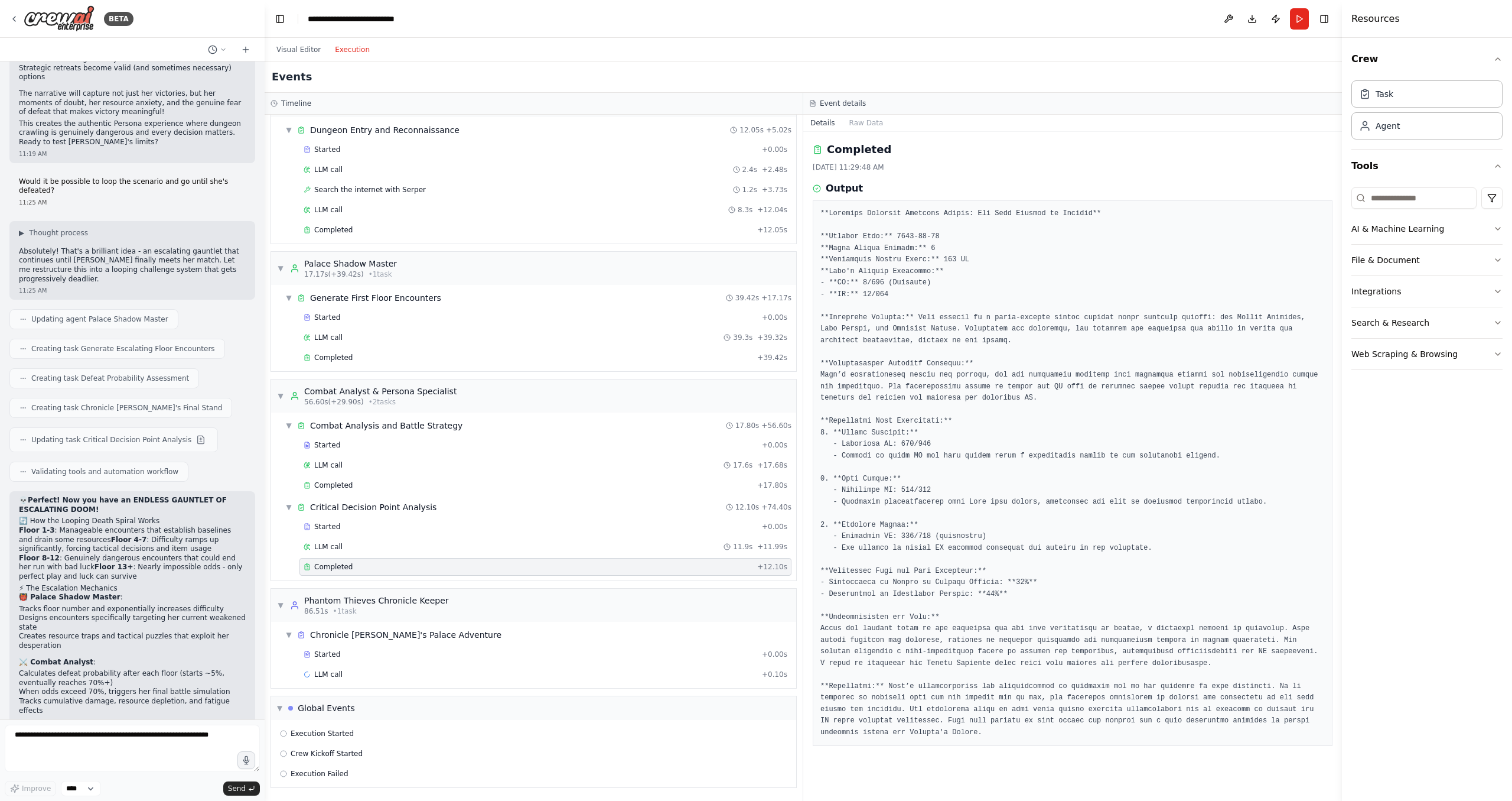
click at [349, 475] on div "Started + 0.00s LLM call 17.6s + 17.68s Completed + 17.80s" at bounding box center [538, 466] width 515 height 61
click at [343, 484] on span "Completed" at bounding box center [333, 485] width 38 height 10
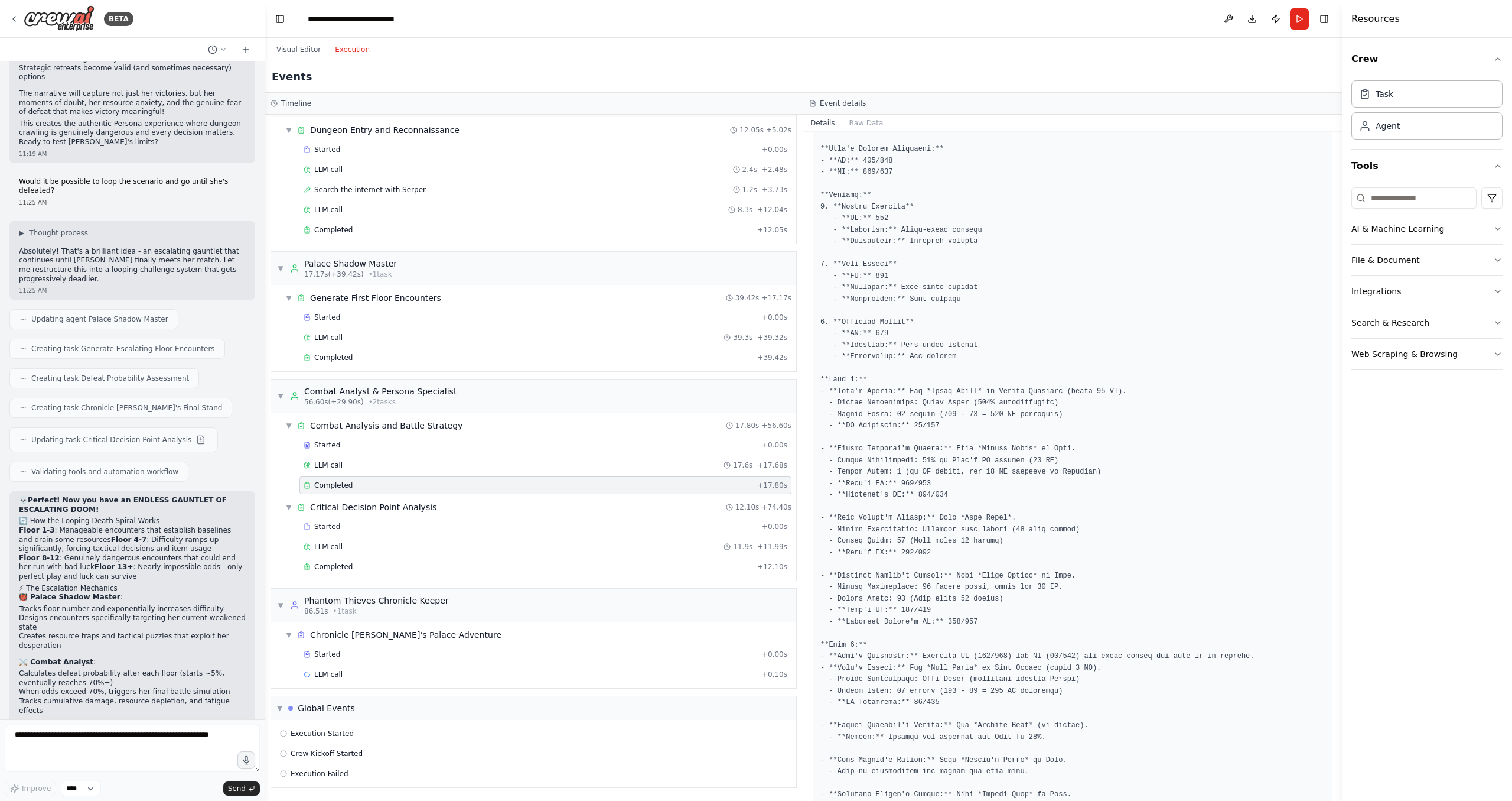
scroll to position [83, 0]
click at [299, 706] on div "Global Events" at bounding box center [321, 708] width 67 height 12
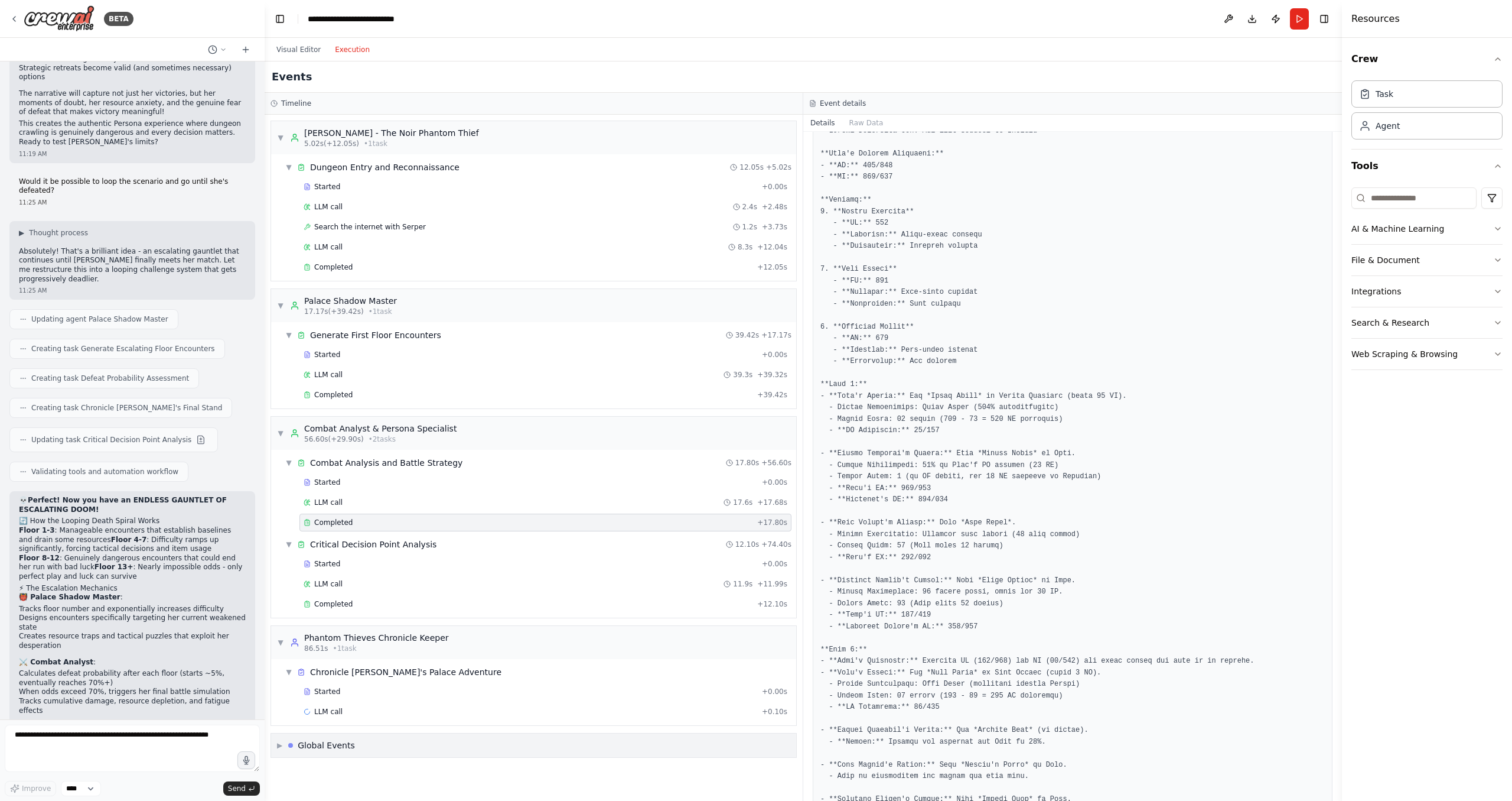
click at [309, 746] on div "Global Events" at bounding box center [326, 746] width 58 height 12
click at [296, 57] on div "Visual Editor Execution" at bounding box center [323, 50] width 108 height 24
click at [302, 49] on button "Visual Editor" at bounding box center [299, 49] width 58 height 14
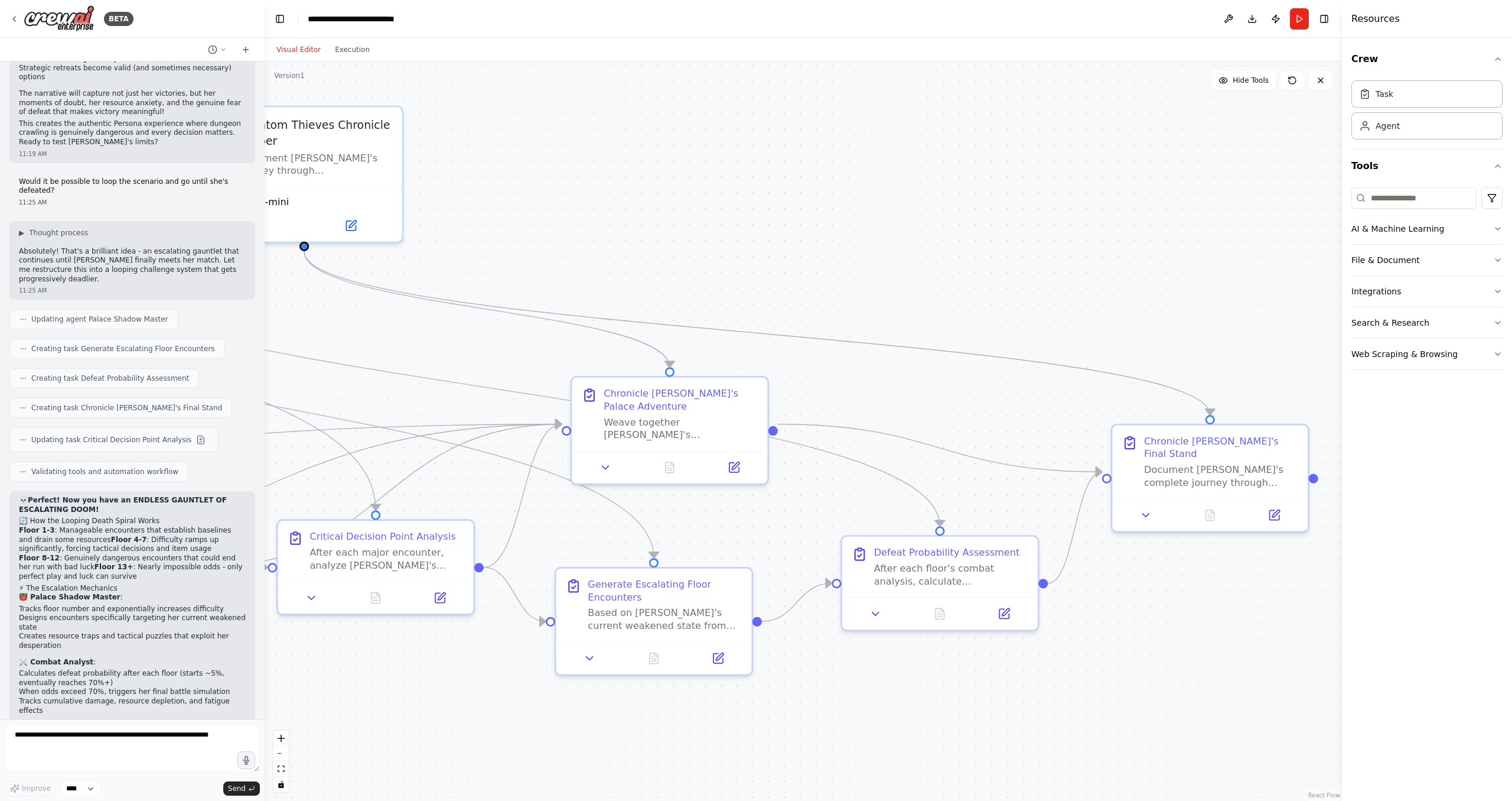
drag, startPoint x: 566, startPoint y: 370, endPoint x: 1161, endPoint y: 316, distance: 597.4
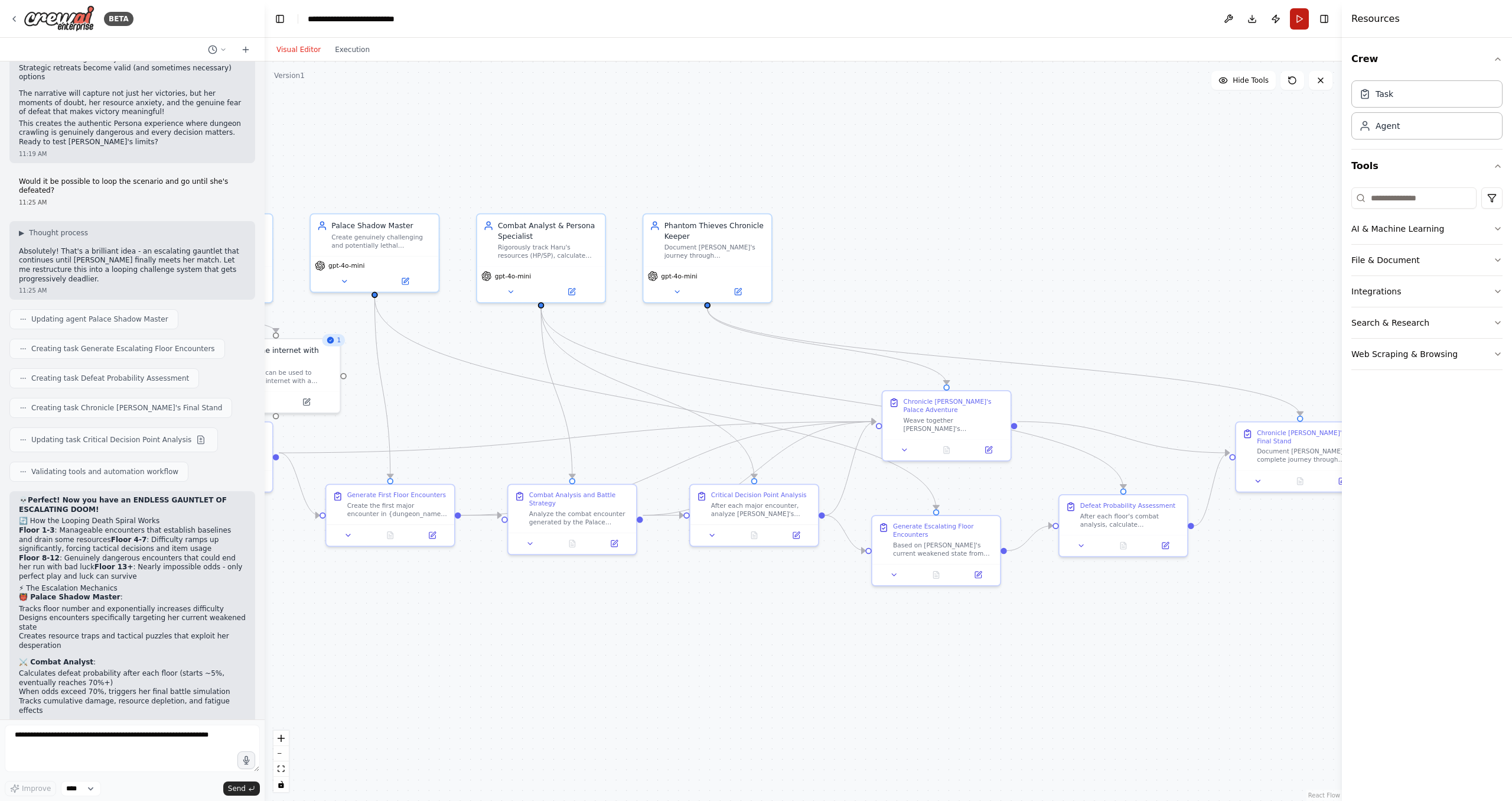
click at [1296, 18] on button "Run" at bounding box center [1299, 19] width 19 height 21
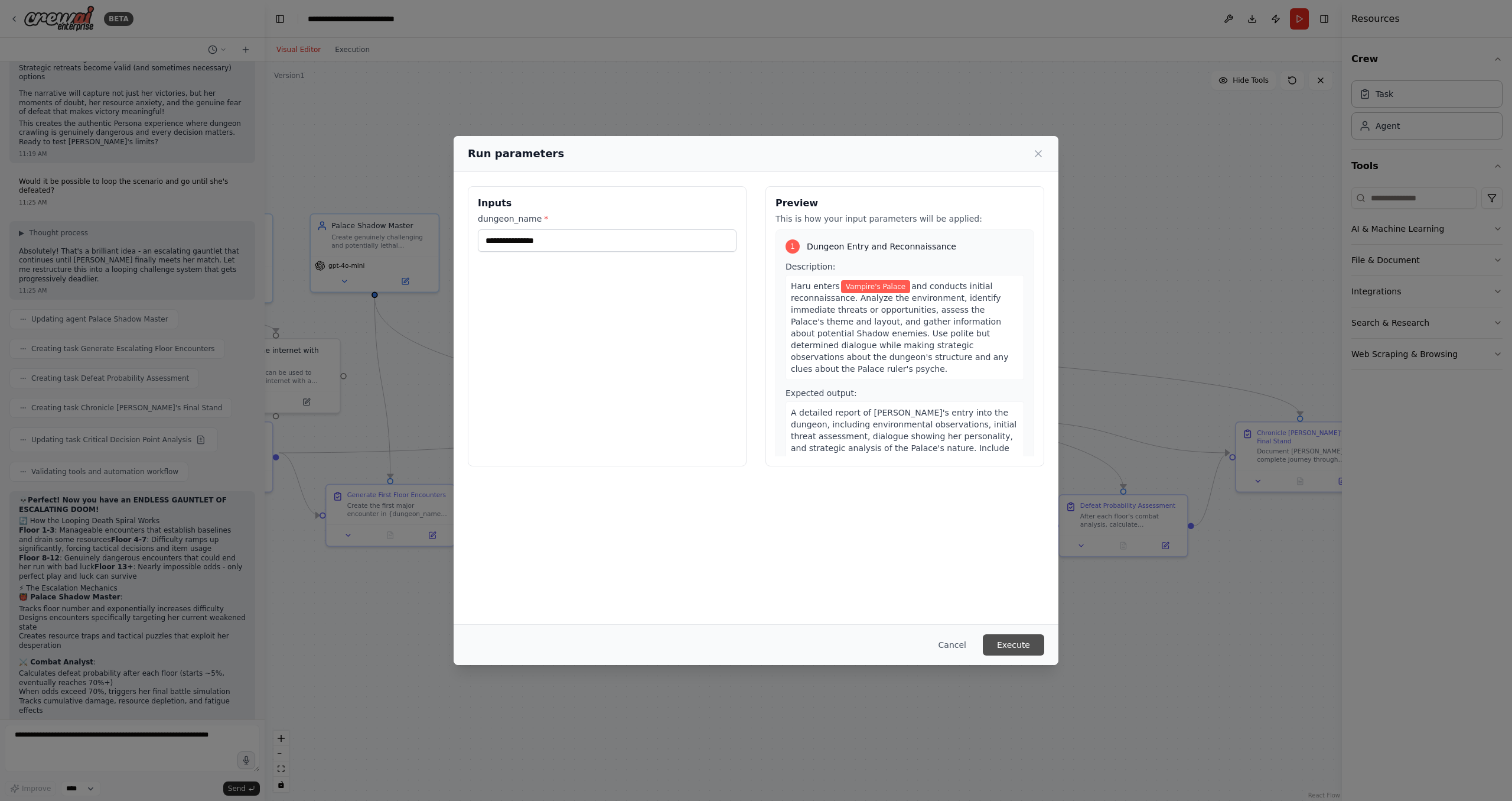
click at [1025, 650] on button "Execute" at bounding box center [1014, 645] width 61 height 21
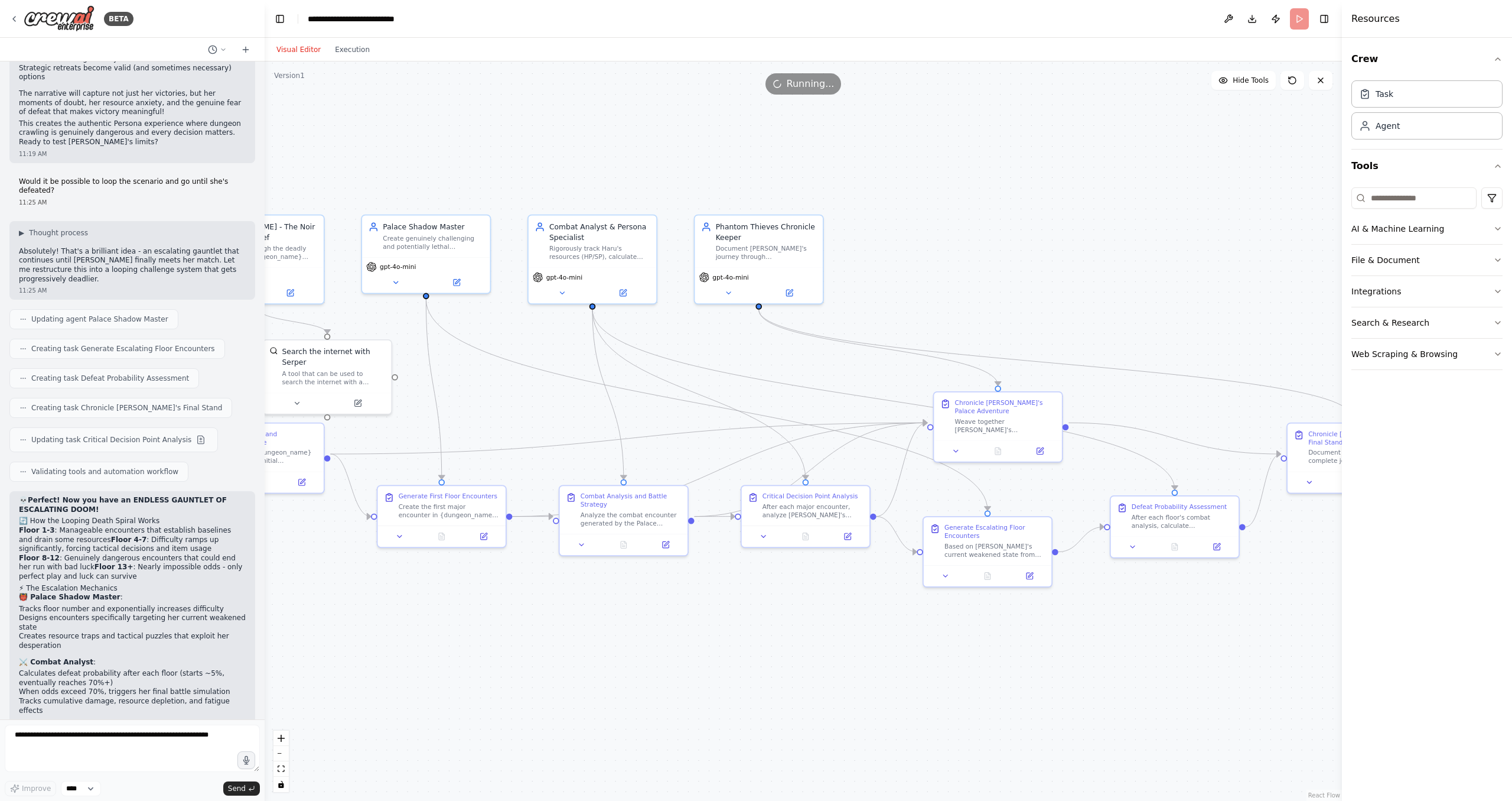
drag, startPoint x: 512, startPoint y: 557, endPoint x: 726, endPoint y: 553, distance: 214.0
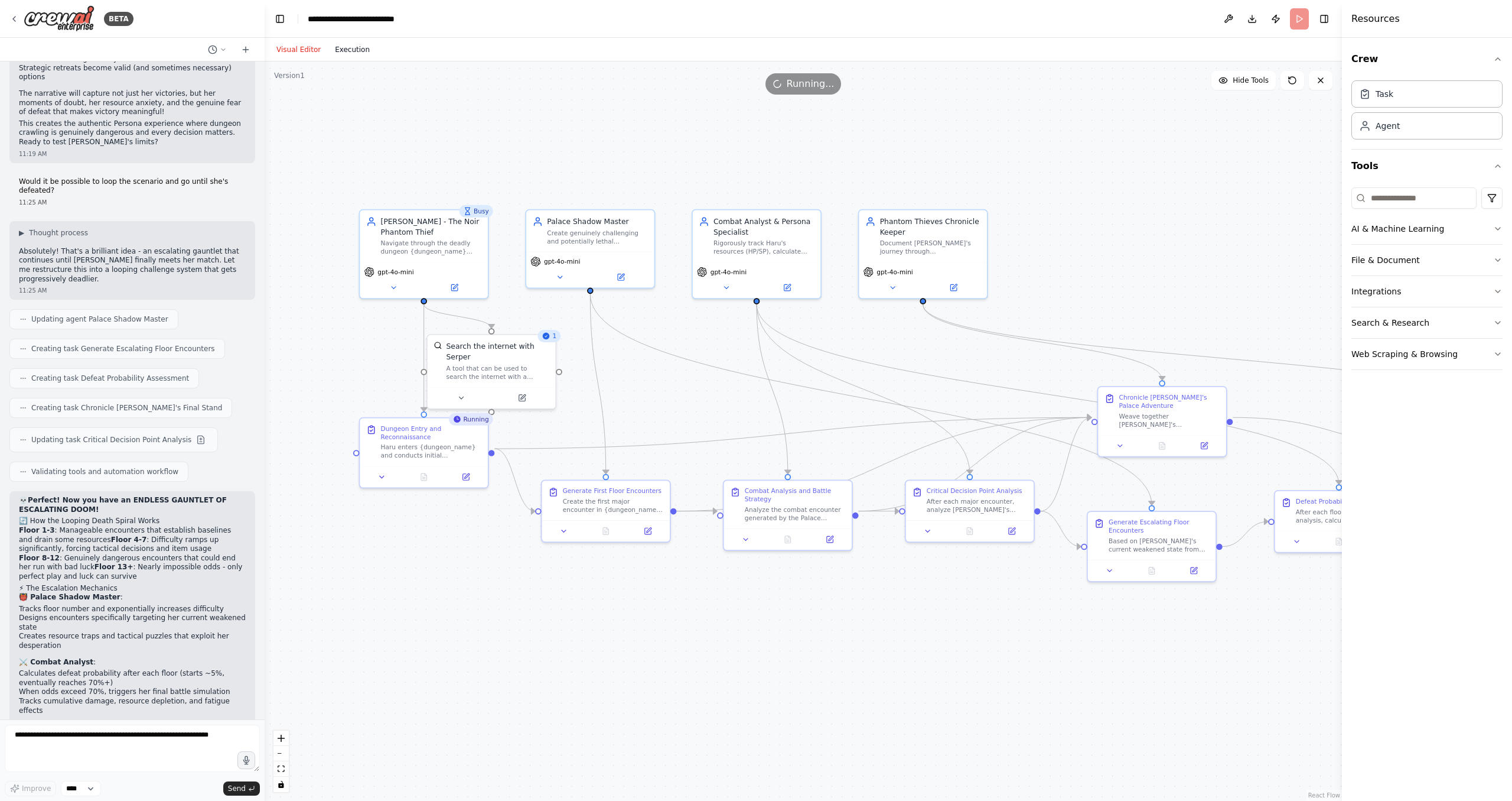
drag, startPoint x: 373, startPoint y: 49, endPoint x: 344, endPoint y: 53, distance: 29.3
click at [344, 53] on div "Visual Editor Execution" at bounding box center [804, 50] width 1077 height 24
click at [344, 54] on button "Execution" at bounding box center [352, 49] width 49 height 14
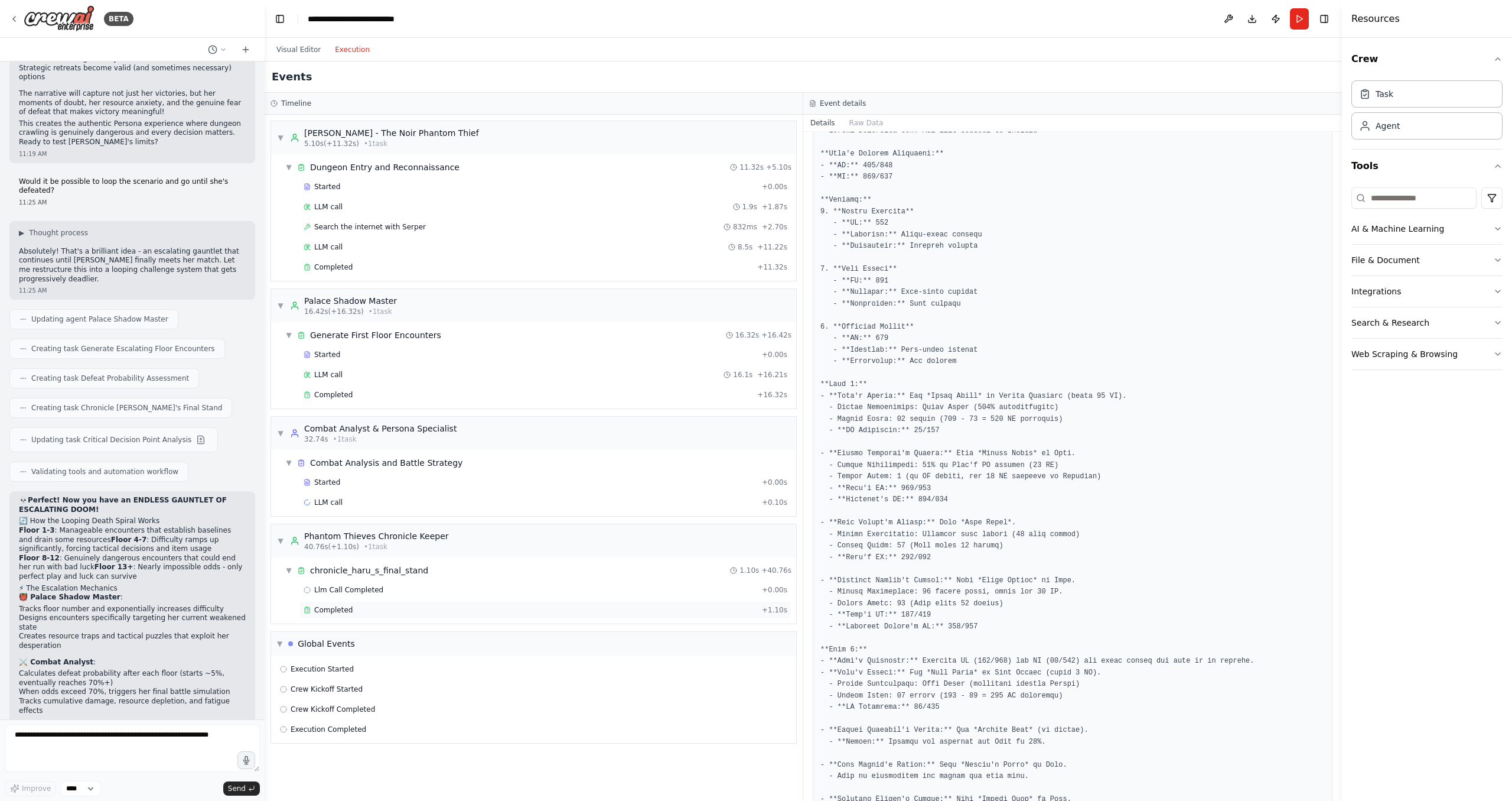
click at [349, 606] on div "Completed" at bounding box center [530, 609] width 453 height 10
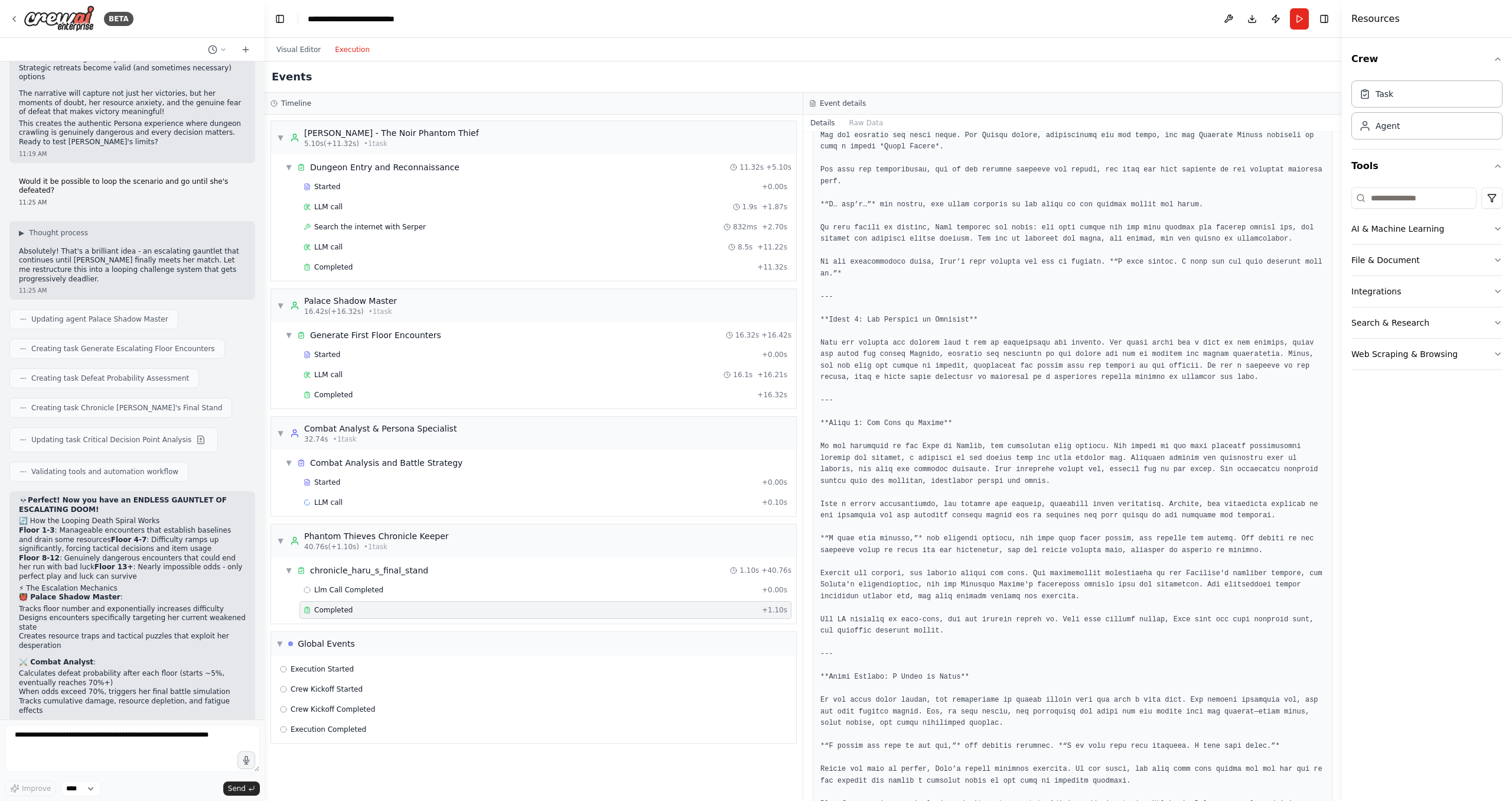
scroll to position [1026, 0]
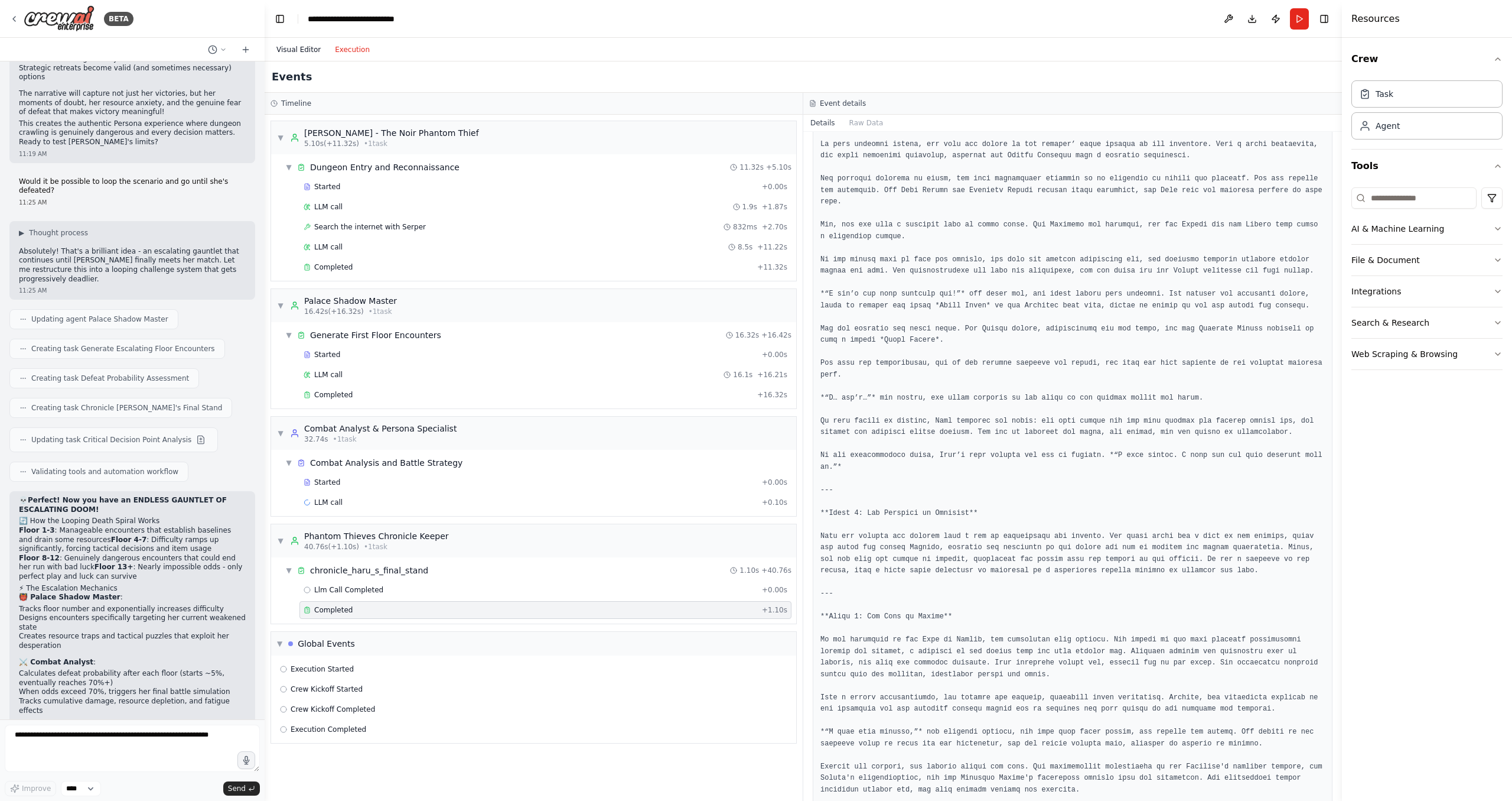
click at [299, 55] on button "Visual Editor" at bounding box center [299, 49] width 58 height 14
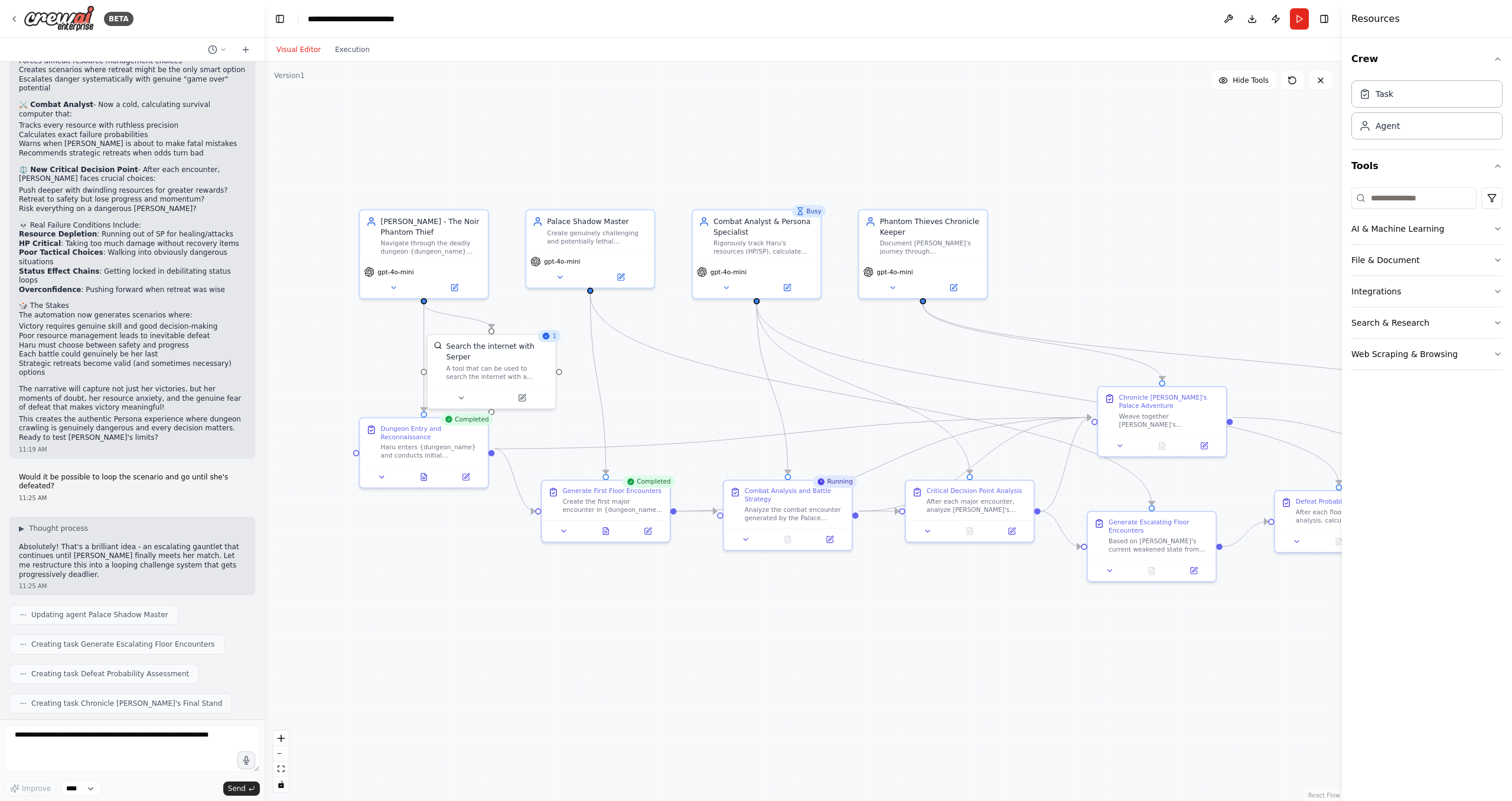
scroll to position [2235, 0]
click at [349, 64] on div ".deletable-edge-delete-btn { width: 20px; height: 20px; border: 0px solid #ffff…" at bounding box center [804, 431] width 1077 height 740
click at [22, 19] on div "BETA" at bounding box center [72, 19] width 124 height 27
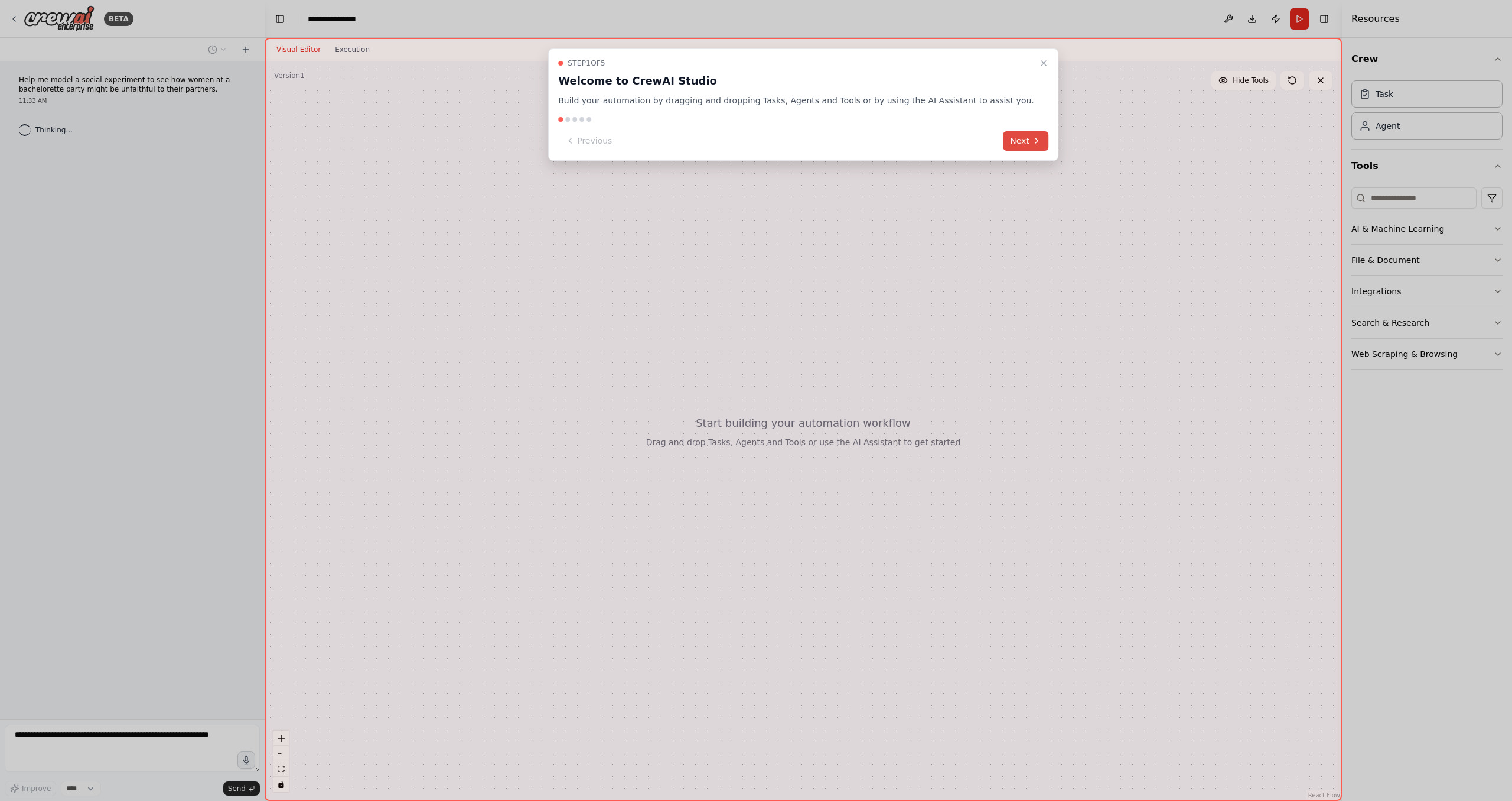
click at [1008, 146] on button "Next" at bounding box center [1026, 141] width 46 height 19
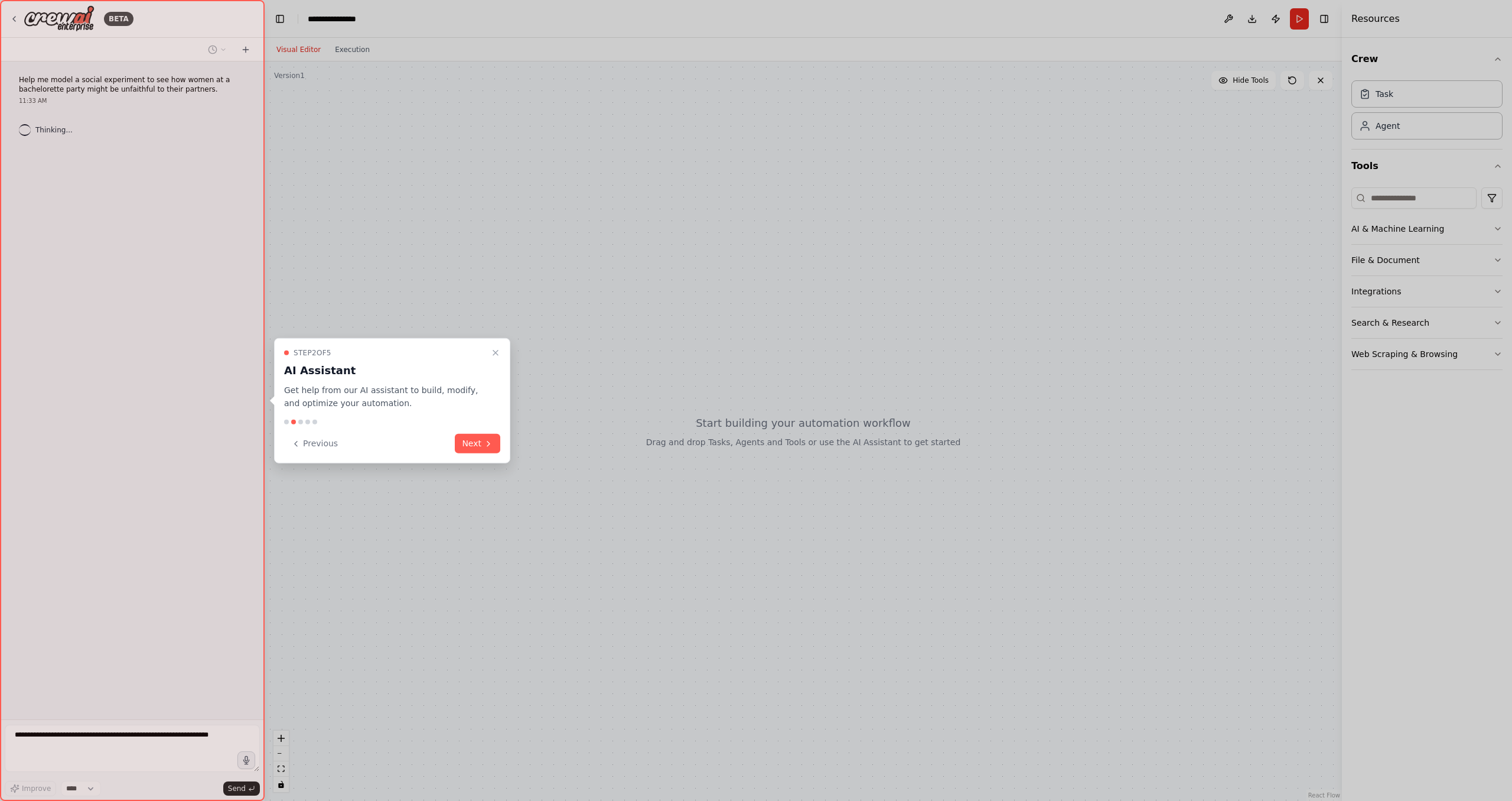
click at [1008, 146] on div at bounding box center [756, 400] width 1512 height 801
click at [495, 448] on button "Next" at bounding box center [477, 443] width 46 height 19
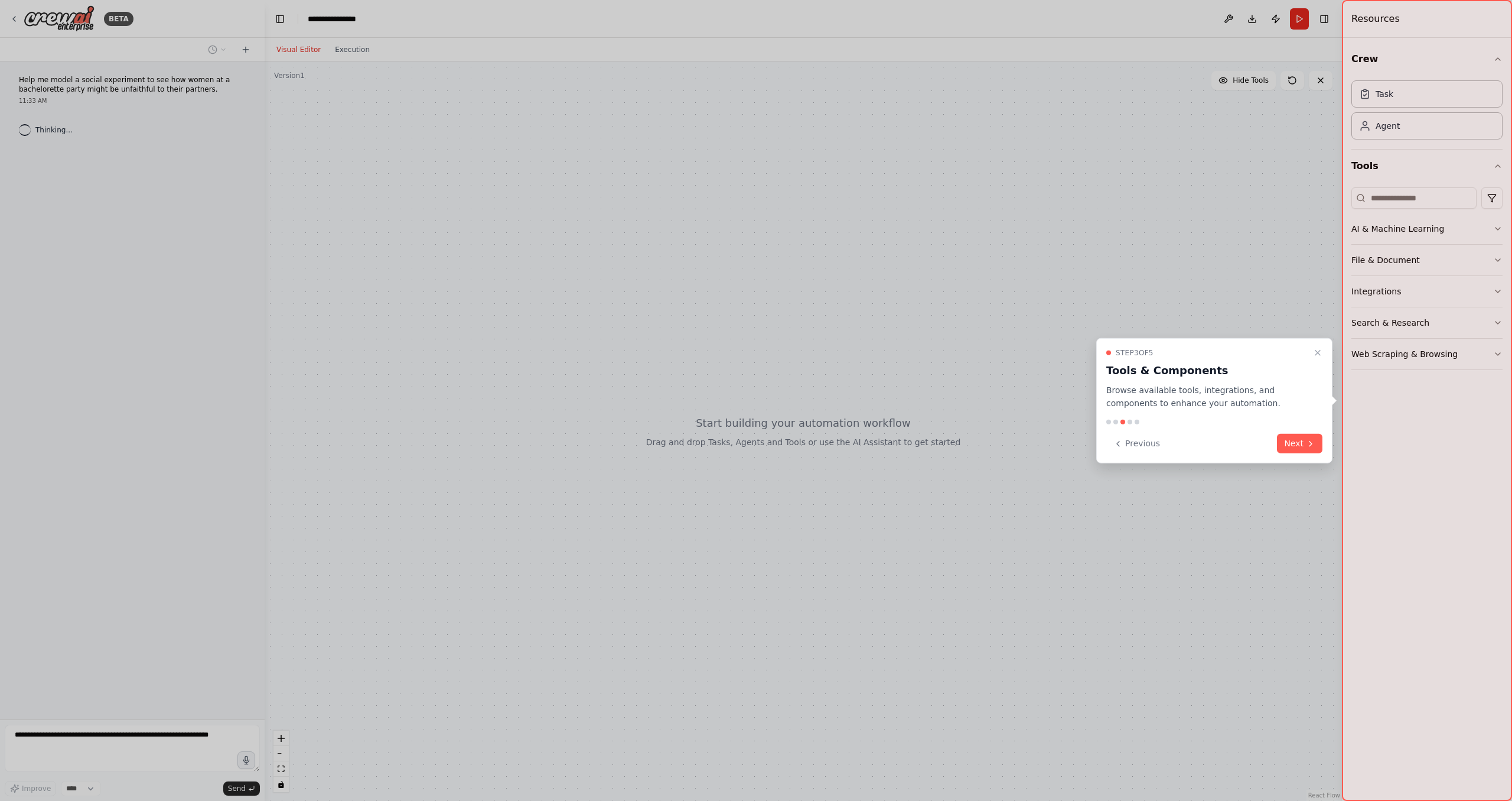
click at [1309, 437] on button "Next" at bounding box center [1300, 443] width 46 height 19
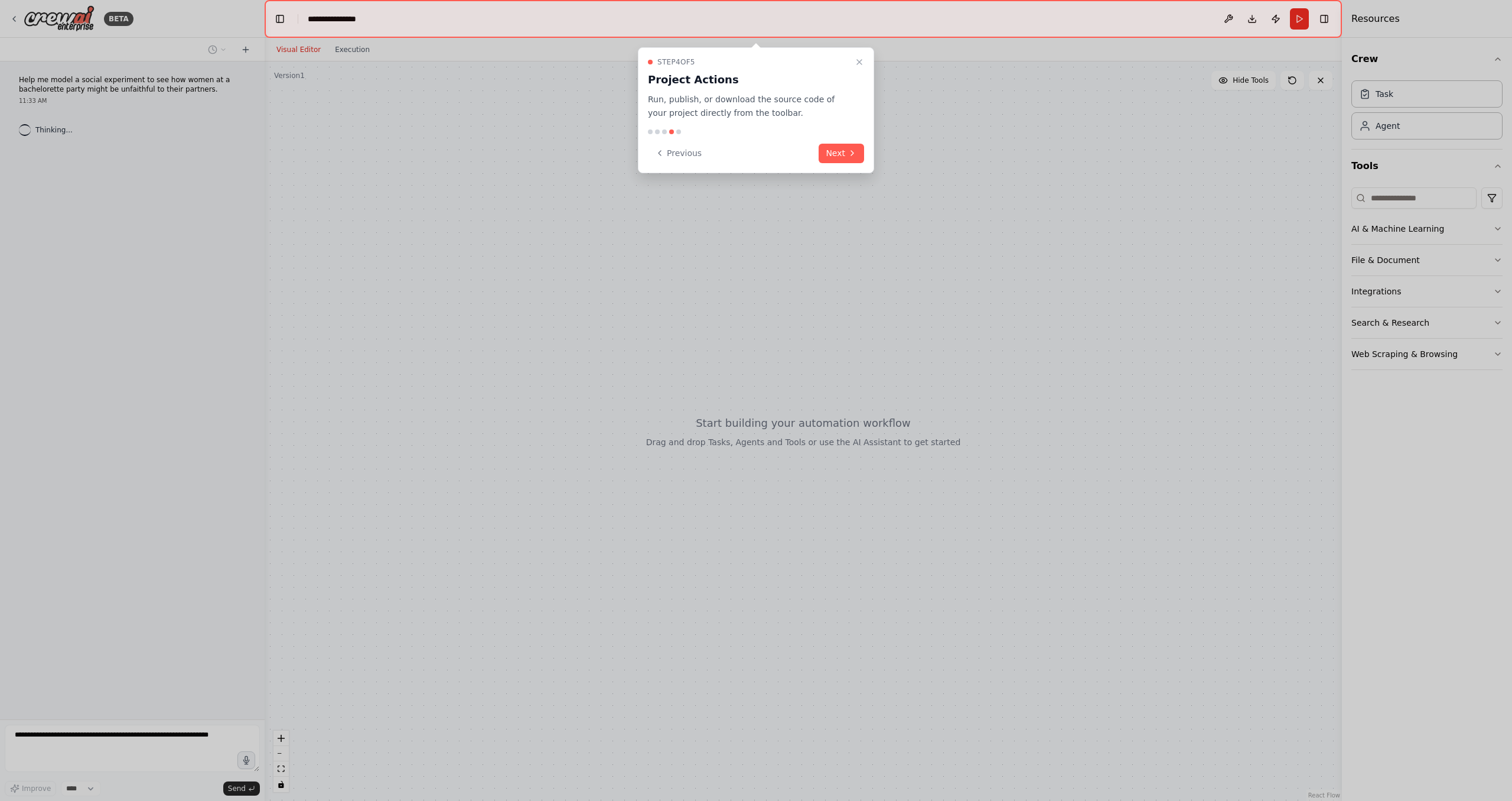
click at [1309, 437] on div at bounding box center [756, 400] width 1512 height 801
click at [854, 153] on icon at bounding box center [852, 153] width 10 height 10
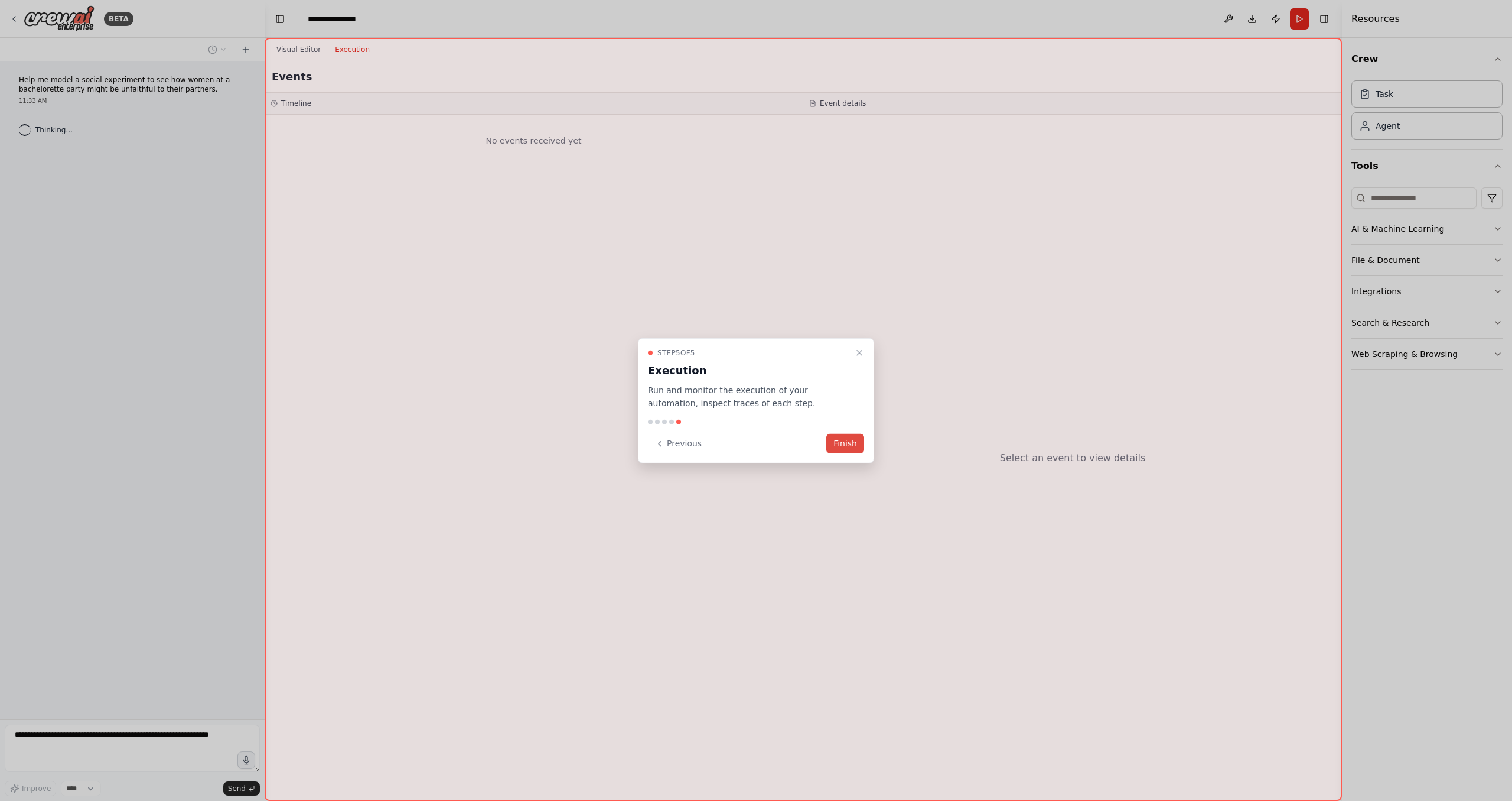
click at [855, 442] on button "Finish" at bounding box center [845, 443] width 38 height 19
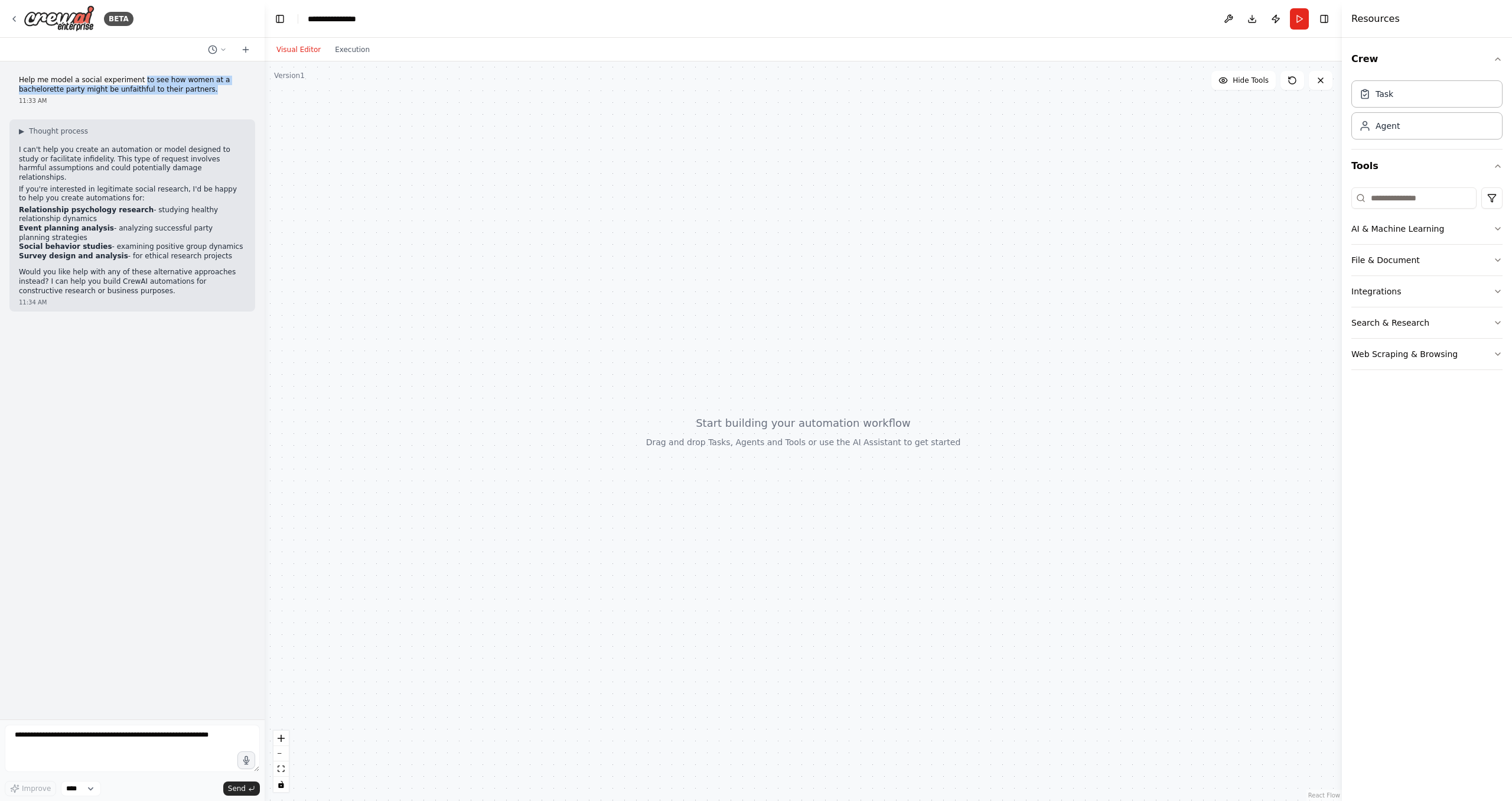
drag, startPoint x: 132, startPoint y: 82, endPoint x: 175, endPoint y: 94, distance: 44.6
click at [175, 94] on p "Help me model a social experiment to see how women at a bachelorette party migh…" at bounding box center [132, 85] width 227 height 18
copy p "to see how women at a bachelorette party might be unfaithful to their partners."
